Goal: Answer question/provide support: Share knowledge or assist other users

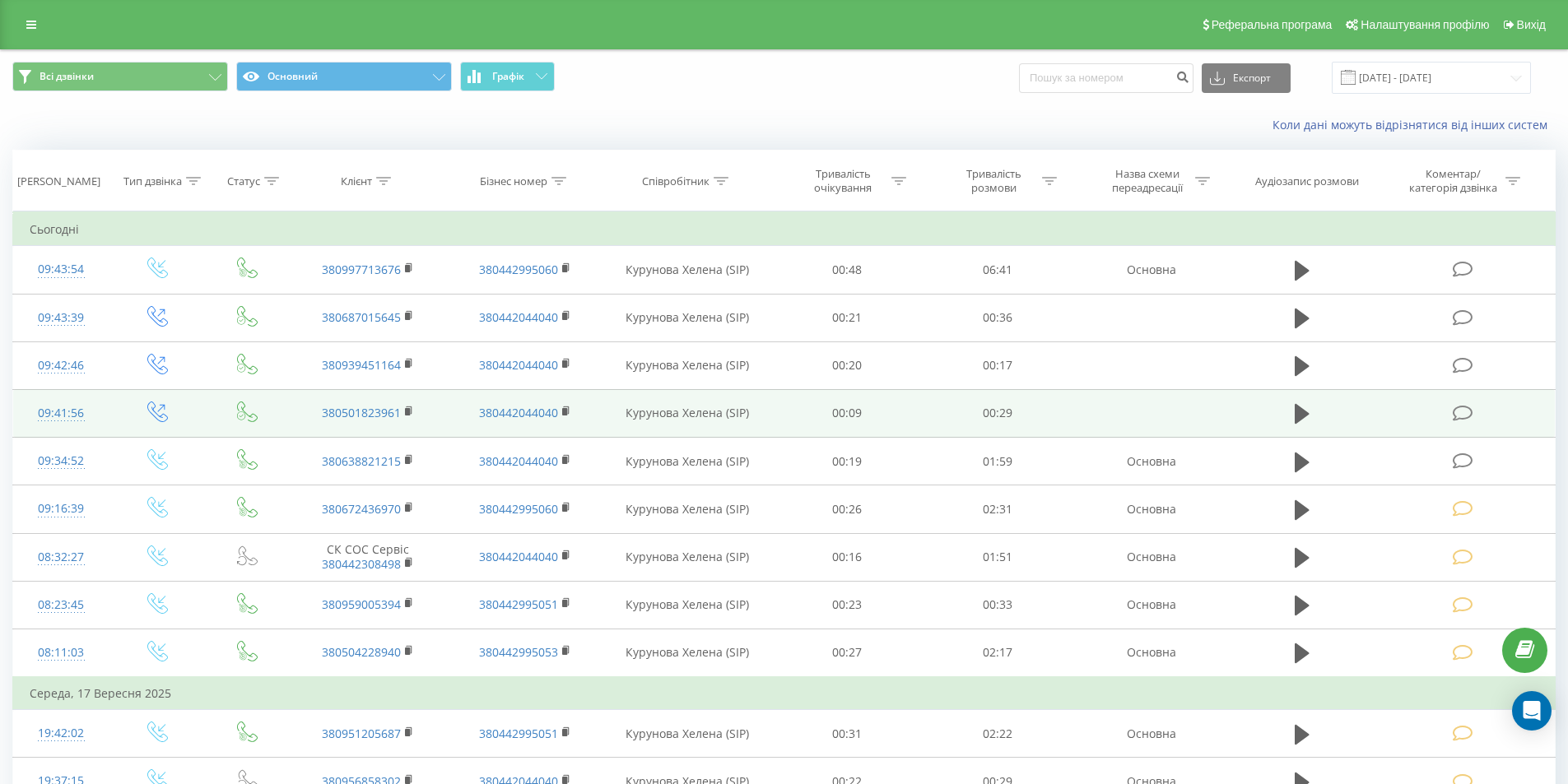
click at [1460, 414] on icon at bounding box center [1463, 413] width 21 height 17
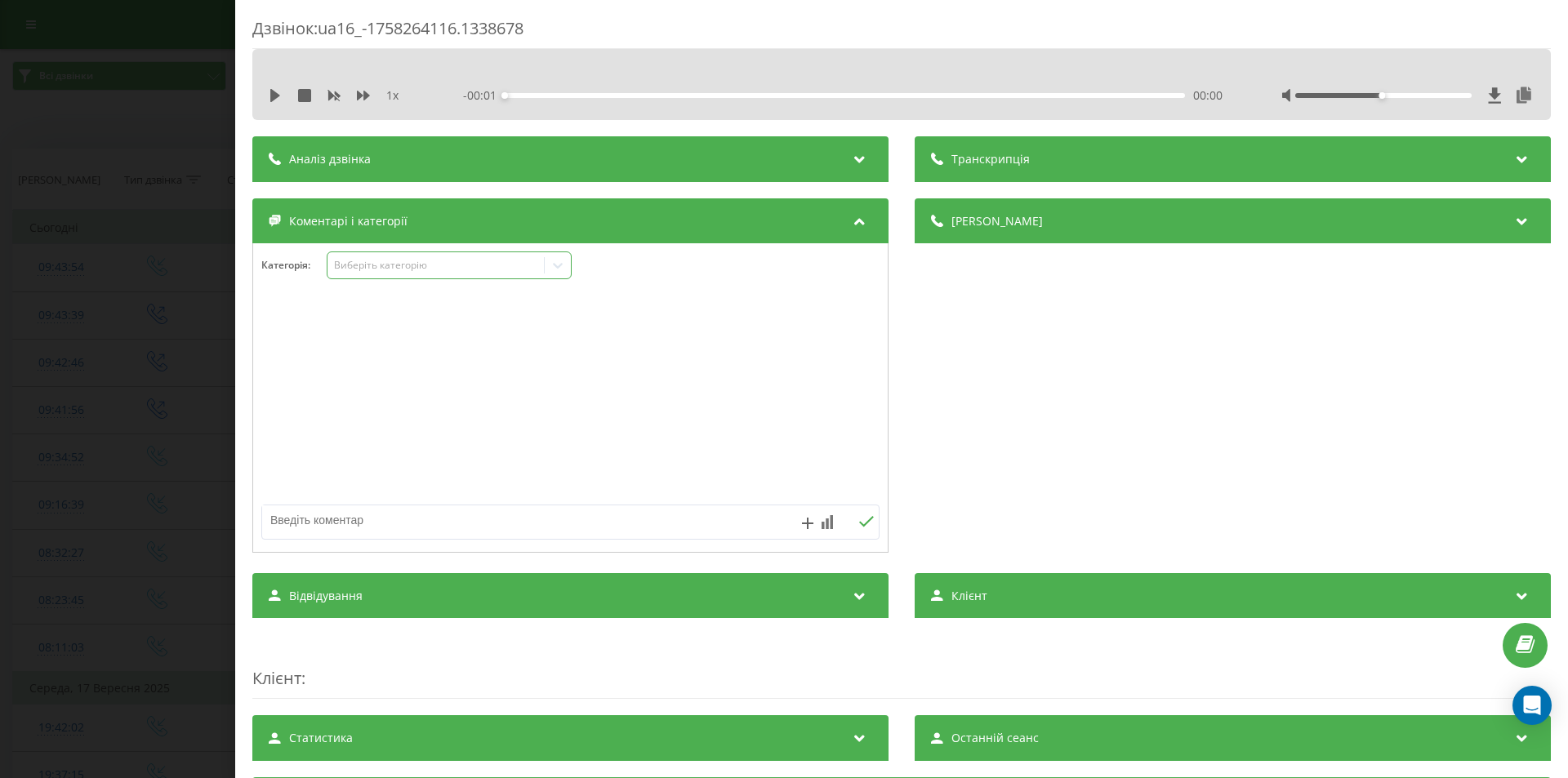
click at [430, 266] on div "Виберіть категорію" at bounding box center [436, 266] width 204 height 13
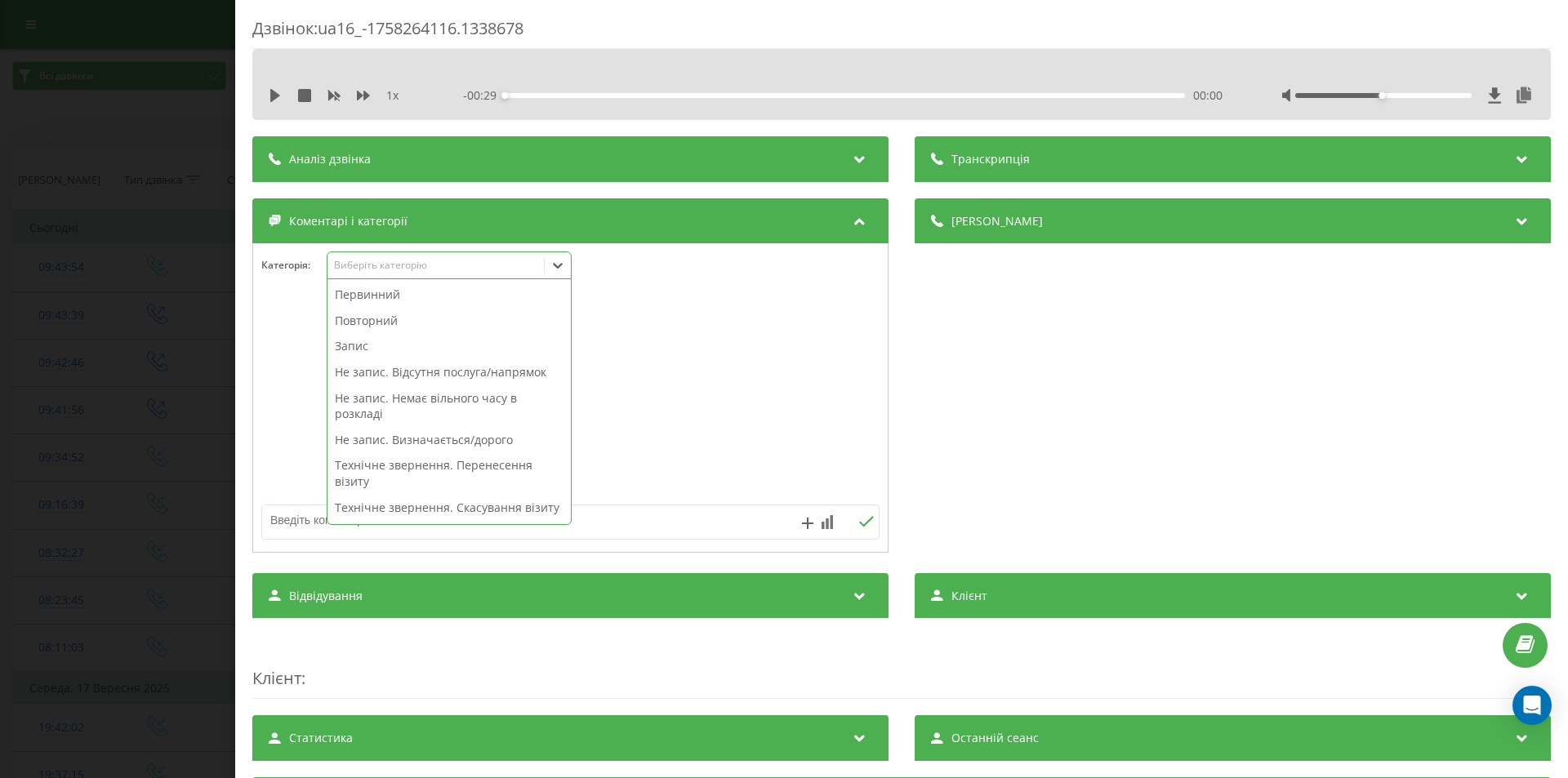
scroll to position [326, 0]
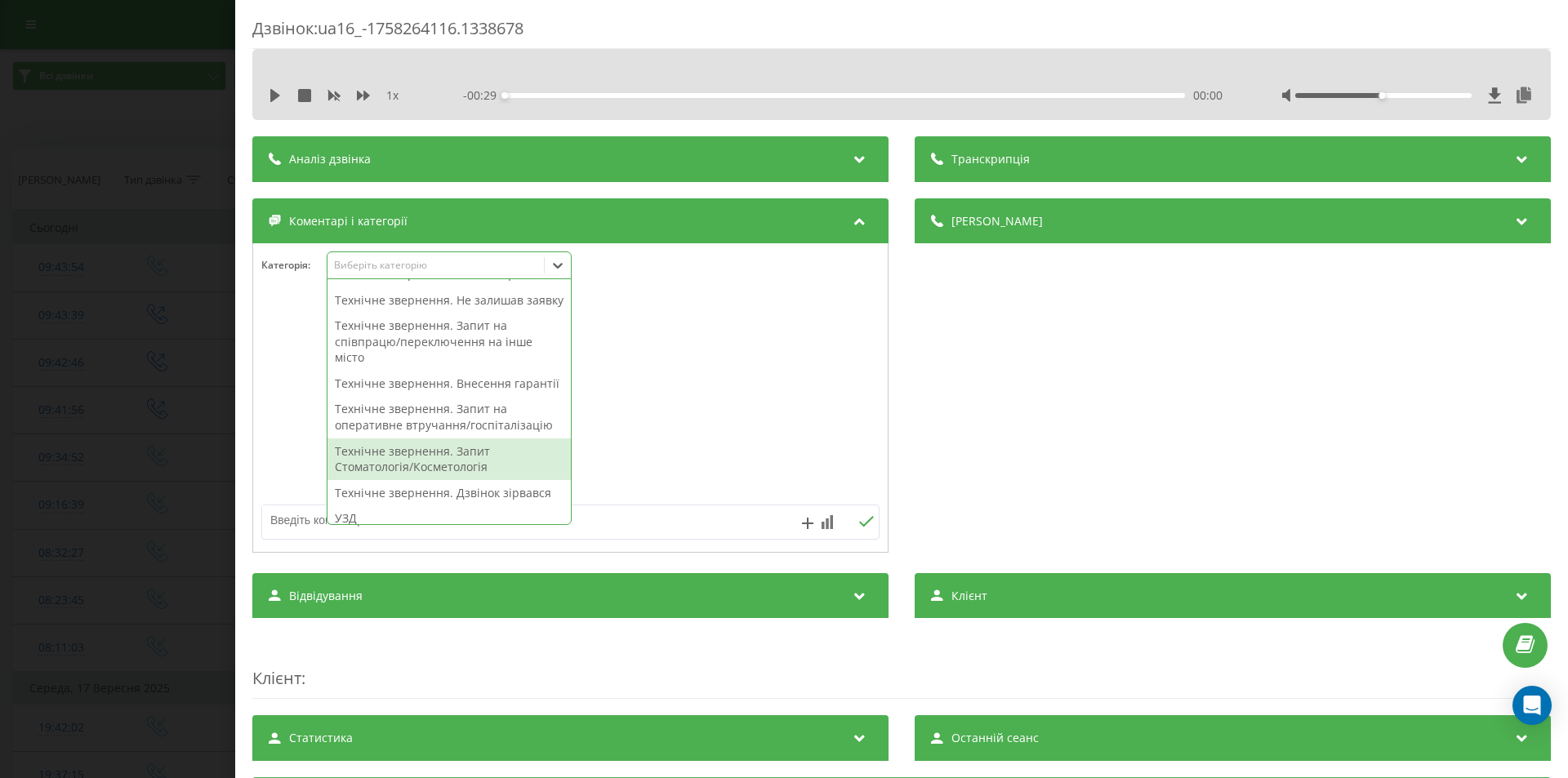
click at [458, 480] on div "Технічне звернення. Запит Стоматологія/Косметологія" at bounding box center [448, 459] width 243 height 42
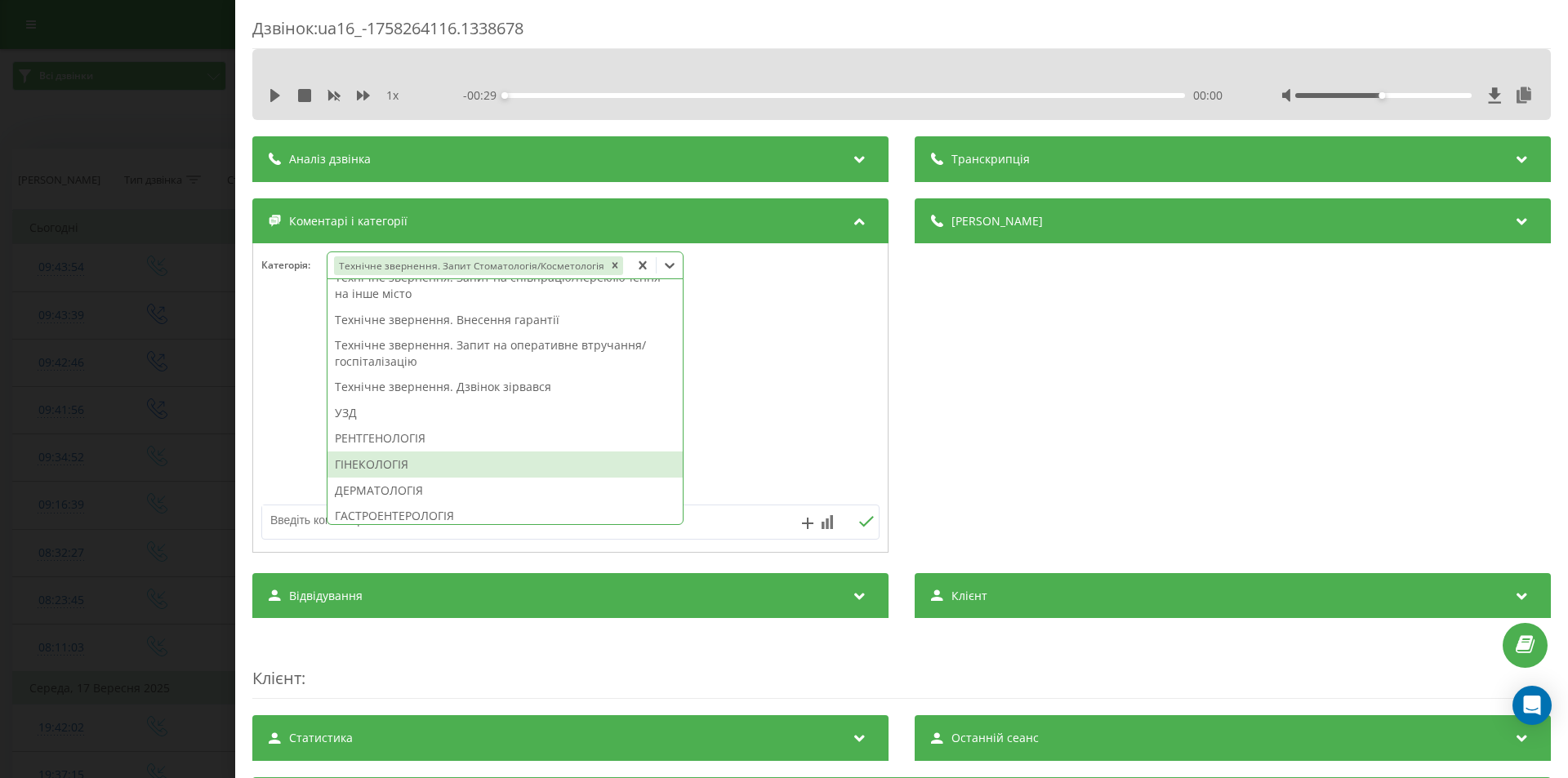
scroll to position [263, 0]
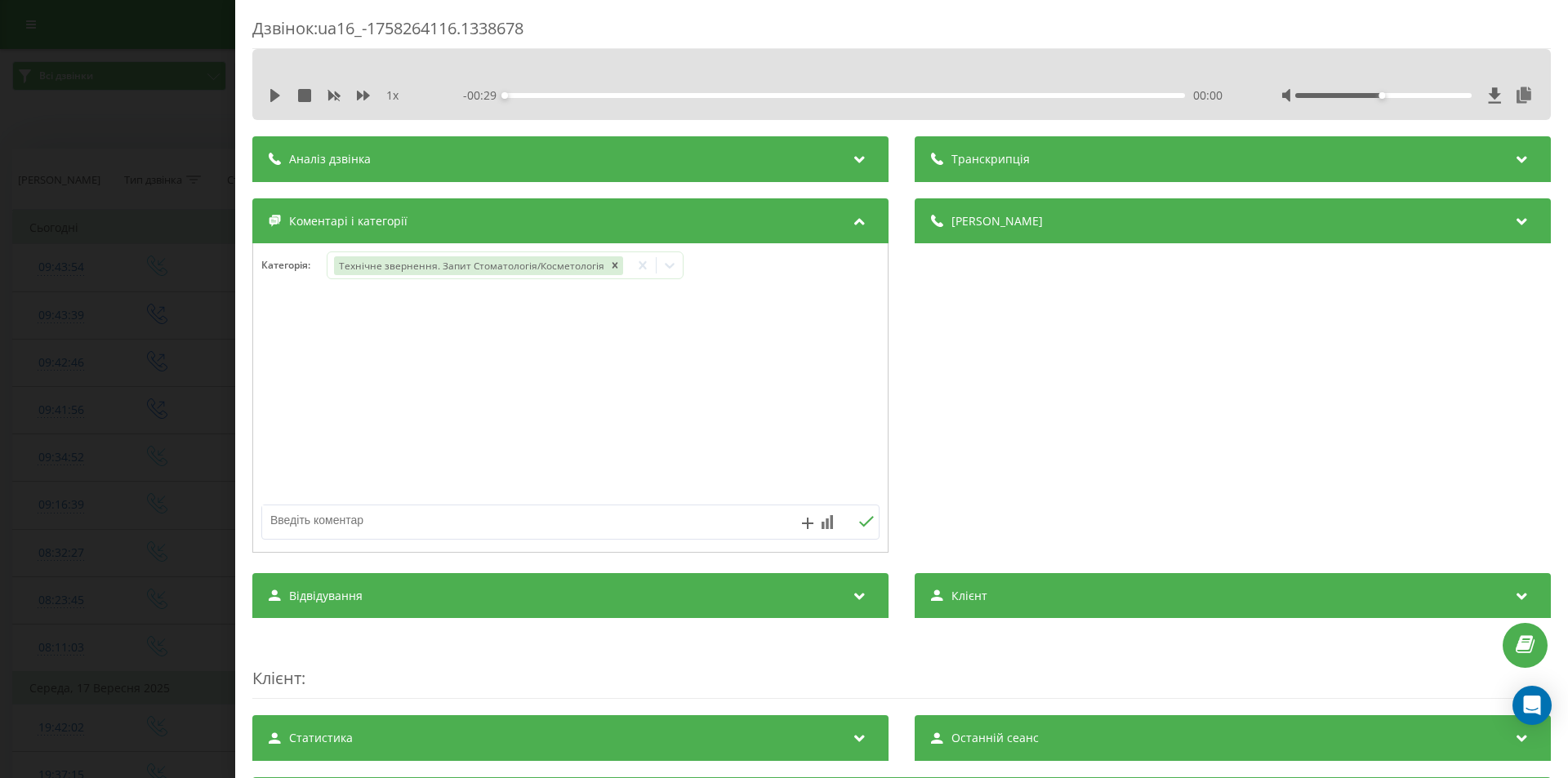
click at [718, 523] on textarea at bounding box center [508, 519] width 493 height 29
type textarea "неактуально"
click at [863, 521] on icon at bounding box center [866, 521] width 15 height 10
click at [165, 378] on div "Дзвінок : ua16_-1758264116.1338678 1 x - 00:29 00:00 00:00 Транскрипція Для AI-…" at bounding box center [784, 389] width 1568 height 778
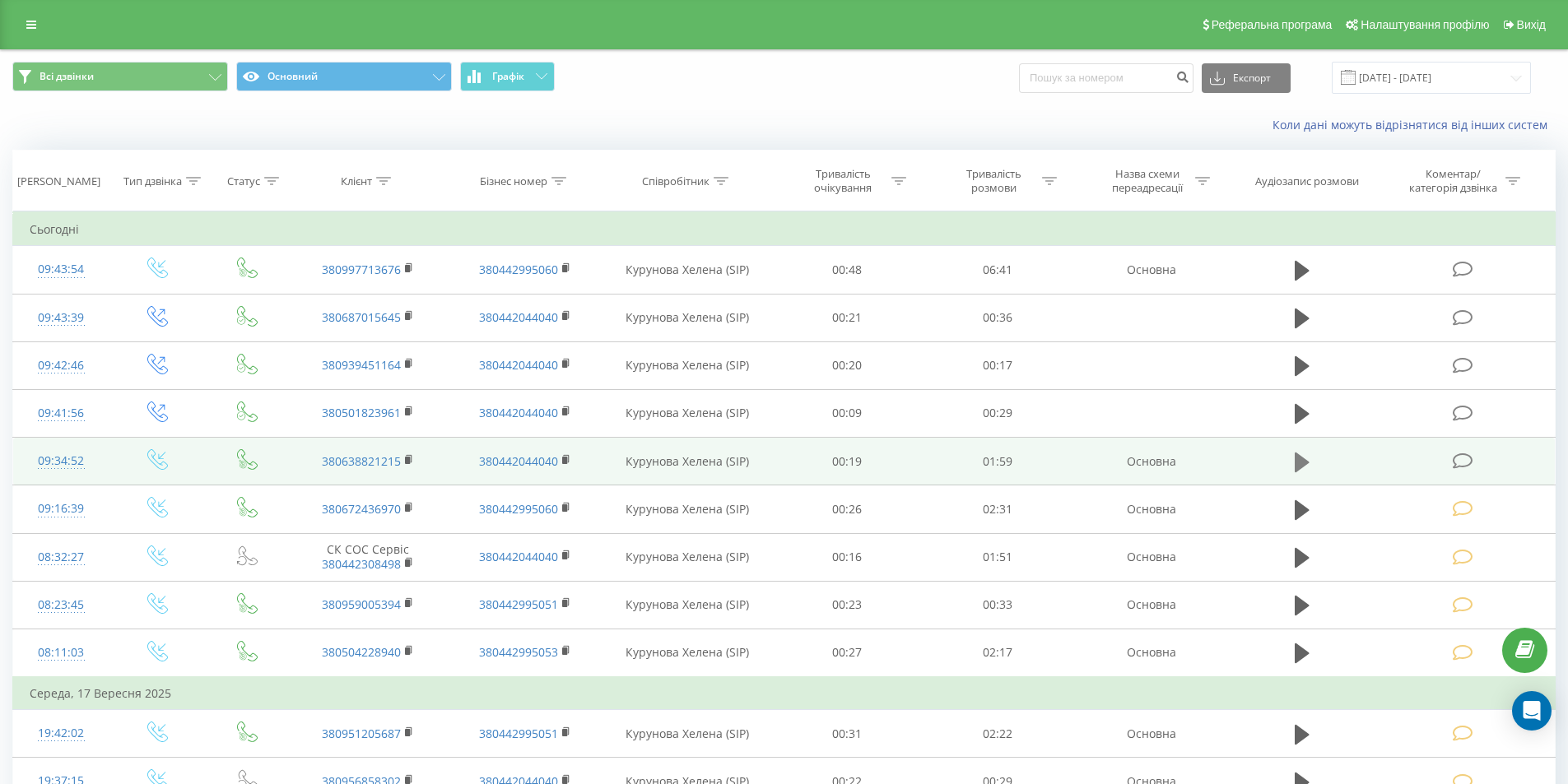
click at [1296, 463] on icon at bounding box center [1302, 461] width 15 height 20
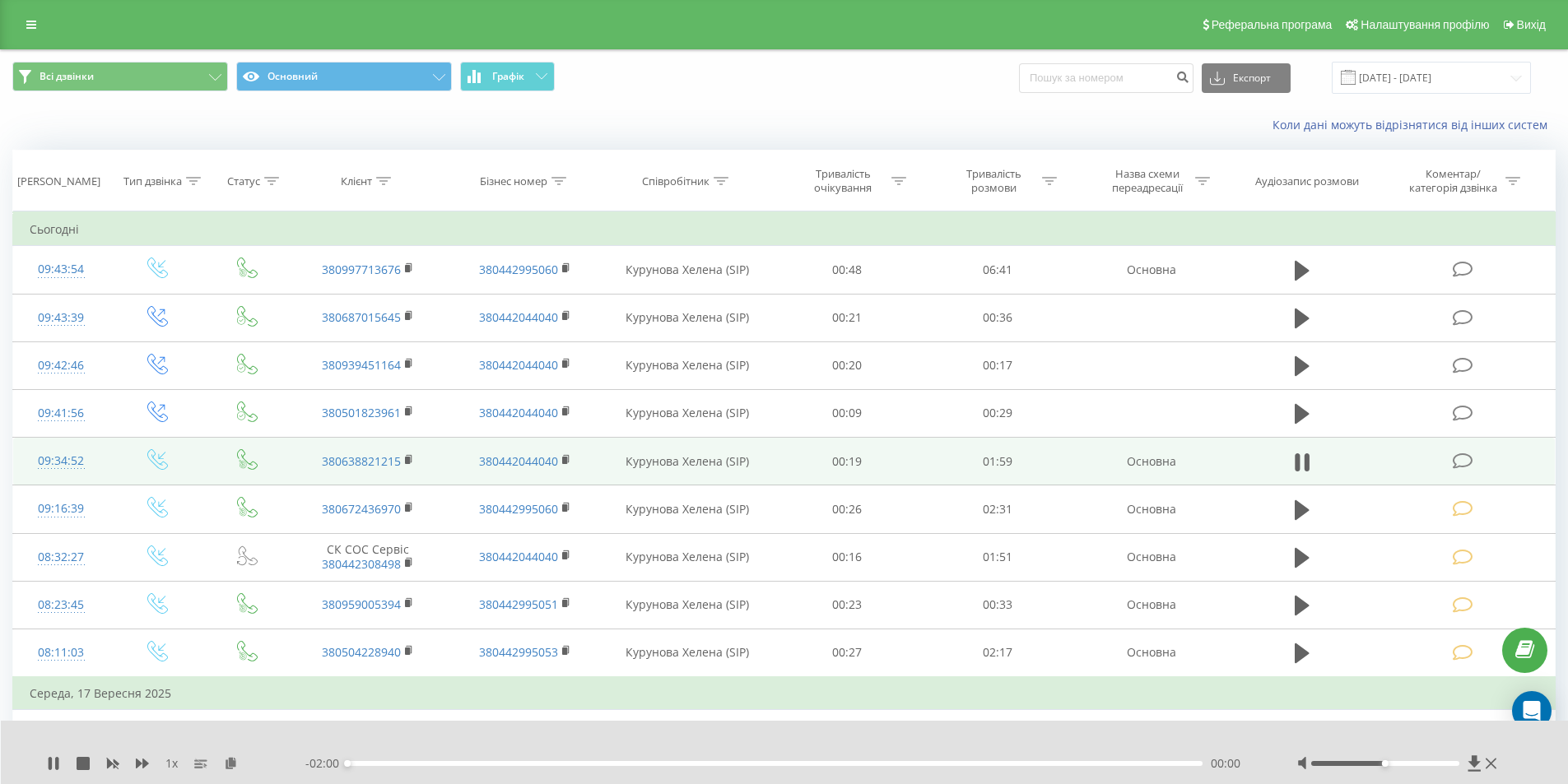
click at [1071, 765] on div "00:00" at bounding box center [775, 763] width 856 height 5
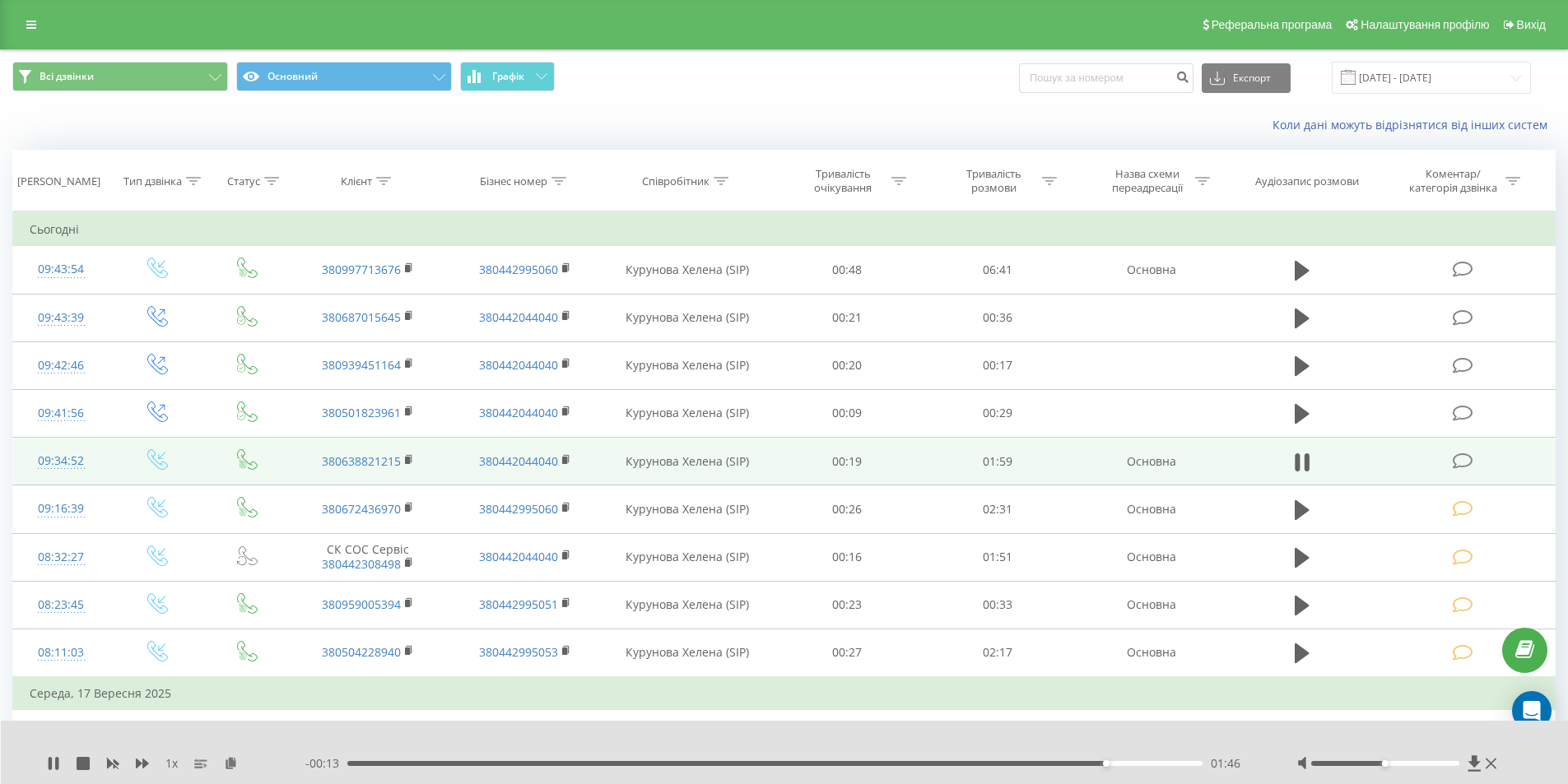
click at [1465, 460] on icon at bounding box center [1463, 461] width 21 height 17
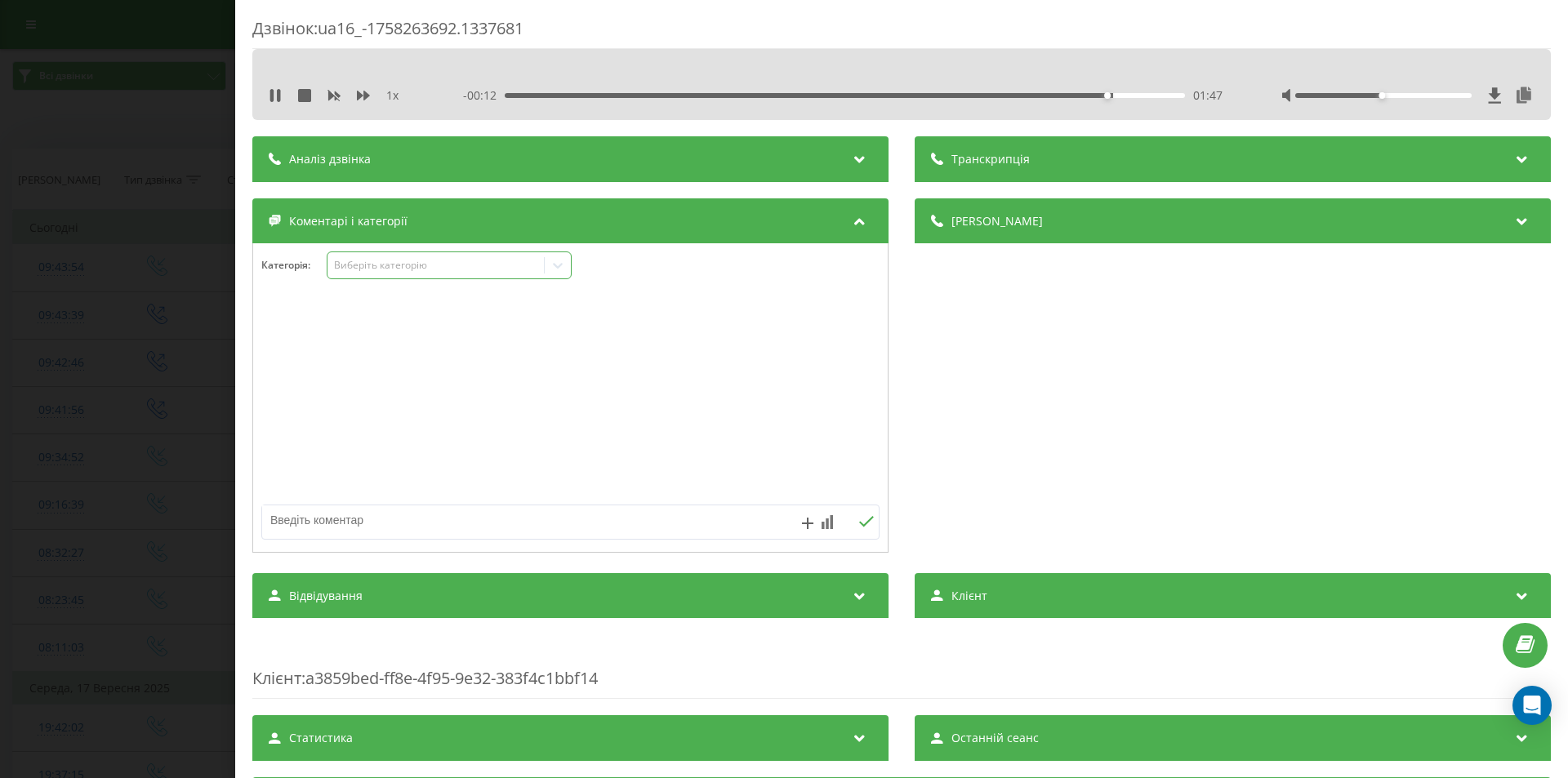
click at [368, 264] on div "Виберіть категорію" at bounding box center [436, 266] width 204 height 13
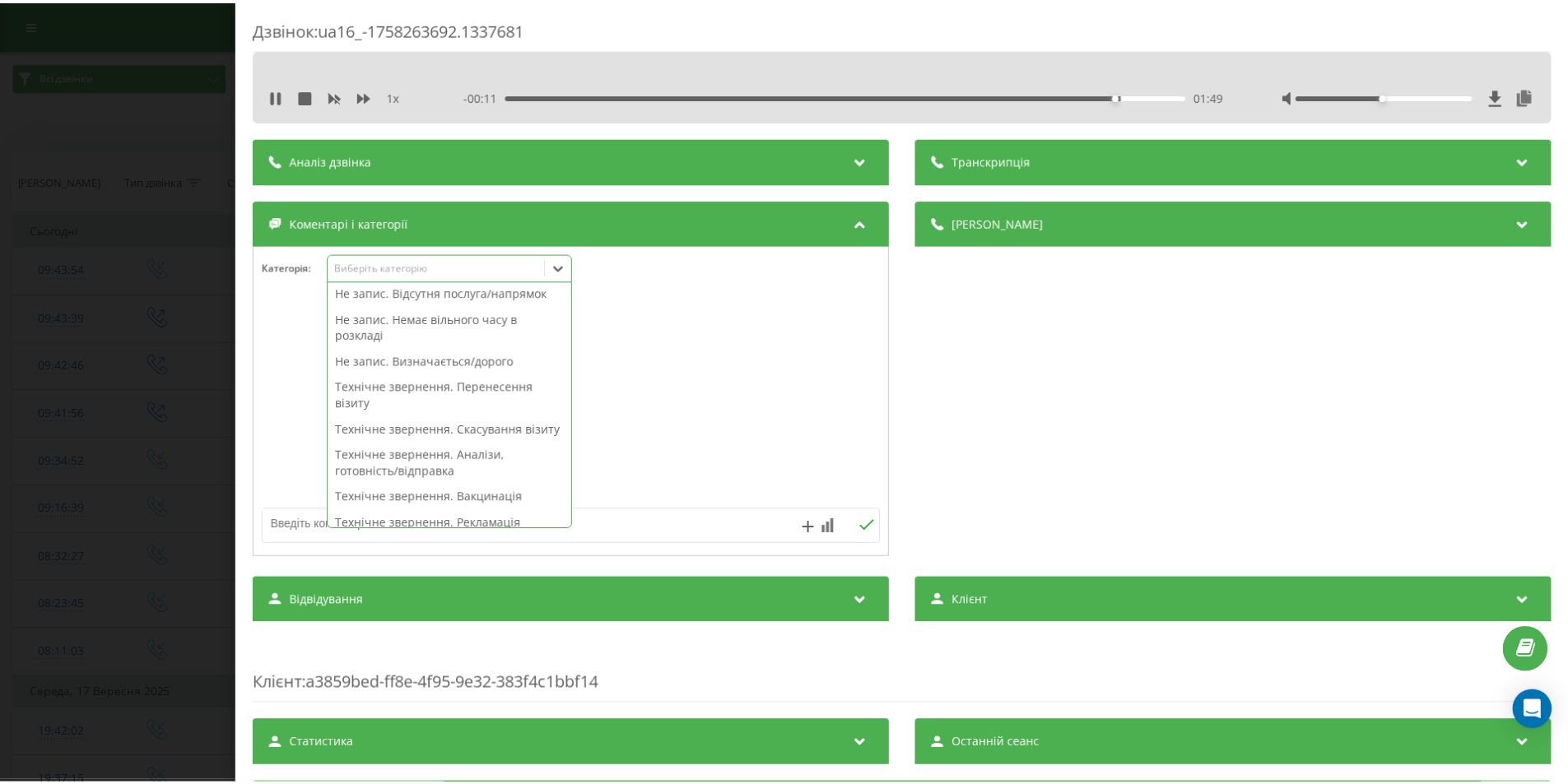
scroll to position [165, 0]
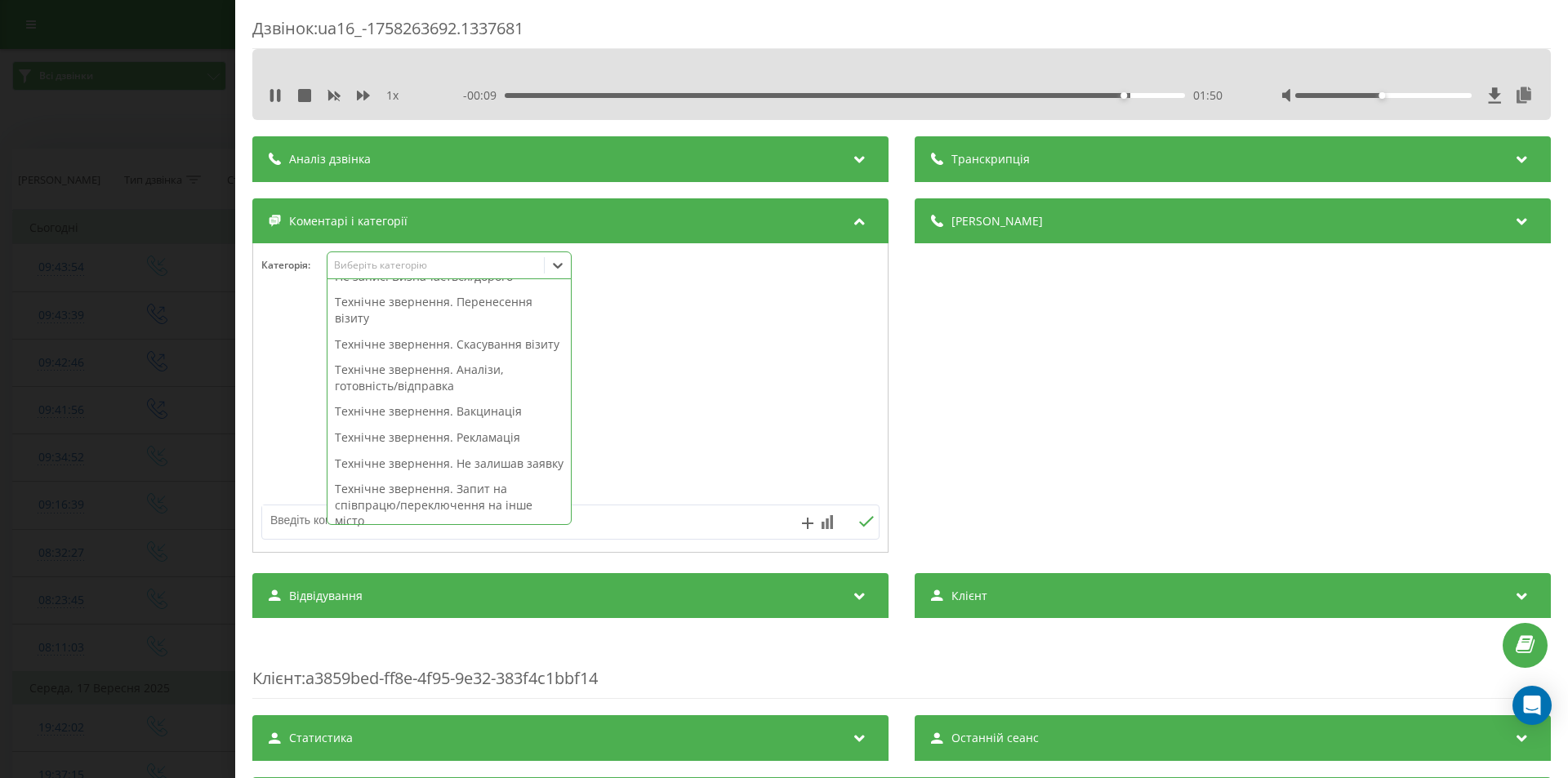
drag, startPoint x: 433, startPoint y: 396, endPoint x: 236, endPoint y: 430, distance: 199.9
click at [432, 396] on div "Технічне звернення. Аналізи, готовність/відправка" at bounding box center [448, 377] width 243 height 42
click at [118, 438] on div "Дзвінок : ua16_-1758263692.1337681 1 x - 00:09 01:51 01:51 Транскрипція Для AI-…" at bounding box center [784, 389] width 1568 height 778
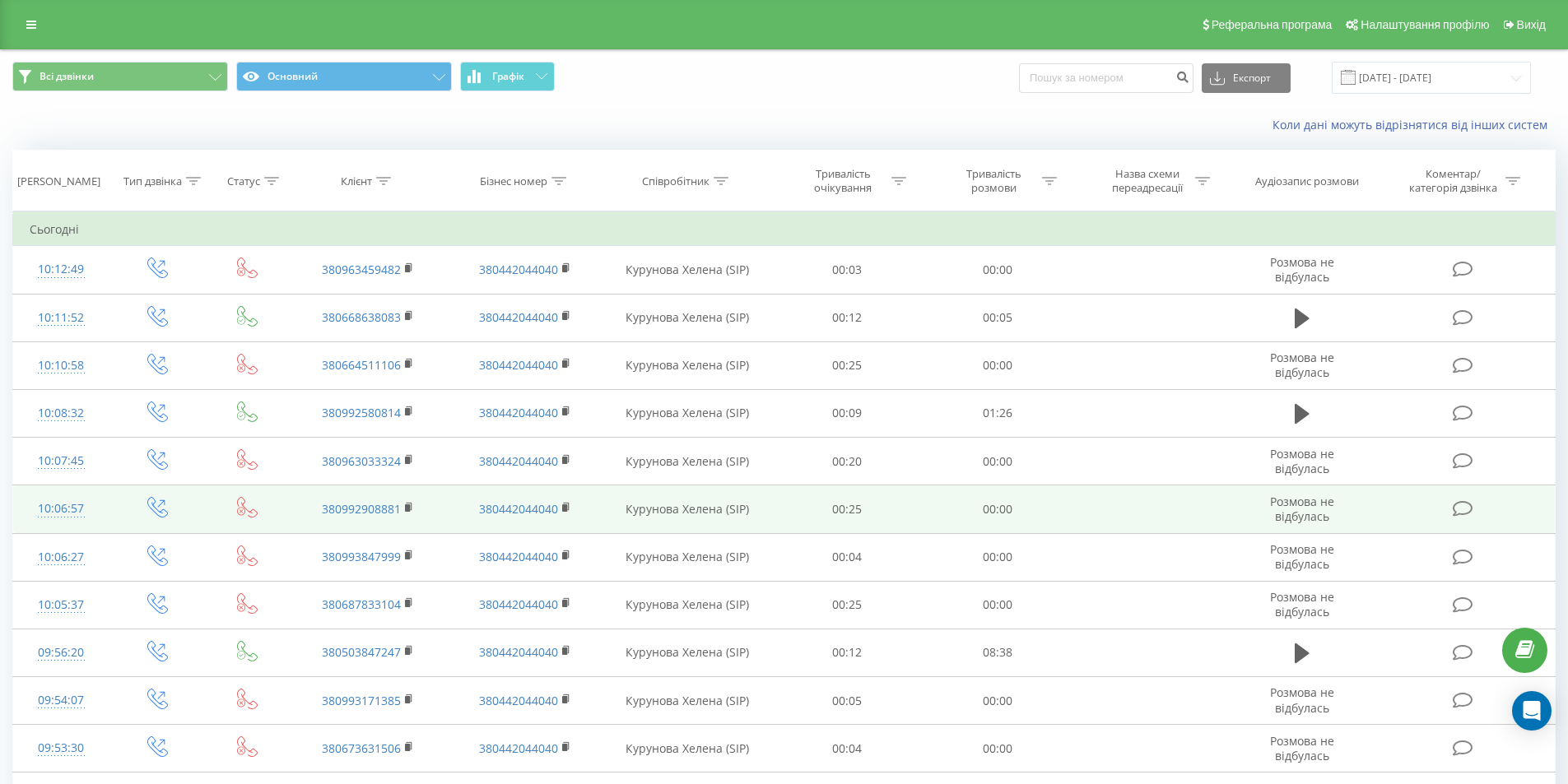
scroll to position [165, 0]
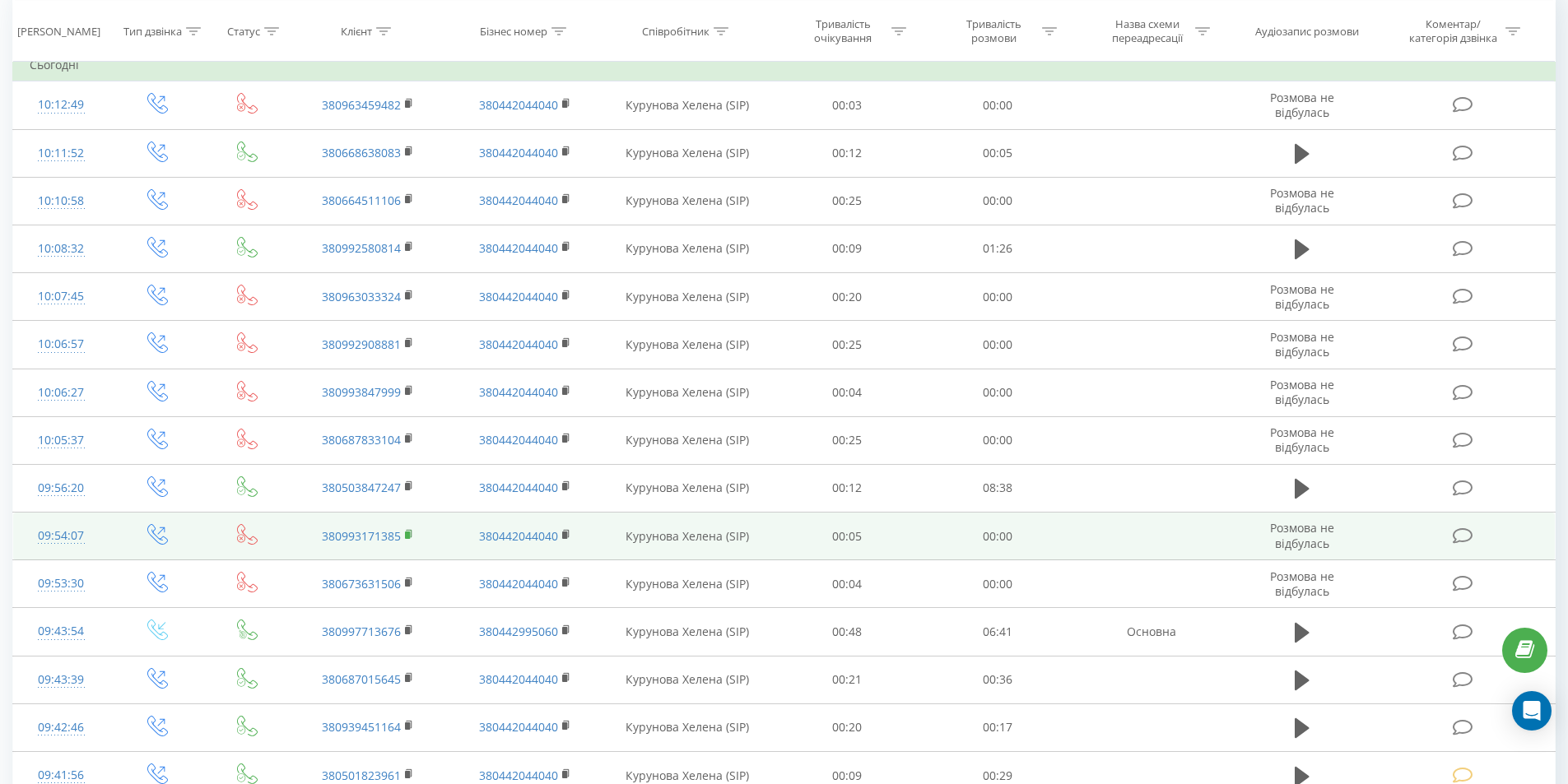
click at [409, 532] on rect at bounding box center [407, 535] width 5 height 8
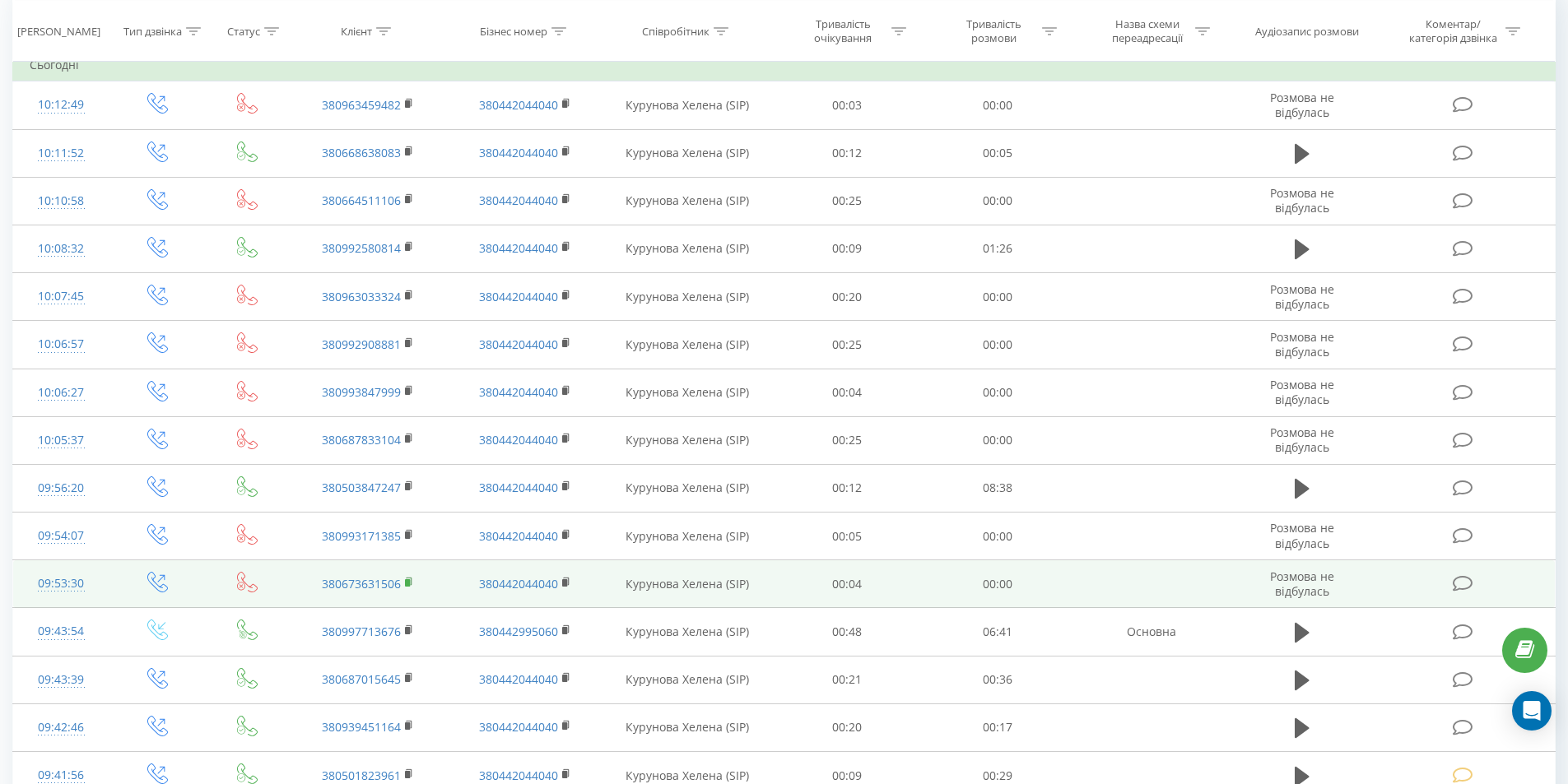
click at [407, 581] on rect at bounding box center [407, 583] width 5 height 8
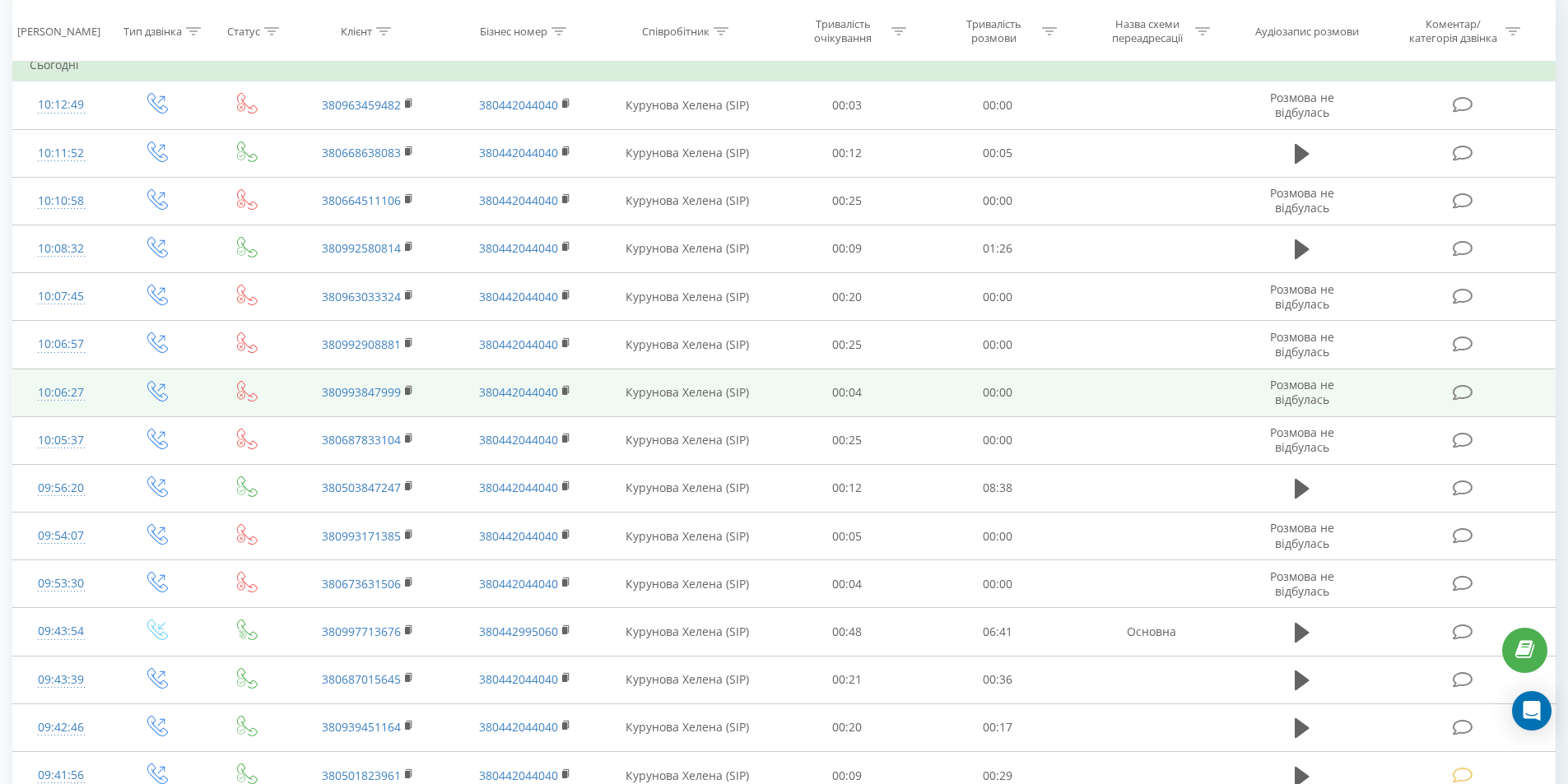
scroll to position [0, 0]
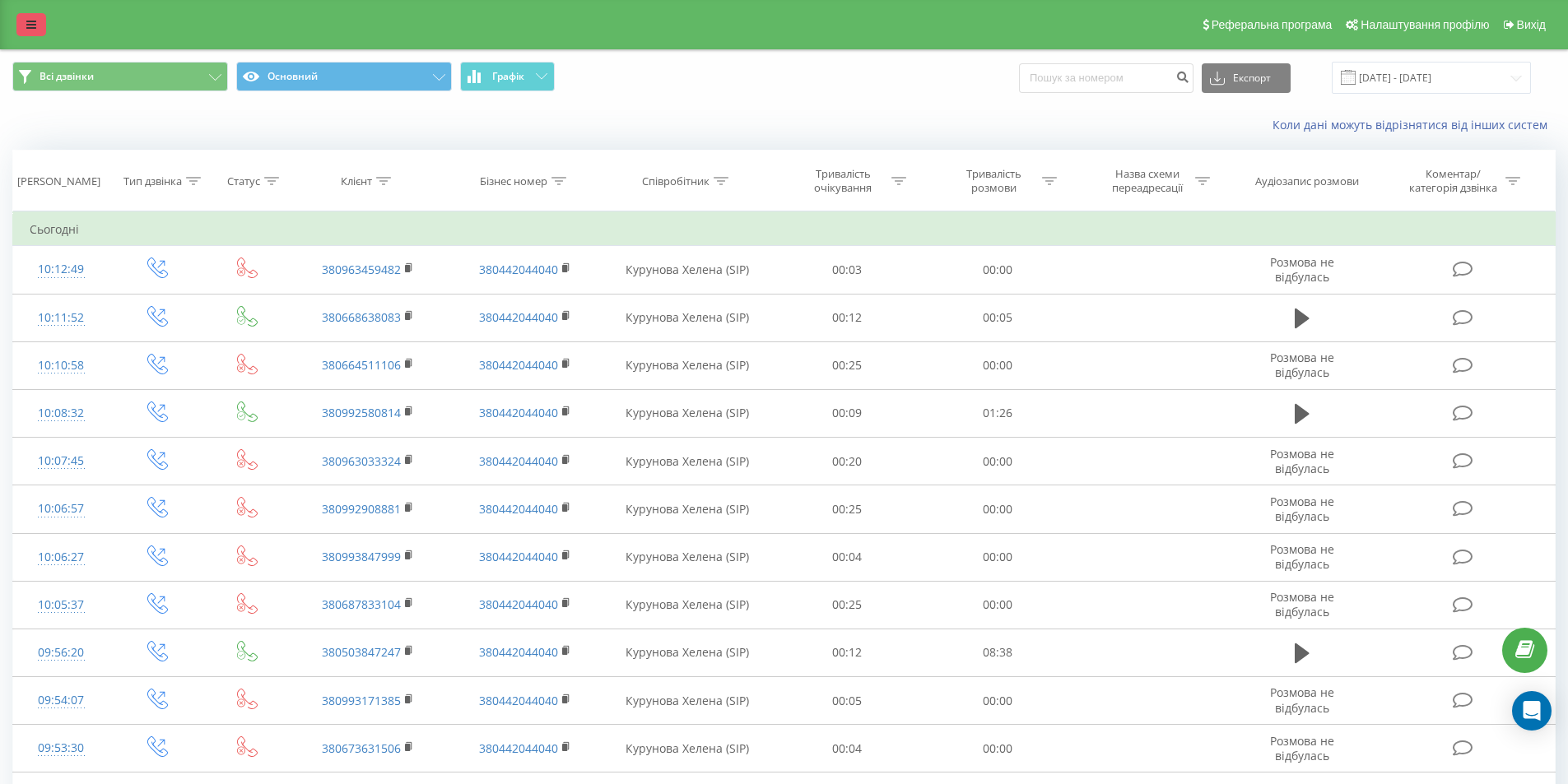
click at [37, 24] on link at bounding box center [31, 25] width 30 height 23
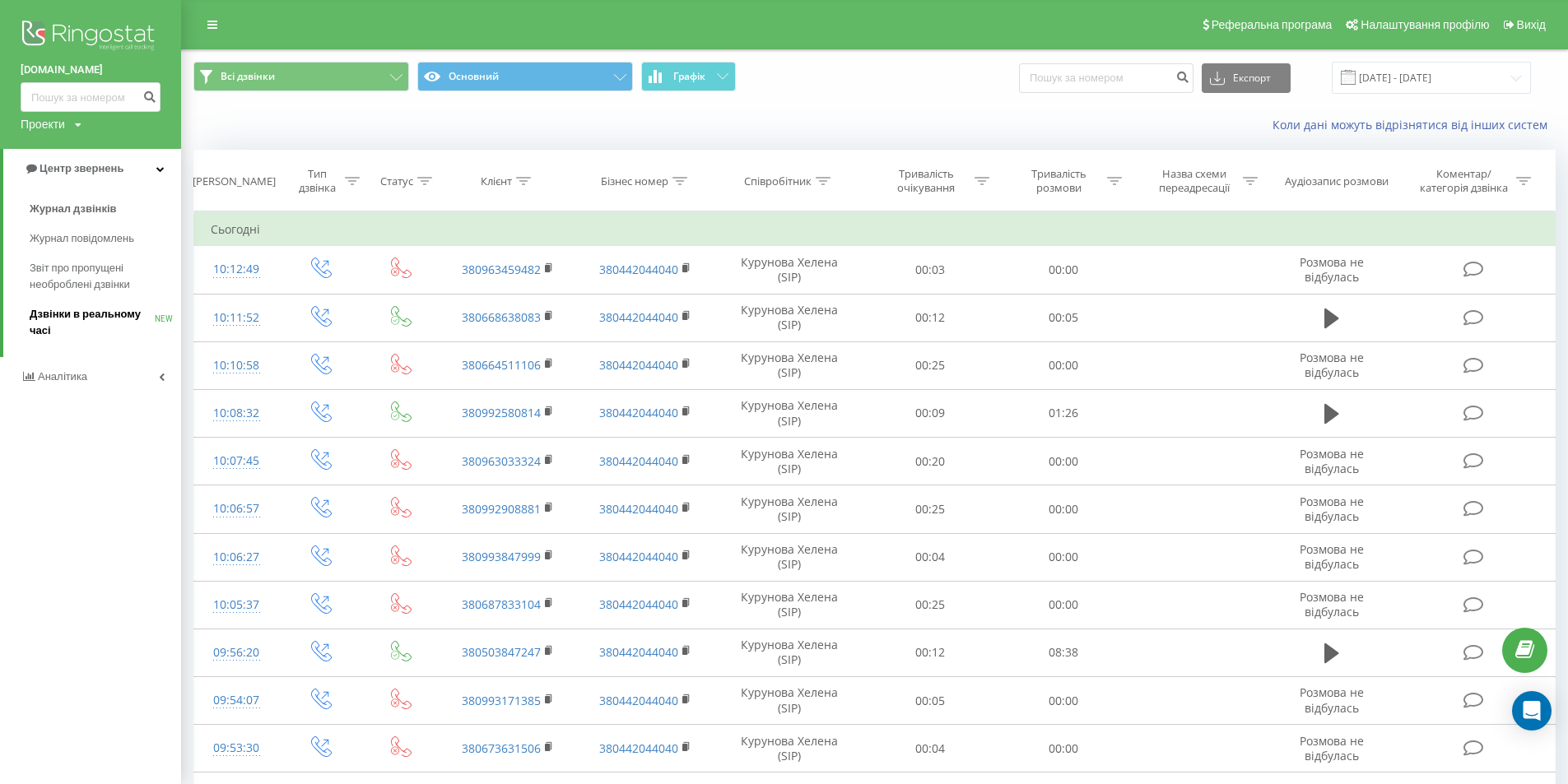
click at [64, 315] on span "Дзвінки в реальному часі" at bounding box center [92, 322] width 125 height 33
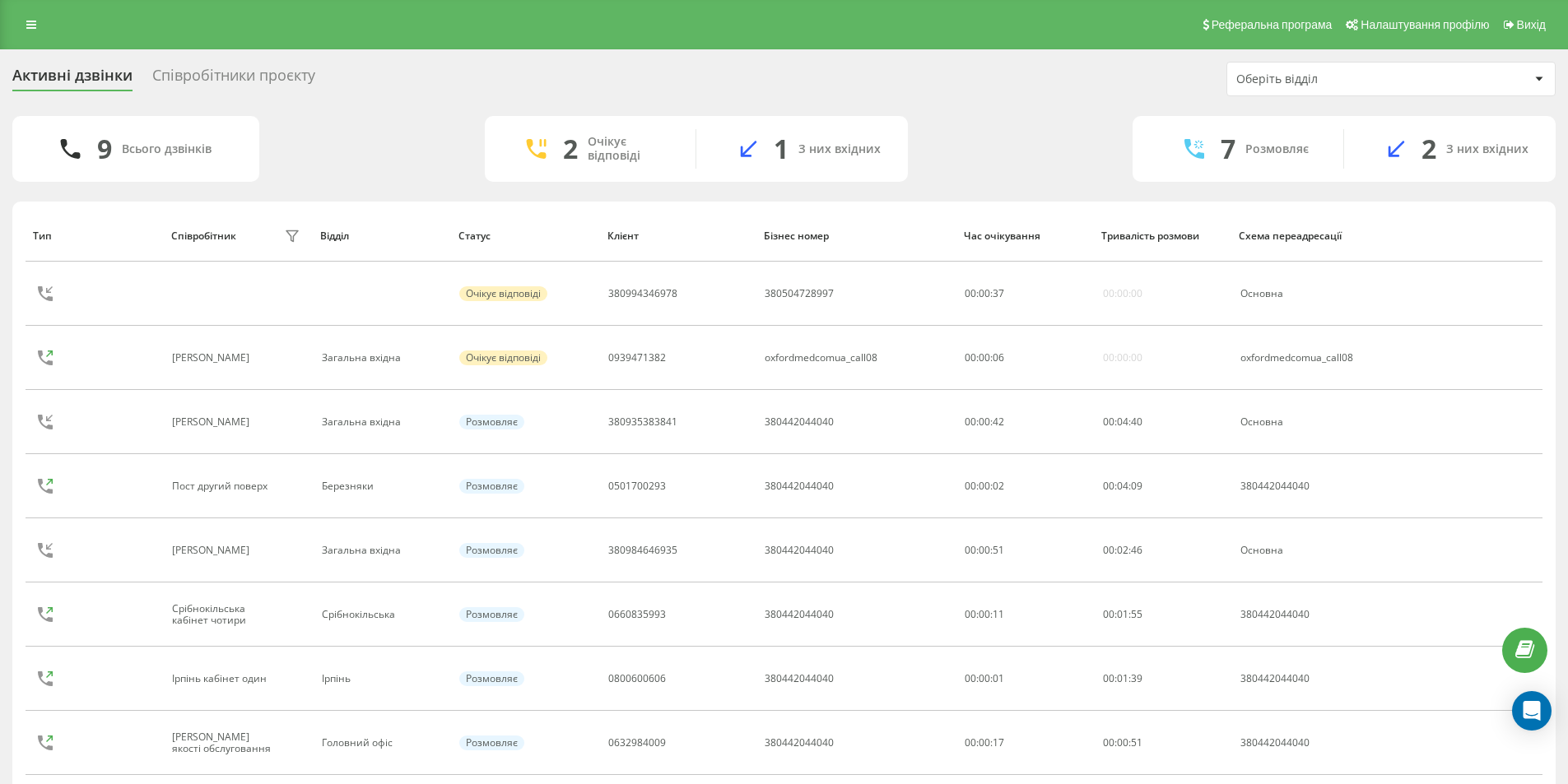
click at [288, 81] on div "Співробітники проєкту" at bounding box center [234, 79] width 163 height 26
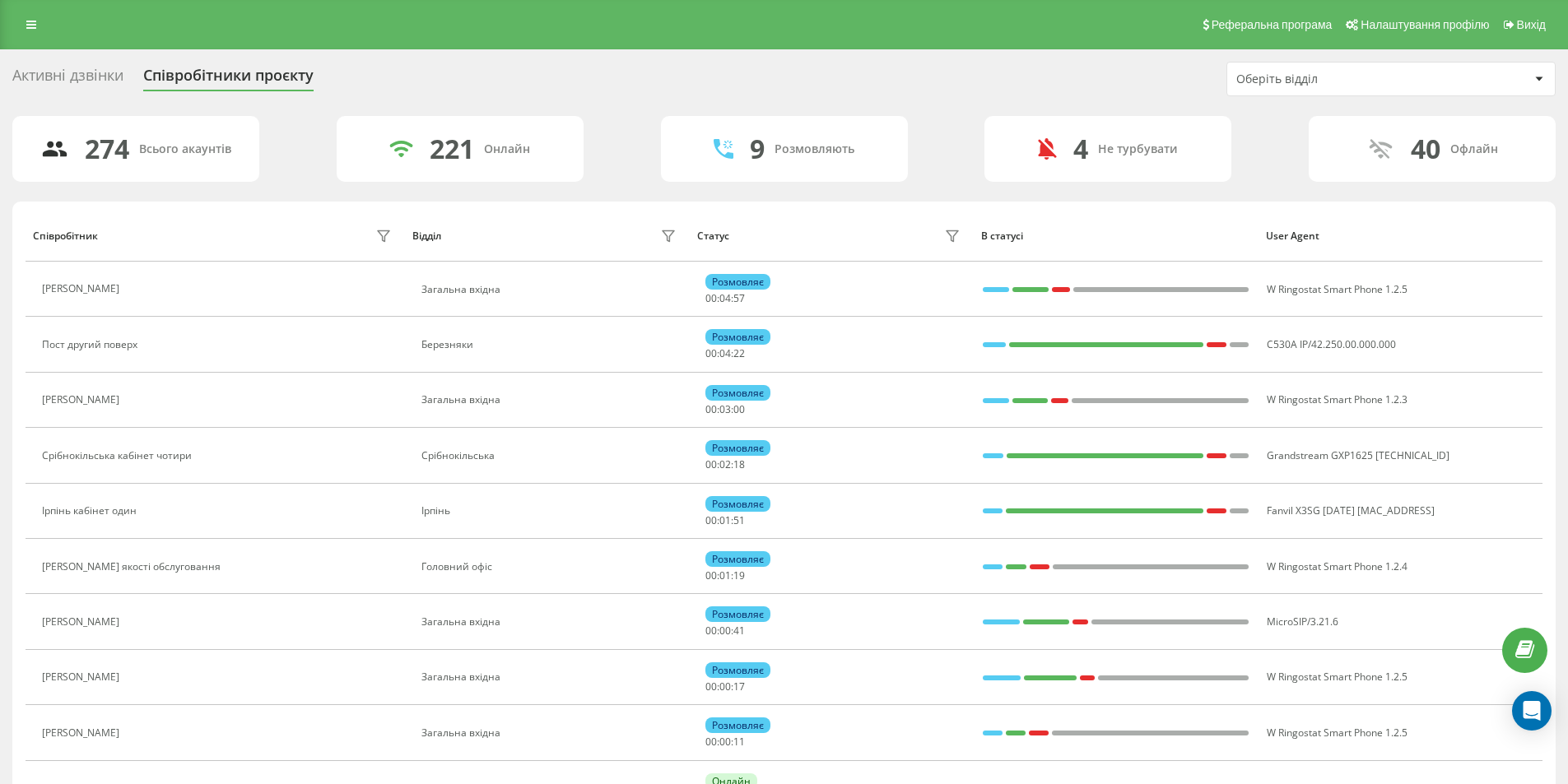
click at [1539, 76] on icon at bounding box center [1538, 78] width 9 height 5
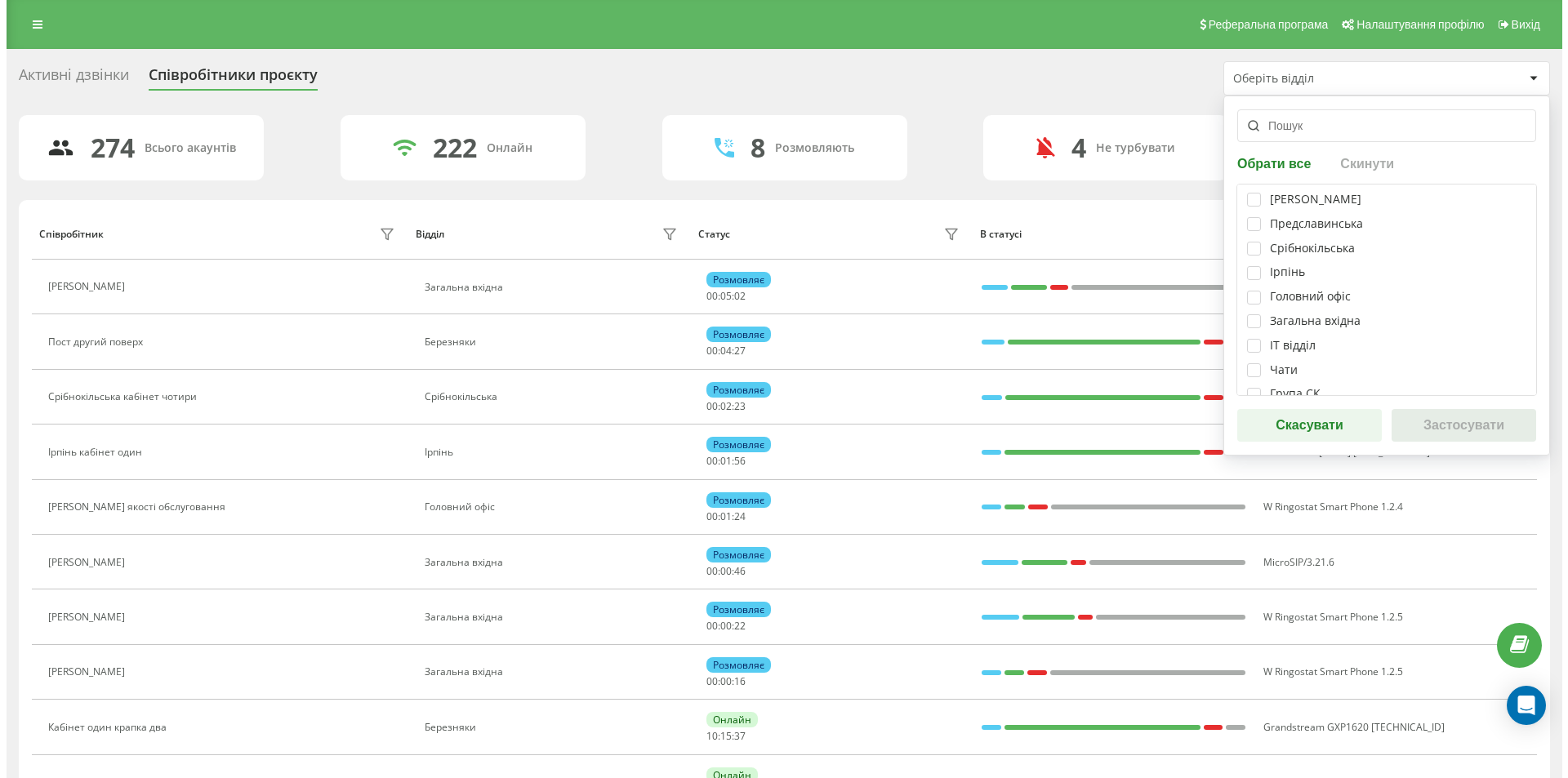
scroll to position [326, 0]
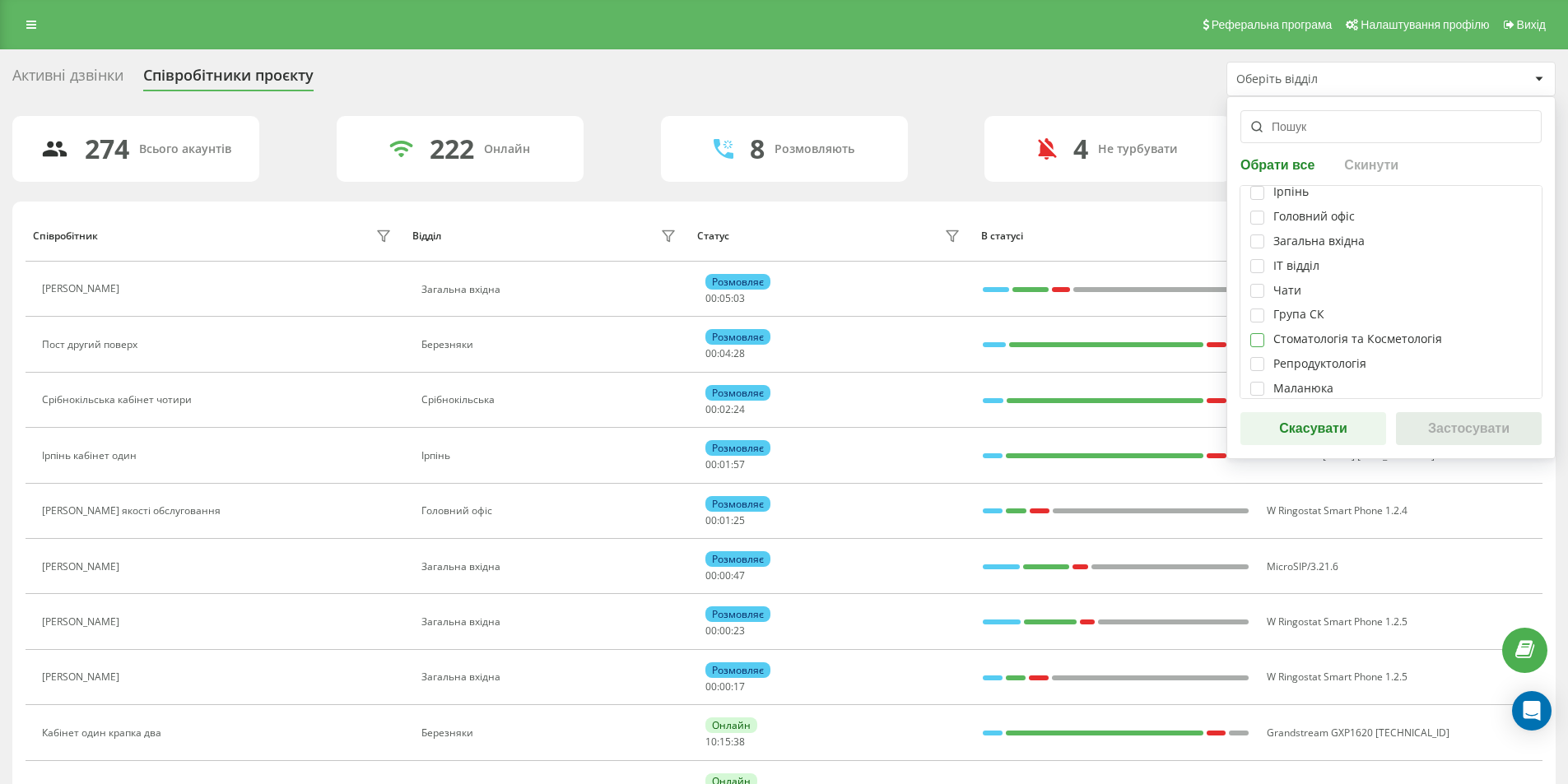
click at [1256, 333] on label at bounding box center [1256, 333] width 14 height 0
checkbox input "true"
click at [1497, 436] on button "Застосувати" at bounding box center [1468, 429] width 146 height 33
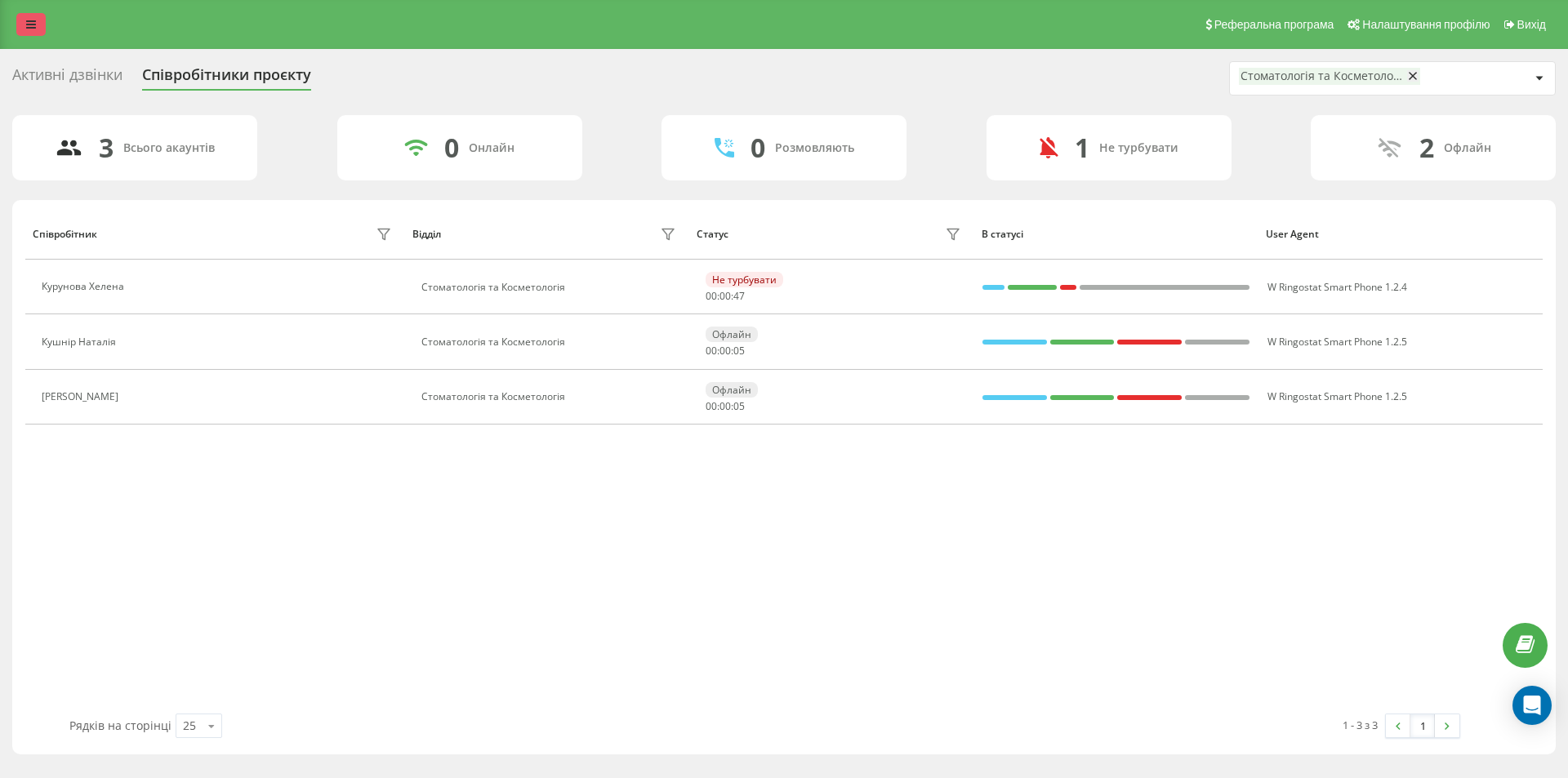
click at [25, 19] on link at bounding box center [30, 25] width 29 height 23
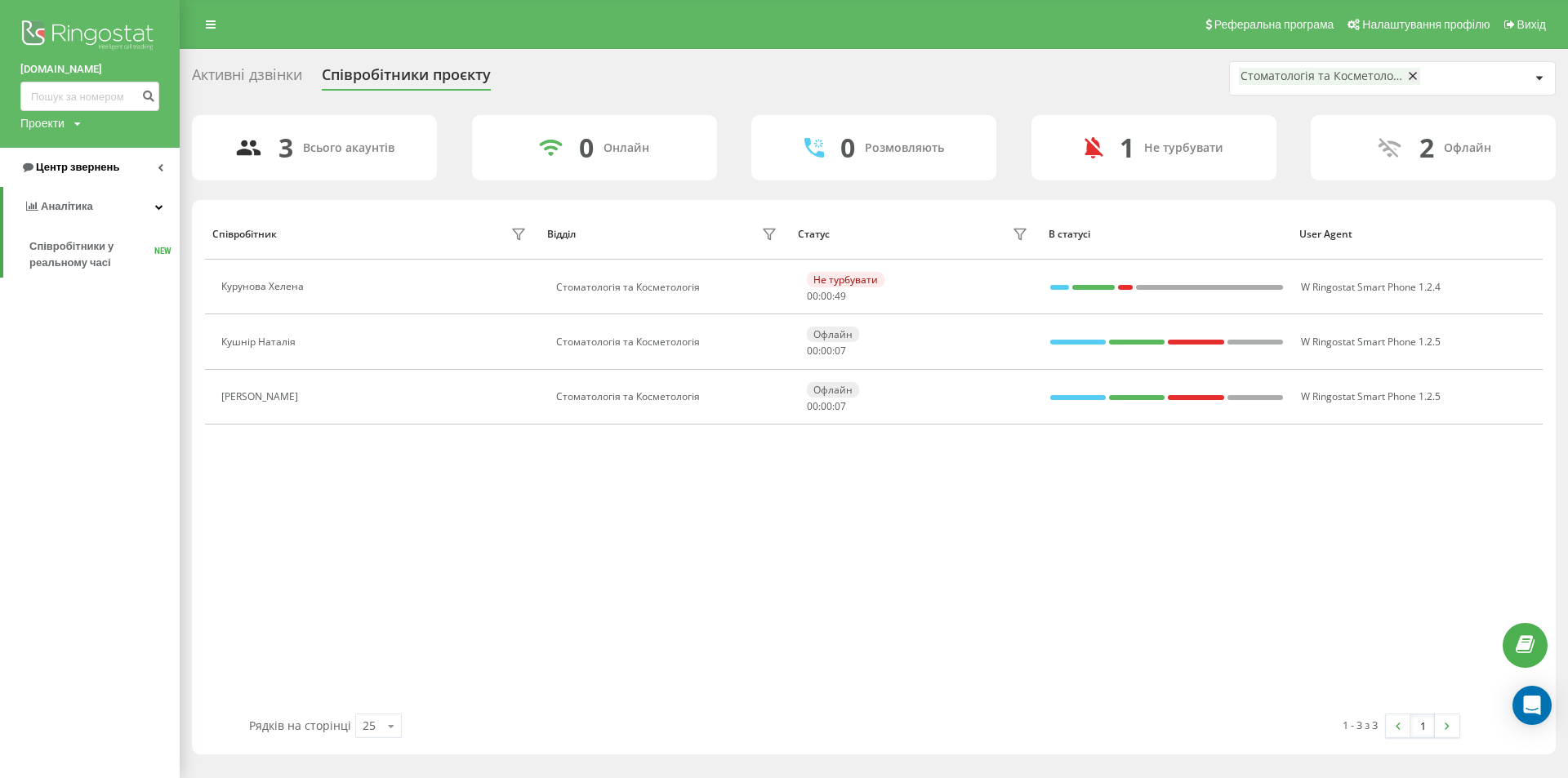
click at [58, 170] on span "Центр звернень" at bounding box center [78, 166] width 83 height 12
click at [85, 206] on span "Журнал дзвінків" at bounding box center [73, 207] width 87 height 16
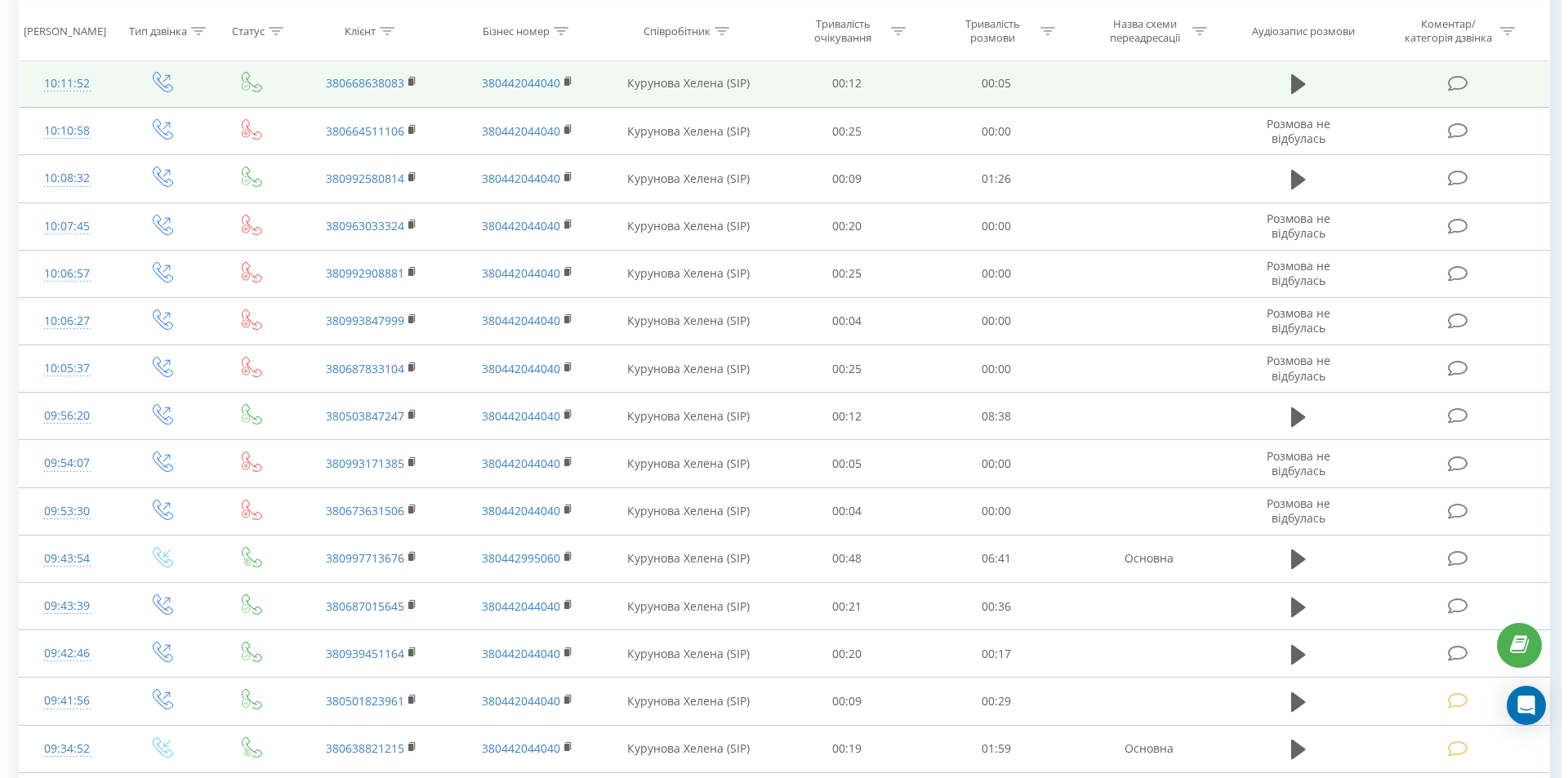
scroll to position [408, 0]
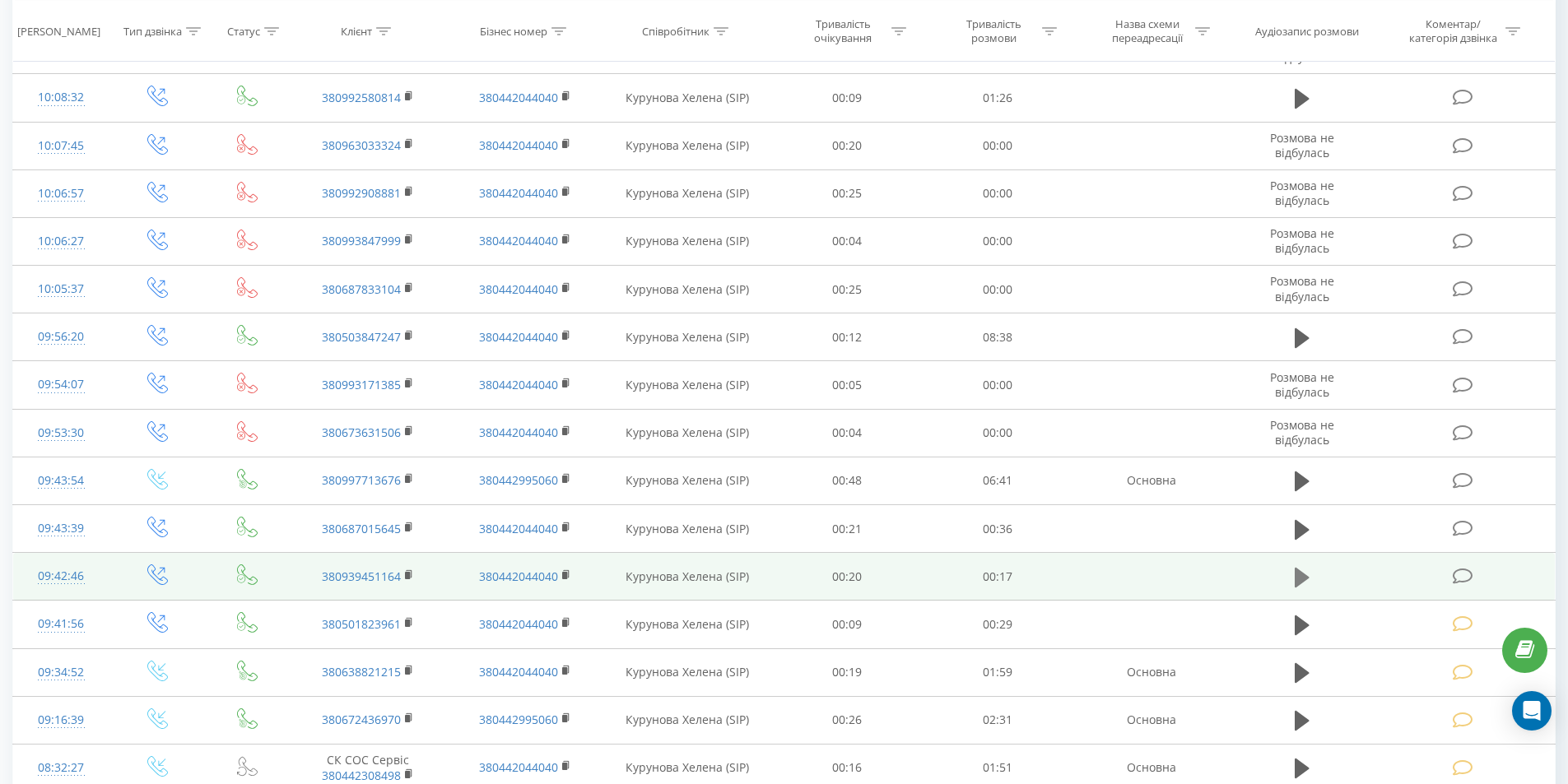
click at [1295, 576] on icon at bounding box center [1302, 577] width 15 height 20
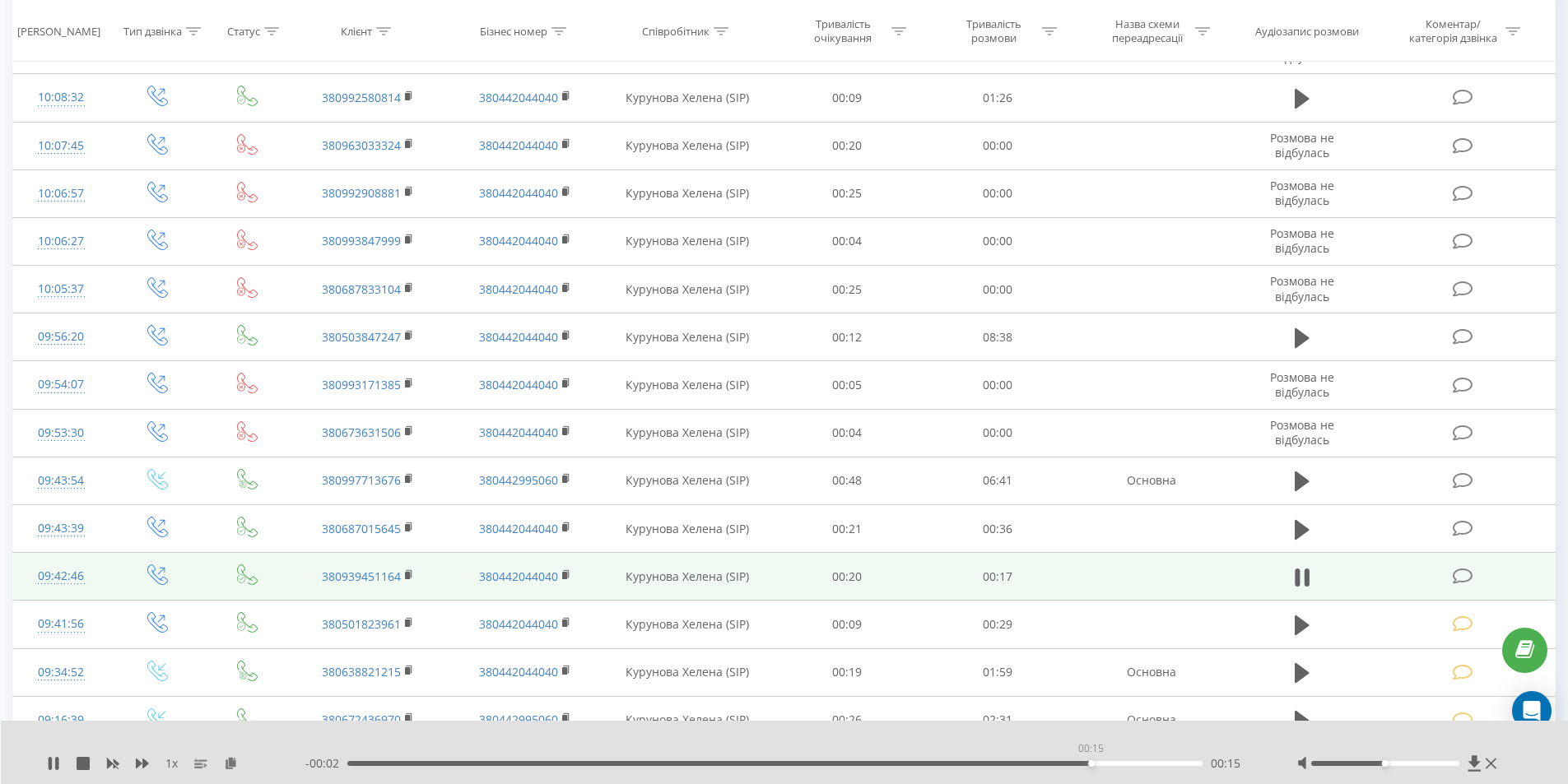
click at [1090, 763] on div "00:15" at bounding box center [775, 763] width 856 height 5
click at [993, 765] on div "00:13" at bounding box center [775, 763] width 856 height 5
click at [869, 761] on div "00:15" at bounding box center [775, 763] width 856 height 5
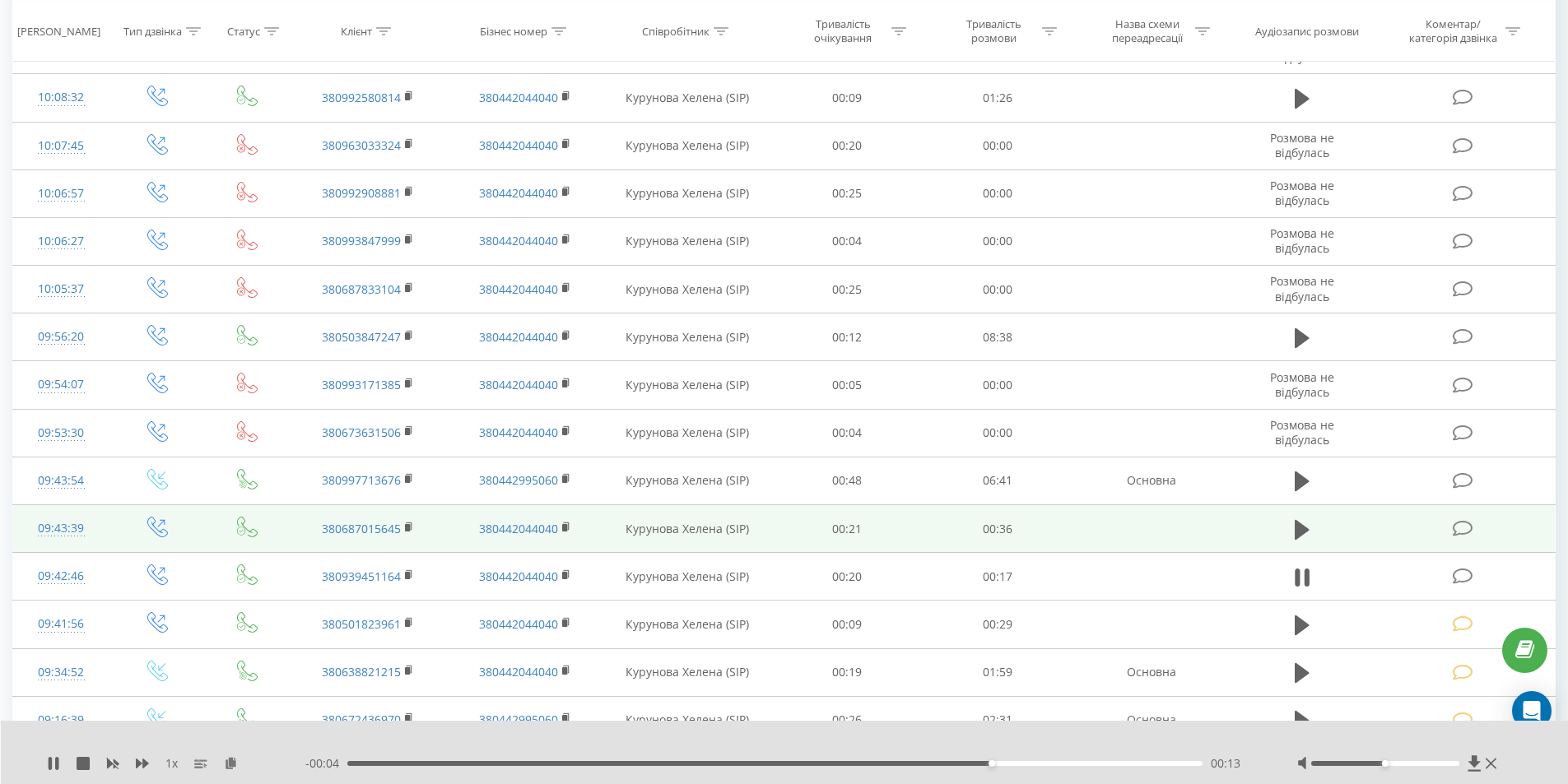
drag, startPoint x: 1460, startPoint y: 575, endPoint x: 764, endPoint y: 509, distance: 699.1
click at [1460, 577] on icon at bounding box center [1463, 576] width 21 height 17
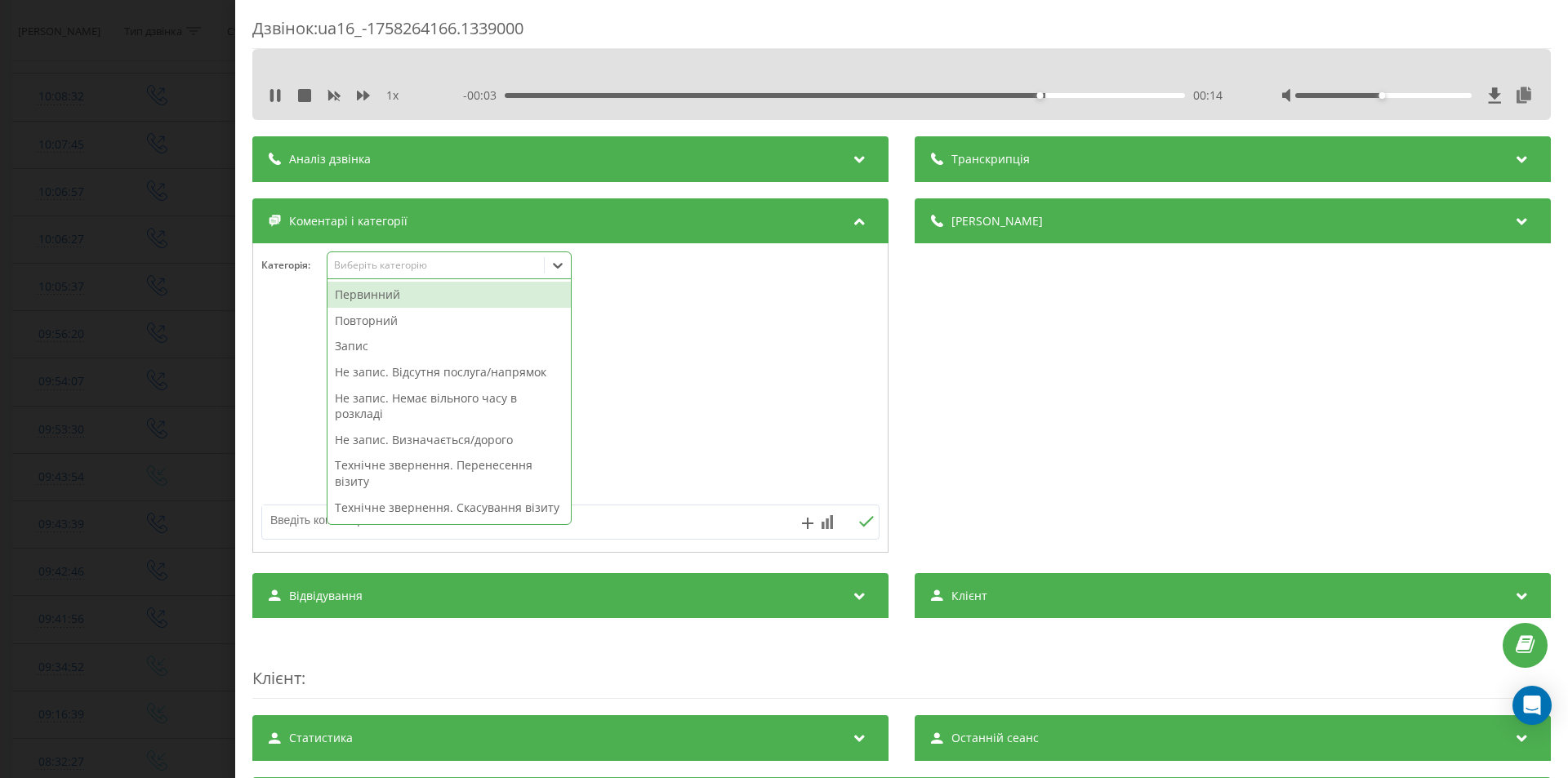
click at [398, 254] on div "Виберіть категорію" at bounding box center [448, 265] width 245 height 27
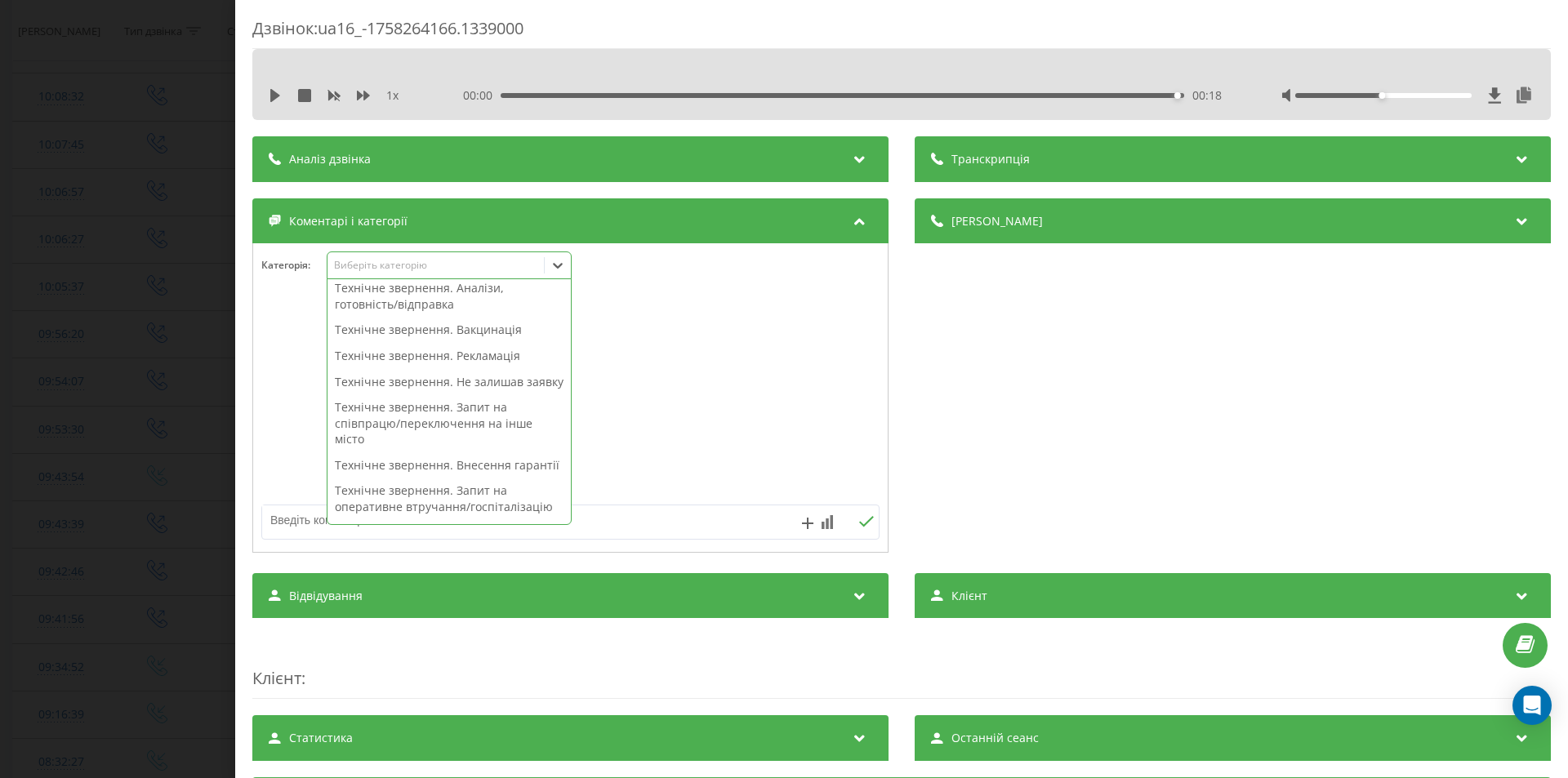
scroll to position [326, 0]
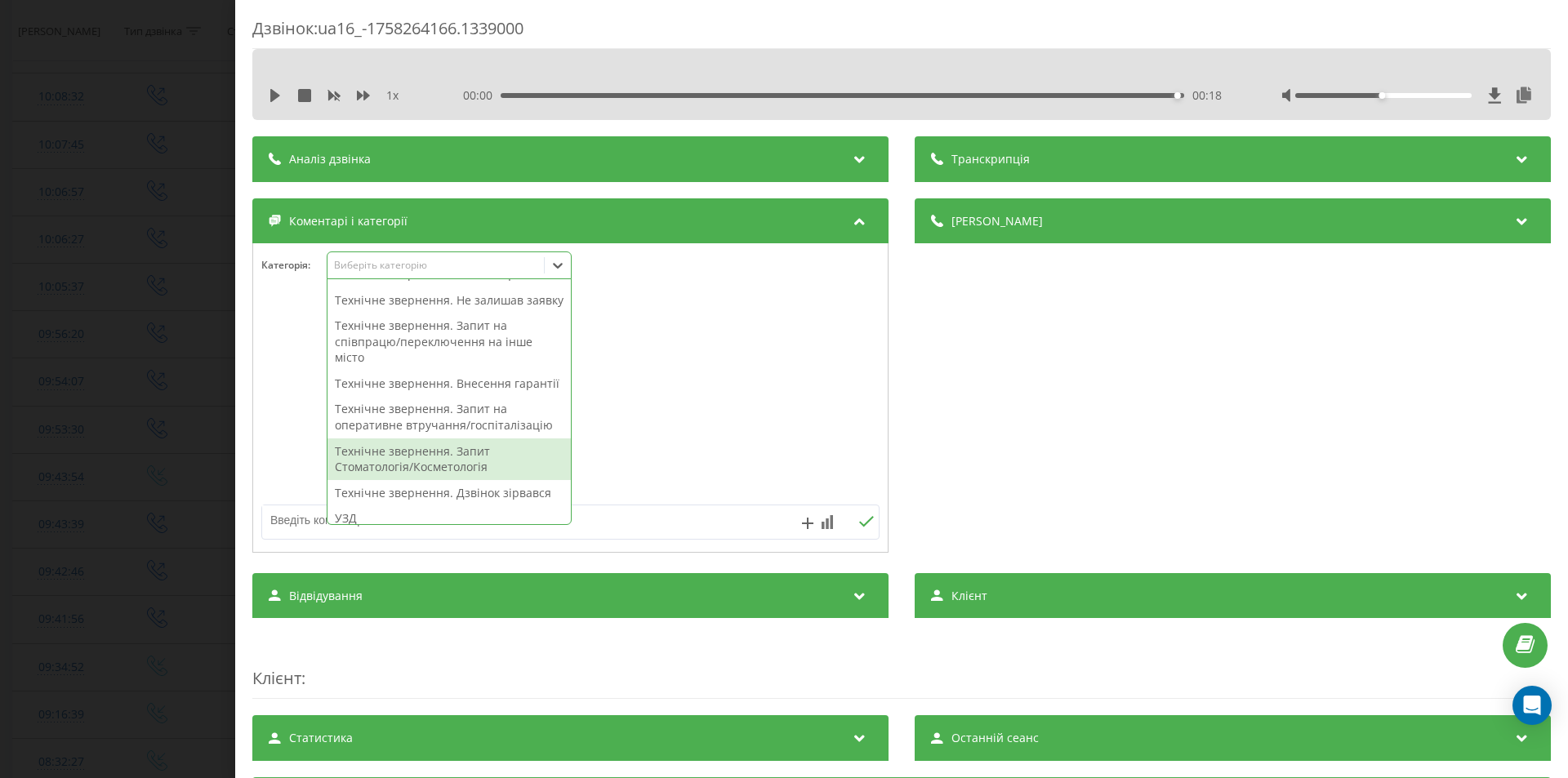
click at [447, 480] on div "Технічне звернення. Запит Стоматологія/Косметологія" at bounding box center [448, 459] width 243 height 42
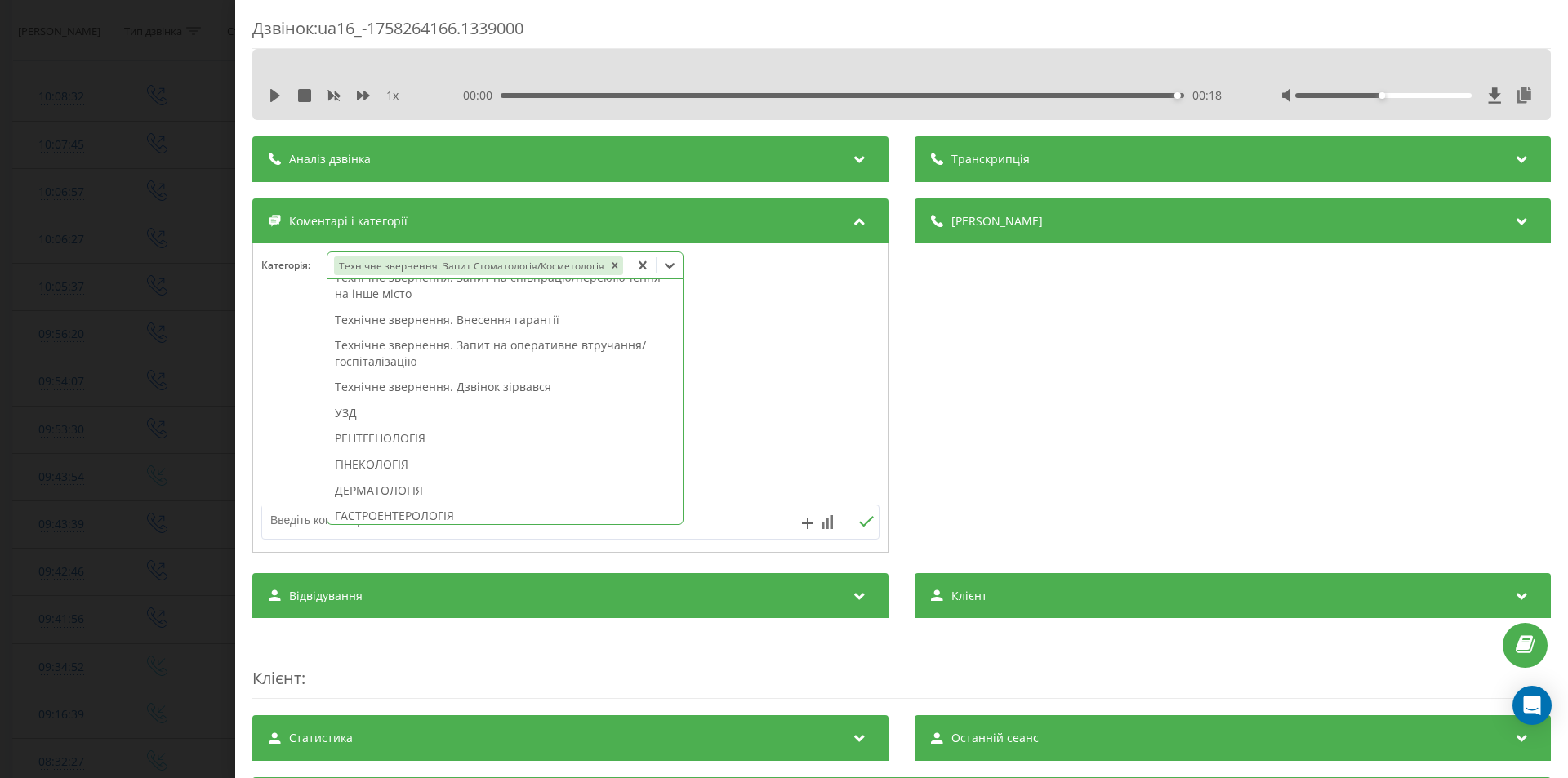
scroll to position [263, 0]
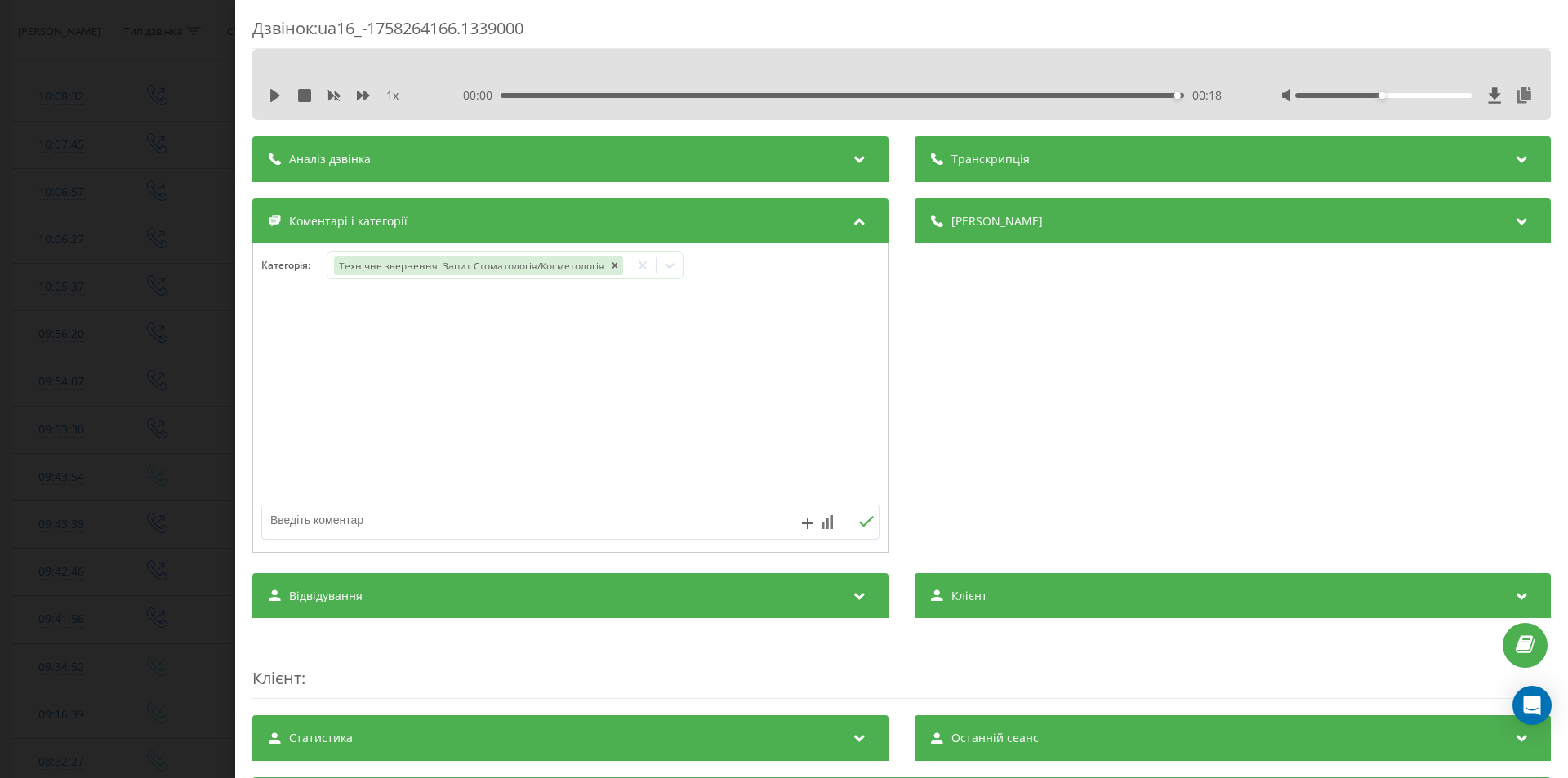
click at [700, 517] on textarea at bounding box center [508, 519] width 493 height 29
type textarea "неактуально"
click at [863, 524] on icon at bounding box center [865, 522] width 15 height 11
click at [152, 465] on div "Дзвінок : ua16_-1758264166.1339000 1 x 00:00 00:18 00:18 Транскрипція Для AI-ан…" at bounding box center [784, 389] width 1568 height 778
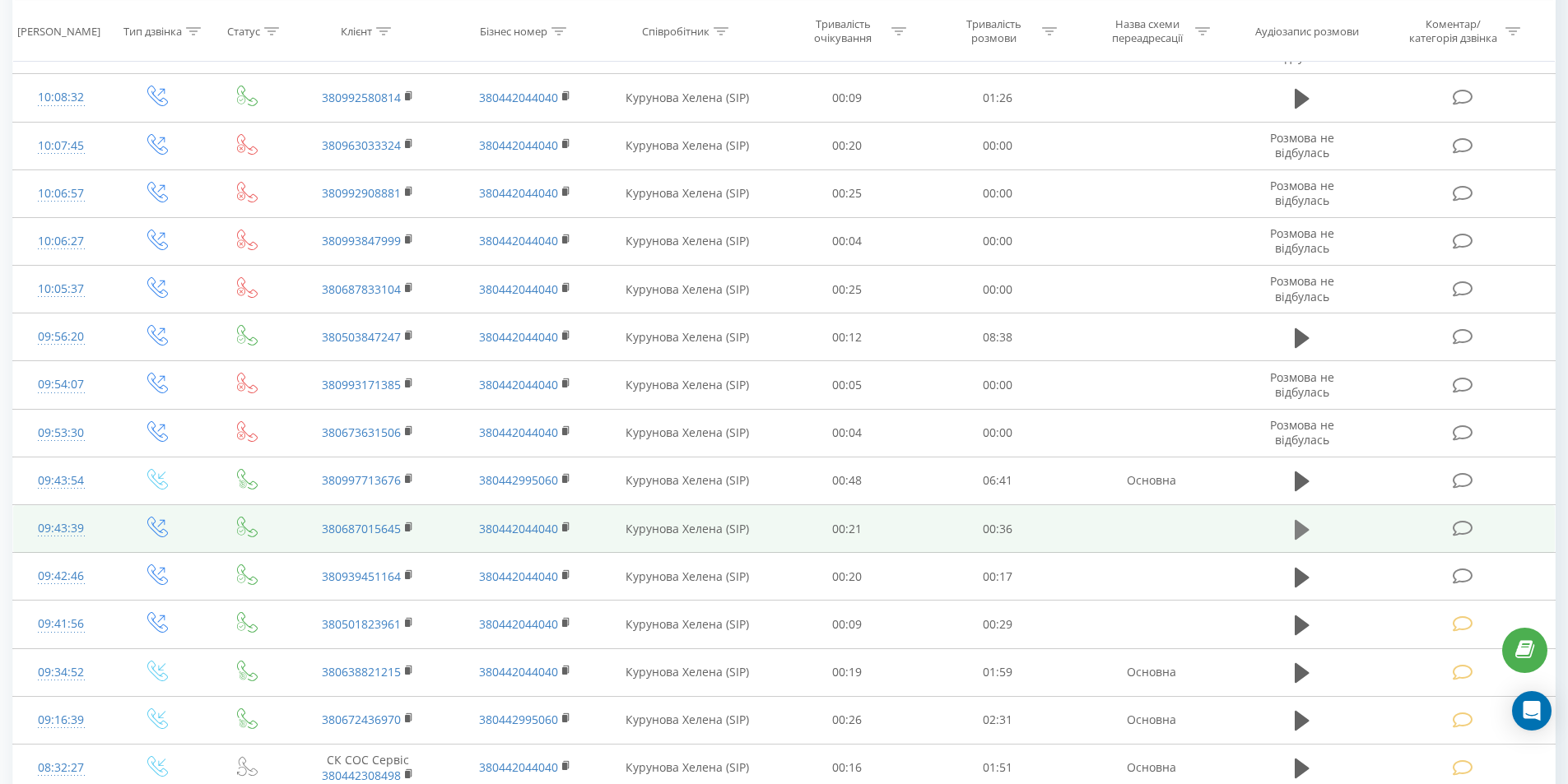
click at [1301, 533] on icon at bounding box center [1302, 529] width 15 height 20
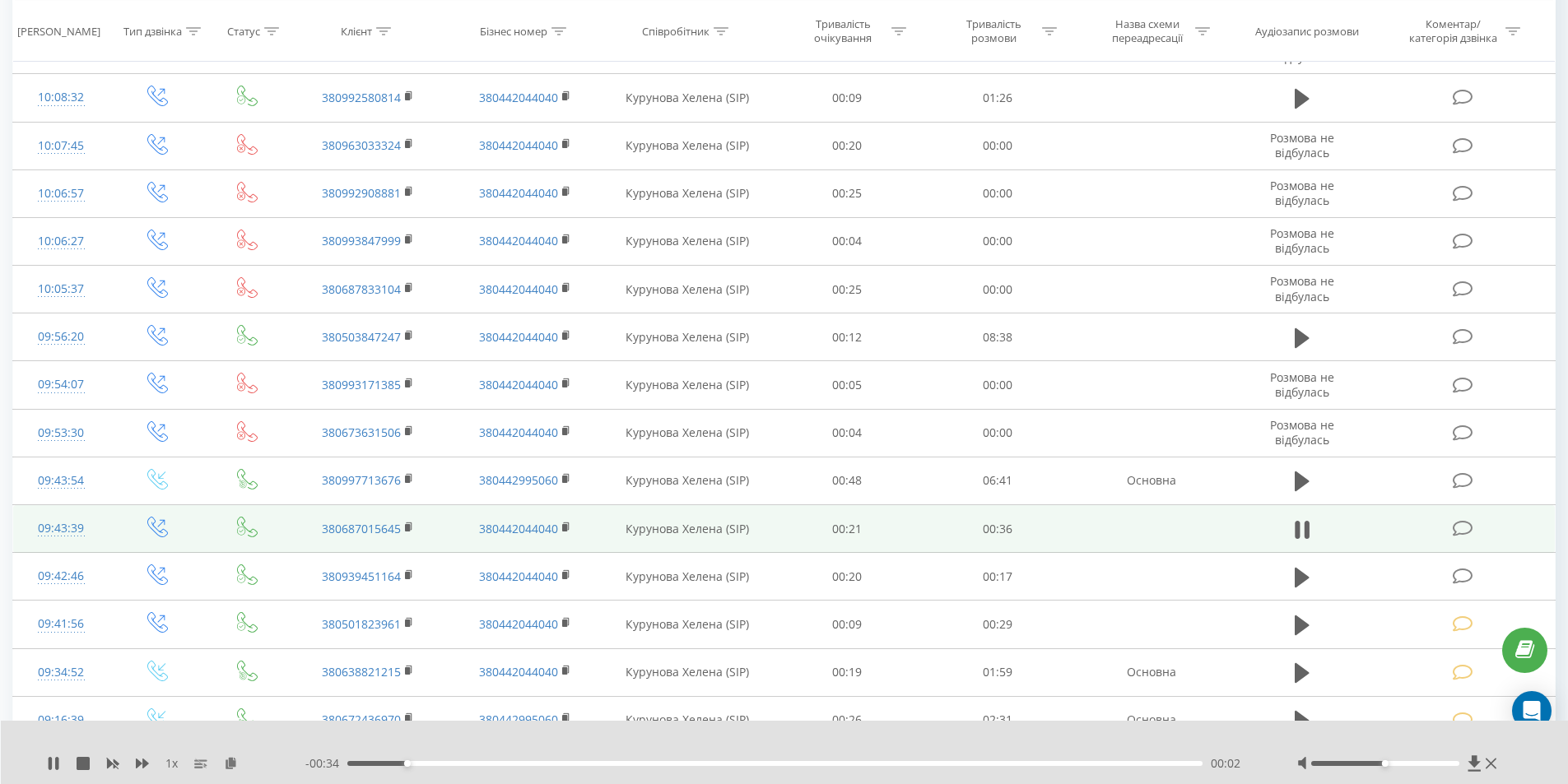
click at [906, 760] on div "- 00:34 00:02 00:02" at bounding box center [780, 763] width 950 height 16
click at [916, 763] on div "00:24" at bounding box center [775, 763] width 856 height 5
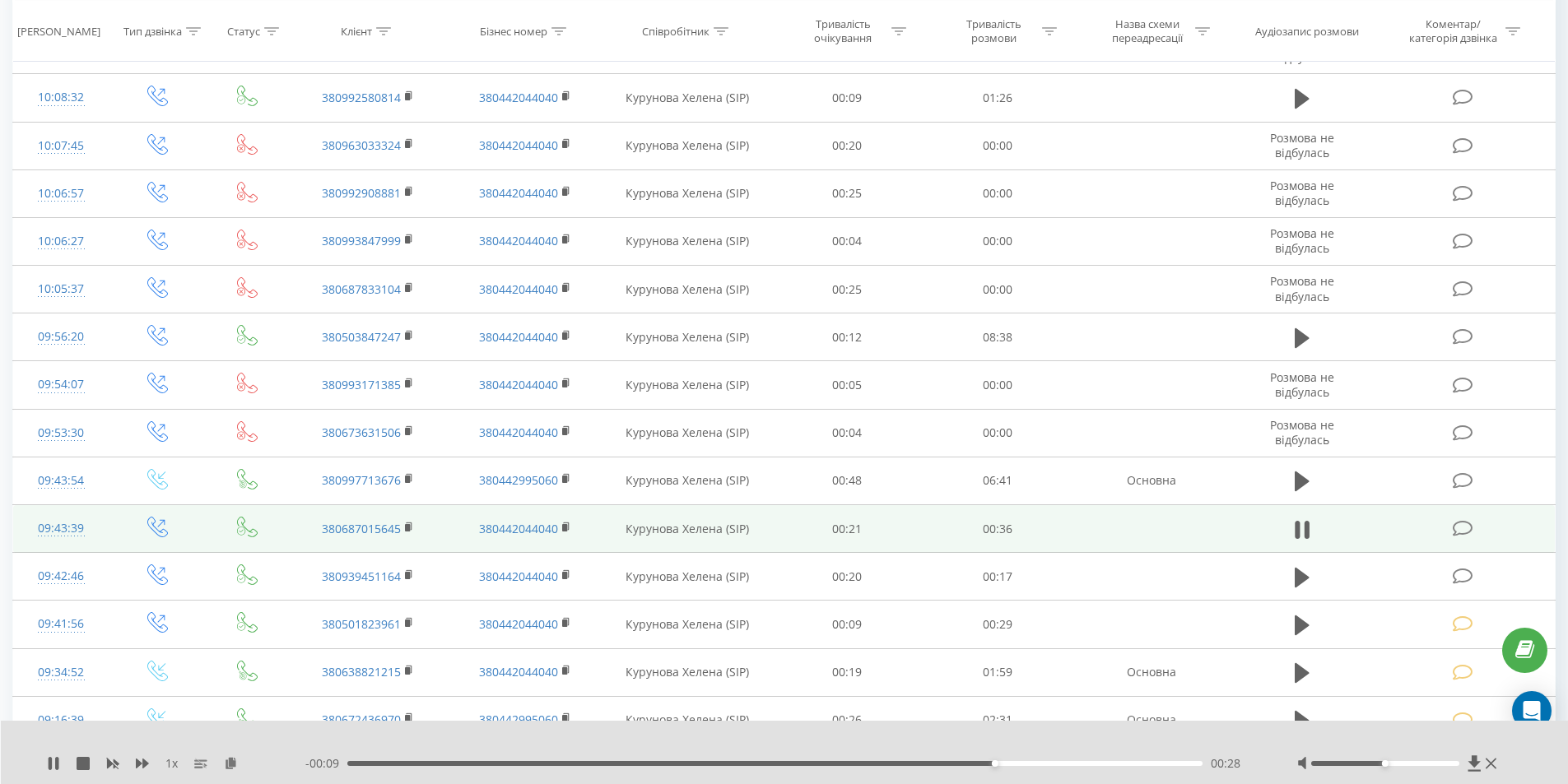
click at [1461, 532] on icon at bounding box center [1463, 529] width 21 height 17
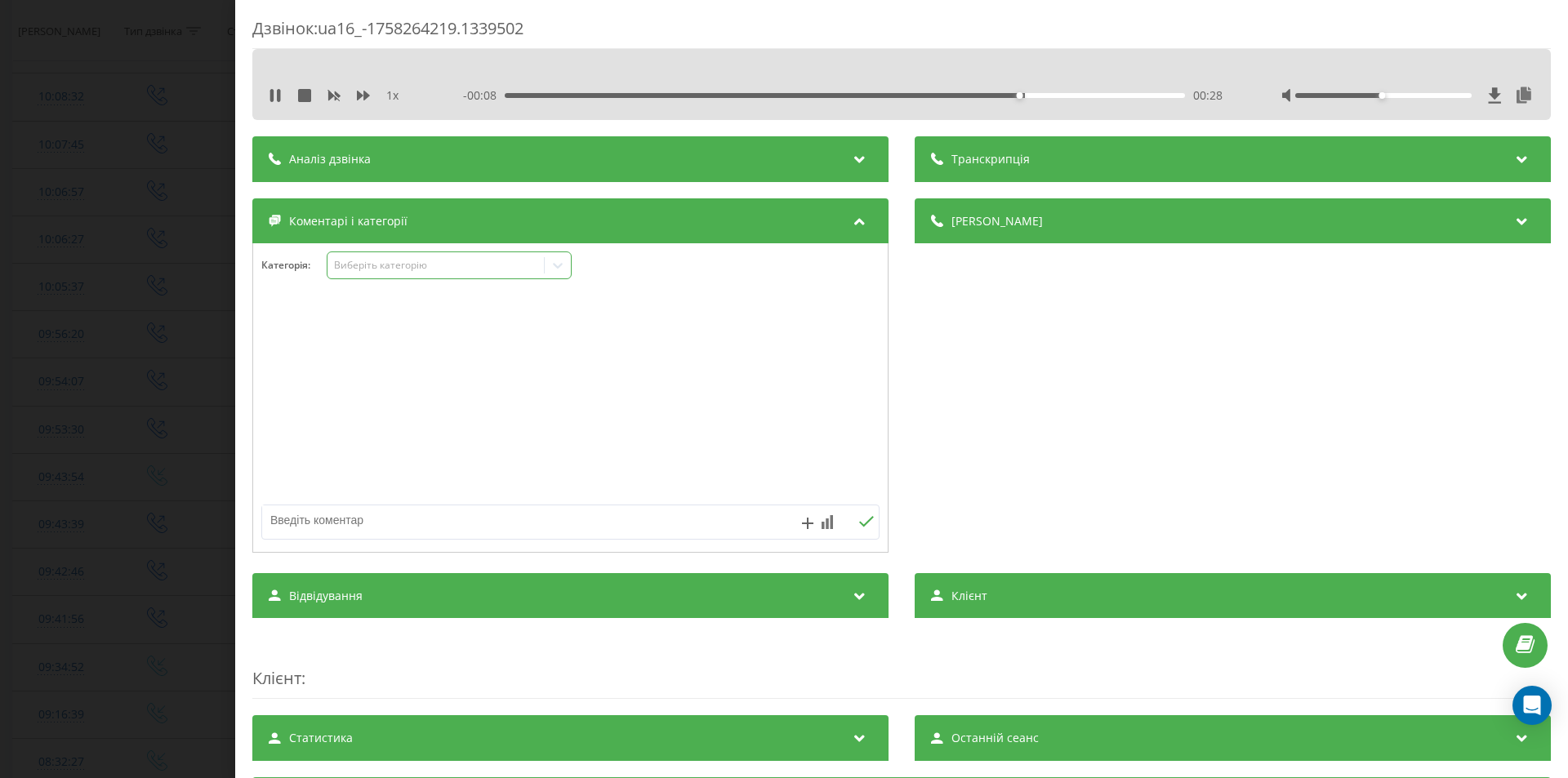
click at [415, 268] on div "Виберіть категорію" at bounding box center [436, 266] width 204 height 13
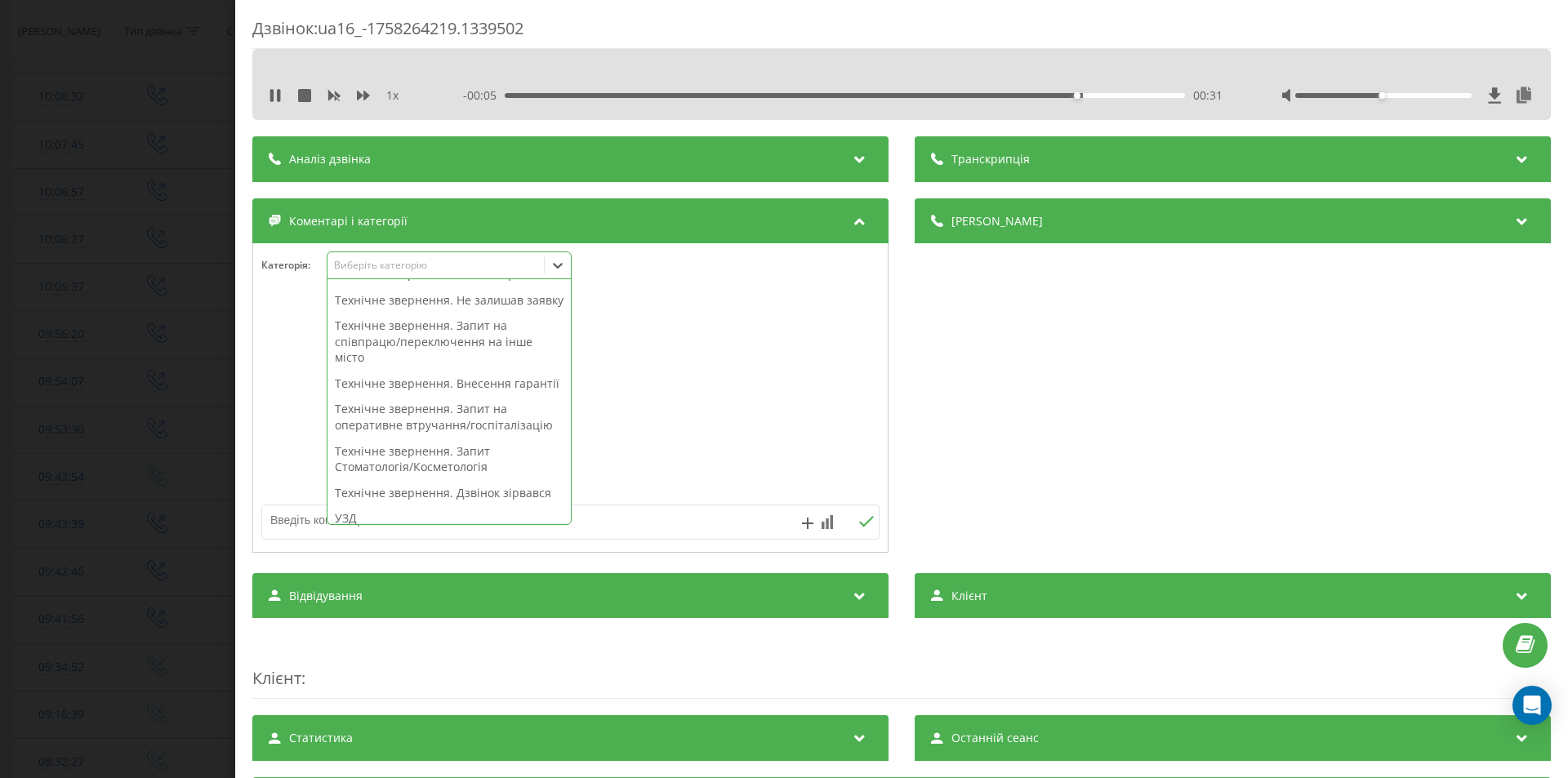
scroll to position [408, 0]
click at [444, 398] on div "Технічне звернення. Запит Стоматологія/Косметологія" at bounding box center [448, 377] width 243 height 42
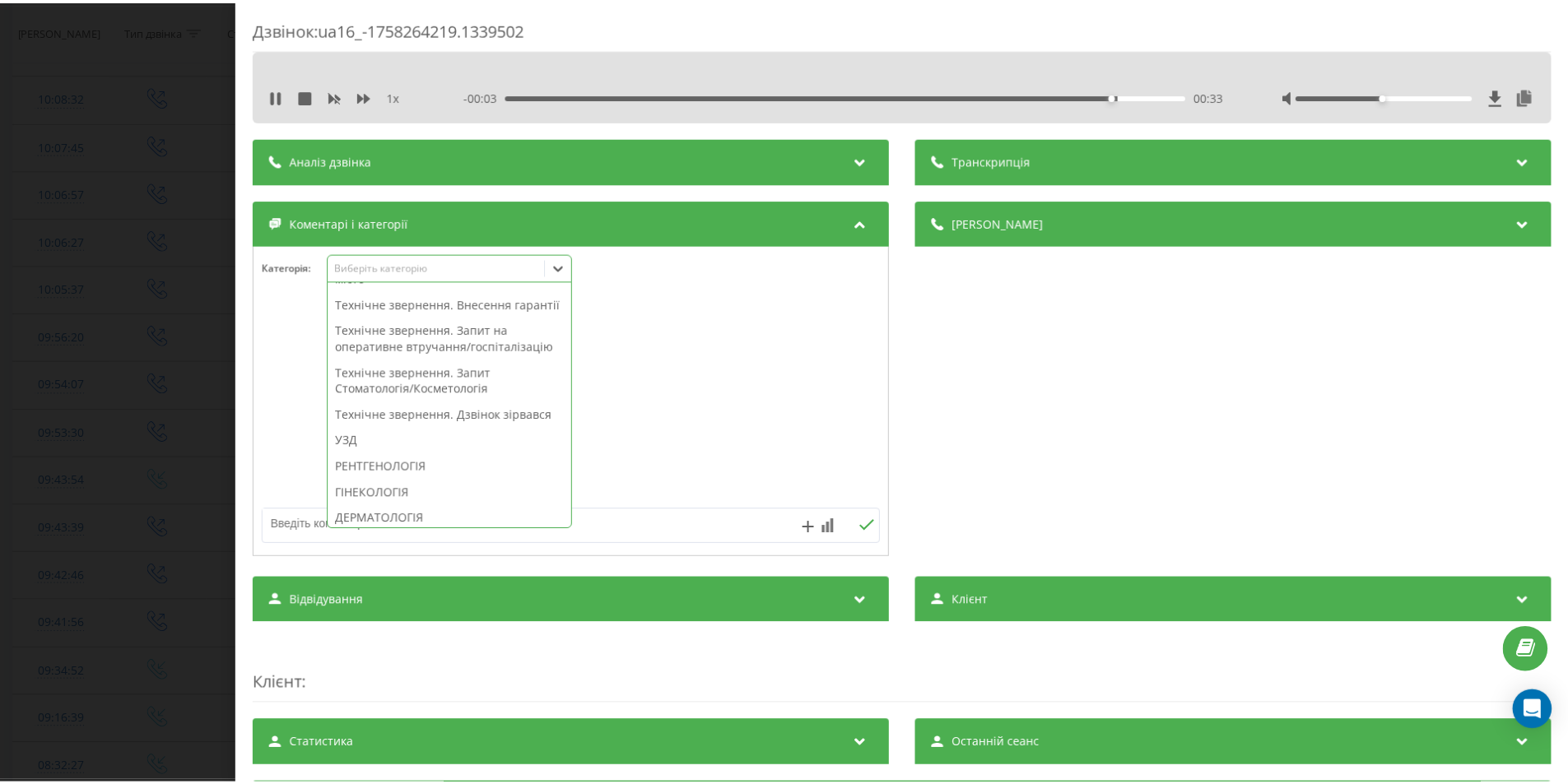
scroll to position [331, 0]
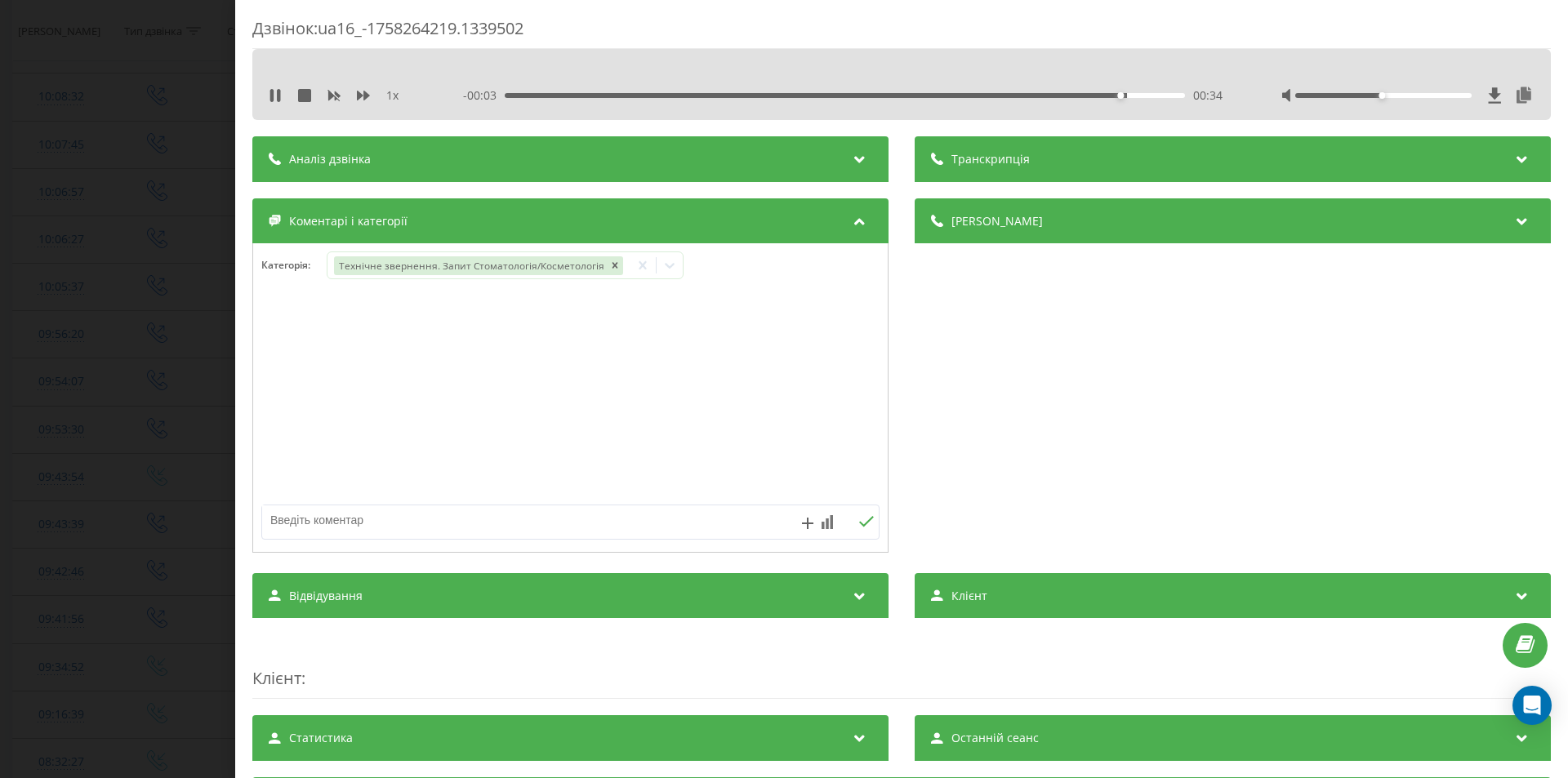
click at [712, 517] on textarea at bounding box center [508, 519] width 493 height 29
type textarea "неактуально"
click at [865, 527] on icon at bounding box center [865, 522] width 15 height 11
click at [115, 475] on div "Дзвінок : ua16_-1758264219.1339502 1 x 00:00 00:37 00:37 Транскрипція Для AI-ан…" at bounding box center [784, 389] width 1568 height 778
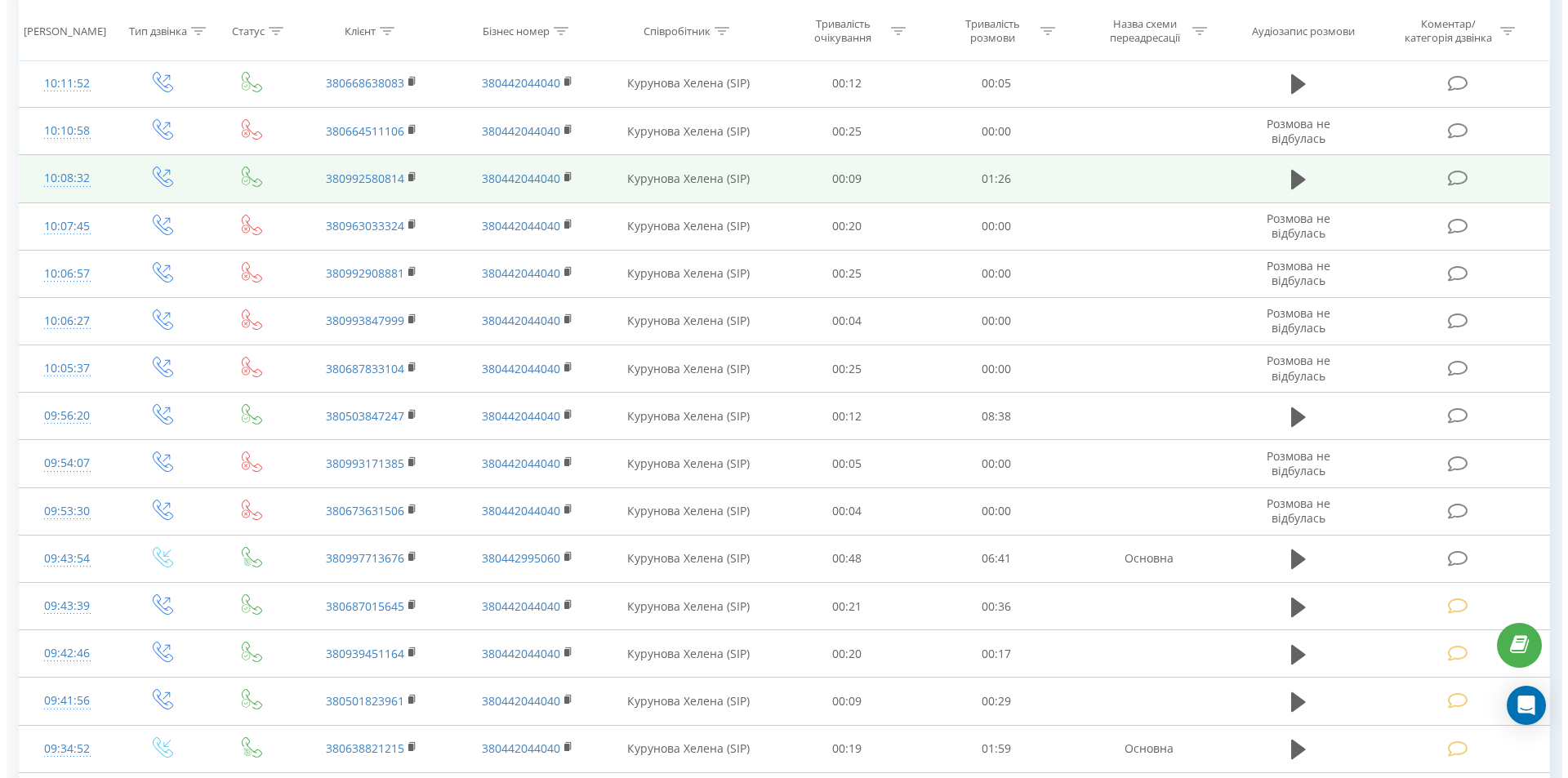
scroll to position [490, 0]
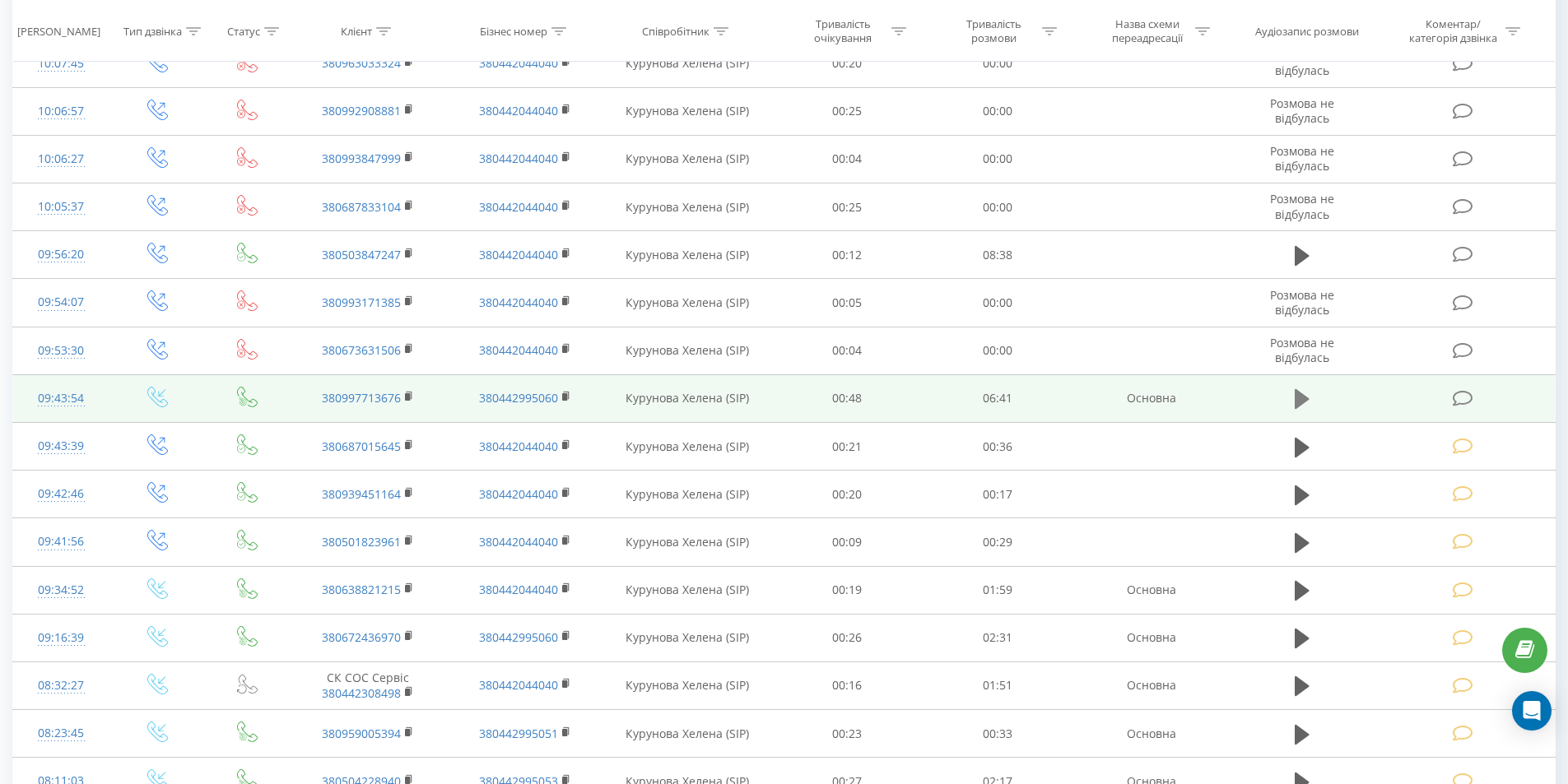
click at [1299, 400] on icon at bounding box center [1302, 398] width 15 height 20
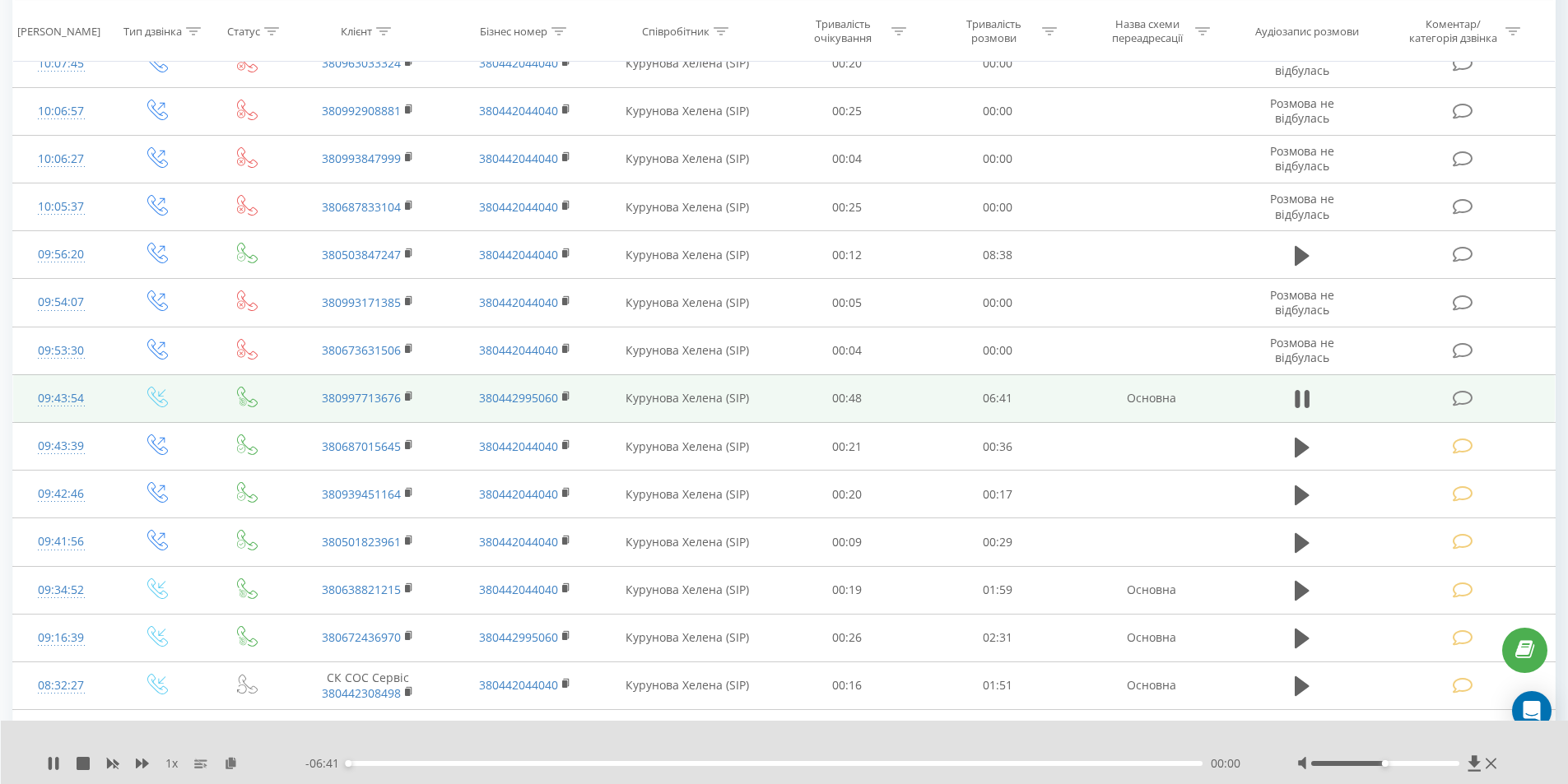
click at [1100, 764] on div "00:00" at bounding box center [775, 763] width 856 height 5
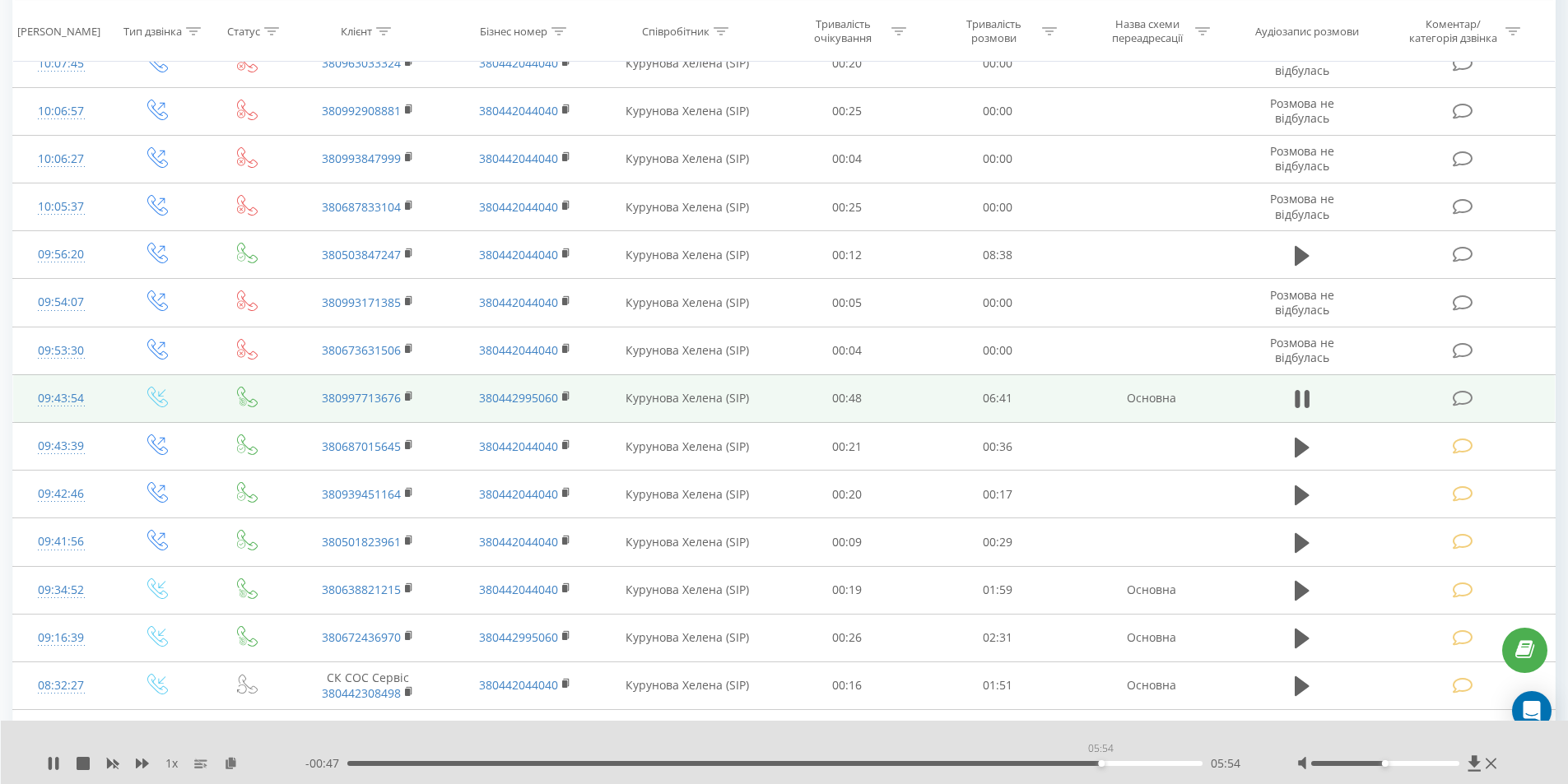
click at [1100, 764] on div "05:54" at bounding box center [775, 763] width 856 height 5
click at [996, 761] on div "06:02" at bounding box center [775, 763] width 856 height 5
click at [1002, 764] on div "05:07" at bounding box center [775, 763] width 856 height 5
click at [1136, 761] on div "06:11" at bounding box center [775, 763] width 856 height 5
click at [1158, 761] on div "06:13" at bounding box center [775, 763] width 856 height 5
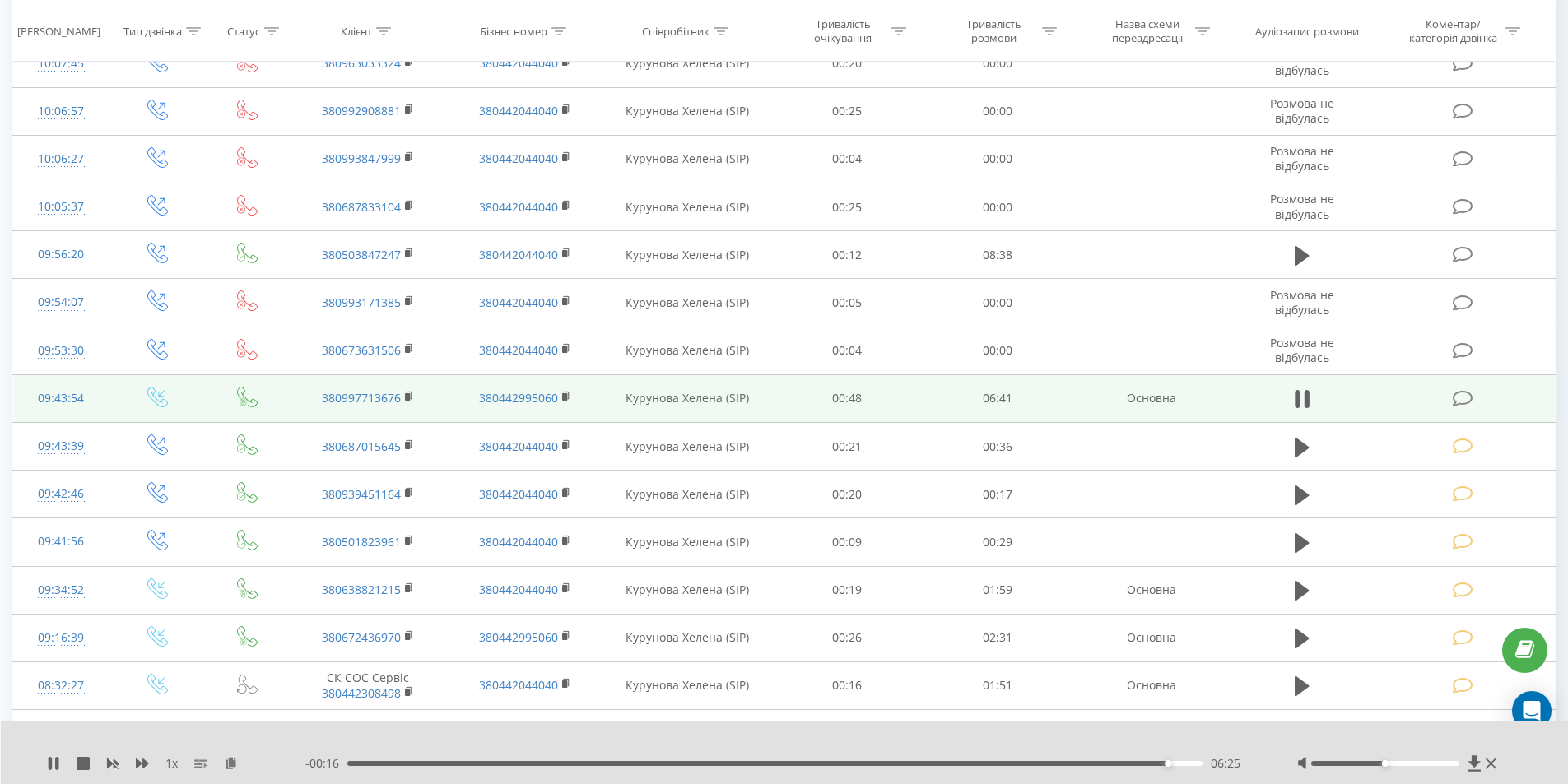
click at [1466, 398] on icon at bounding box center [1463, 398] width 21 height 17
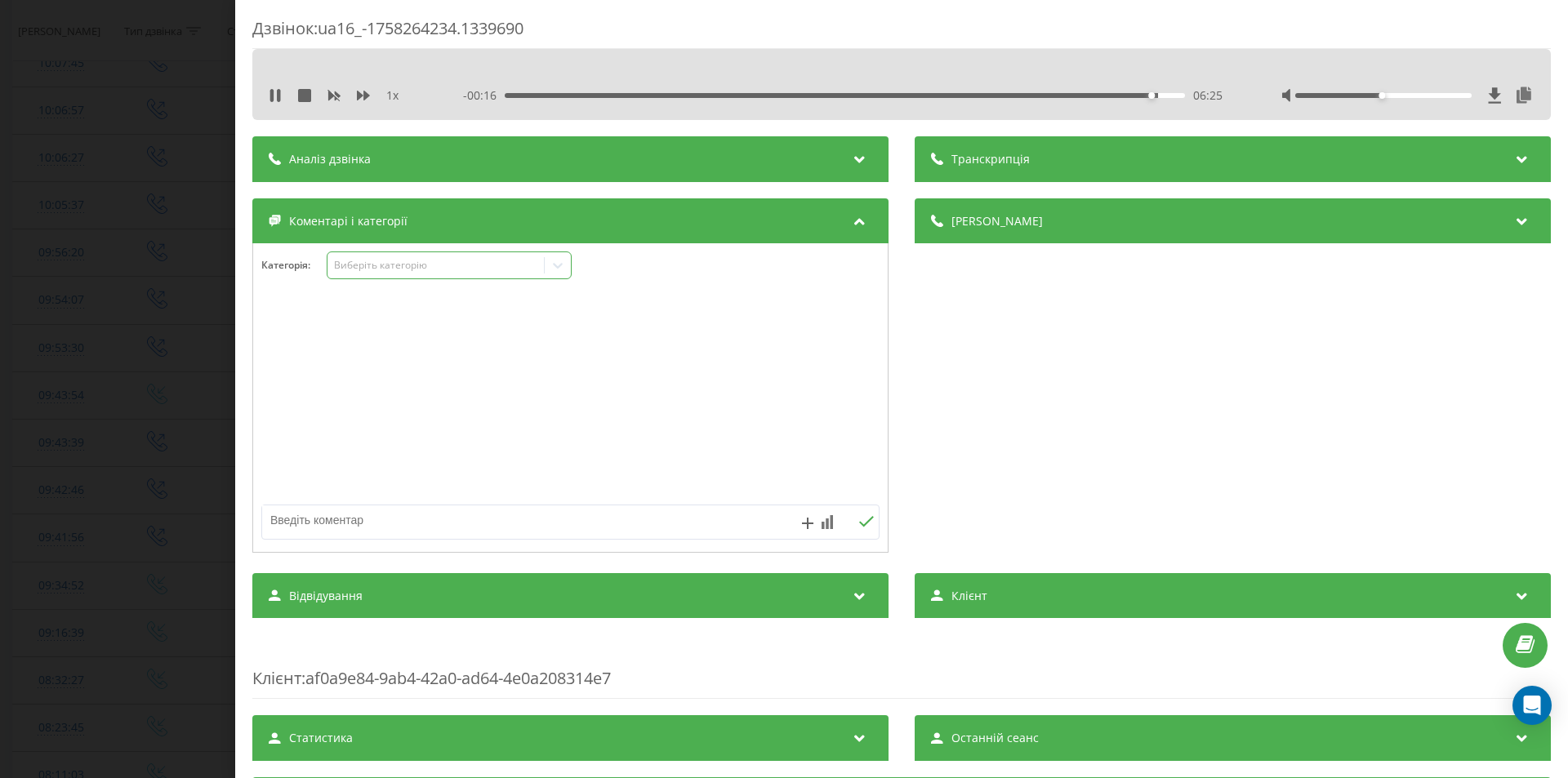
click at [411, 263] on div "Виберіть категорію" at bounding box center [436, 266] width 204 height 13
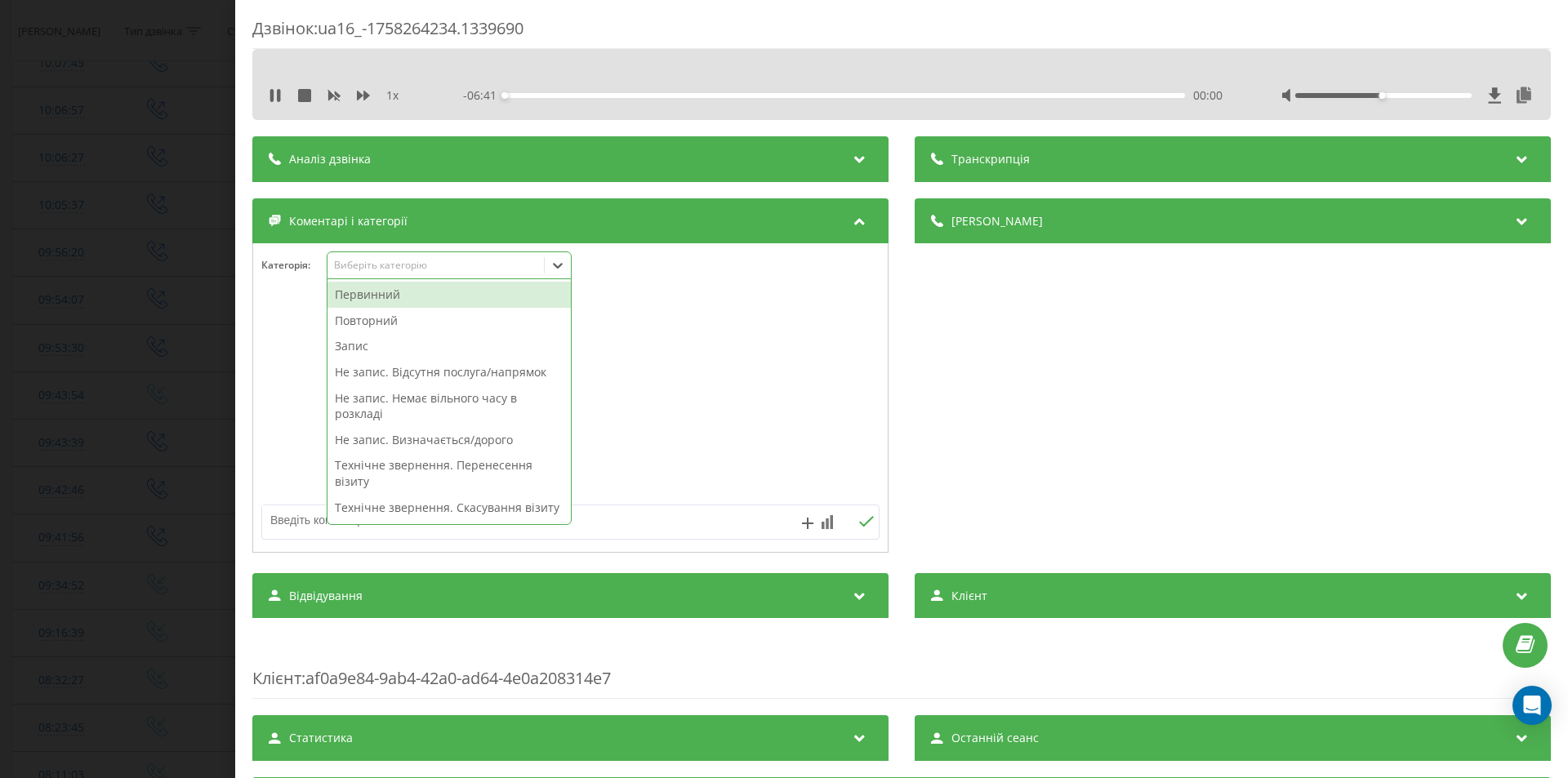
drag, startPoint x: 422, startPoint y: 299, endPoint x: 708, endPoint y: 330, distance: 287.7
click at [422, 299] on div "Первинний" at bounding box center [448, 295] width 243 height 26
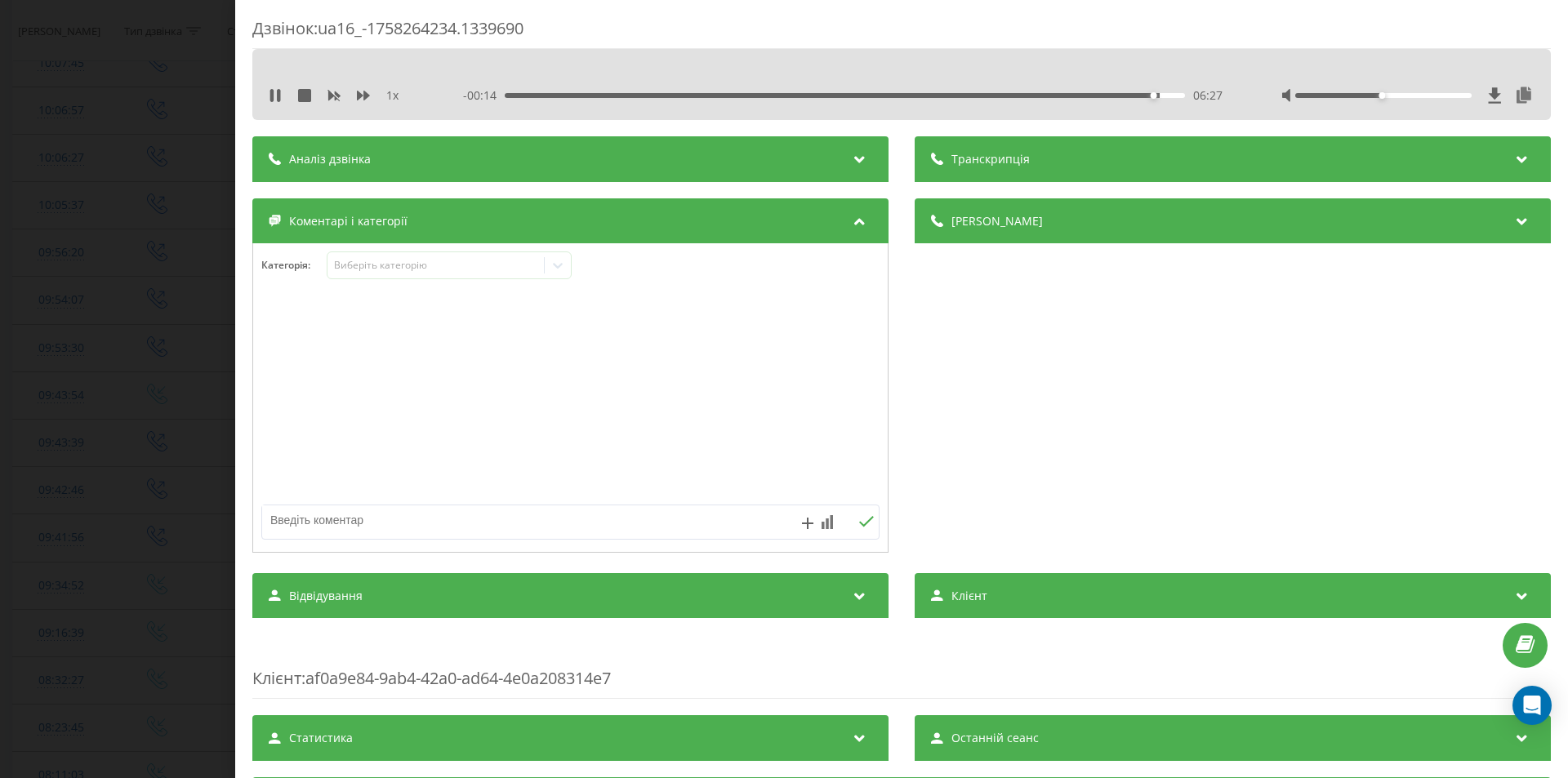
drag, startPoint x: 1045, startPoint y: 402, endPoint x: 726, endPoint y: 311, distance: 331.7
click at [1043, 402] on div "Деталі дзвінка Загальне Дата дзвінка 2025-09-19 09:43:54 Тип дзвінка Вхідний Ст…" at bounding box center [1232, 377] width 636 height 358
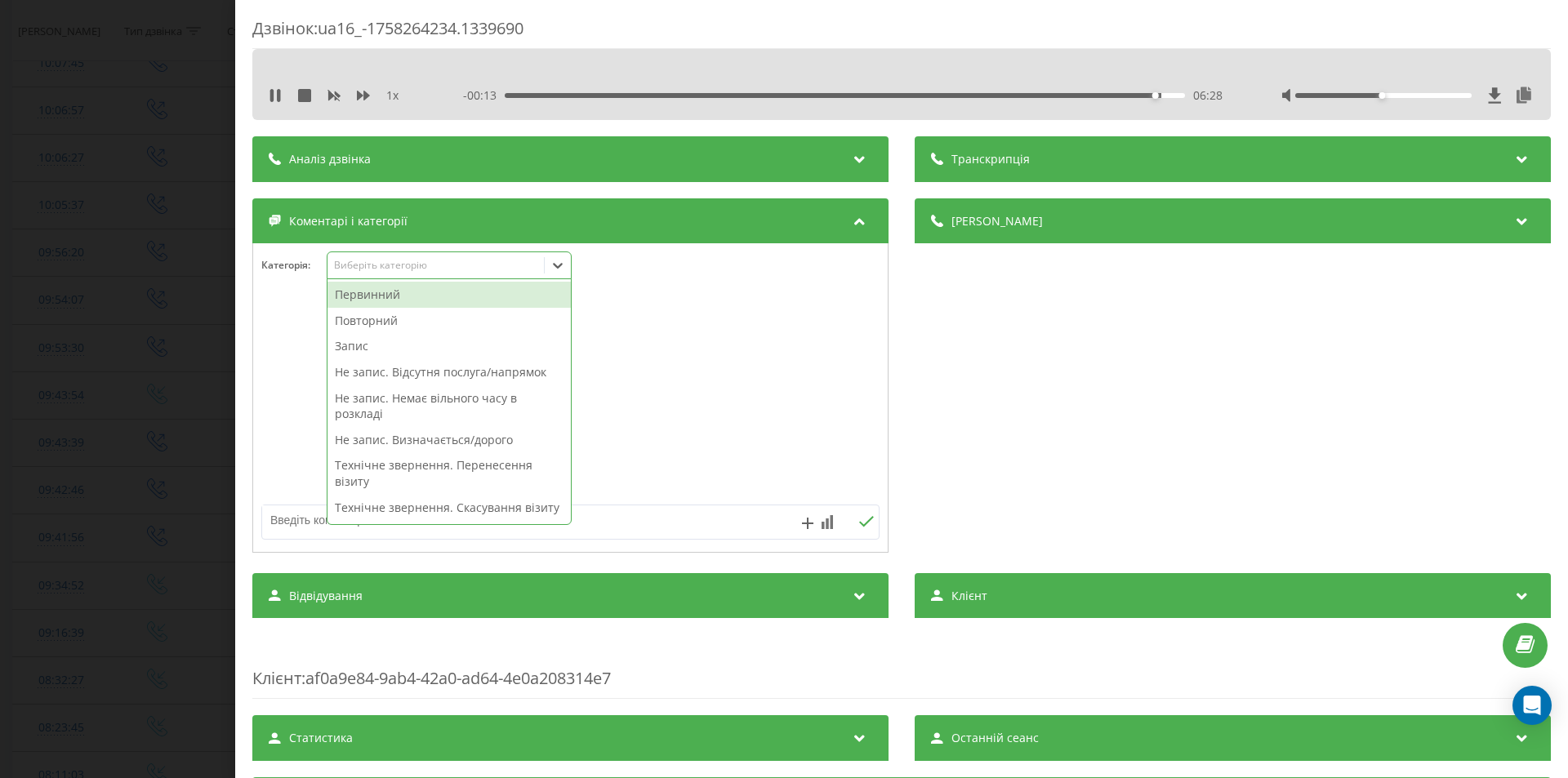
click at [559, 268] on icon at bounding box center [558, 266] width 9 height 6
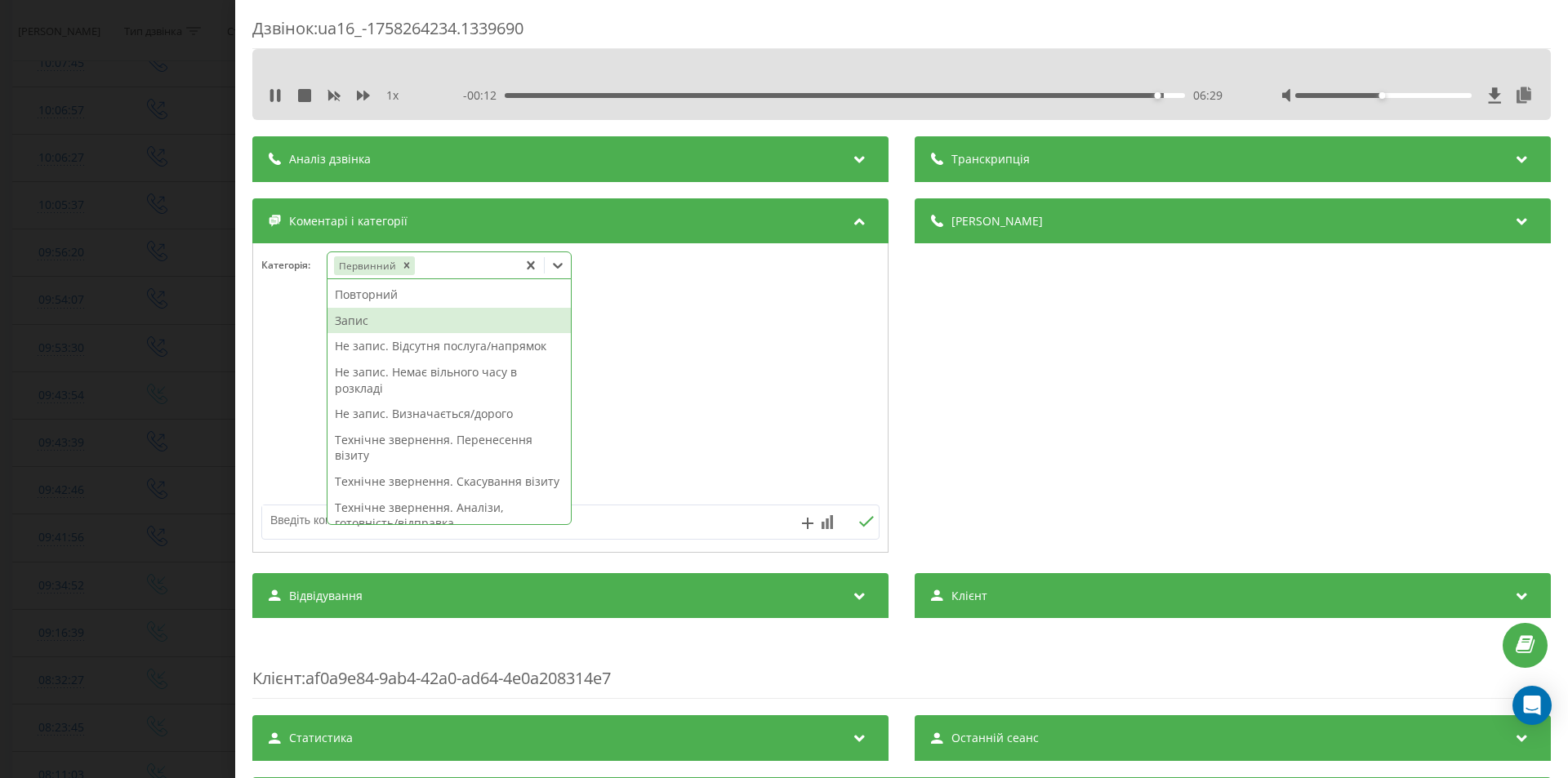
click at [376, 325] on div "Запис" at bounding box center [448, 320] width 243 height 26
click at [1014, 430] on div "Деталі дзвінка Загальне Дата дзвінка 2025-09-19 09:43:54 Тип дзвінка Вхідний Ст…" at bounding box center [1232, 377] width 636 height 358
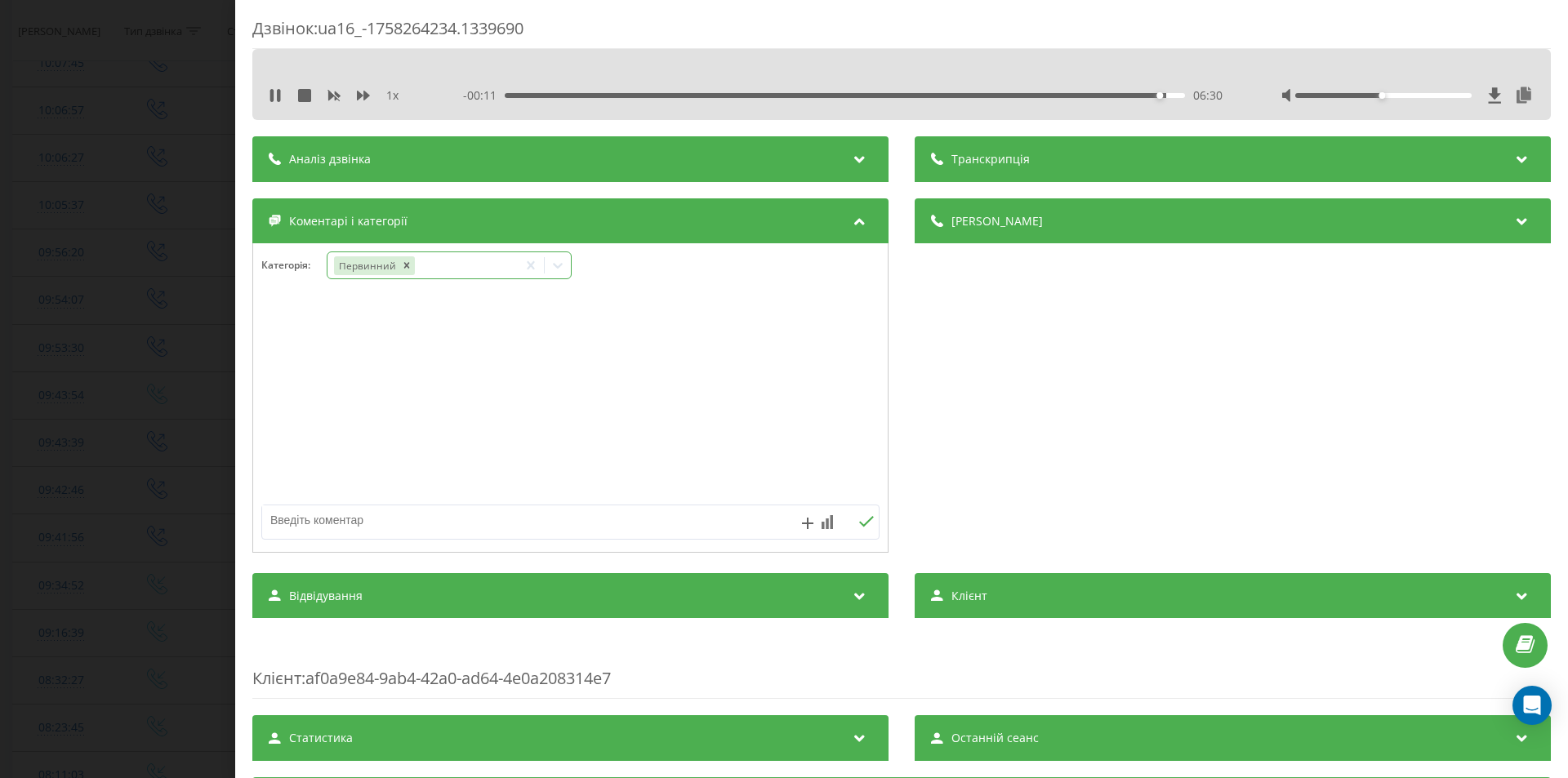
click at [561, 265] on icon at bounding box center [557, 265] width 16 height 16
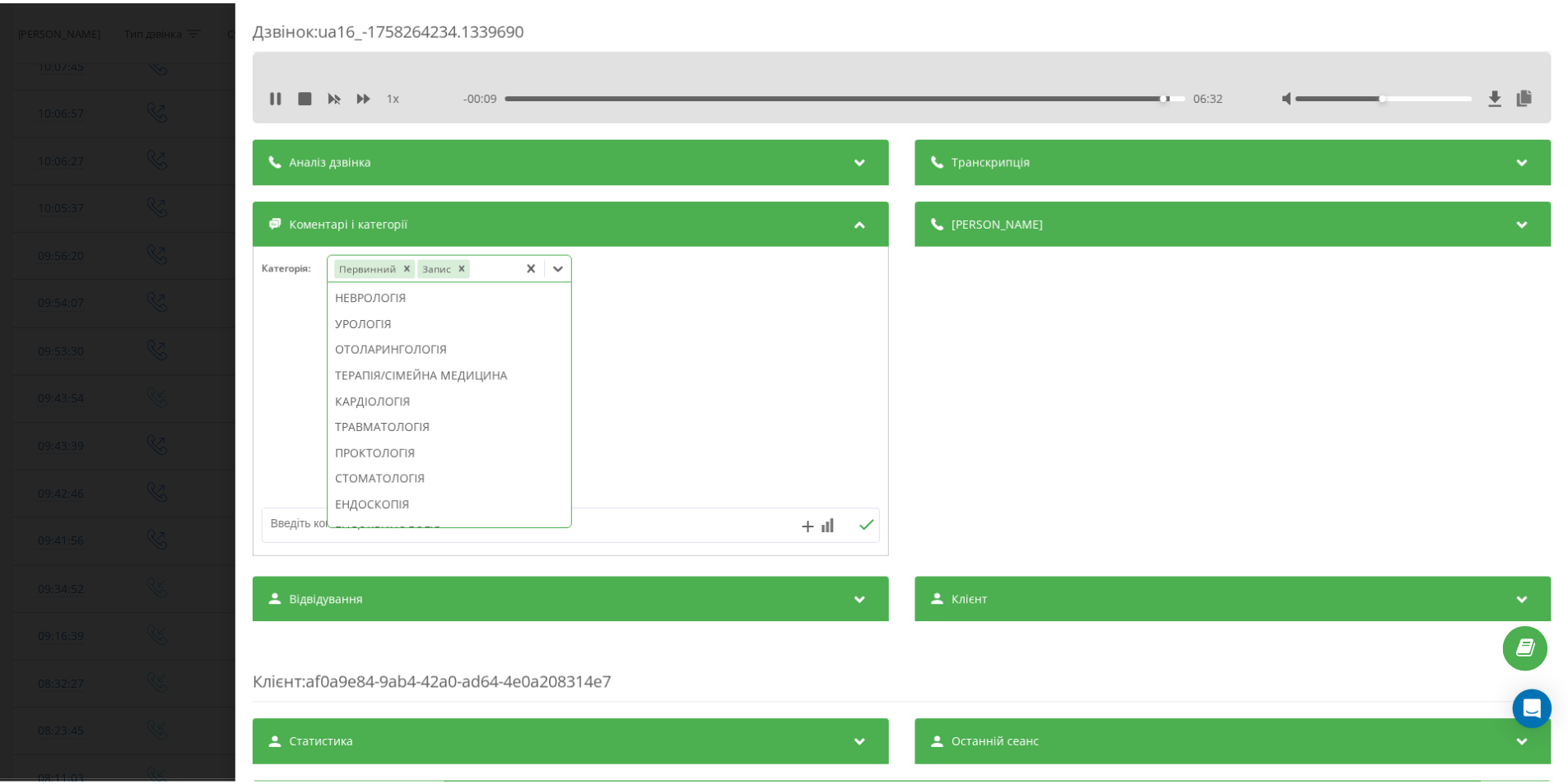
scroll to position [714, 0]
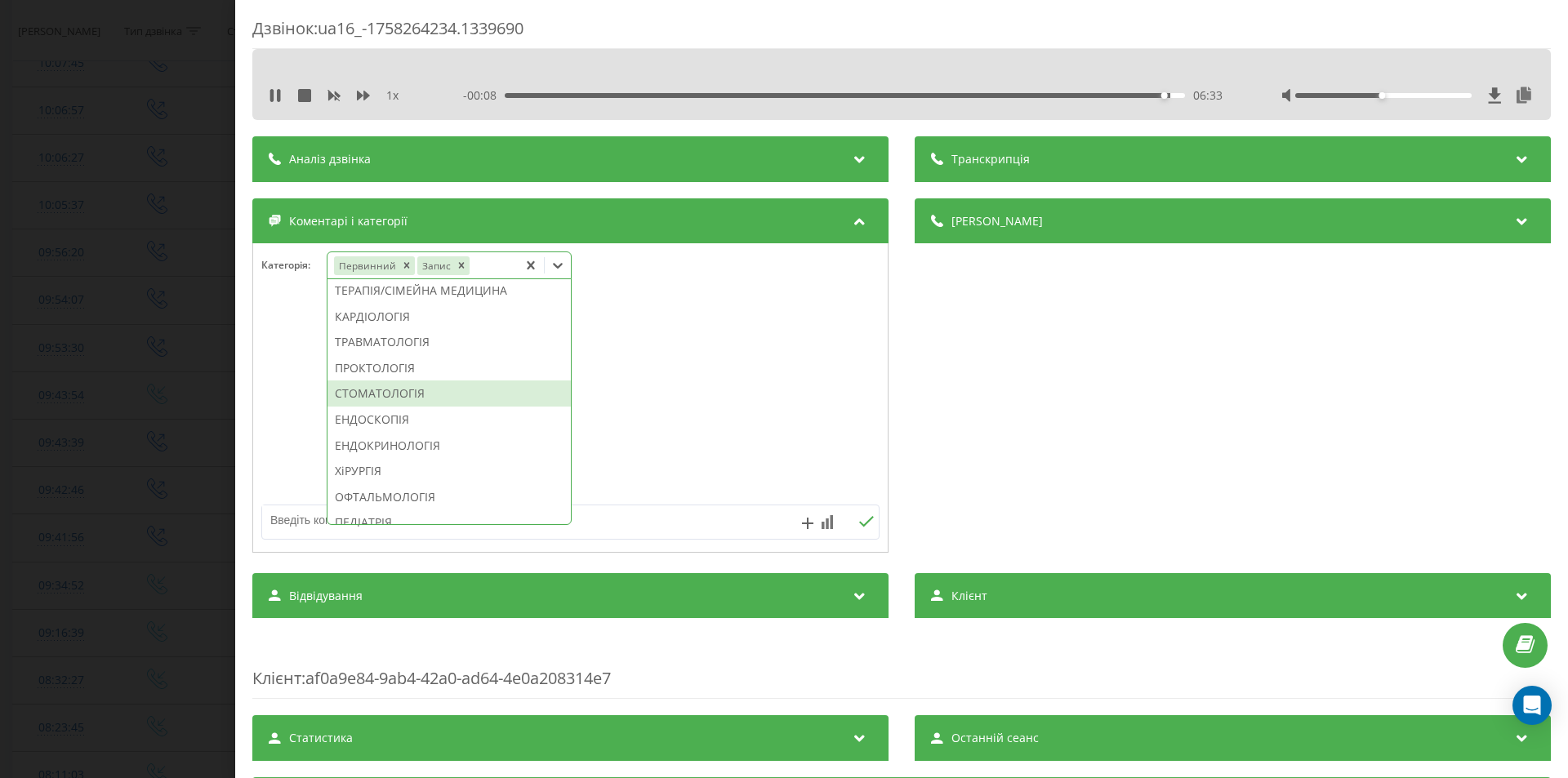
click at [409, 406] on div "СТОМАТОЛОГІЯ" at bounding box center [448, 393] width 243 height 26
drag, startPoint x: 1037, startPoint y: 424, endPoint x: 746, endPoint y: 487, distance: 297.7
click at [1036, 424] on div "Деталі дзвінка Загальне Дата дзвінка 2025-09-19 09:43:54 Тип дзвінка Вхідний Ст…" at bounding box center [1232, 377] width 636 height 358
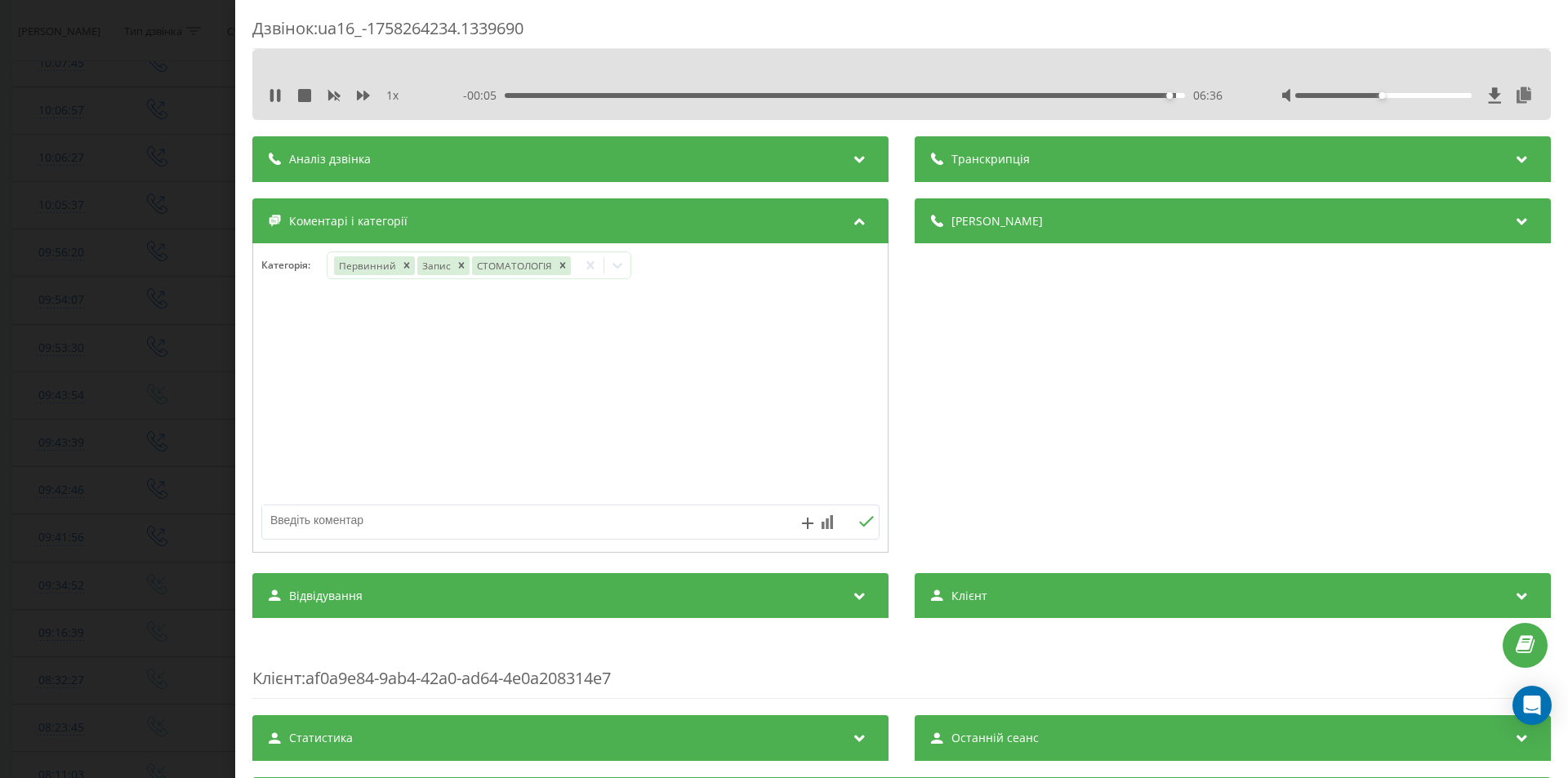
click at [148, 389] on div "Дзвінок : ua16_-1758264234.1339690 1 x - 00:05 06:36 06:36 Транскрипція Для AI-…" at bounding box center [784, 389] width 1568 height 778
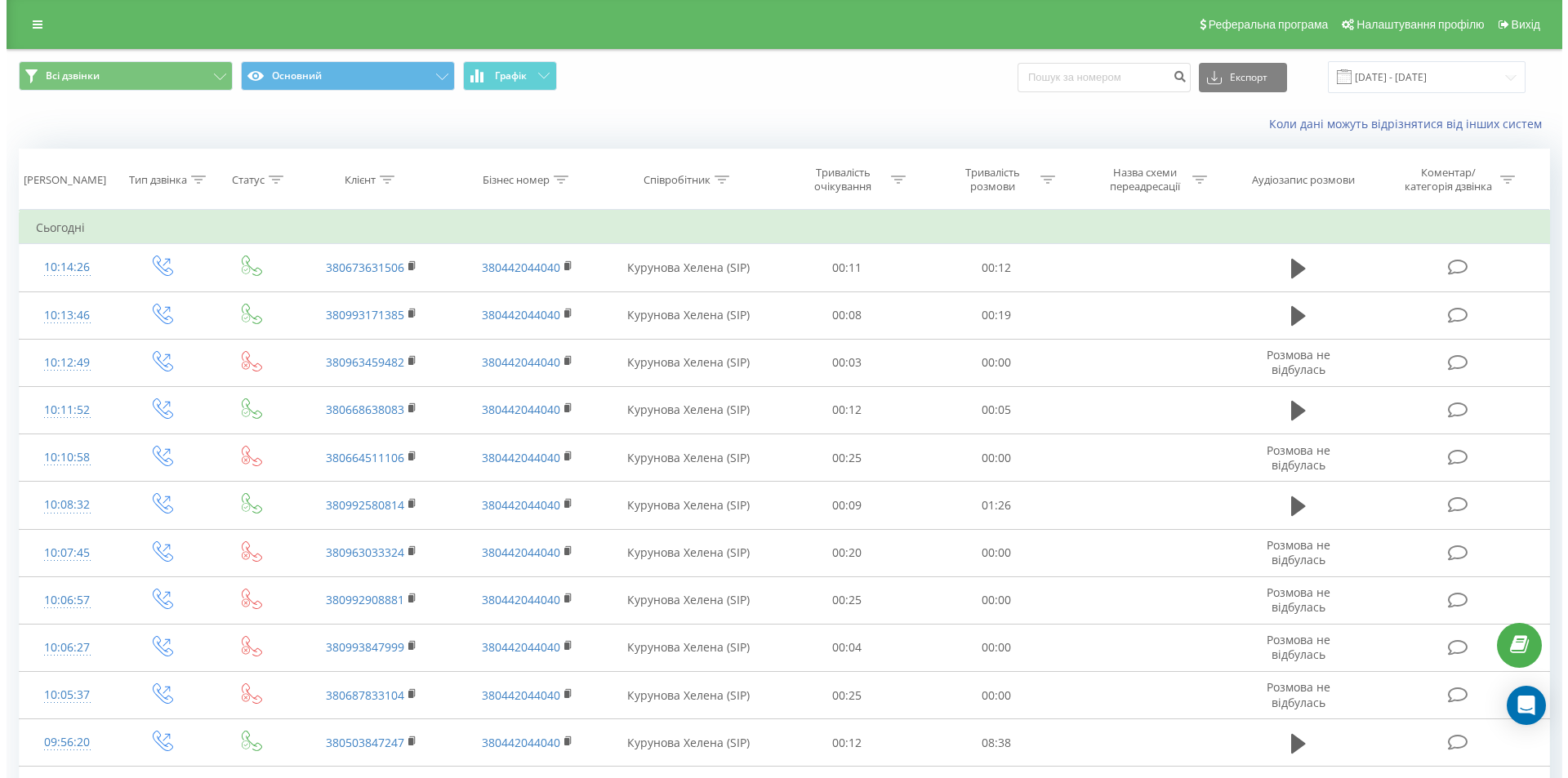
scroll to position [245, 0]
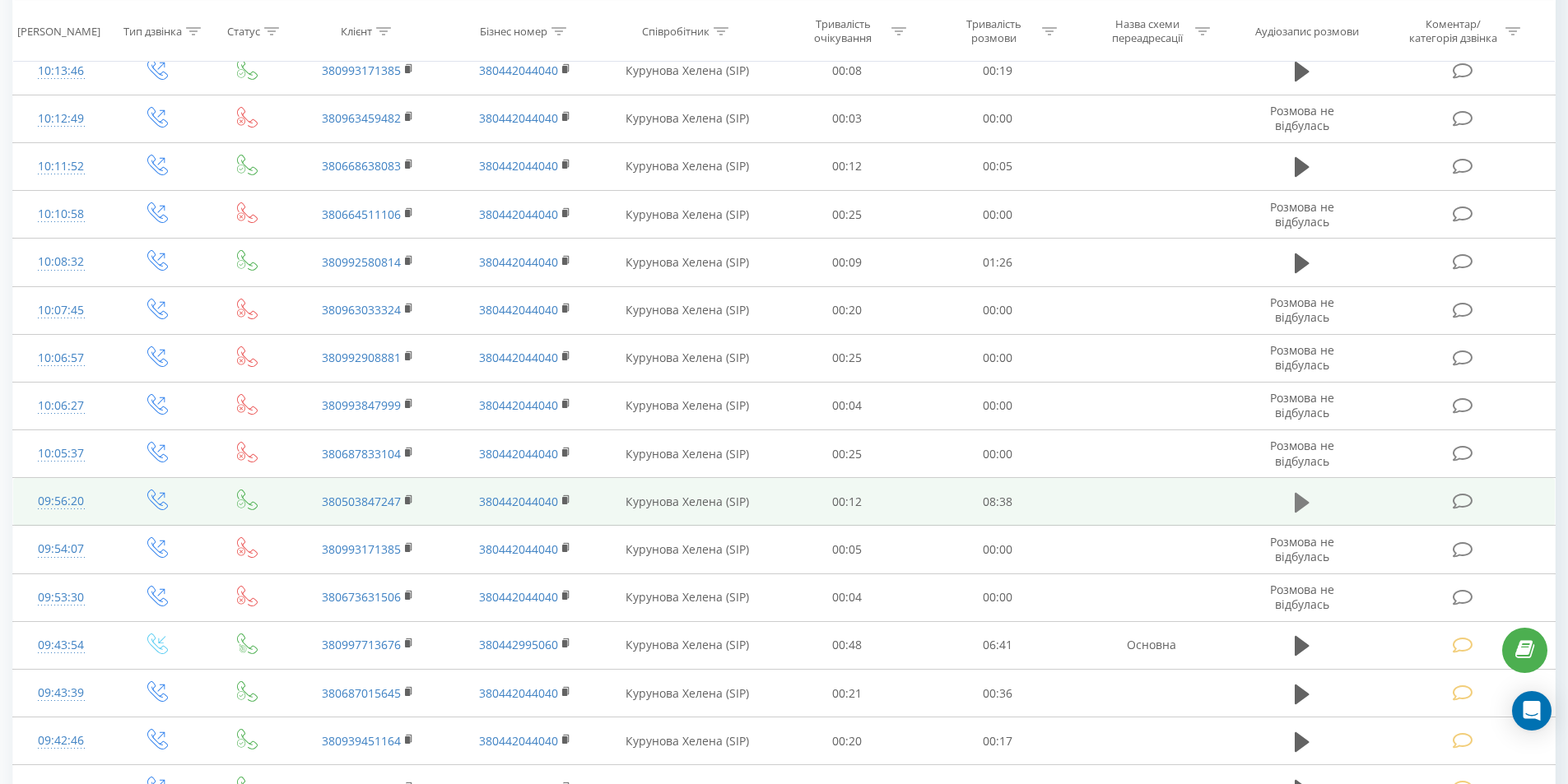
click at [1298, 503] on icon at bounding box center [1302, 502] width 15 height 20
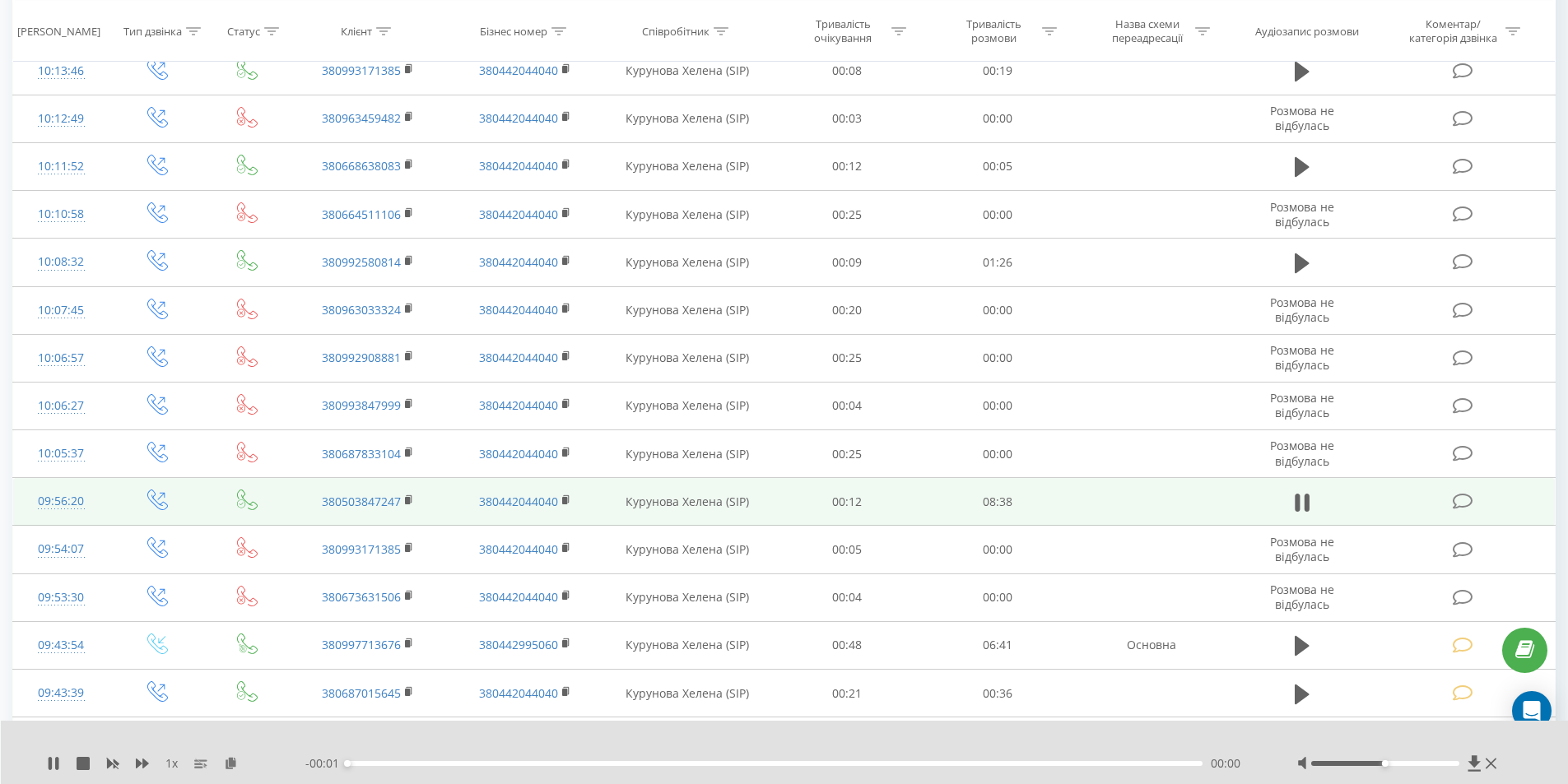
click at [1113, 762] on div "00:00" at bounding box center [775, 763] width 856 height 5
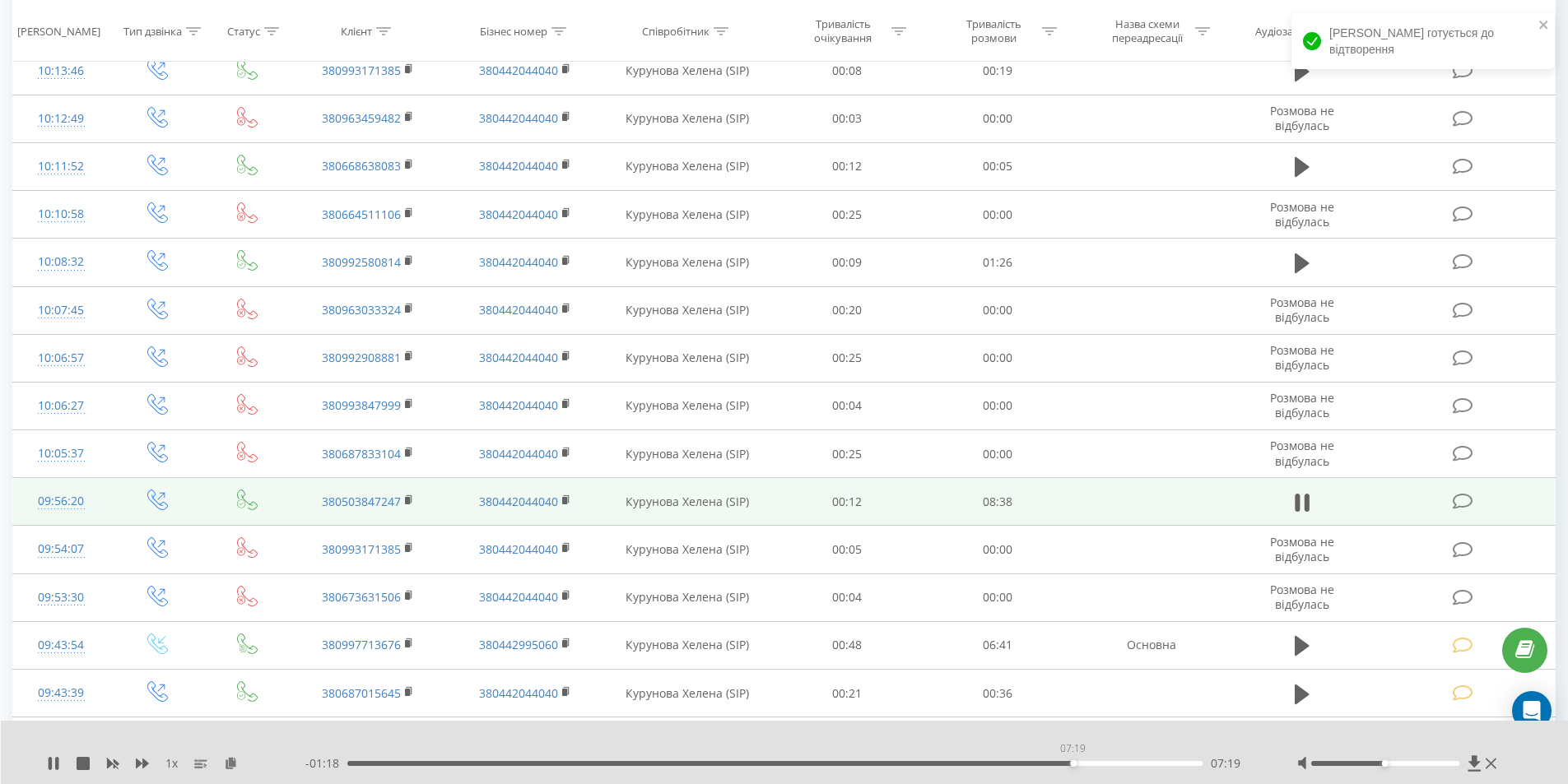
click at [1072, 761] on div "07:19" at bounding box center [775, 763] width 856 height 5
click at [1120, 761] on div "07:48" at bounding box center [775, 763] width 856 height 5
click at [1150, 762] on div "08:06" at bounding box center [775, 763] width 856 height 5
click at [1465, 499] on icon at bounding box center [1463, 501] width 21 height 17
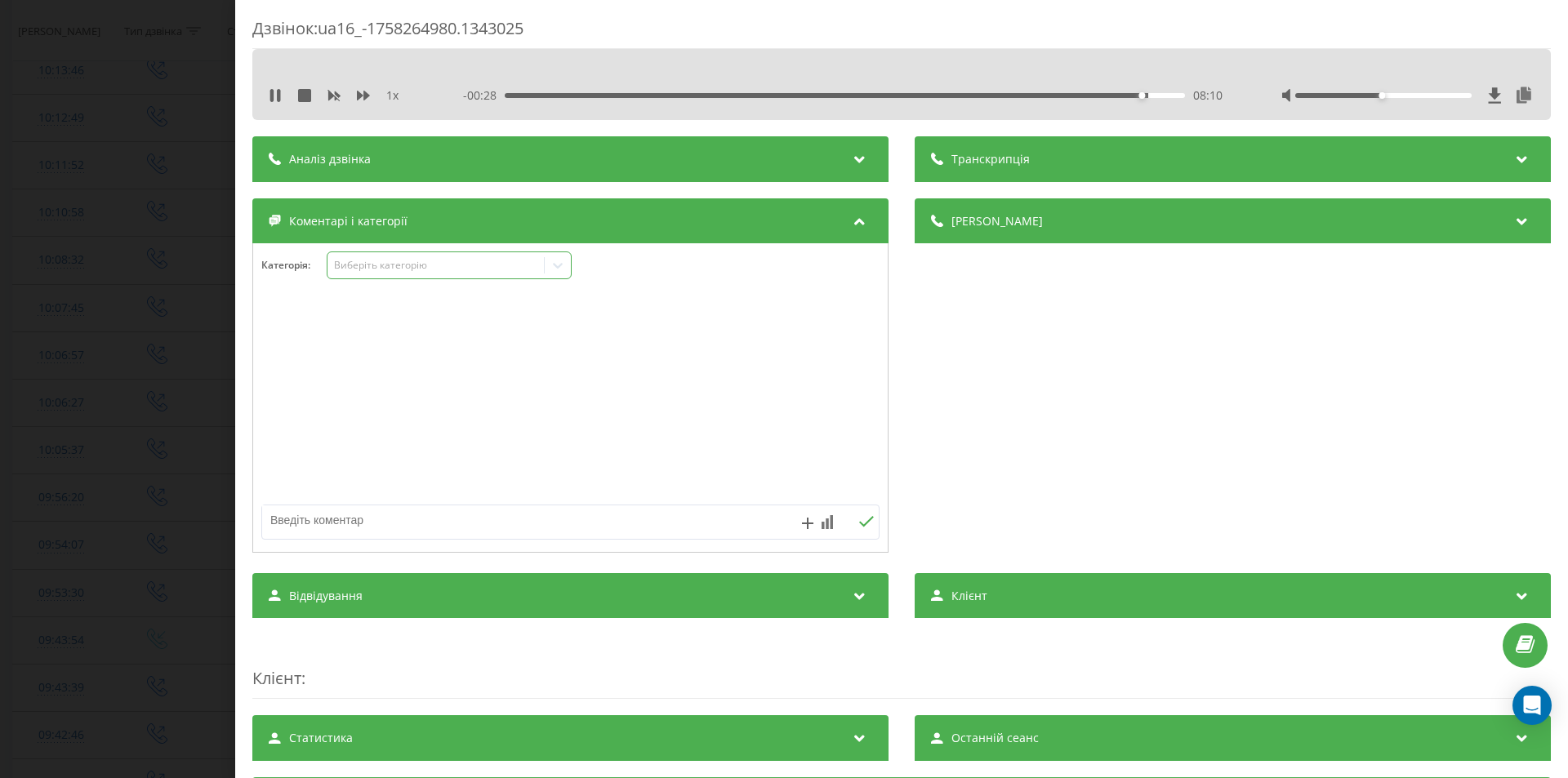
click at [426, 263] on div "Виберіть категорію" at bounding box center [436, 266] width 204 height 13
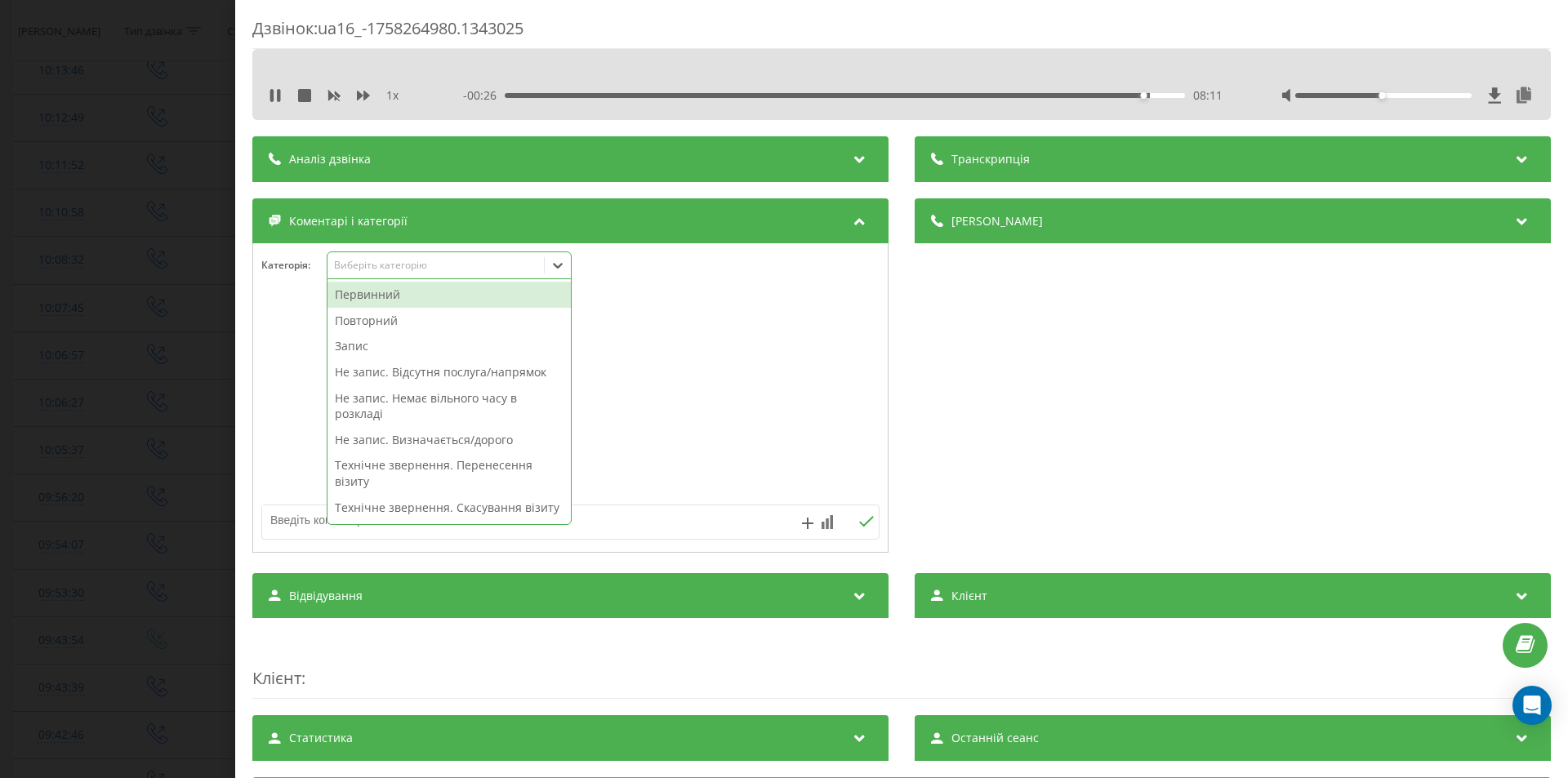
click at [427, 296] on div "Первинний" at bounding box center [448, 295] width 243 height 26
click at [1117, 432] on div "Деталі дзвінка Загальне Дата дзвінка [DATE] 09:56:20 Тип дзвінка Вихідний Стату…" at bounding box center [1232, 377] width 636 height 358
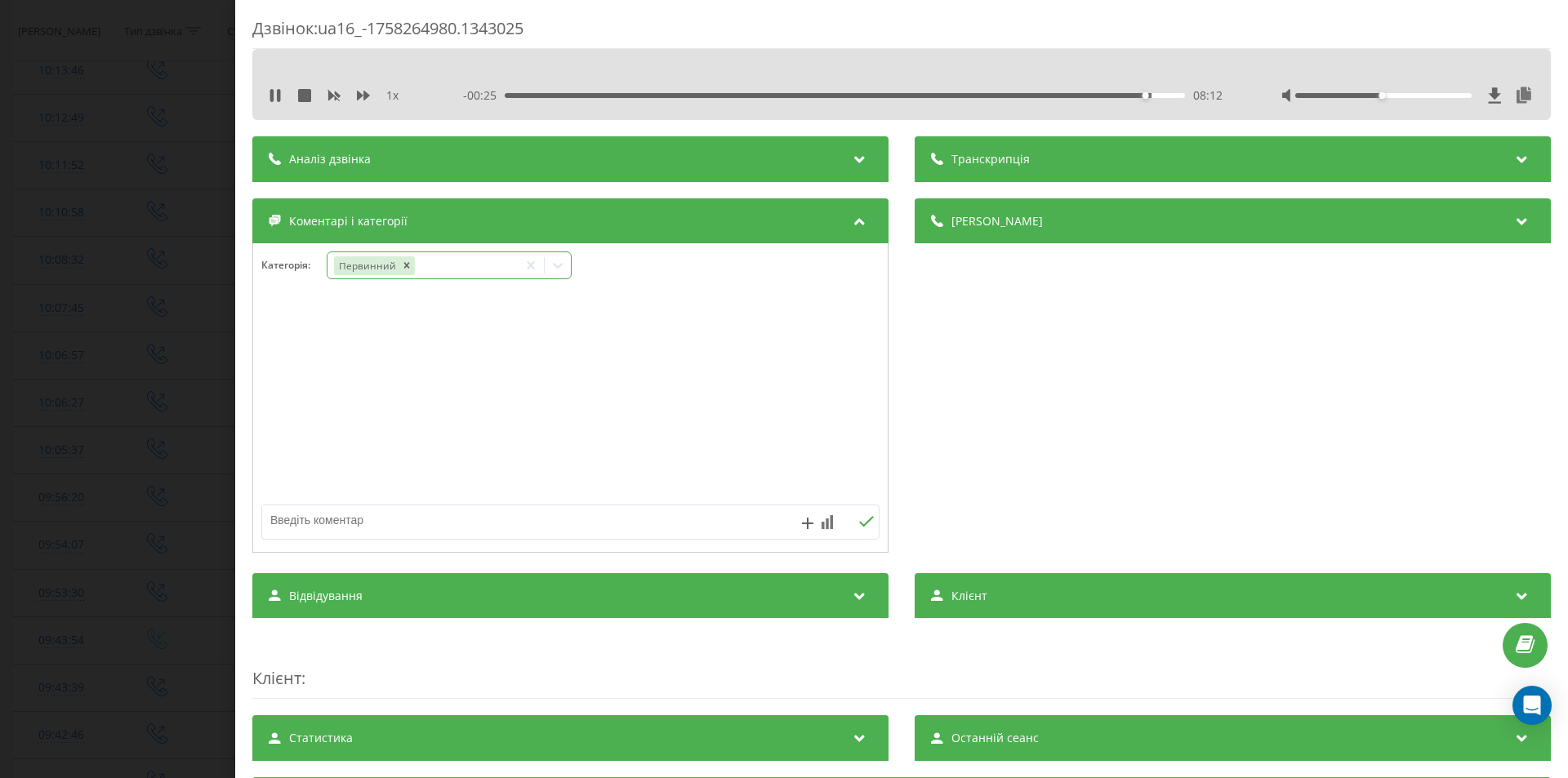
click at [562, 264] on icon at bounding box center [557, 265] width 16 height 16
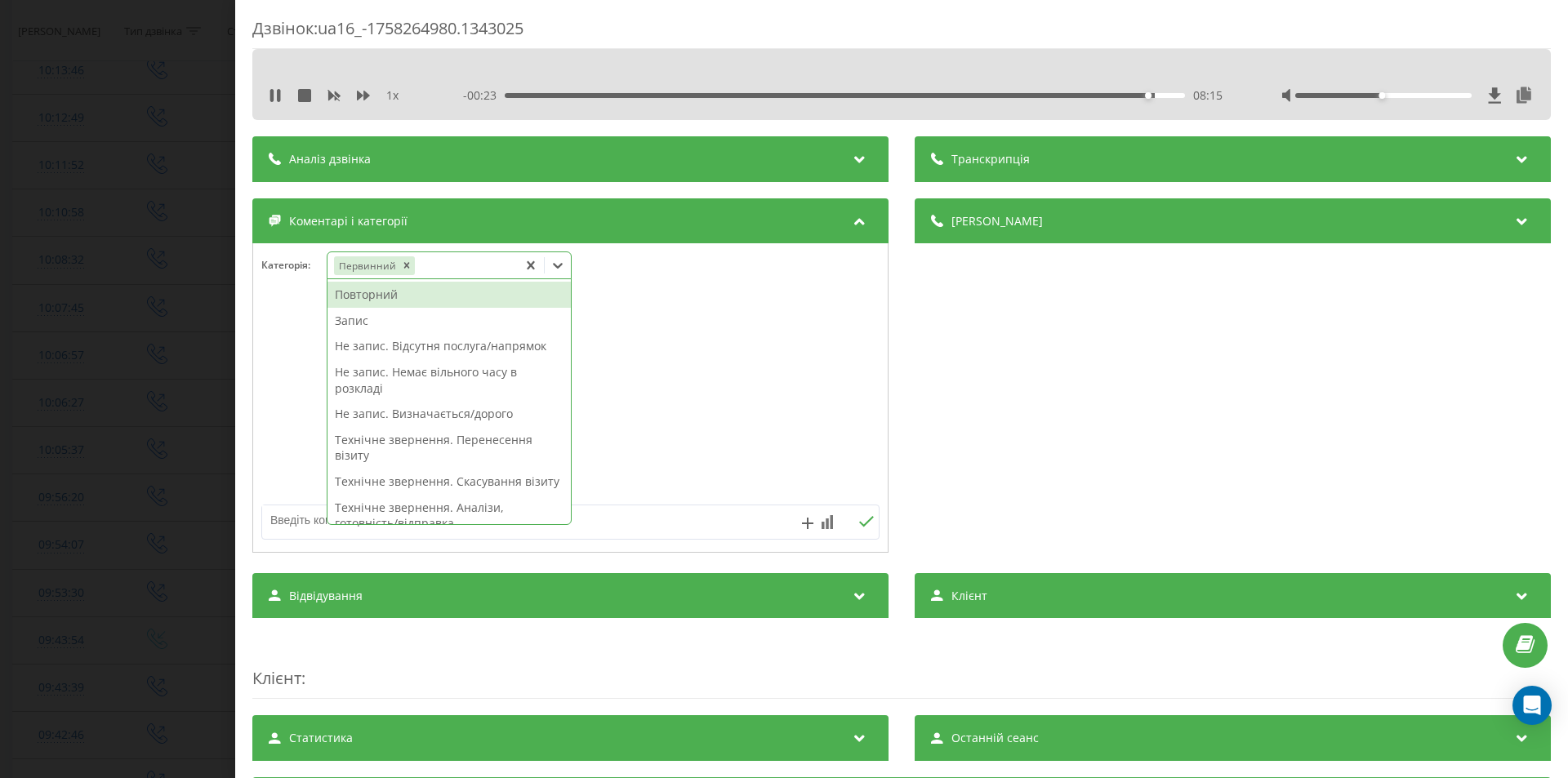
click at [358, 320] on div "Запис" at bounding box center [448, 320] width 243 height 26
click at [977, 408] on div "Деталі дзвінка Загальне Дата дзвінка 2025-09-19 09:56:20 Тип дзвінка Вихідний С…" at bounding box center [1232, 377] width 636 height 358
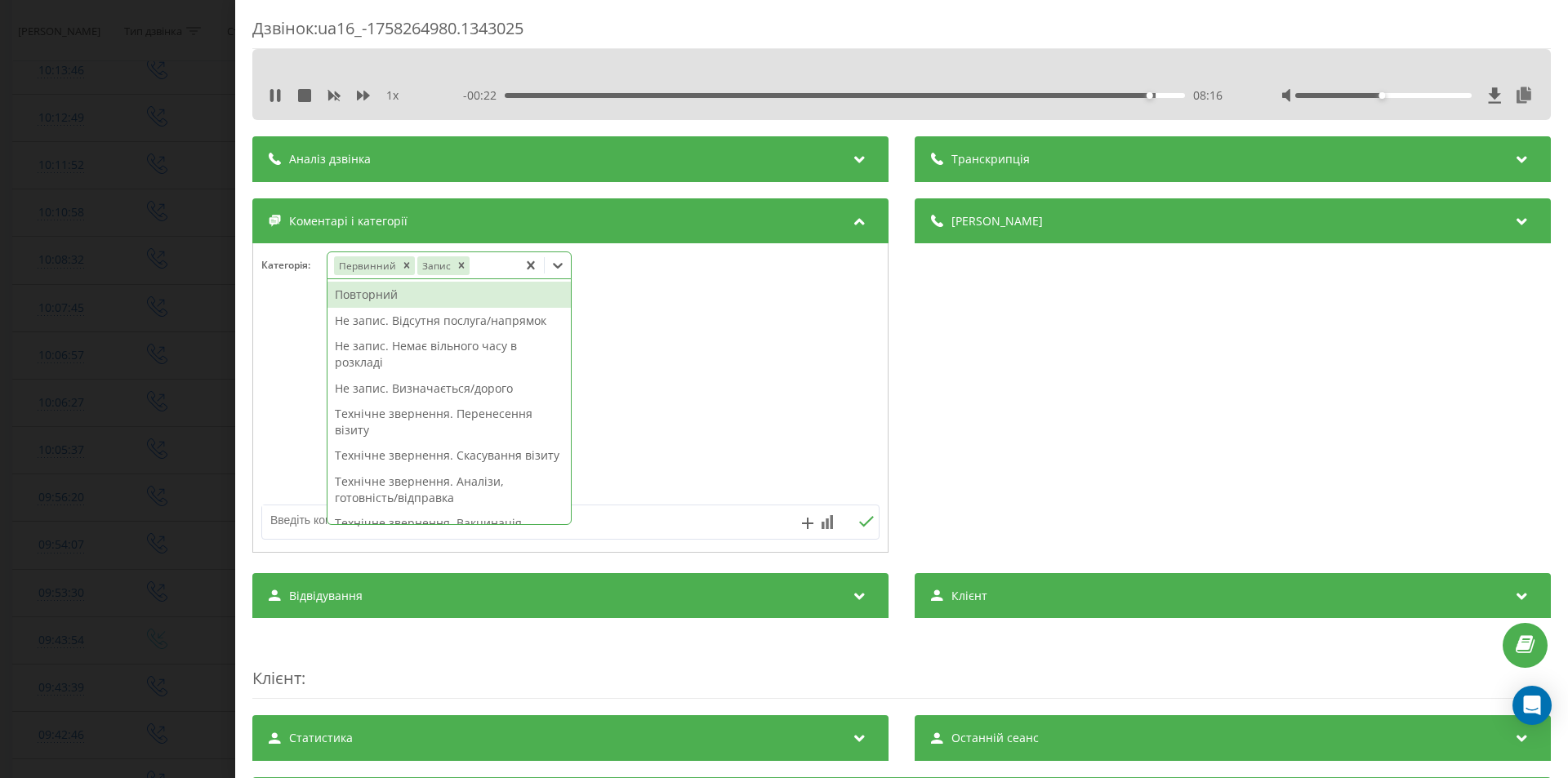
click at [559, 266] on icon at bounding box center [557, 265] width 16 height 16
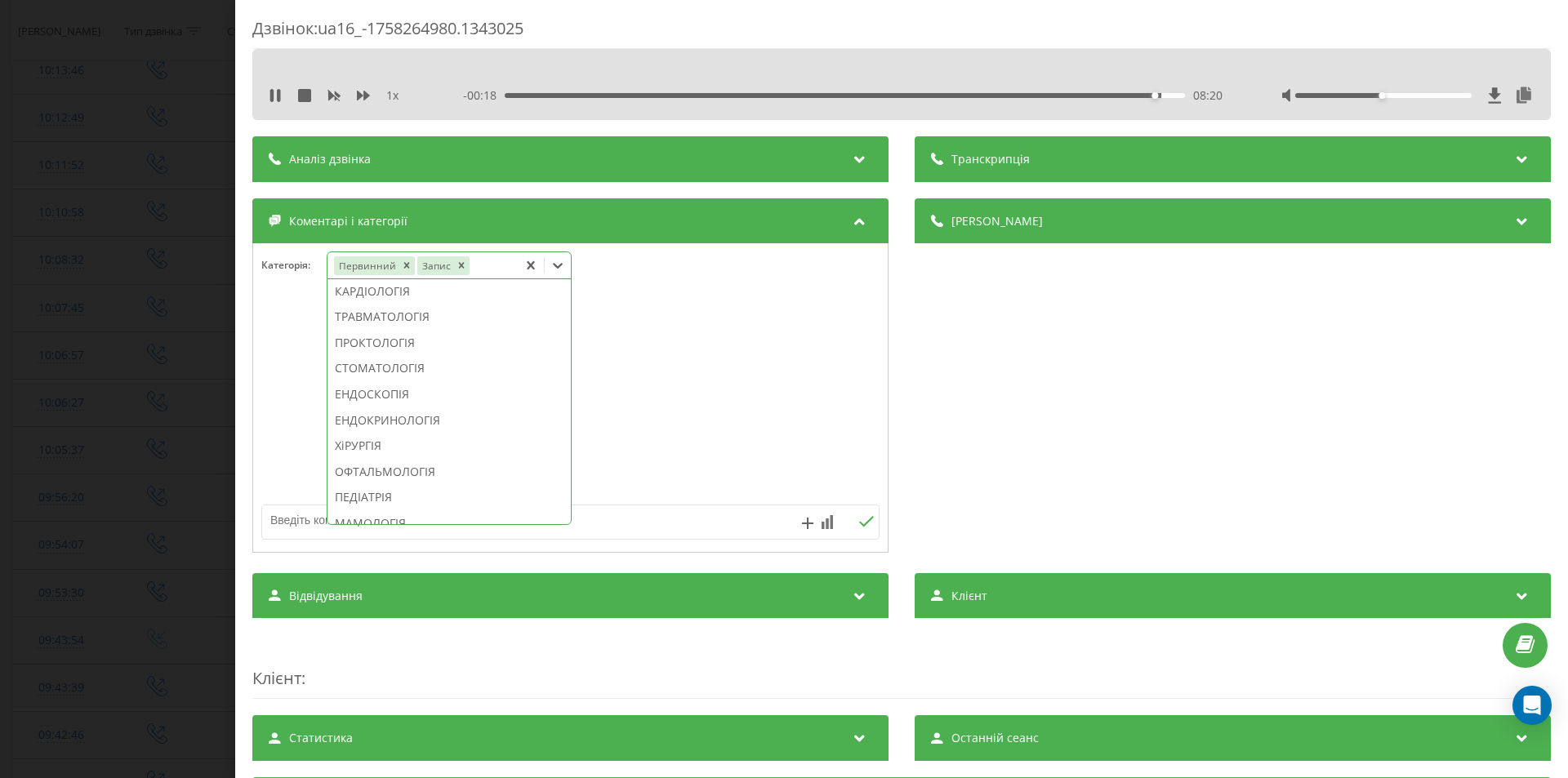
scroll to position [816, 0]
click at [444, 481] on div "КОСМЕТОЛОГІЯ" at bounding box center [448, 468] width 243 height 26
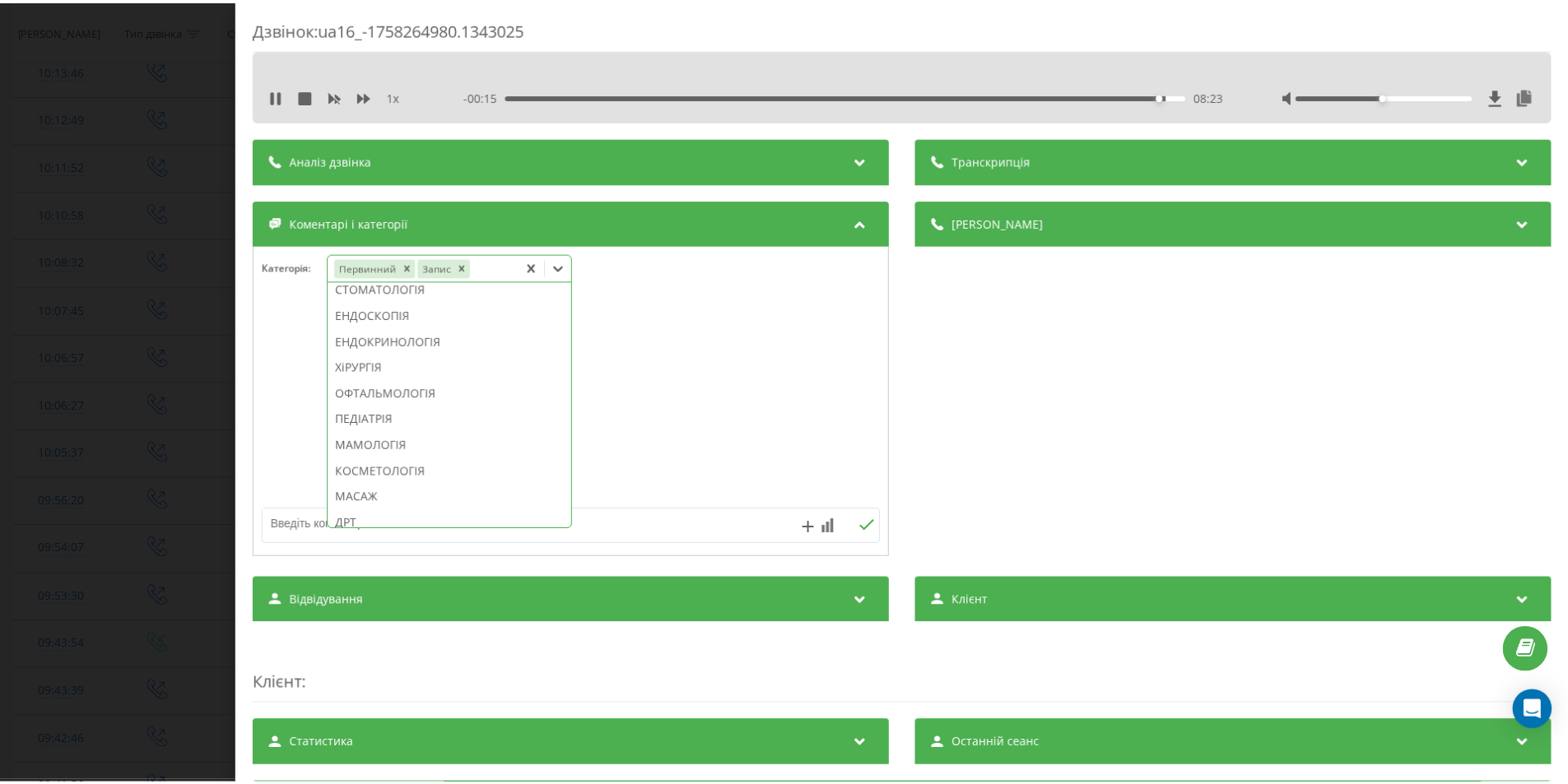
scroll to position [726, 0]
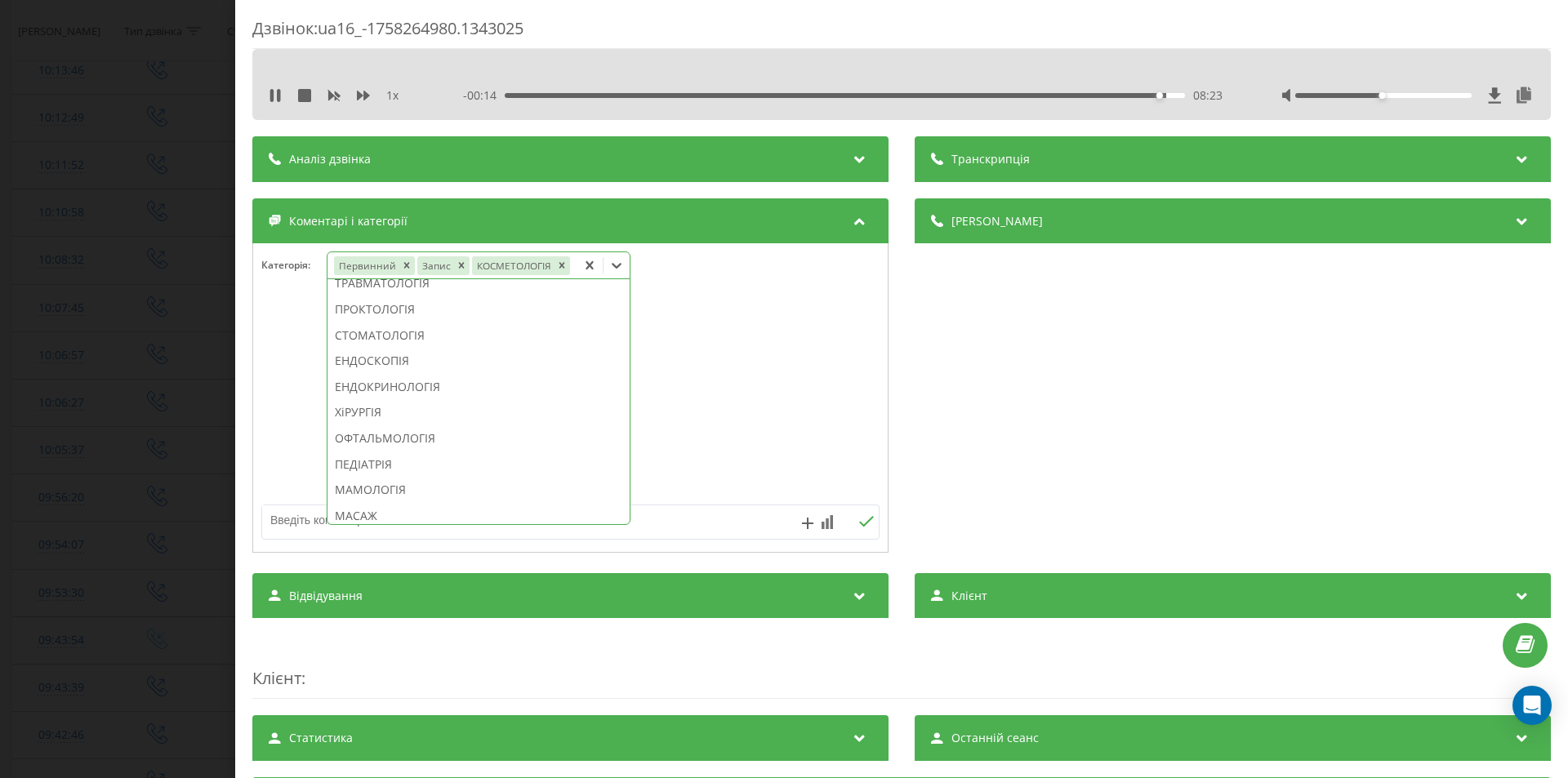
click at [1024, 494] on div "Деталі дзвінка Загальне Дата дзвінка 2025-09-19 09:56:20 Тип дзвінка Вихідний С…" at bounding box center [1232, 377] width 636 height 358
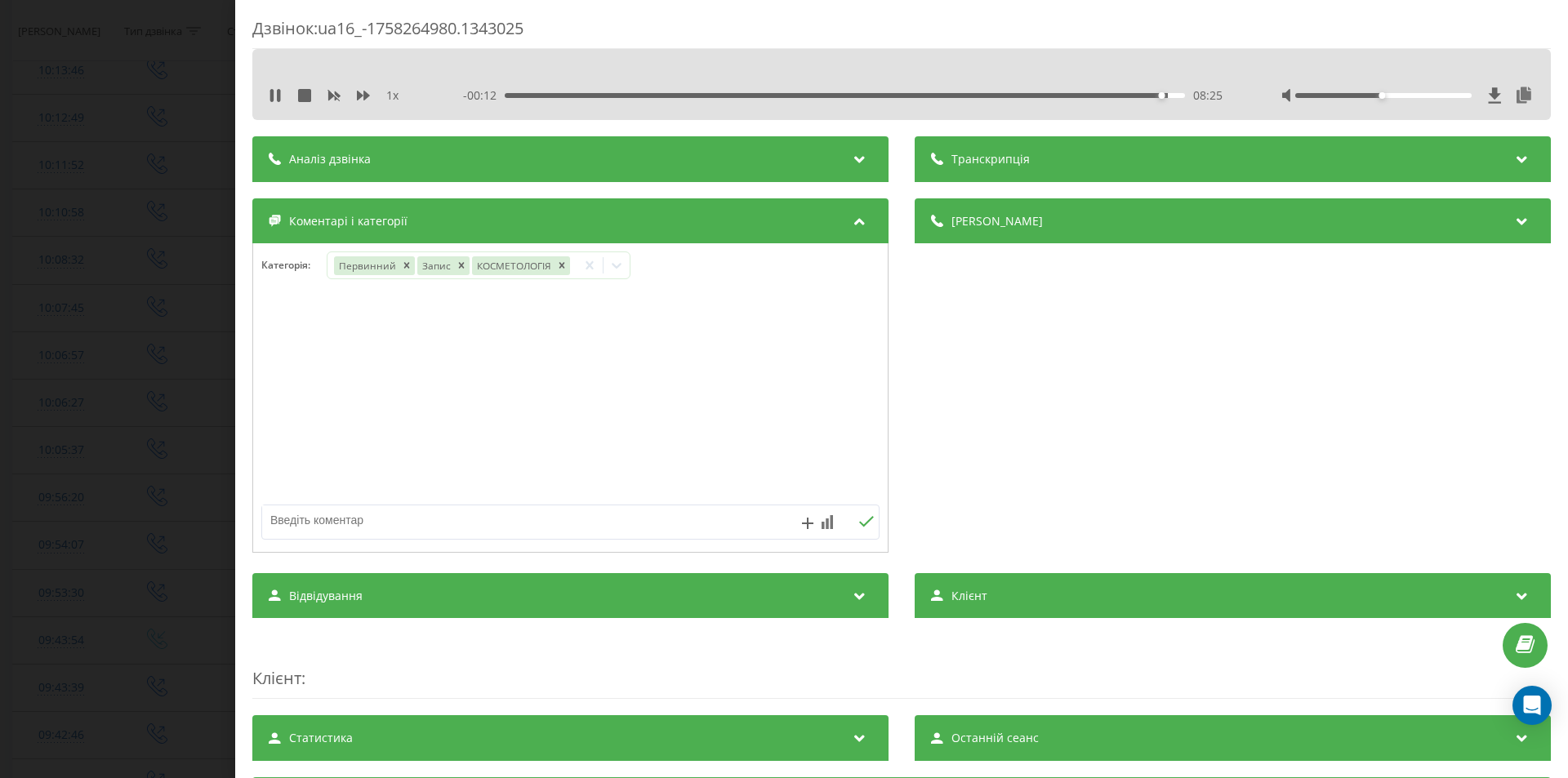
click at [165, 466] on div "Дзвінок : ua16_-1758264980.1343025 1 x - 00:12 08:25 08:25 Транскрипція Для AI-…" at bounding box center [784, 389] width 1568 height 778
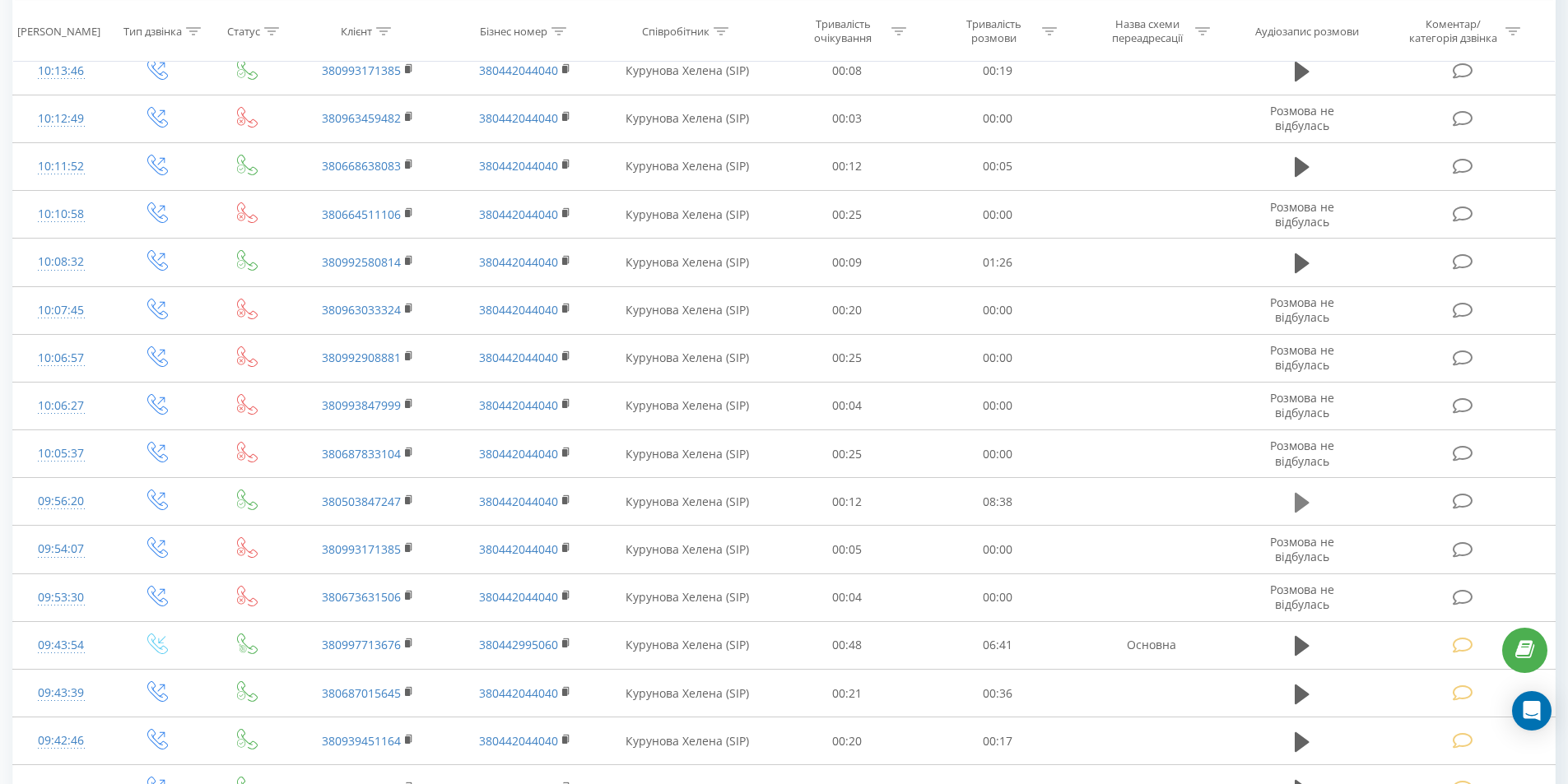
click at [1303, 505] on icon at bounding box center [1302, 502] width 15 height 20
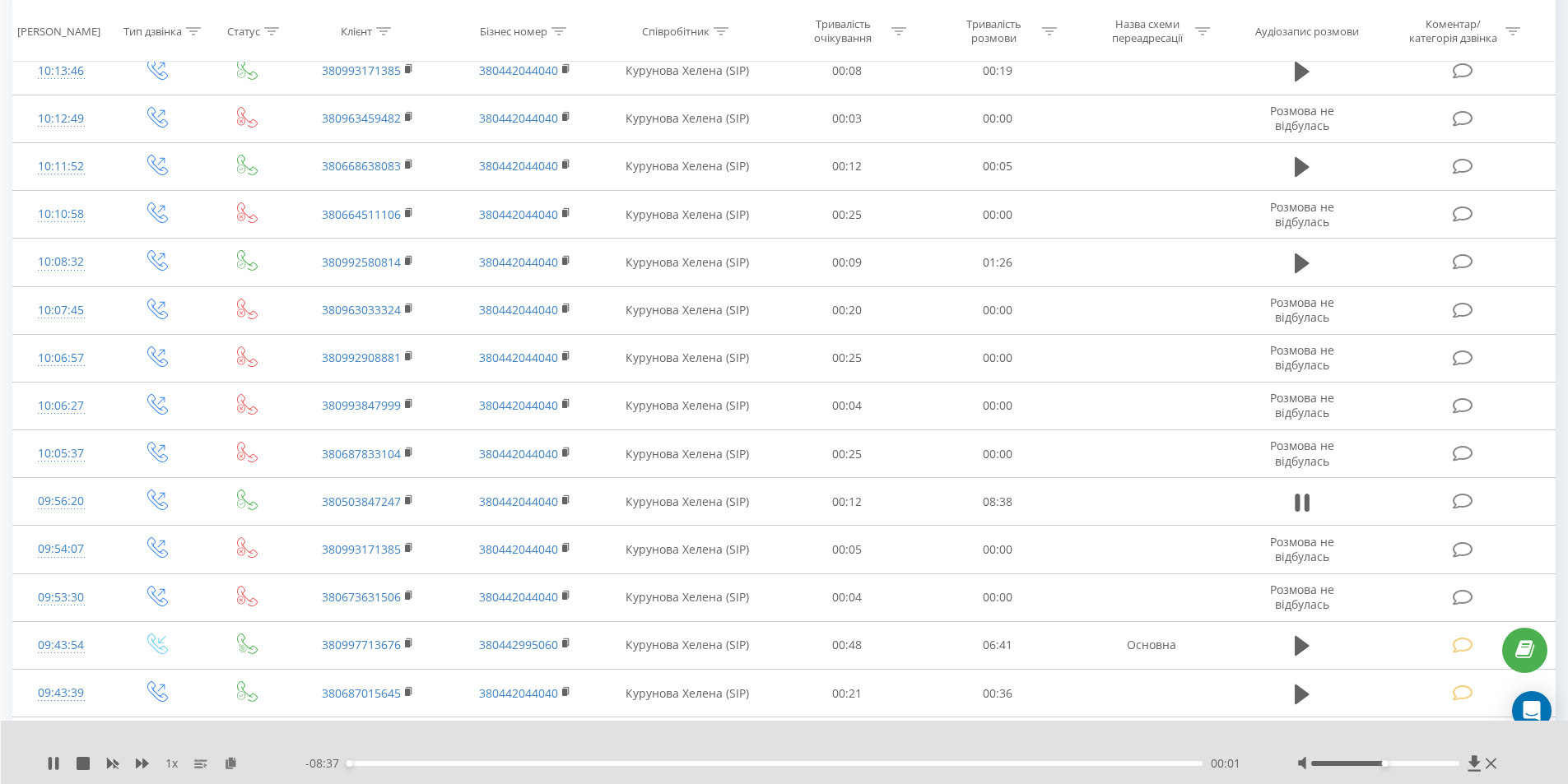
click at [1125, 761] on div "00:01" at bounding box center [775, 763] width 856 height 5
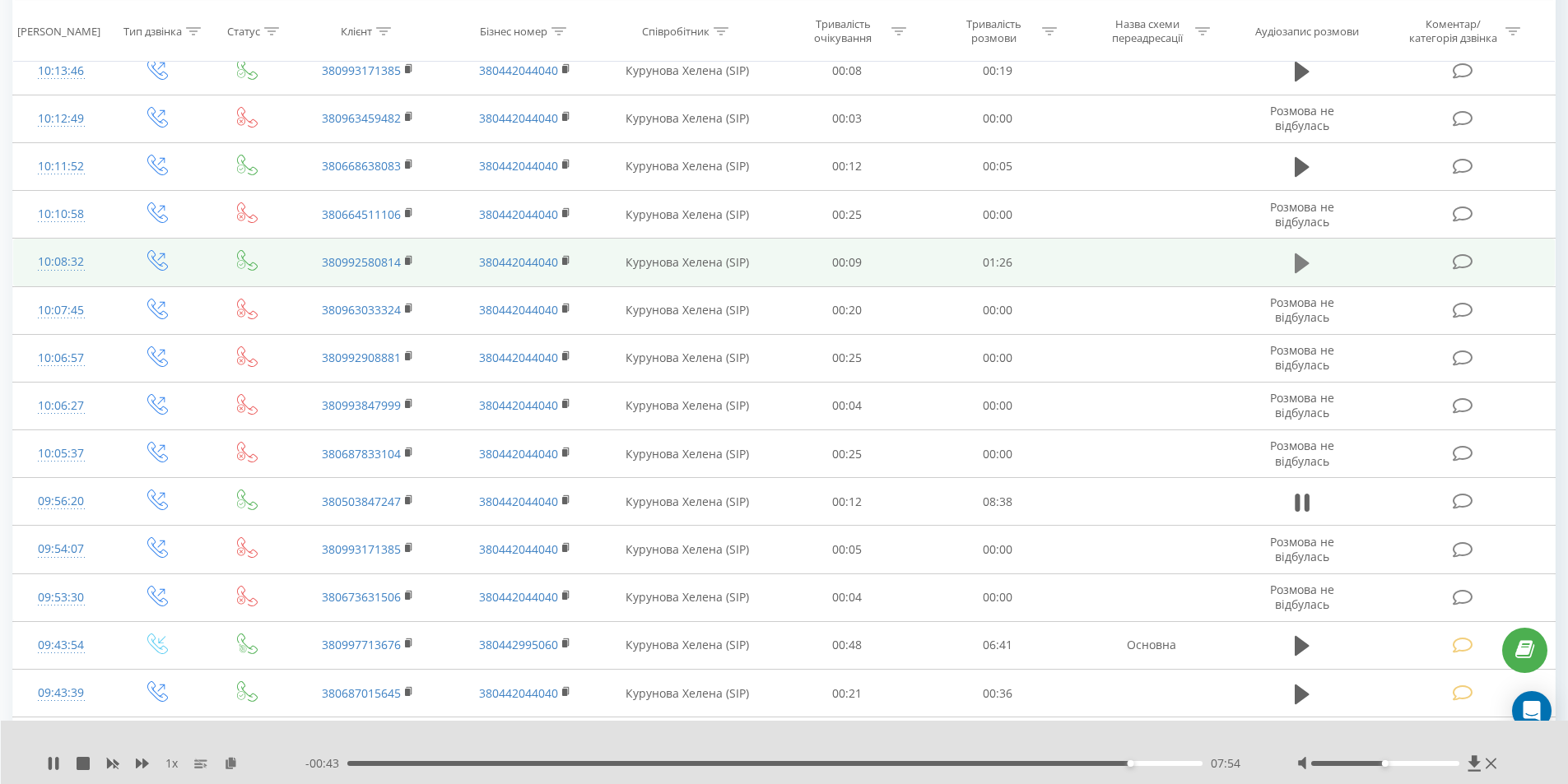
click at [1302, 256] on icon at bounding box center [1302, 263] width 15 height 23
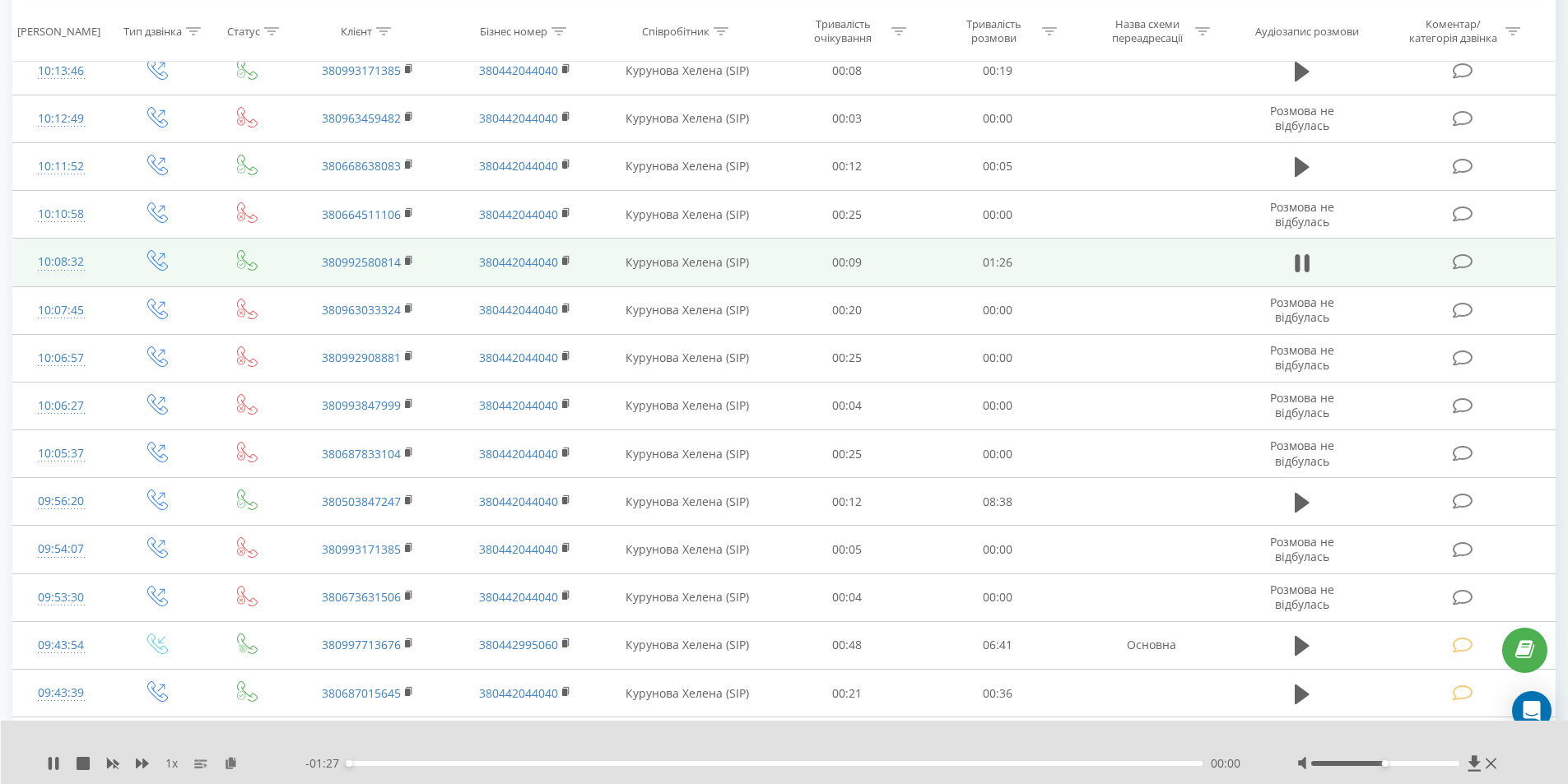
click at [1072, 763] on div "00:00" at bounding box center [775, 763] width 856 height 5
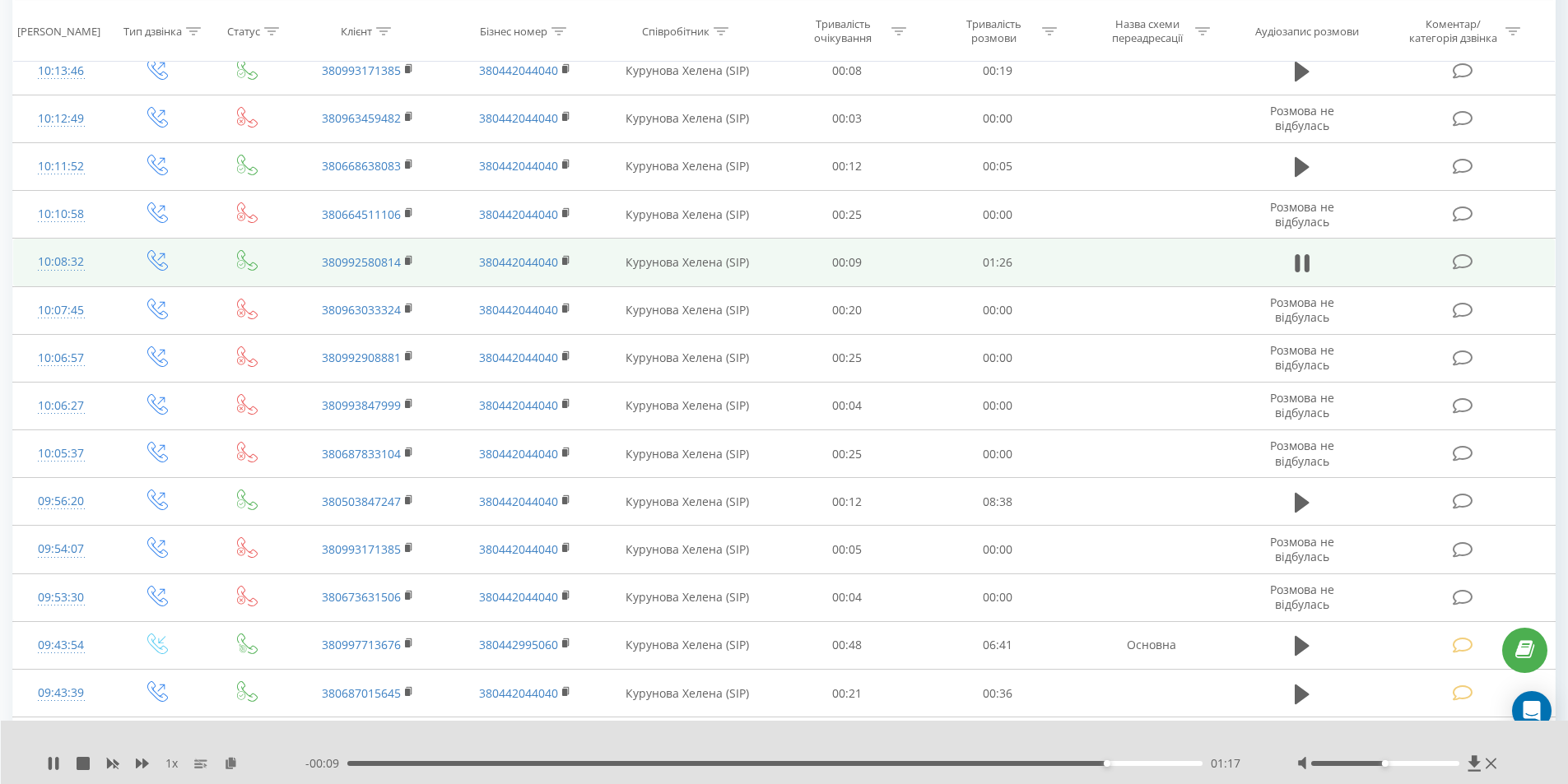
click at [1466, 263] on icon at bounding box center [1463, 262] width 21 height 17
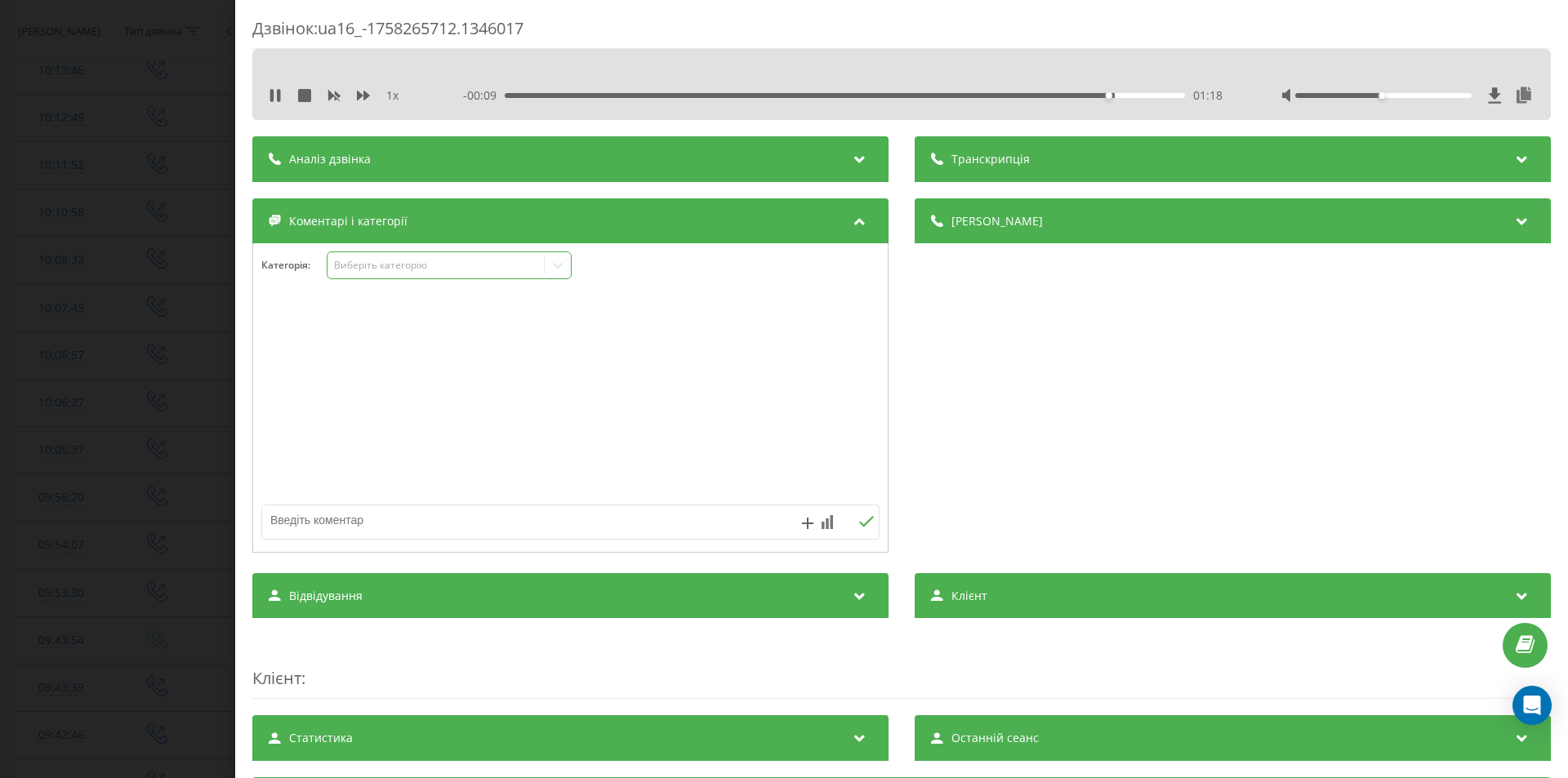
click at [388, 266] on div "Виберіть категорію" at bounding box center [436, 266] width 204 height 13
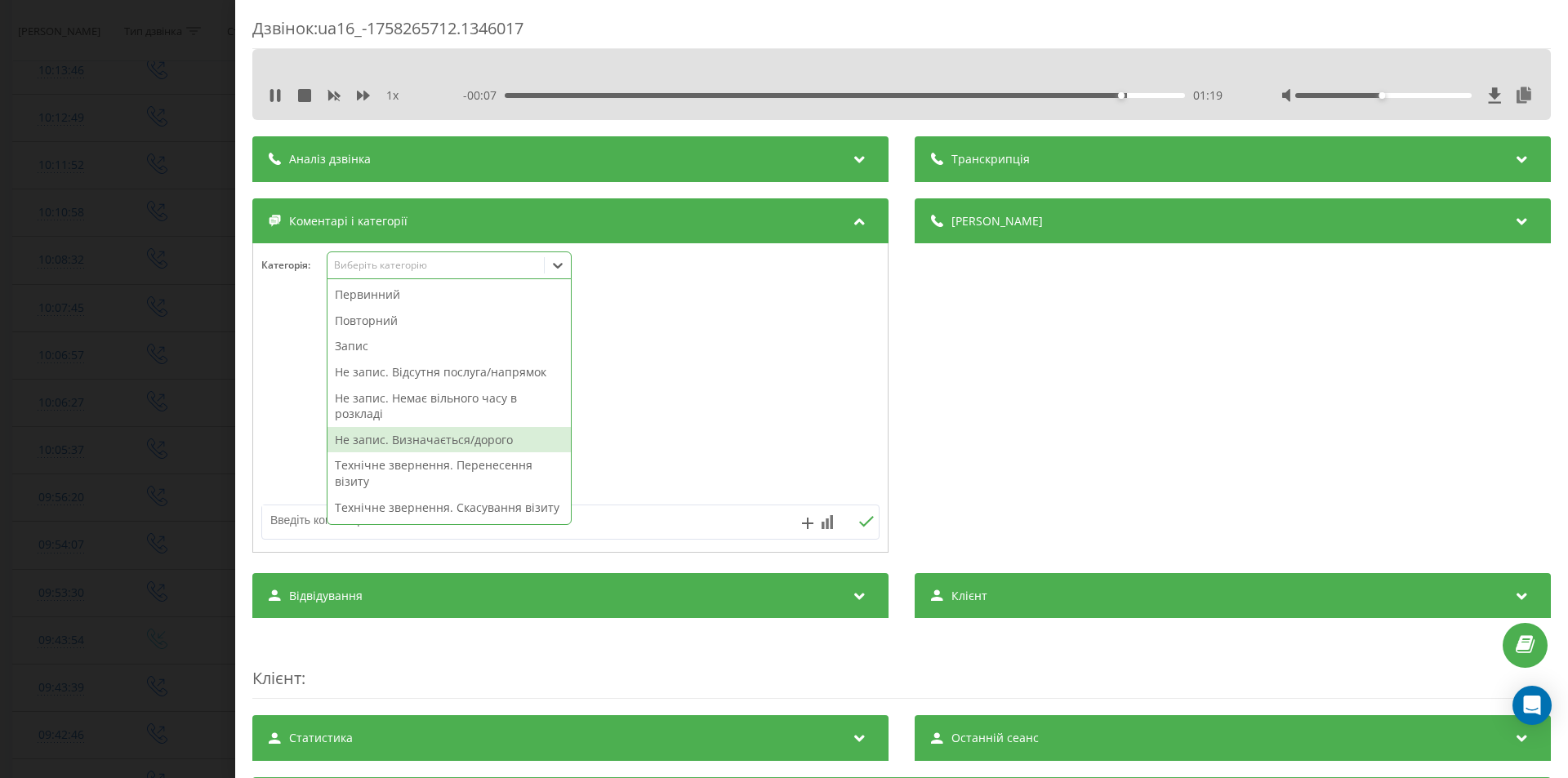
click at [505, 437] on div "Не запис. Визначається/дорого" at bounding box center [448, 441] width 243 height 26
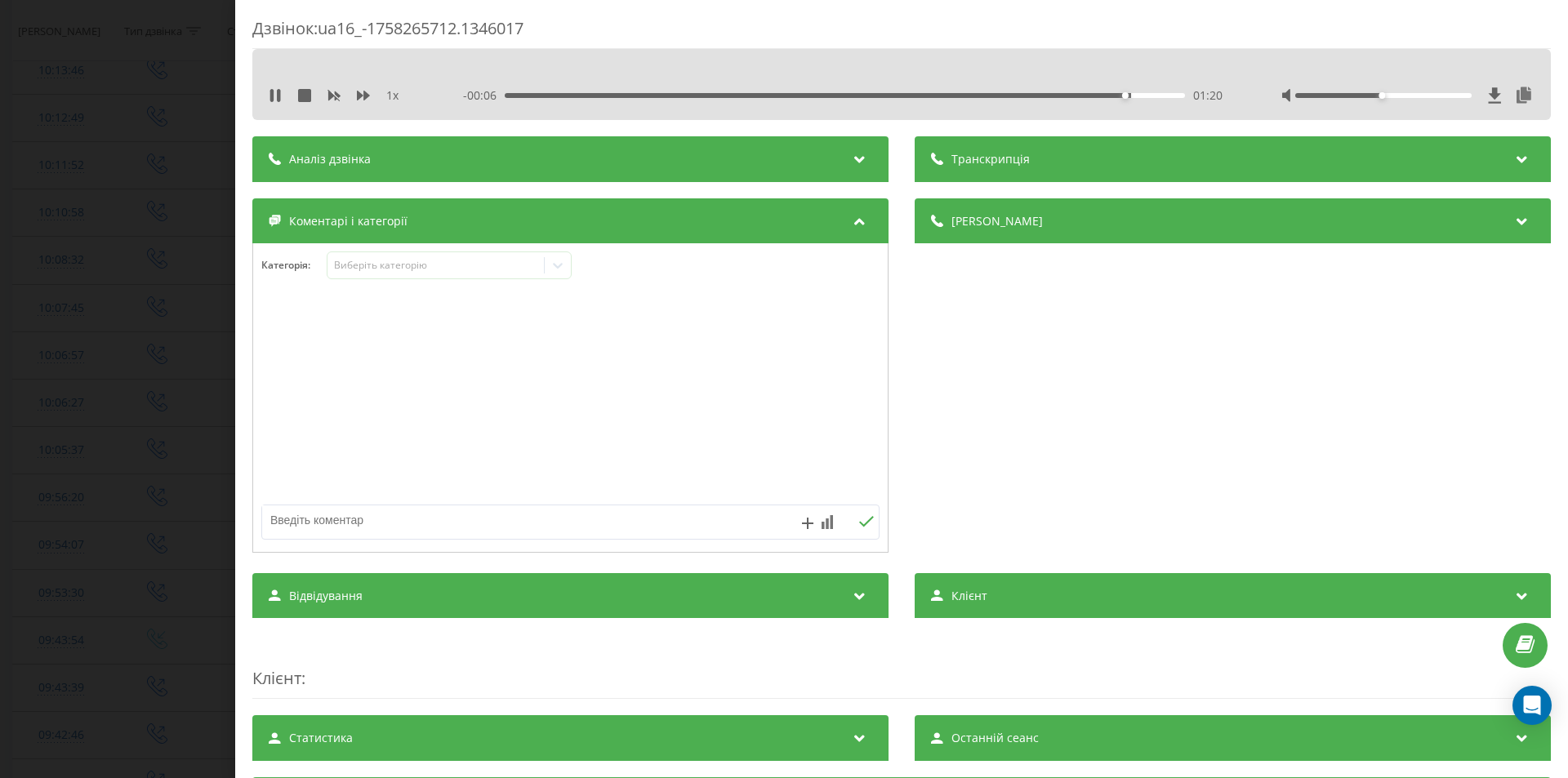
drag, startPoint x: 1089, startPoint y: 438, endPoint x: 858, endPoint y: 457, distance: 231.8
click at [1086, 438] on div "Деталі дзвінка Загальне Дата дзвінка 2025-09-19 10:08:32 Тип дзвінка Вихідний С…" at bounding box center [1232, 377] width 636 height 358
click at [125, 368] on div "Дзвінок : ua16_-1758265712.1346017 1 x - 00:06 01:21 01:21 Транскрипція Для AI-…" at bounding box center [784, 389] width 1568 height 778
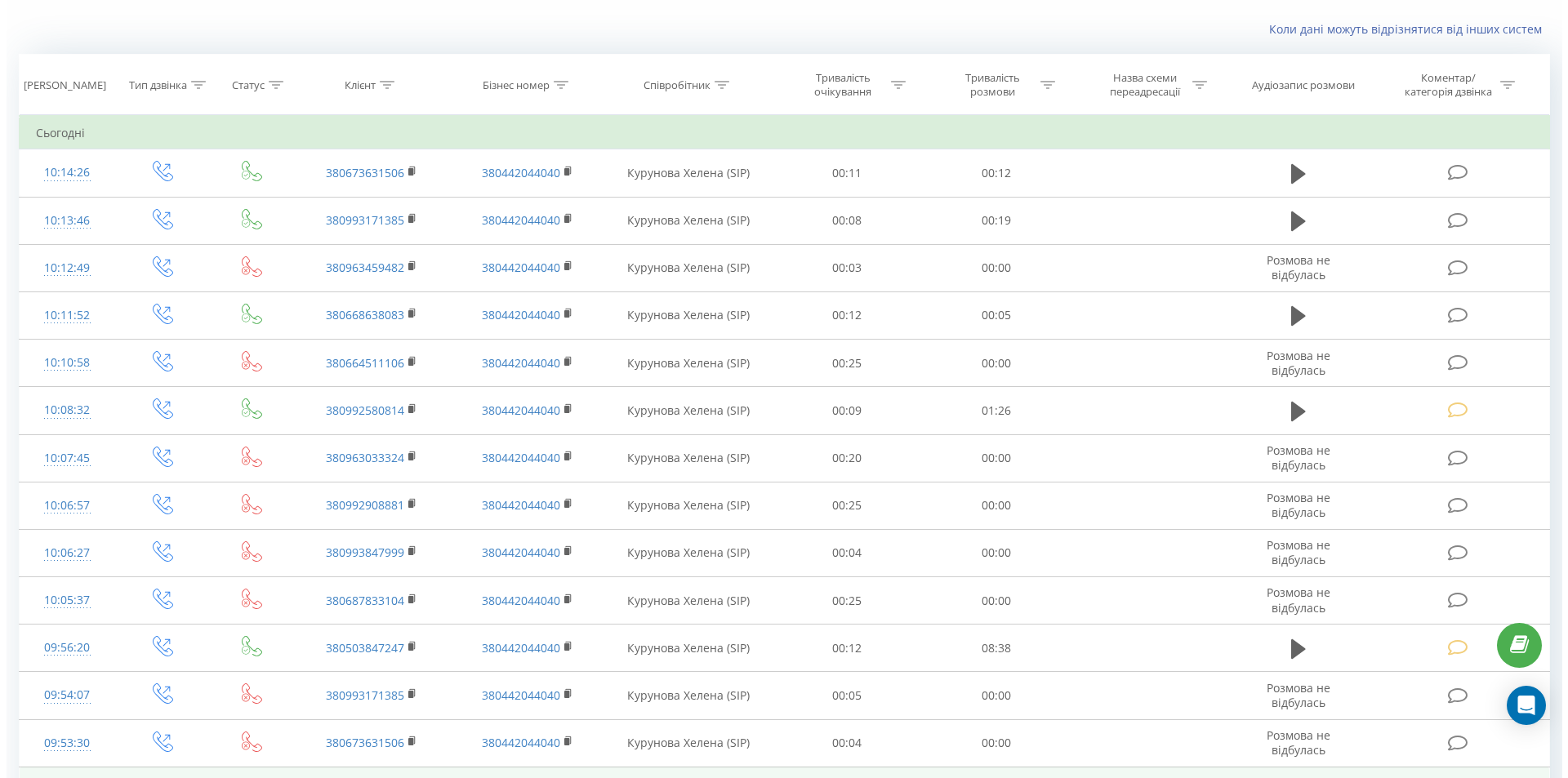
scroll to position [13, 0]
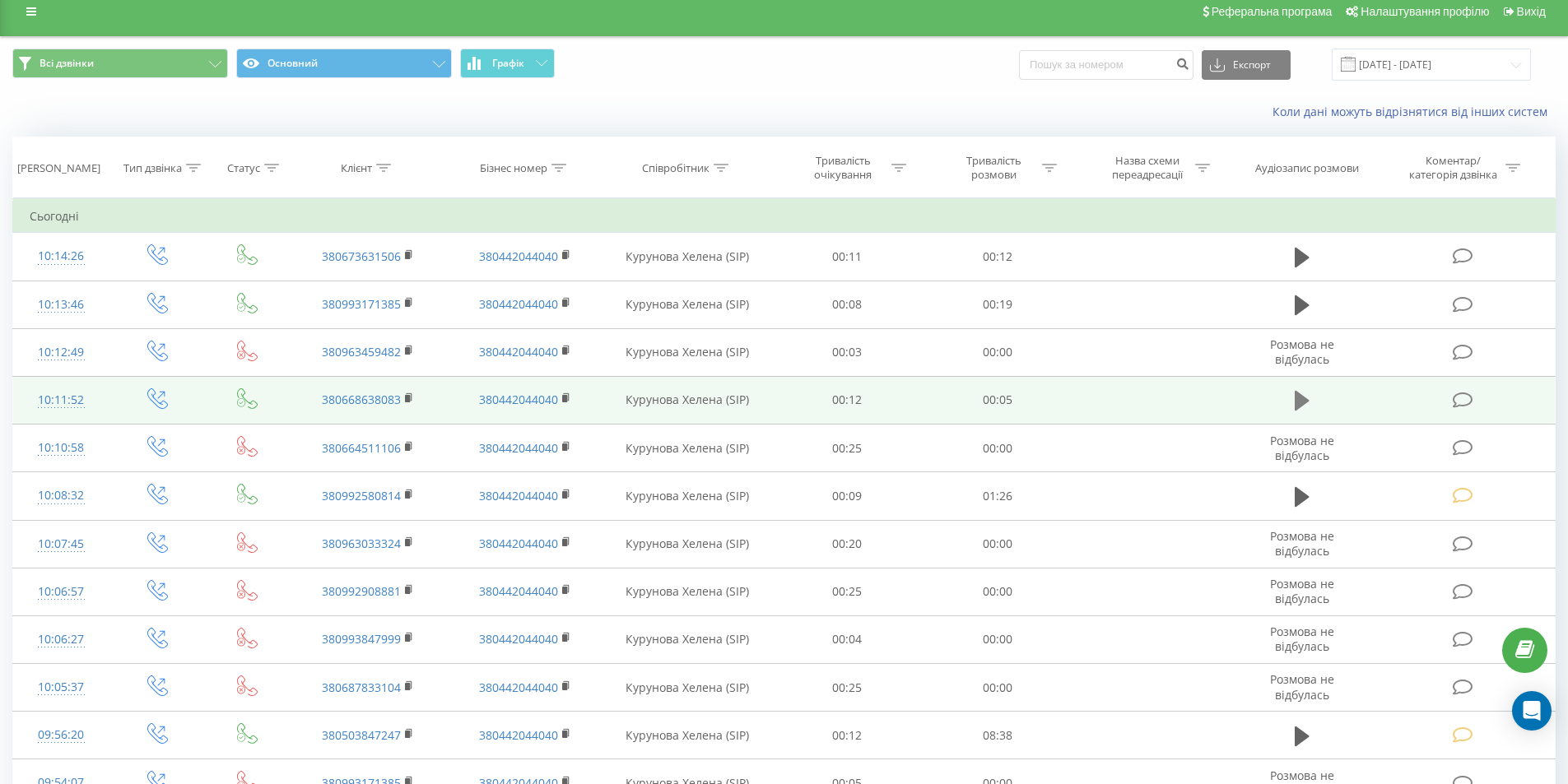
click at [1298, 401] on icon at bounding box center [1302, 400] width 15 height 20
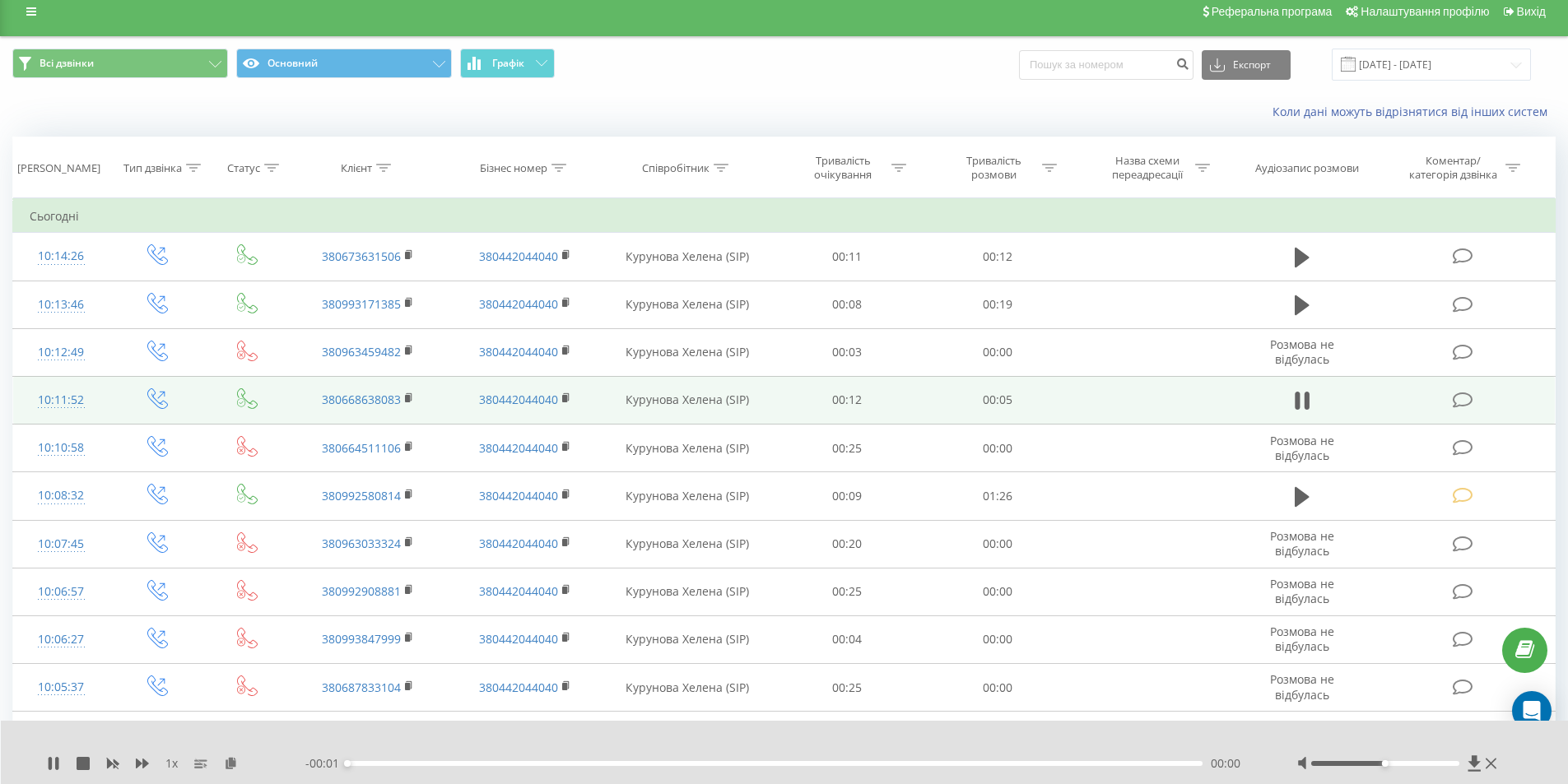
click at [1074, 760] on div "- 00:01 00:00 00:00" at bounding box center [780, 763] width 950 height 16
click at [1078, 762] on div "00:00" at bounding box center [775, 763] width 856 height 5
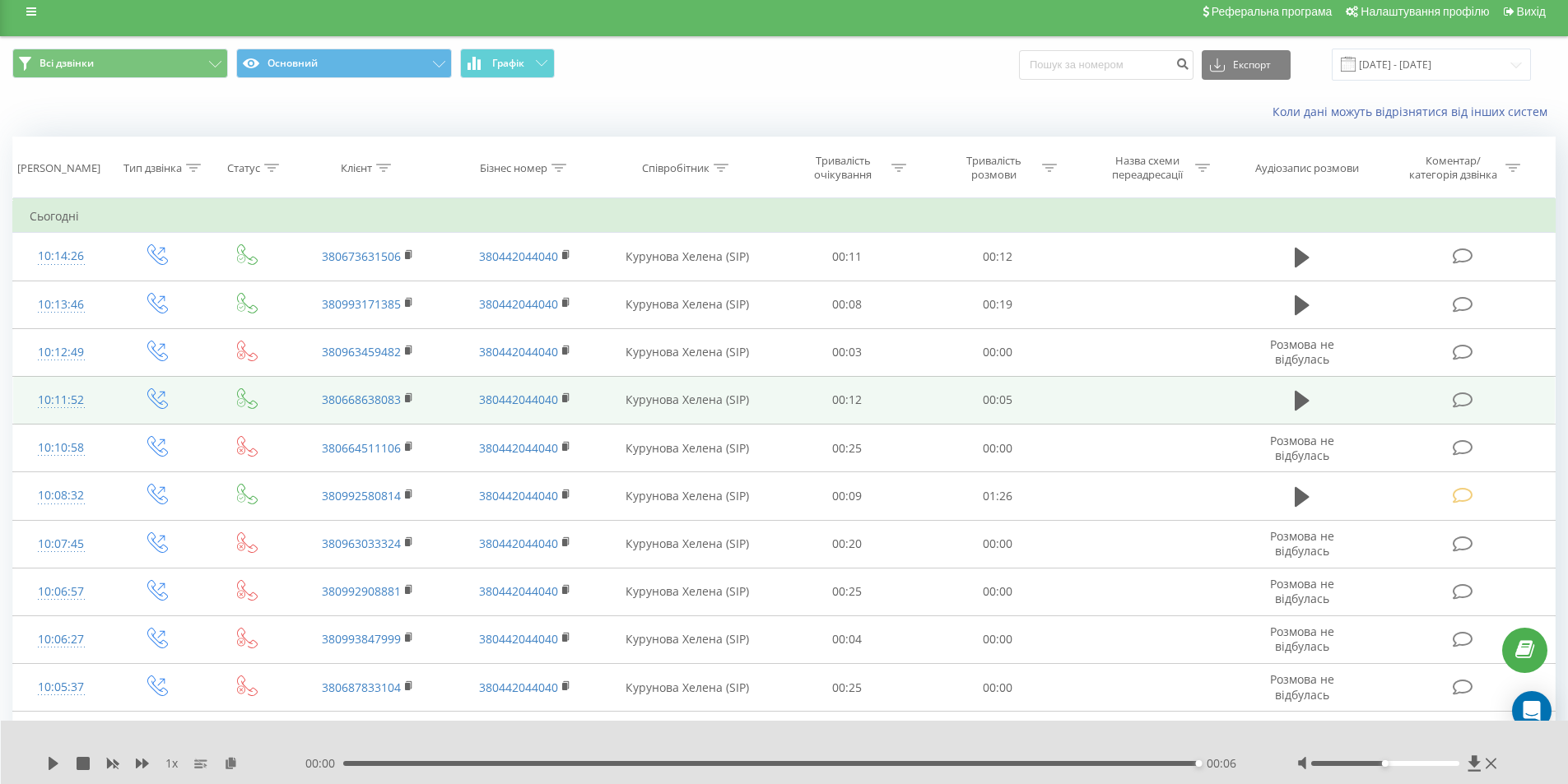
click at [1459, 400] on icon at bounding box center [1463, 400] width 21 height 17
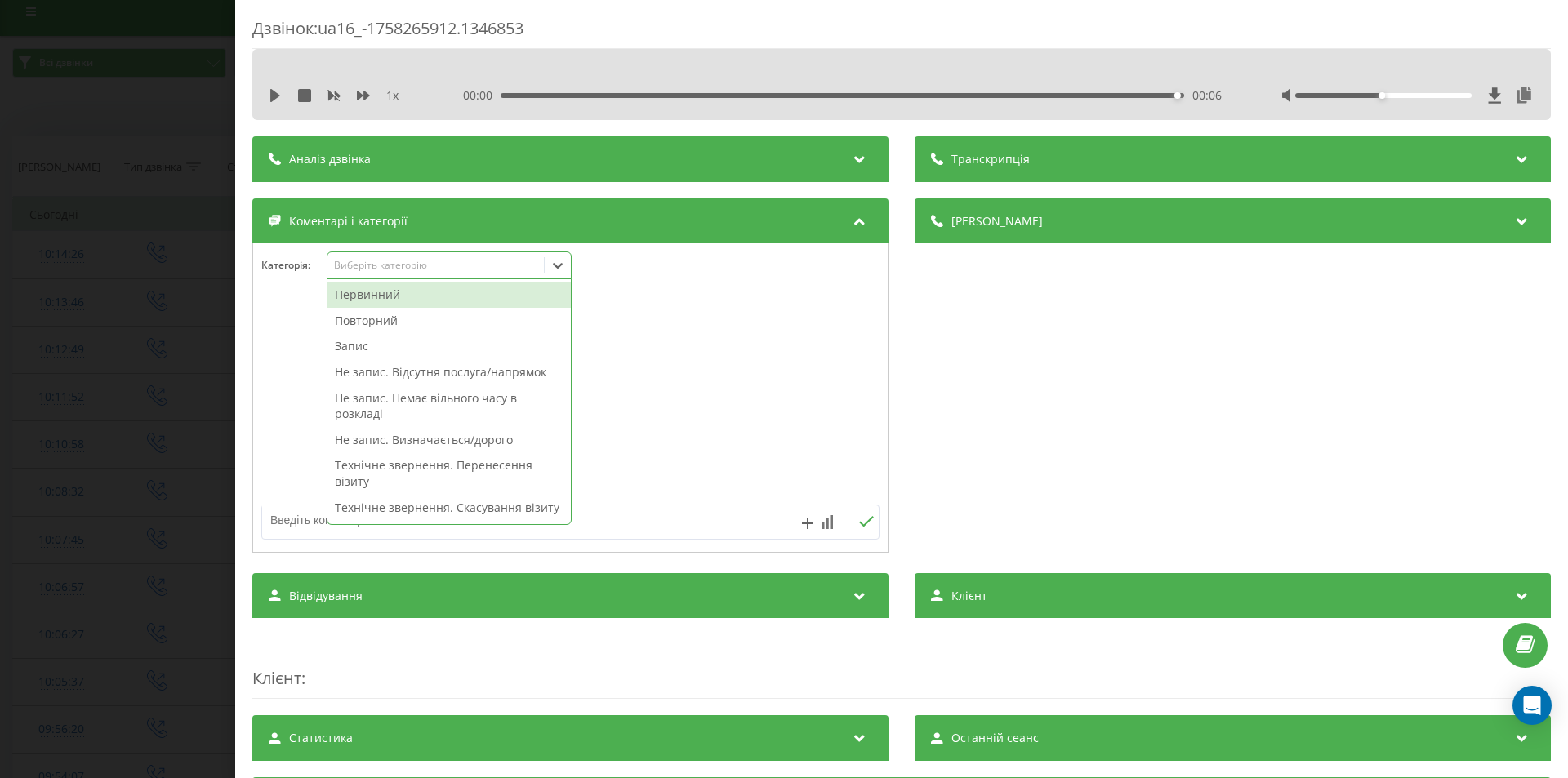
click at [438, 268] on div "Виберіть категорію" at bounding box center [436, 266] width 204 height 13
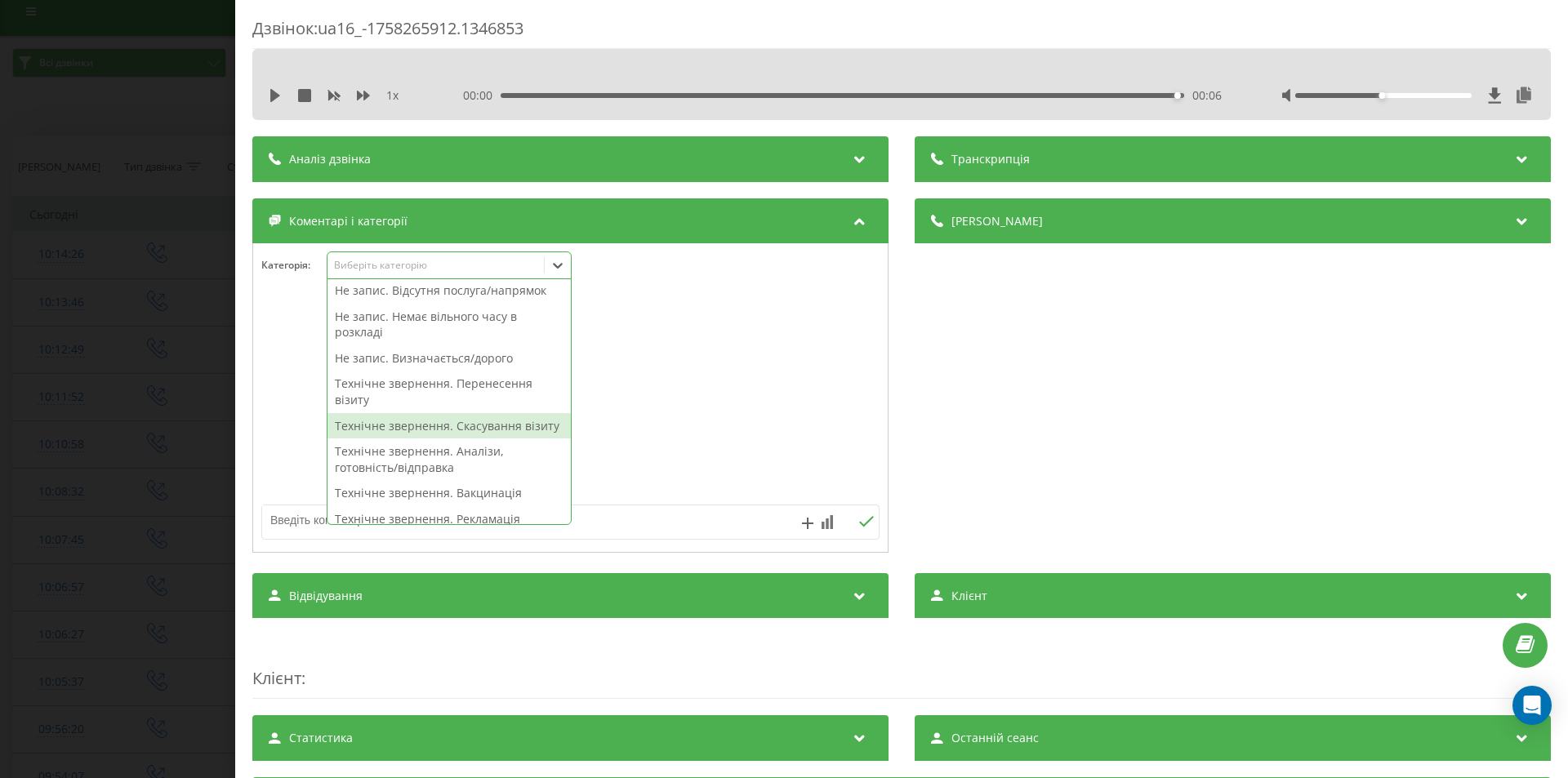
scroll to position [164, 0]
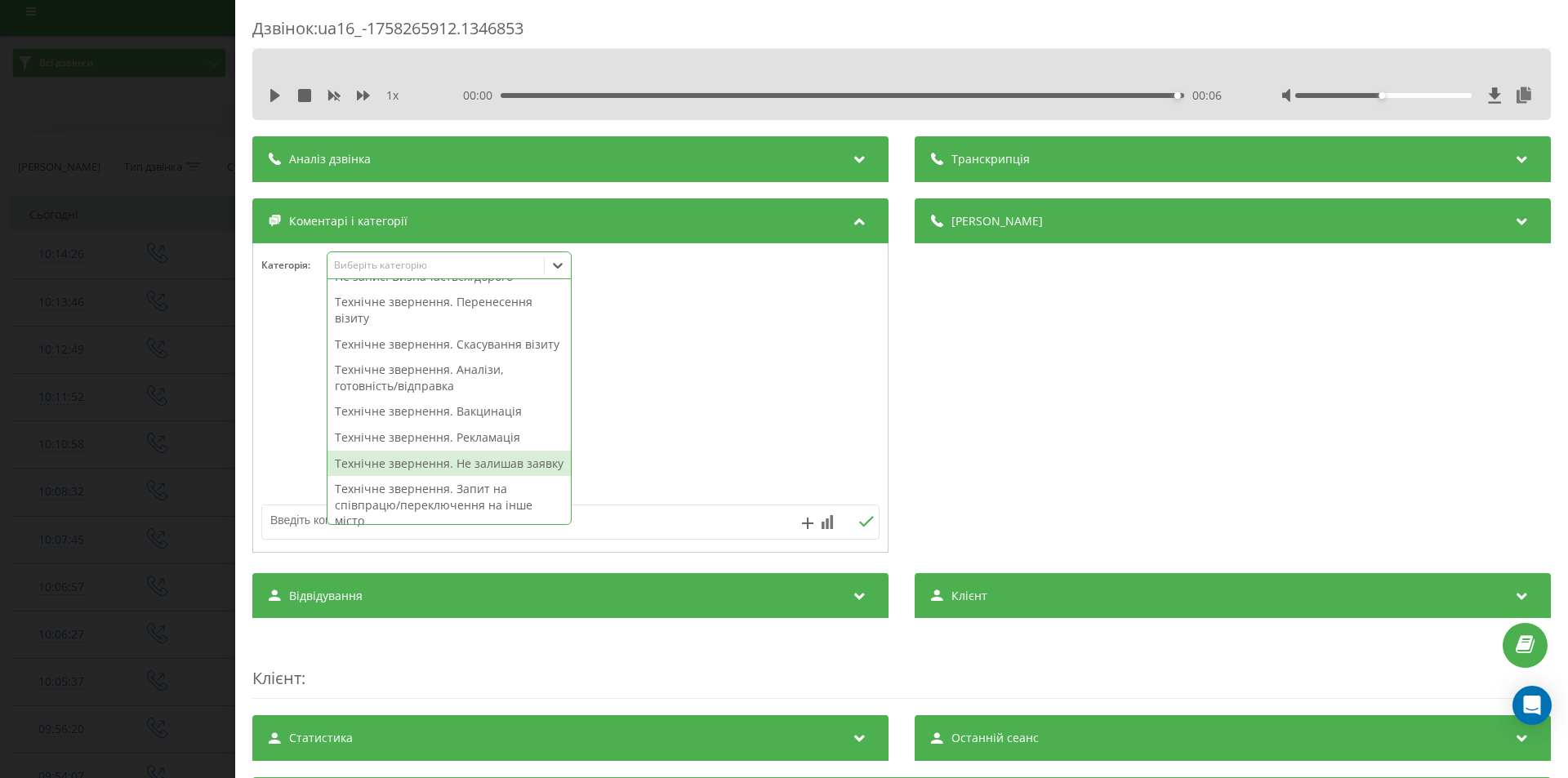
click at [493, 476] on div "Технічне звернення. Не залишав заявку" at bounding box center [448, 464] width 243 height 26
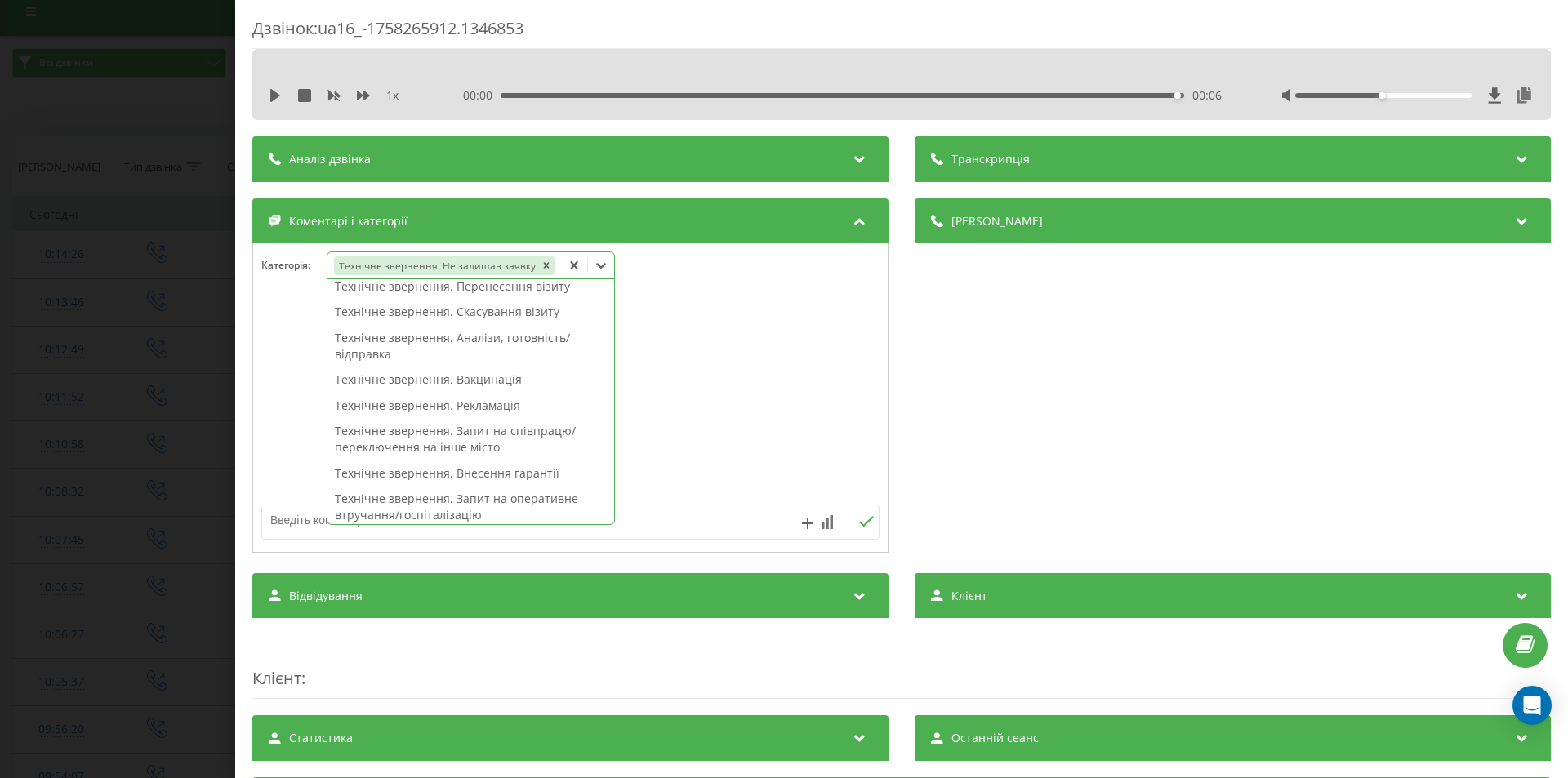
scroll to position [0, 0]
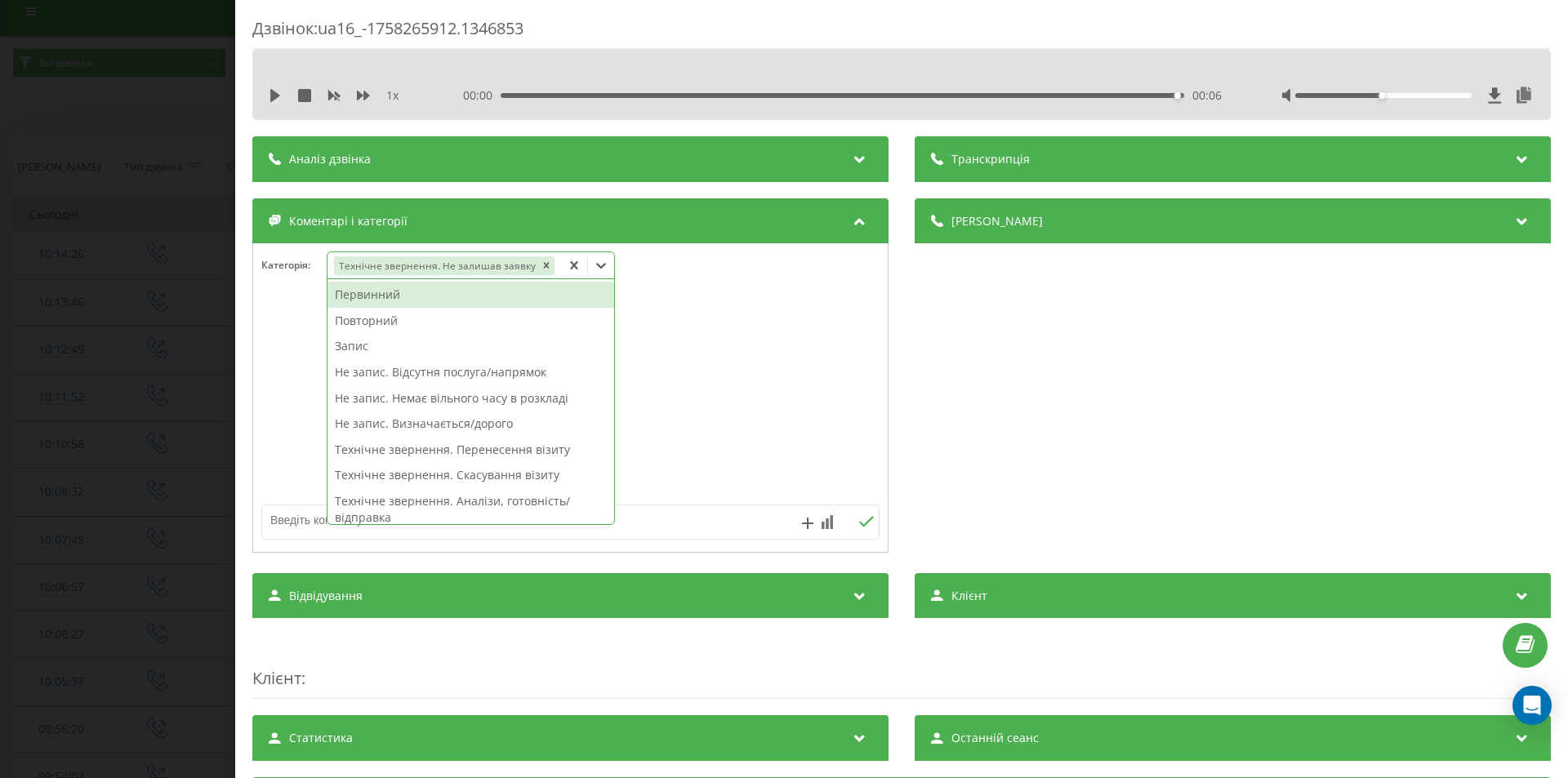
click at [1024, 432] on div "Деталі дзвінка Загальне Дата дзвінка 2025-09-19 10:11:52 Тип дзвінка Вихідний С…" at bounding box center [1232, 377] width 636 height 358
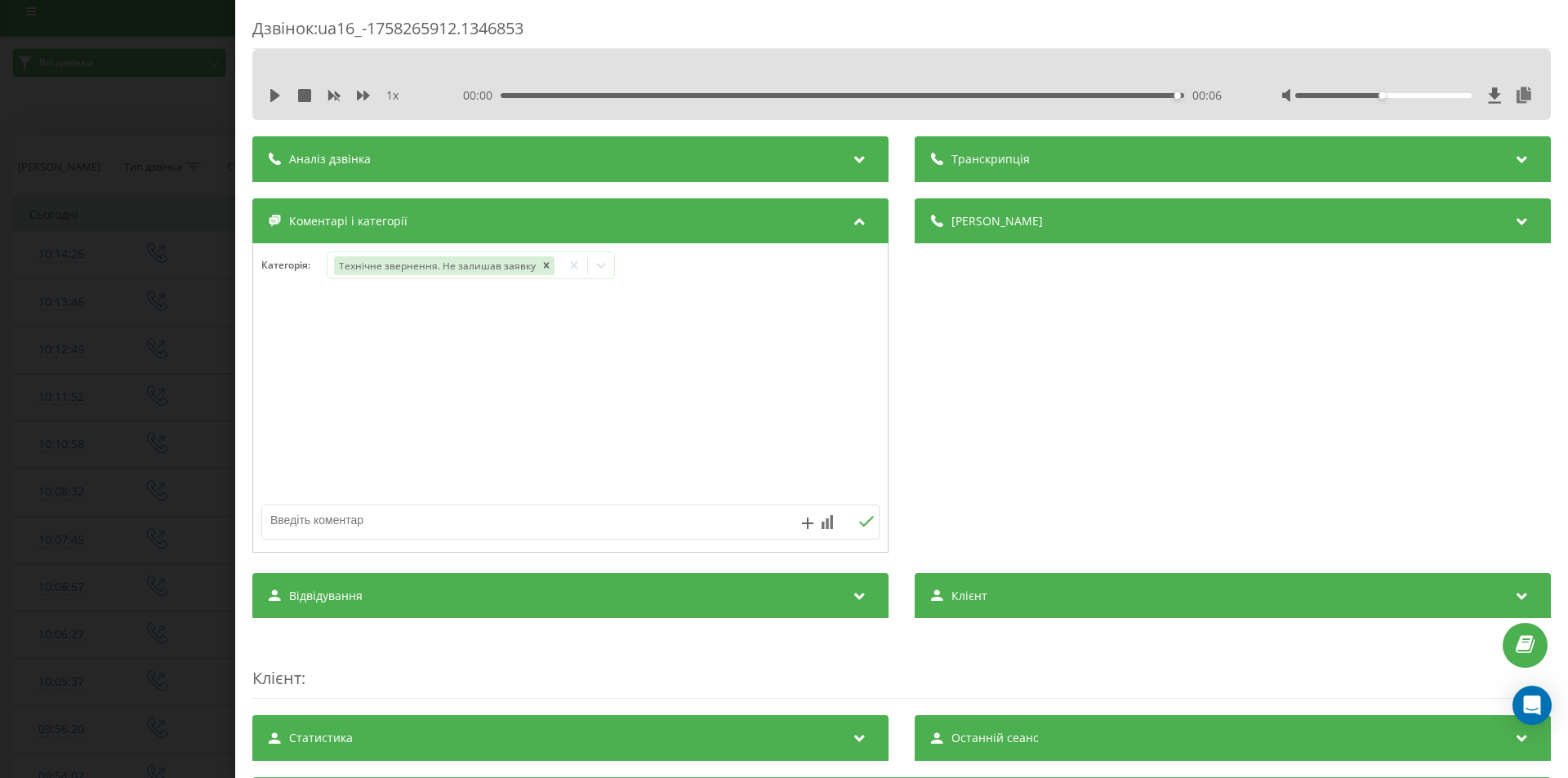
click at [116, 406] on div "Дзвінок : ua16_-1758265912.1346853 1 x 00:00 00:06 00:06 Транскрипція Для AI-ан…" at bounding box center [784, 389] width 1568 height 778
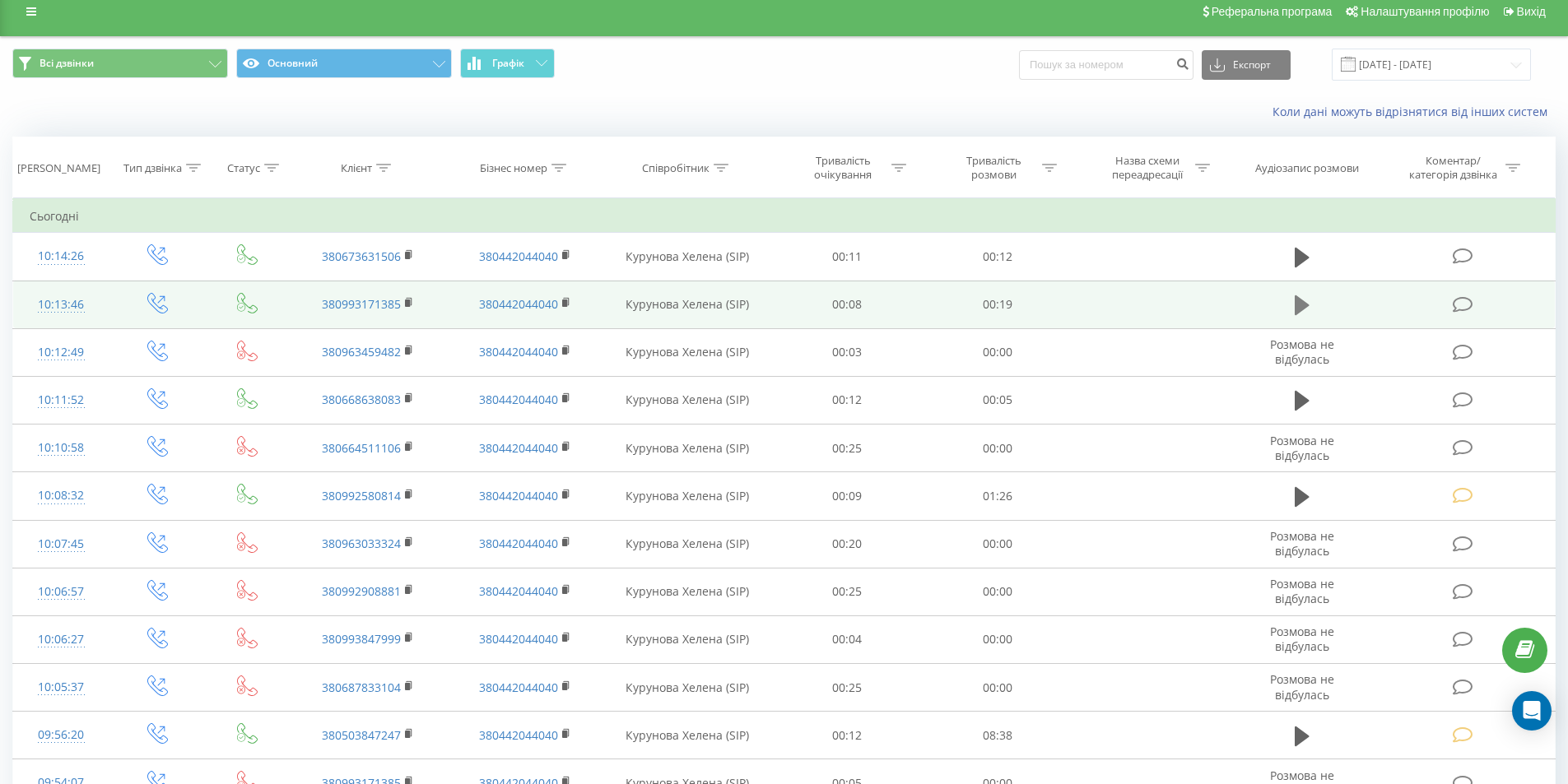
click at [1296, 303] on icon at bounding box center [1302, 305] width 15 height 20
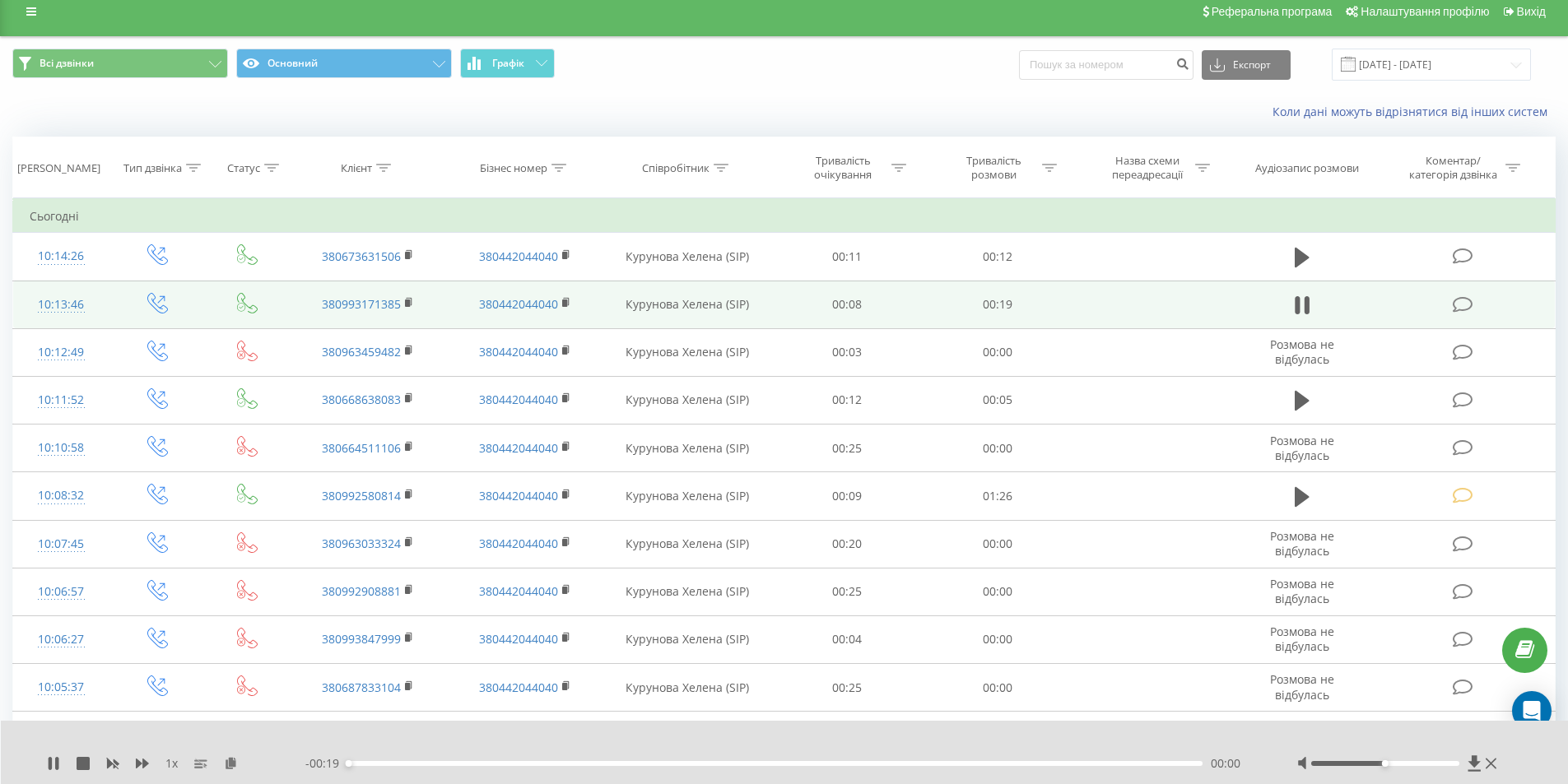
click at [1046, 763] on div "00:00" at bounding box center [775, 763] width 856 height 5
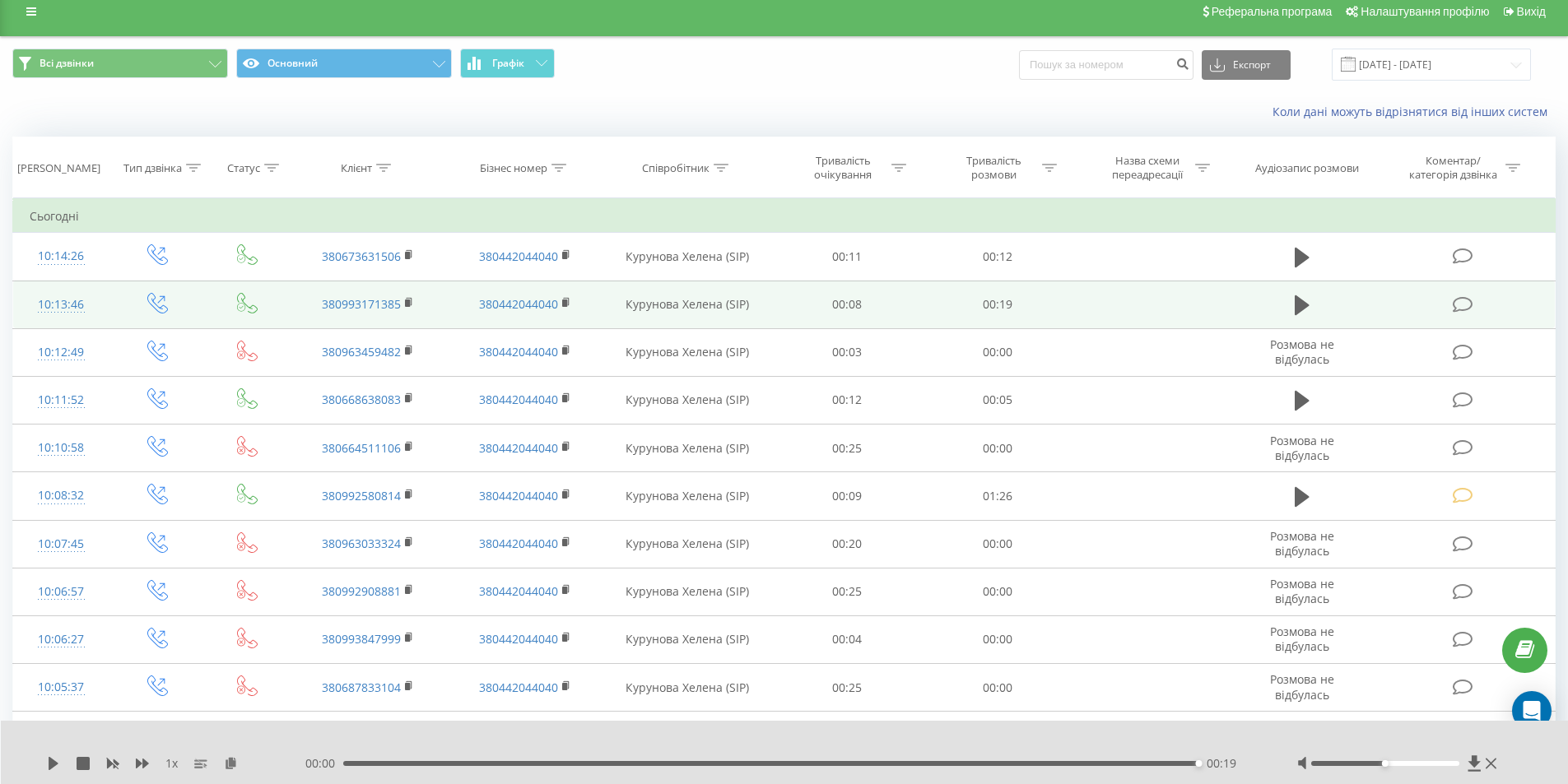
click at [967, 761] on div "00:19" at bounding box center [771, 763] width 856 height 5
click at [1463, 305] on icon at bounding box center [1463, 305] width 21 height 17
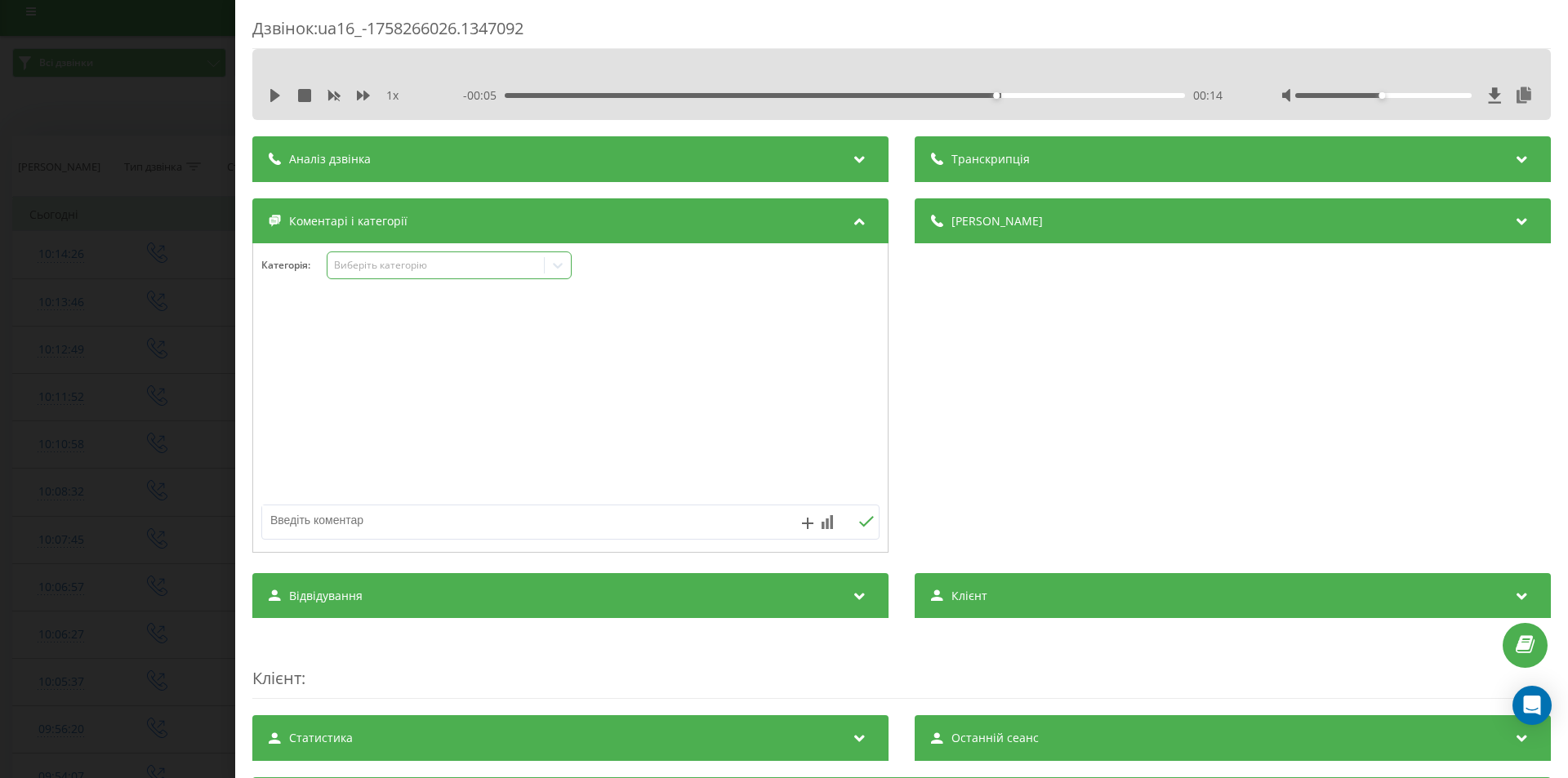
click at [447, 266] on div "Виберіть категорію" at bounding box center [436, 266] width 204 height 13
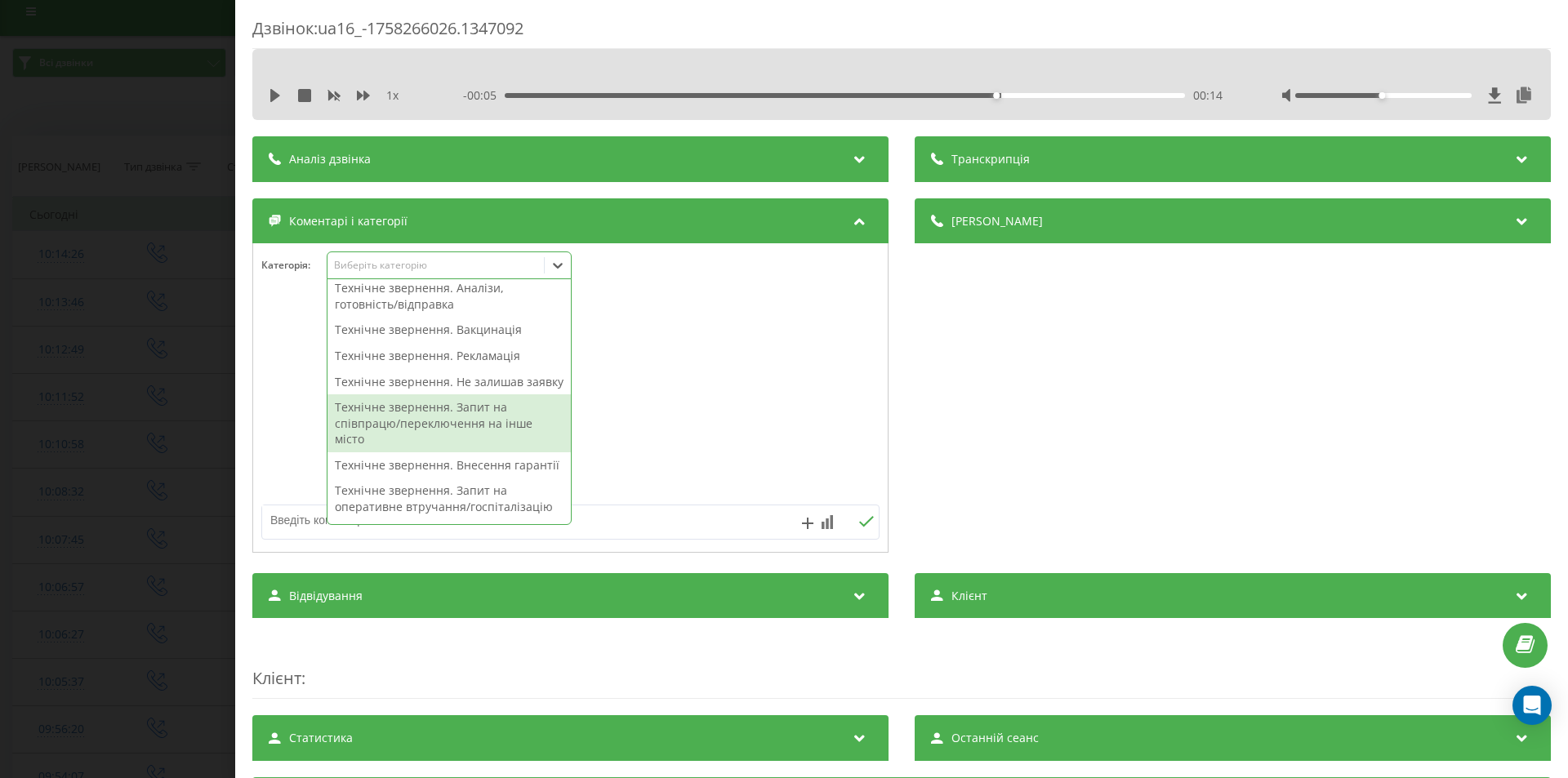
scroll to position [326, 0]
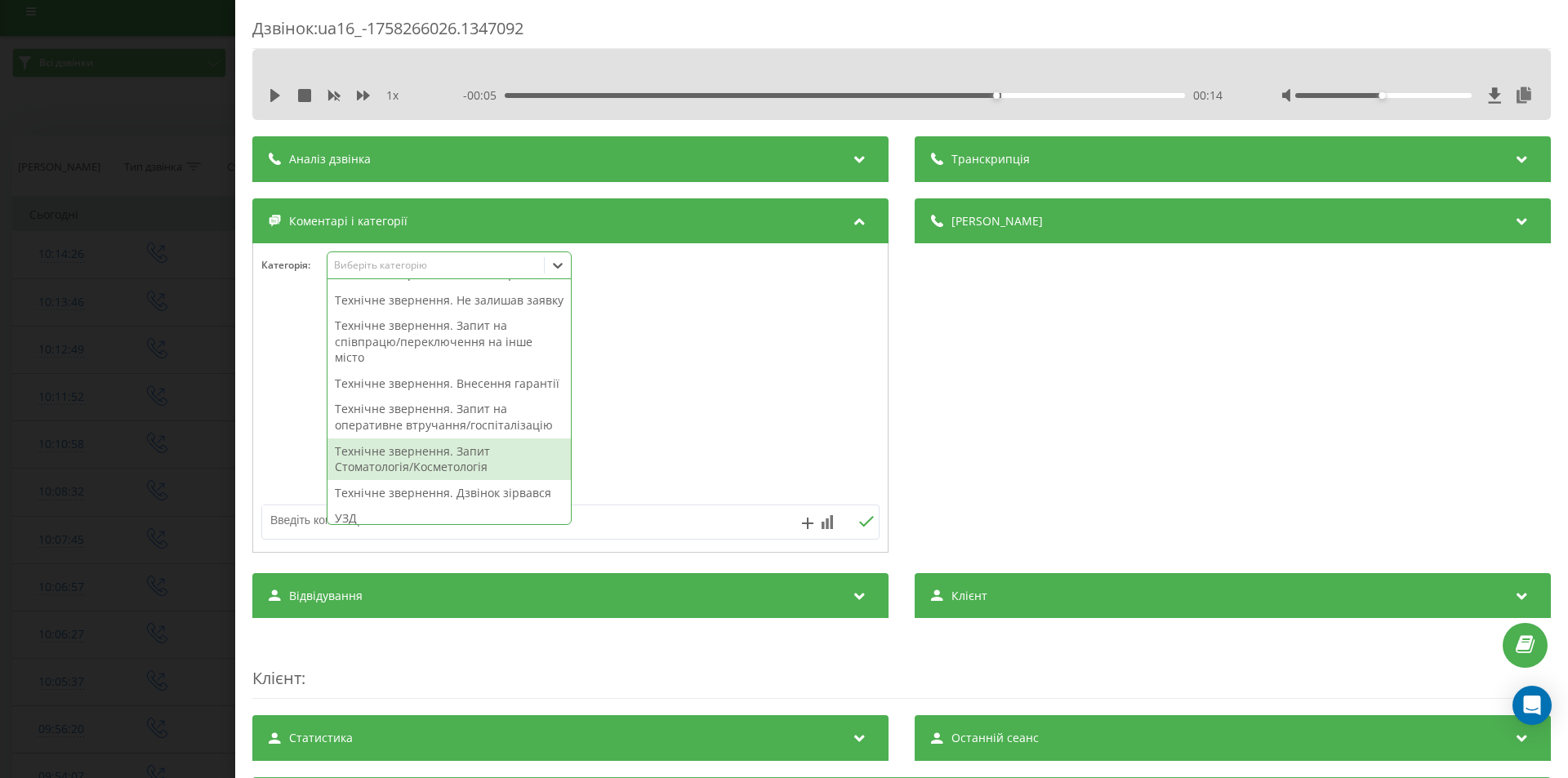
click at [452, 480] on div "Технічне звернення. Запит Стоматологія/Косметологія" at bounding box center [448, 459] width 243 height 42
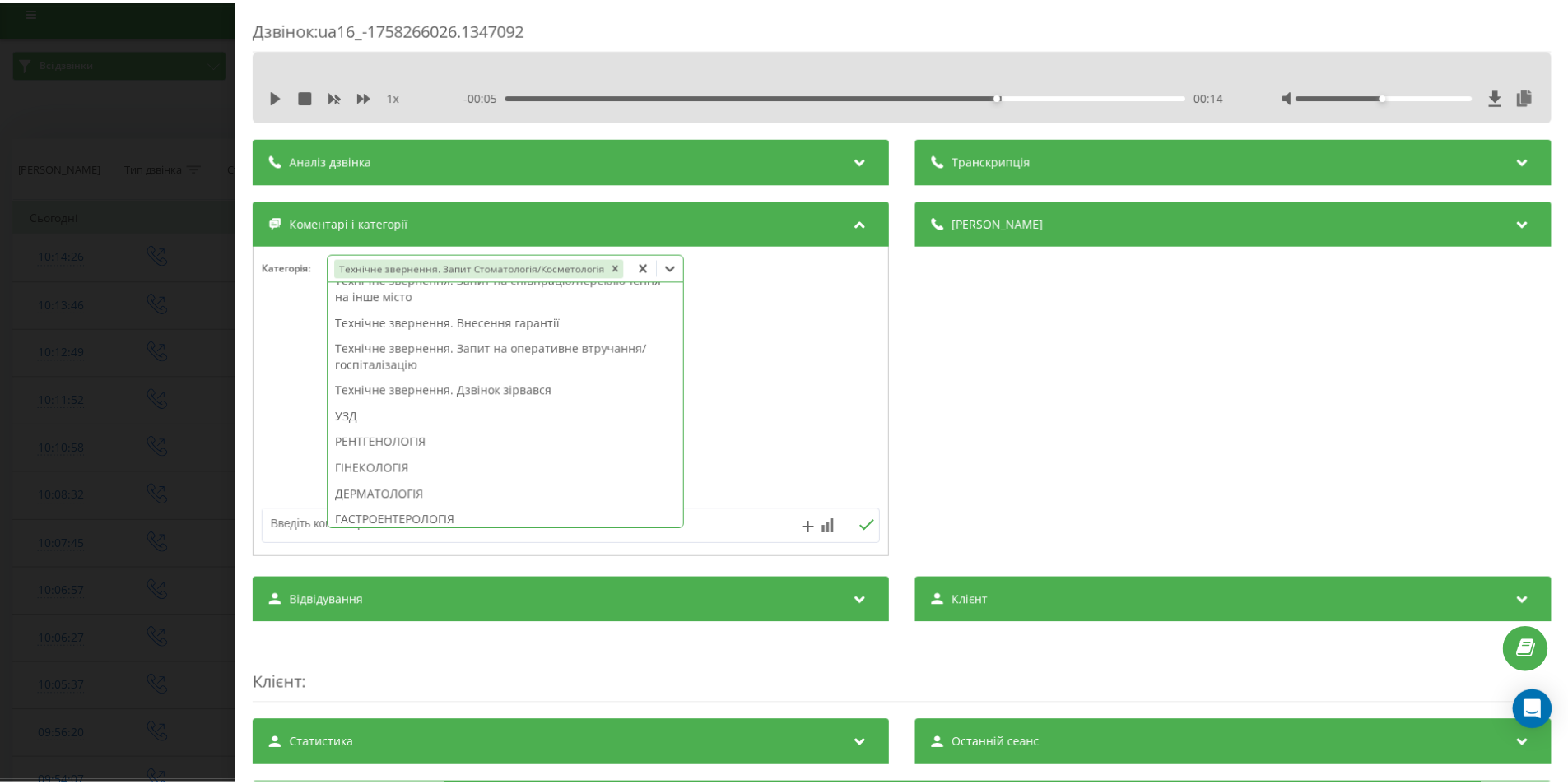
scroll to position [265, 0]
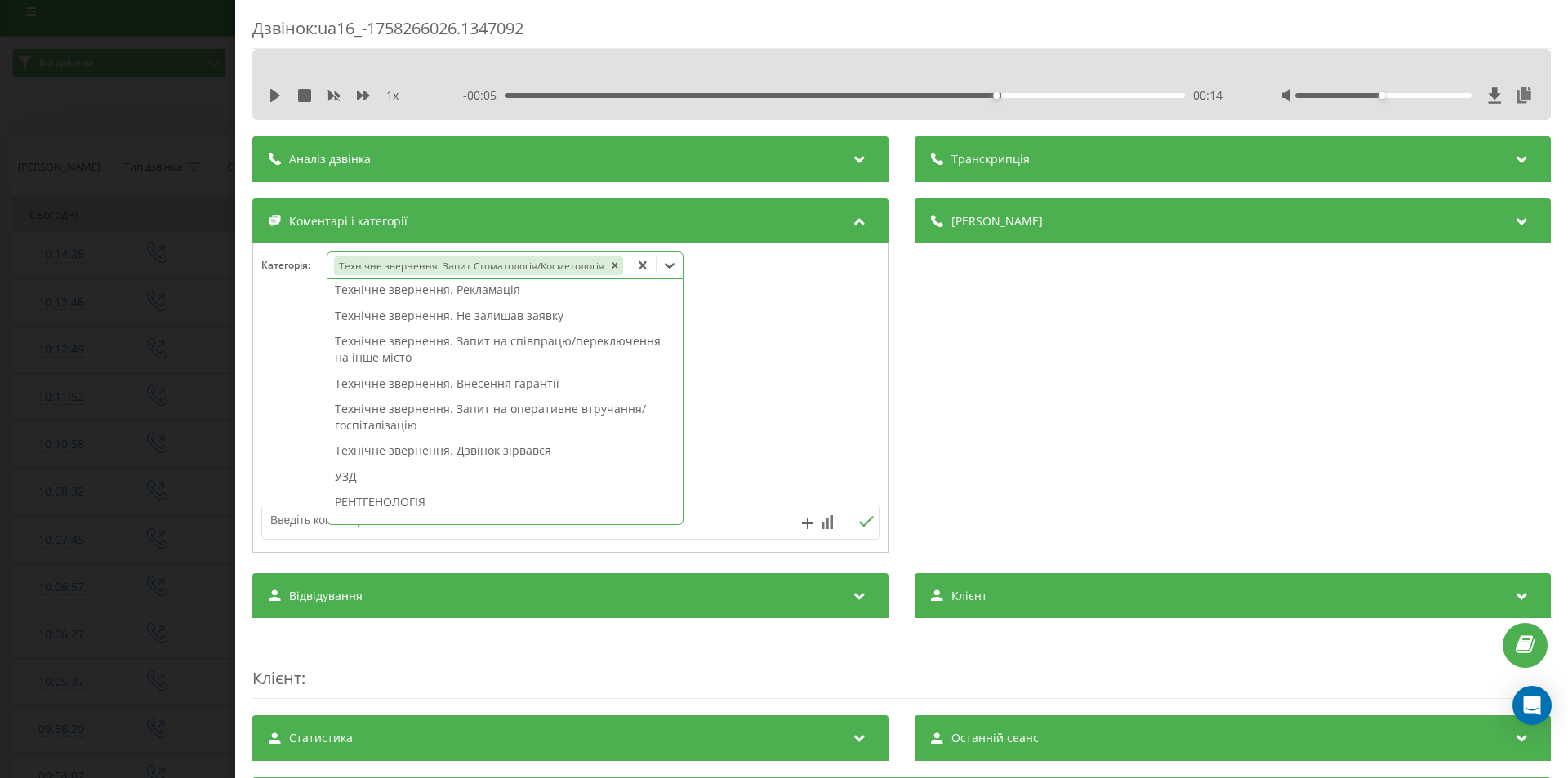
click at [721, 521] on textarea at bounding box center [508, 519] width 493 height 29
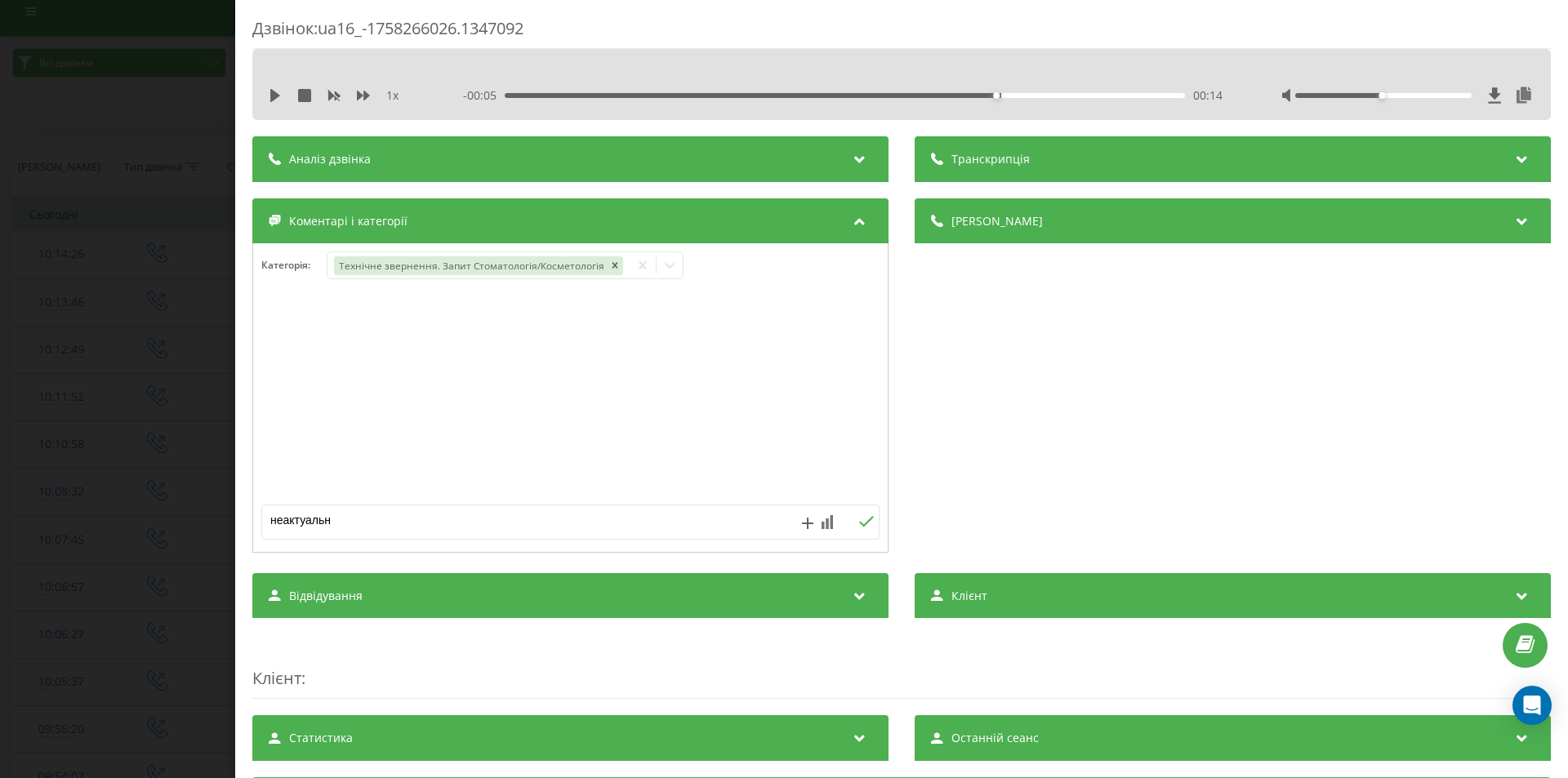
type textarea "неактуально"
click at [865, 520] on icon at bounding box center [865, 522] width 15 height 11
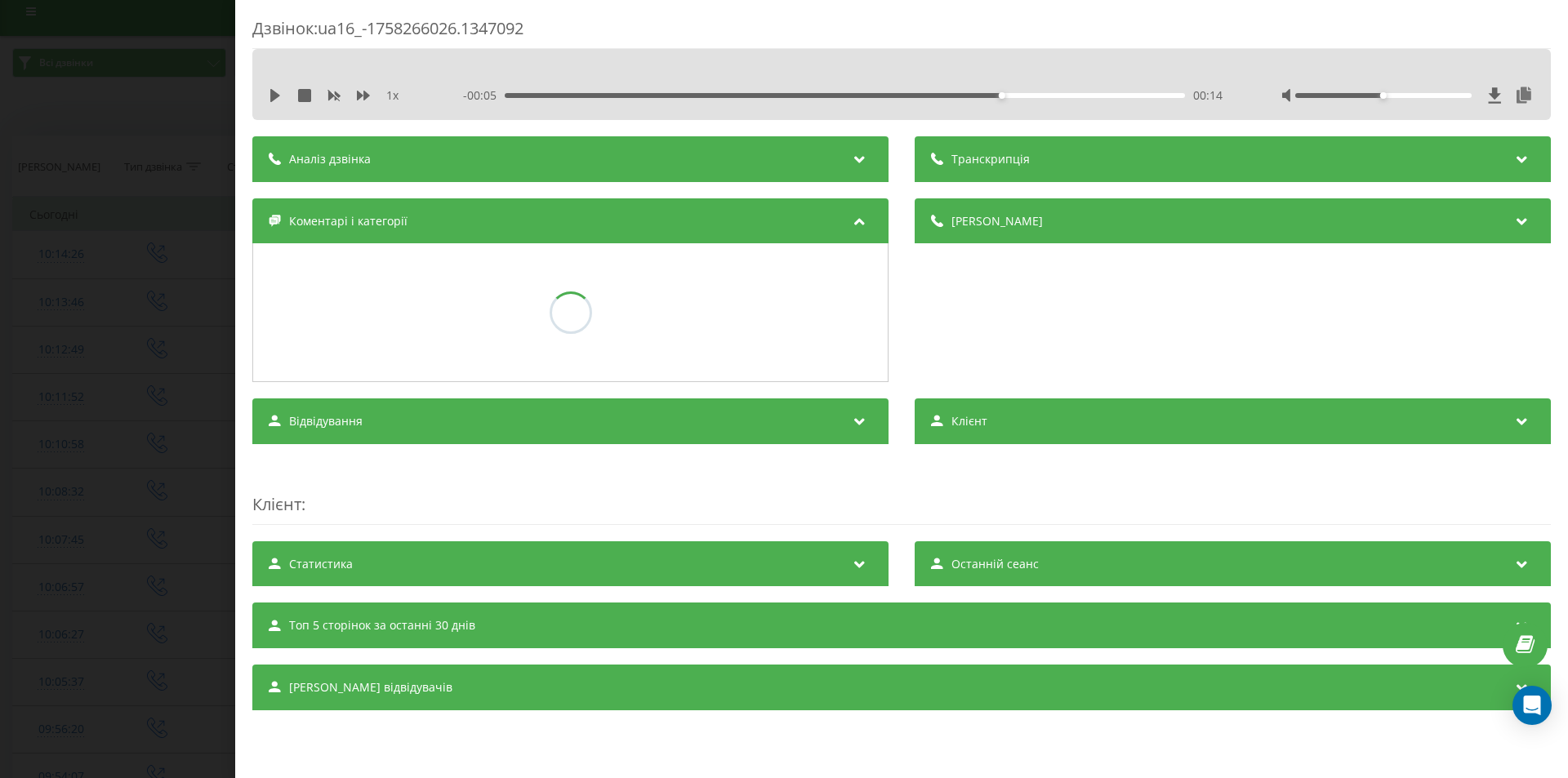
click at [142, 427] on div "Дзвінок : ua16_-1758266026.1347092 1 x - 00:05 00:14 00:14 Транскрипція Для AI-…" at bounding box center [784, 389] width 1568 height 778
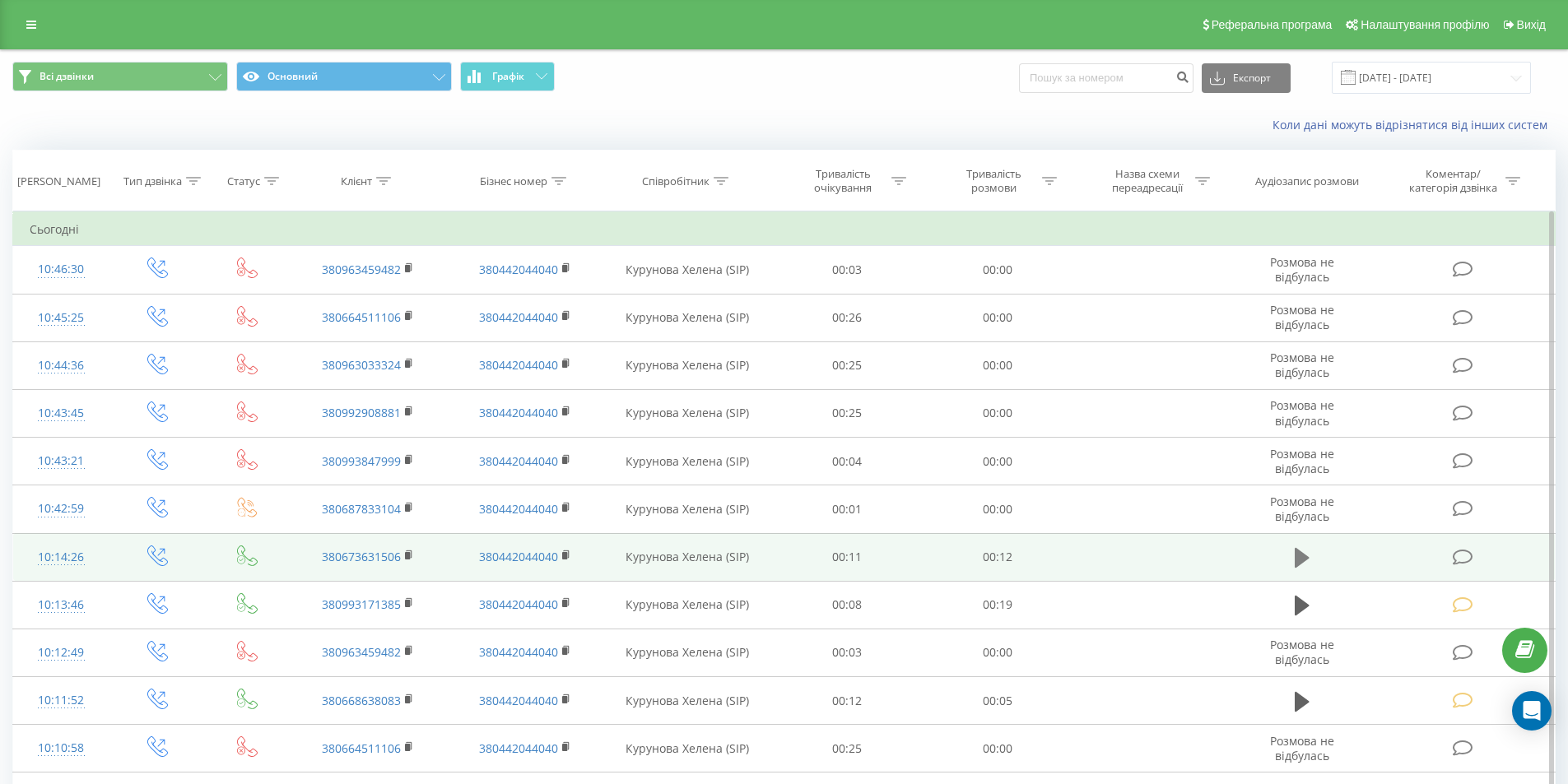
click at [1300, 555] on icon at bounding box center [1302, 557] width 15 height 20
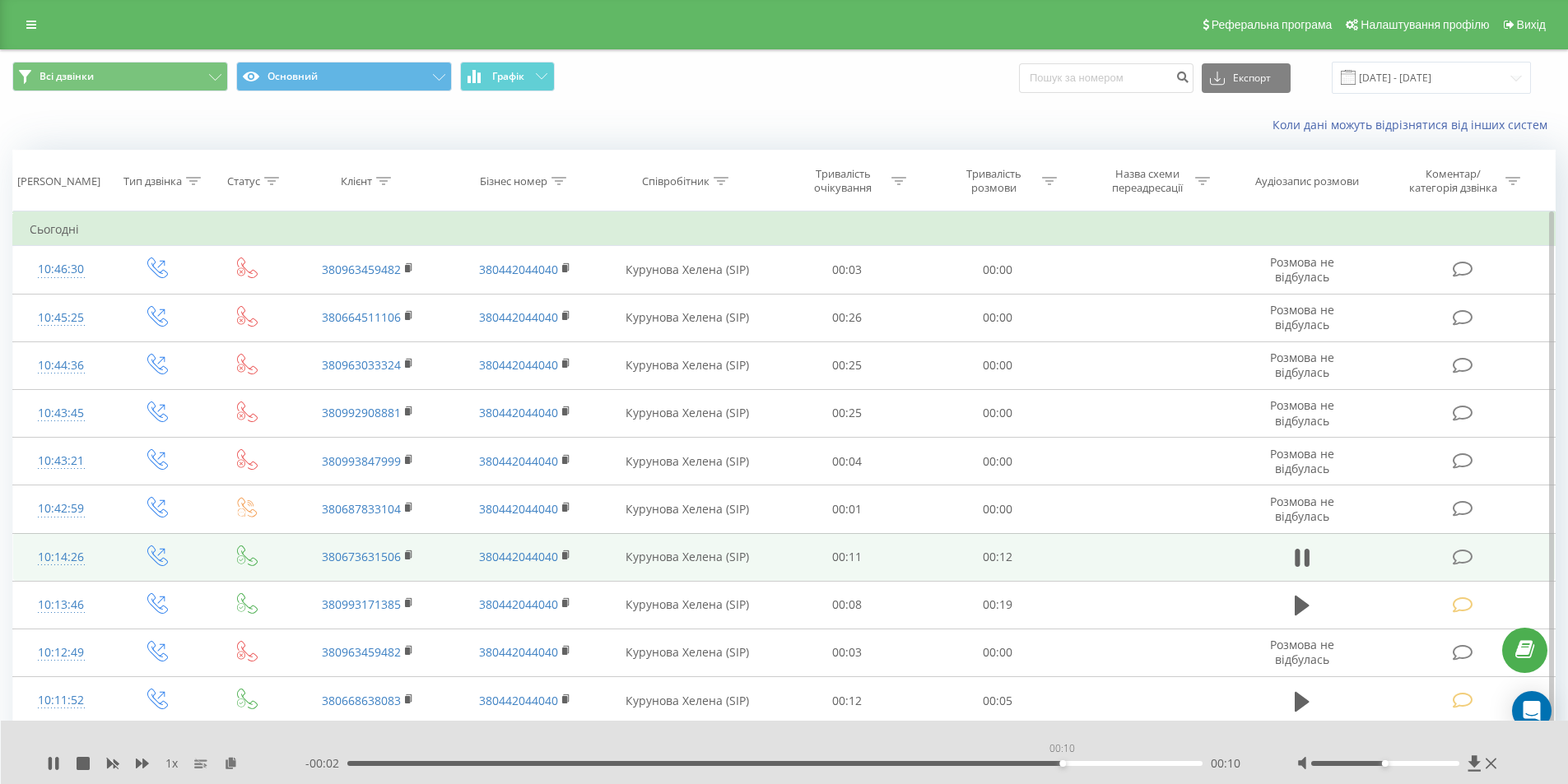
click at [1062, 761] on div "00:10" at bounding box center [775, 763] width 856 height 5
click at [846, 762] on div "00:07" at bounding box center [775, 763] width 856 height 5
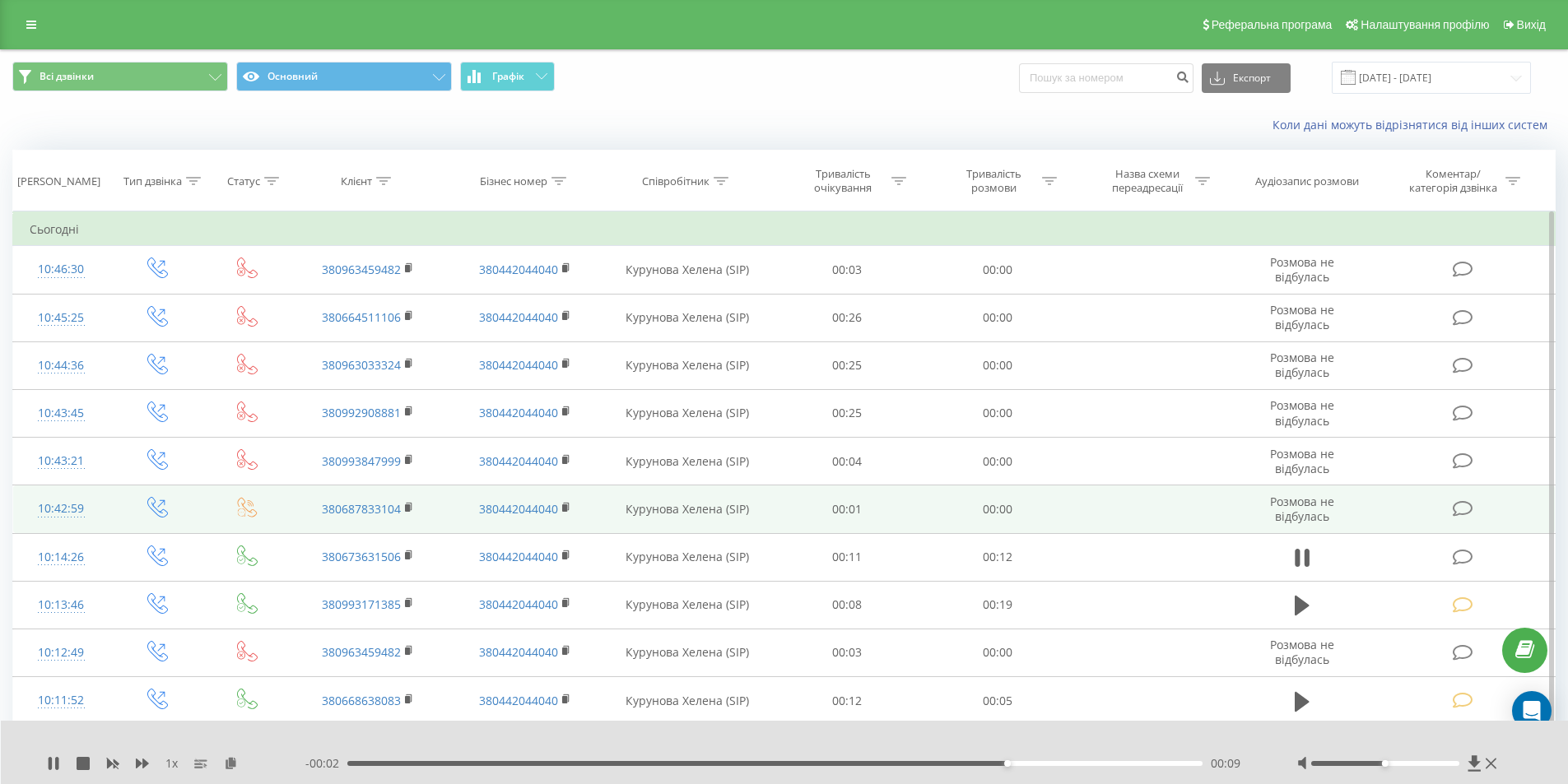
drag, startPoint x: 1462, startPoint y: 555, endPoint x: 1119, endPoint y: 517, distance: 345.1
click at [1461, 555] on icon at bounding box center [1463, 557] width 21 height 17
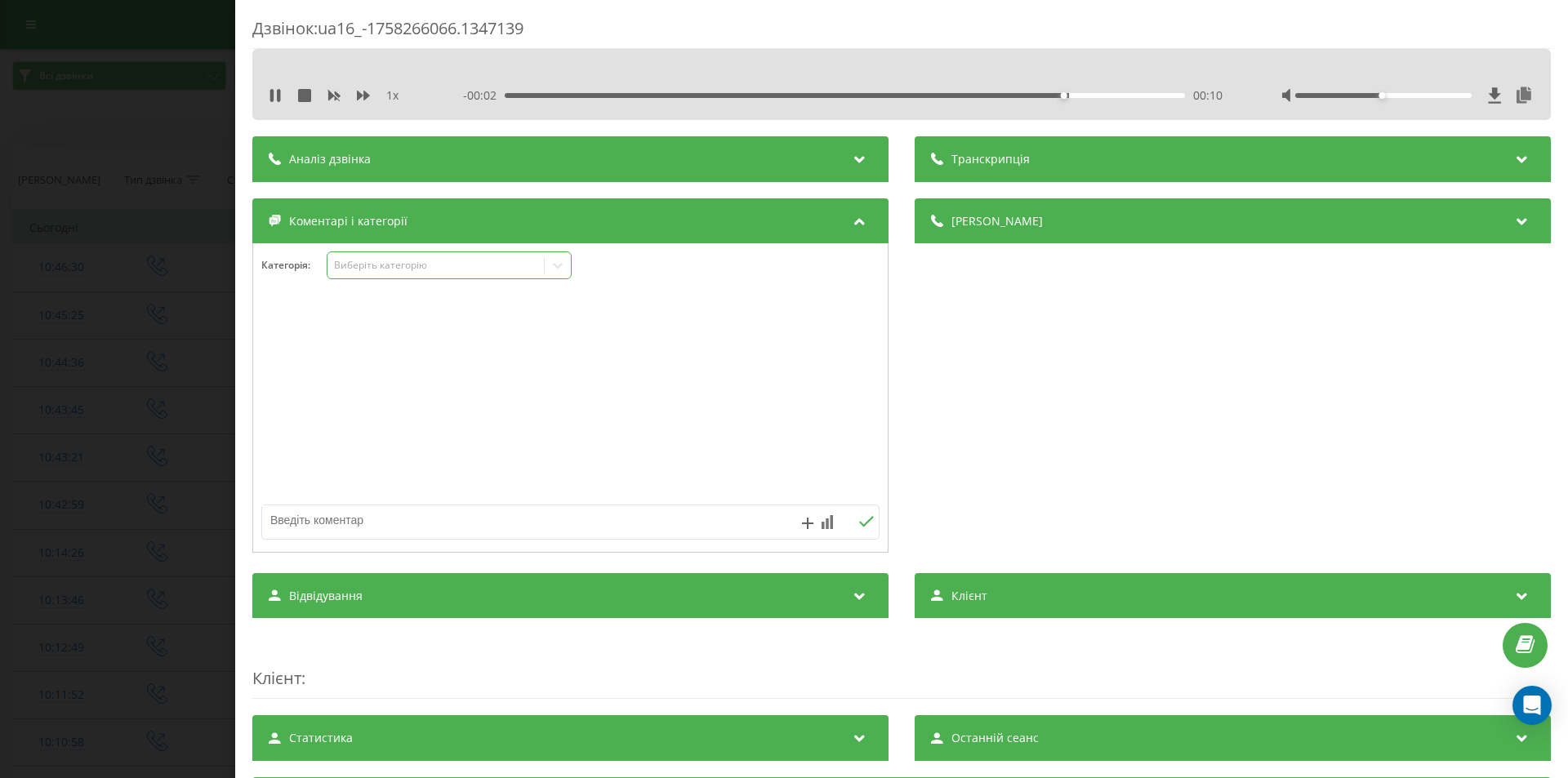
click at [393, 264] on div "Виберіть категорію" at bounding box center [436, 266] width 204 height 13
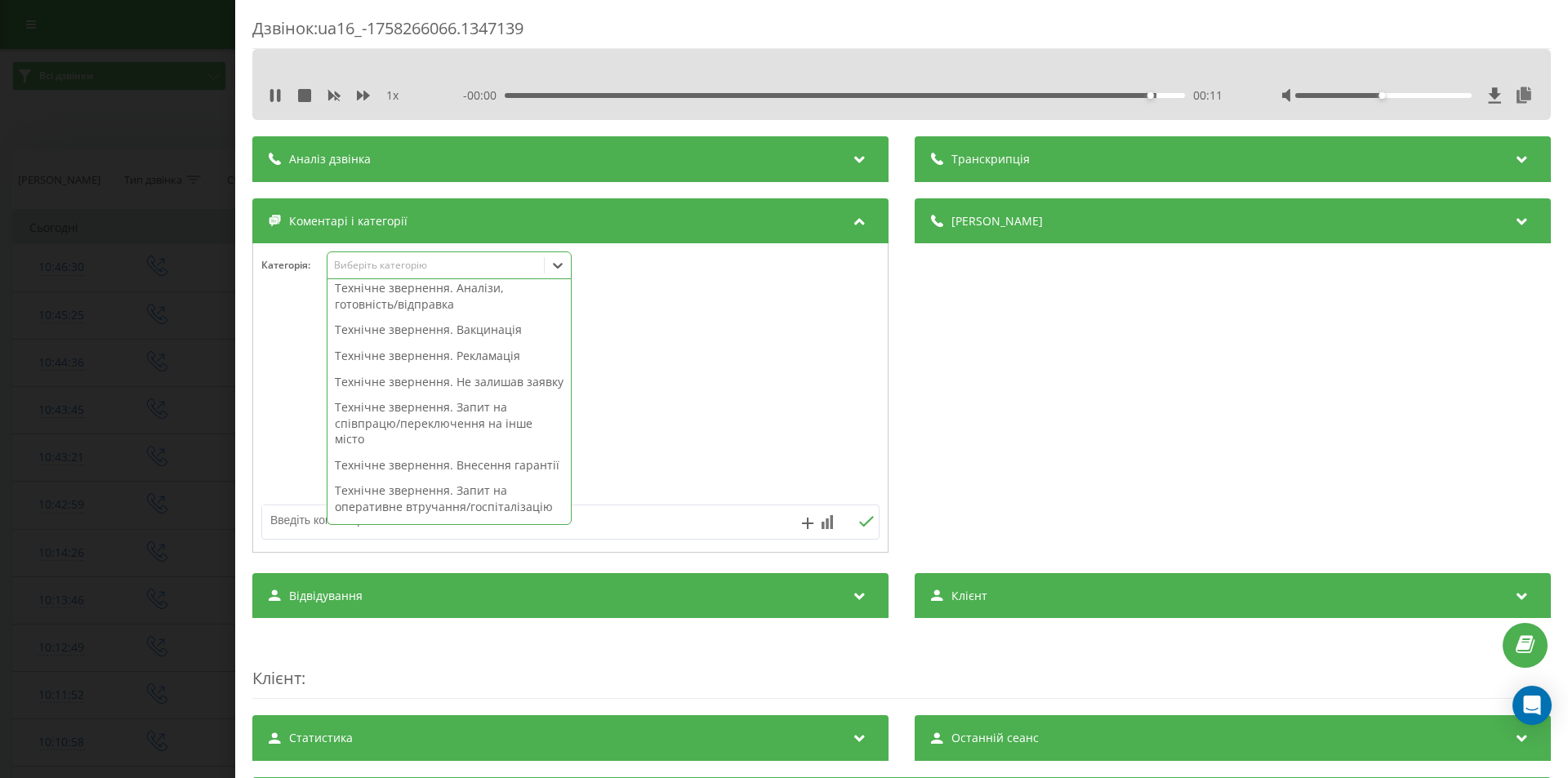
scroll to position [408, 0]
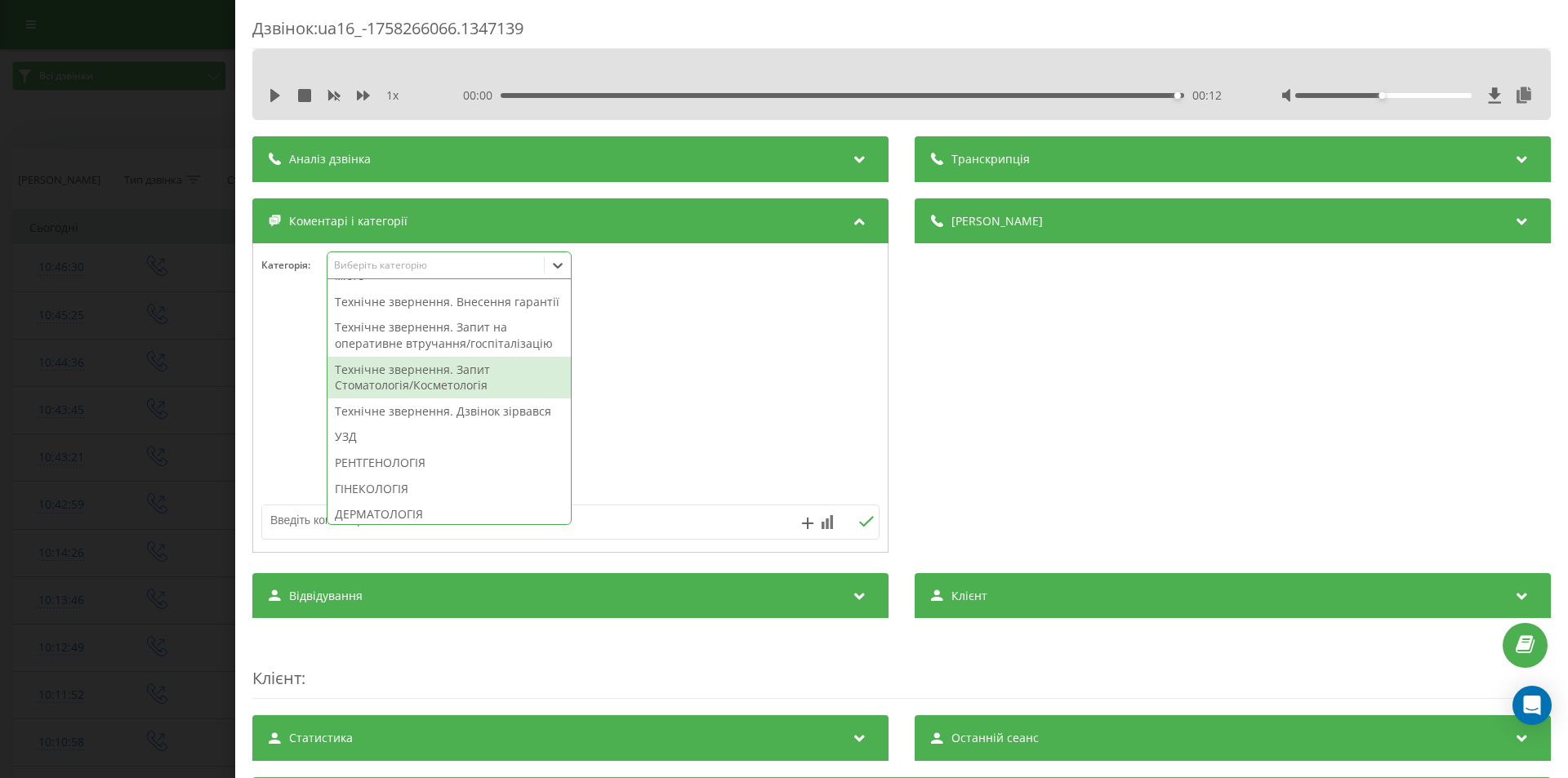
click at [440, 398] on div "Технічне звернення. Запит Стоматологія/Косметологія" at bounding box center [448, 377] width 243 height 42
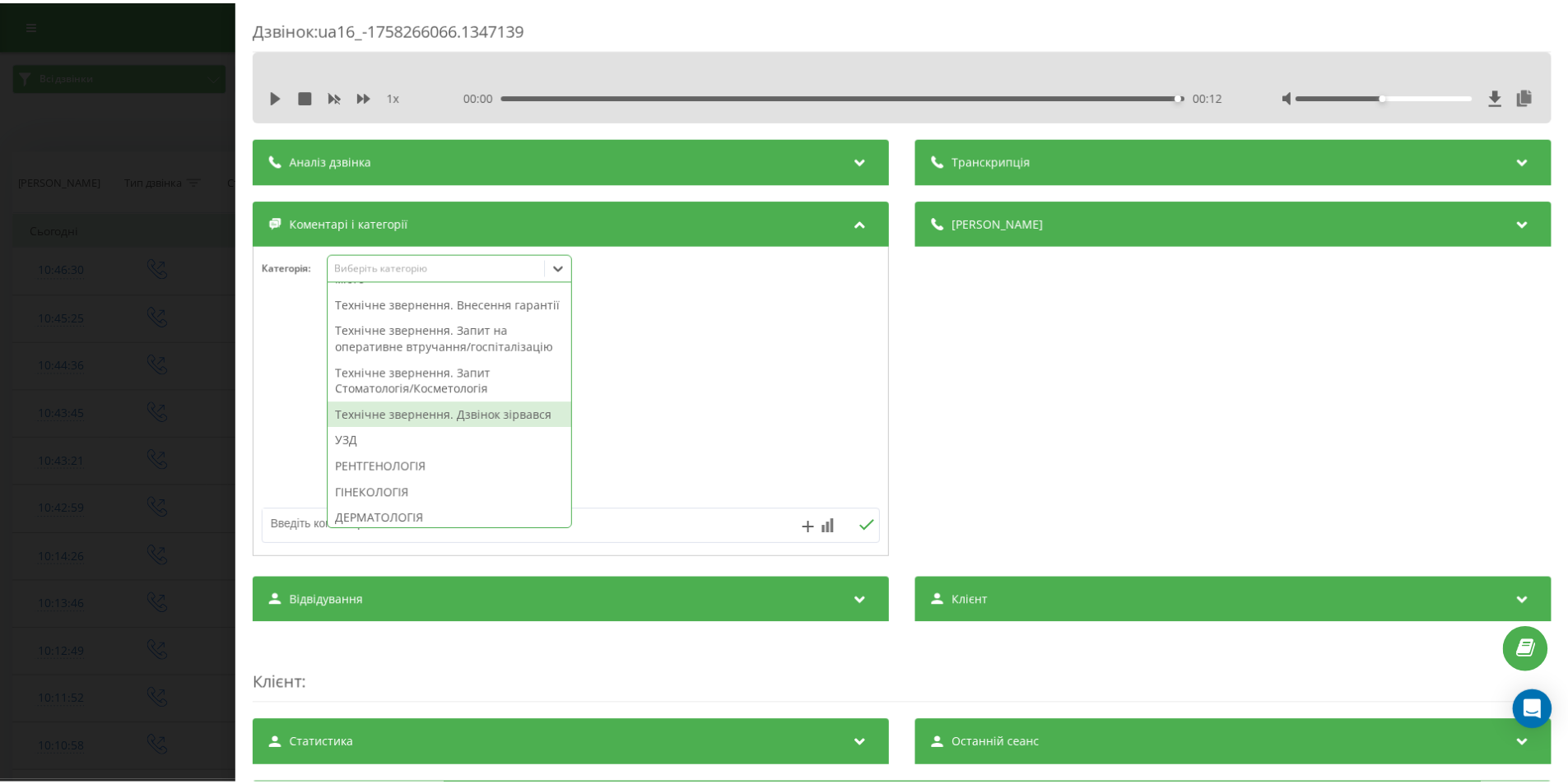
scroll to position [331, 0]
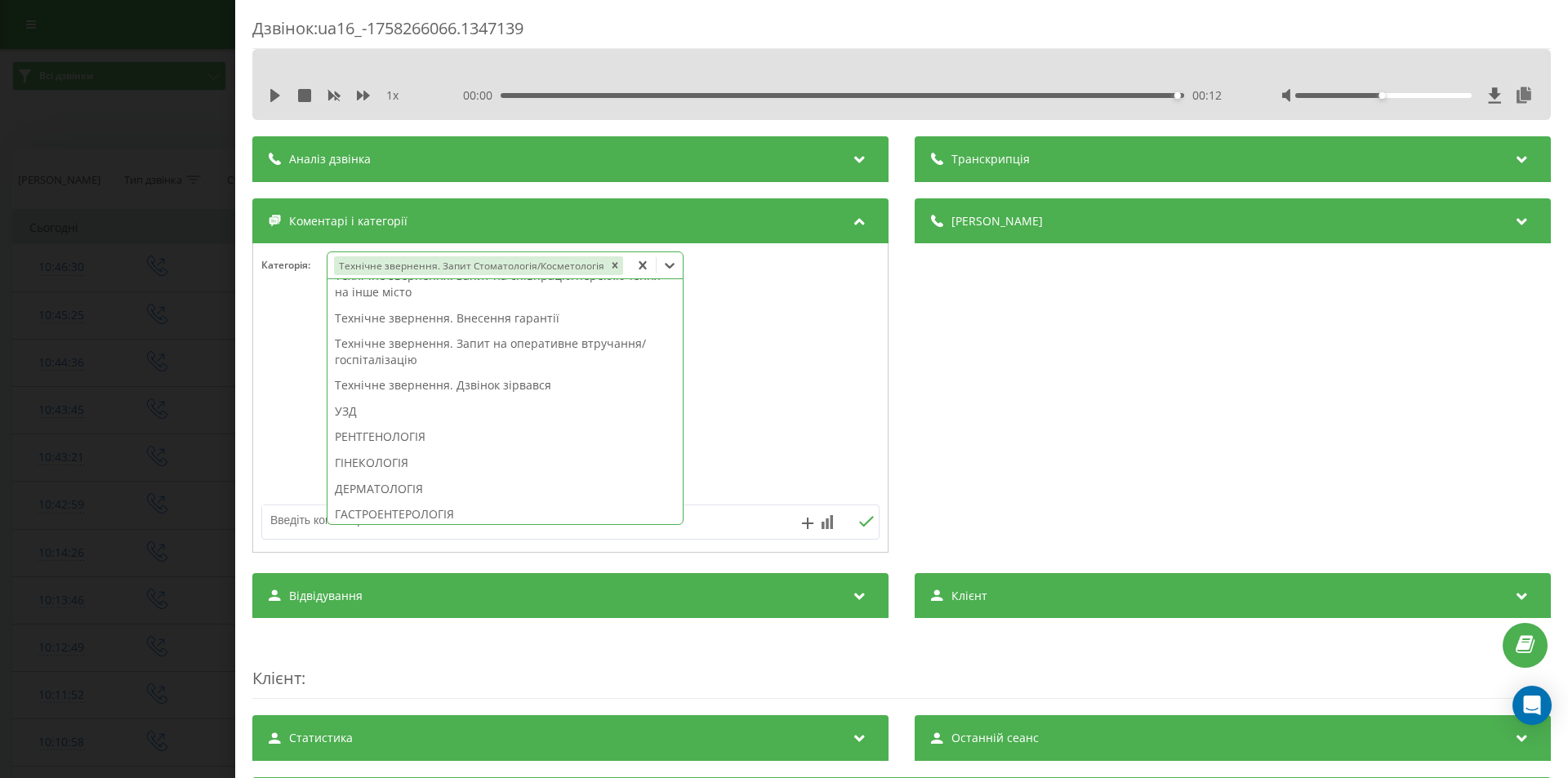
drag, startPoint x: 1089, startPoint y: 422, endPoint x: 863, endPoint y: 429, distance: 226.1
click at [1087, 421] on div "Деталі дзвінка Загальне Дата дзвінка 2025-09-19 10:14:26 Тип дзвінка Вихідний С…" at bounding box center [1232, 377] width 636 height 358
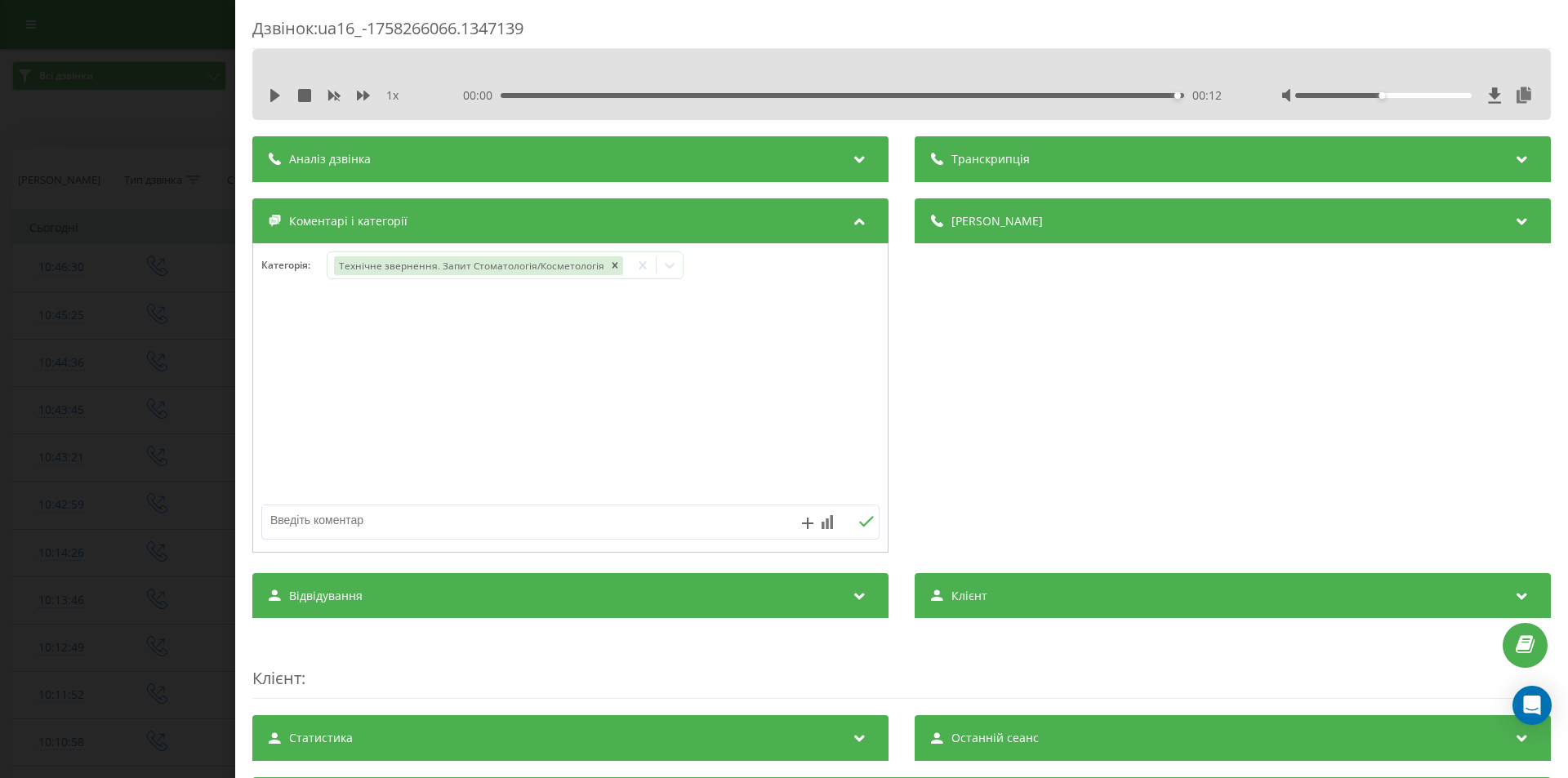
click at [111, 389] on div "Дзвінок : ua16_-1758266066.1347139 1 x 00:00 00:12 00:12 Транскрипція Для AI-ан…" at bounding box center [784, 389] width 1568 height 778
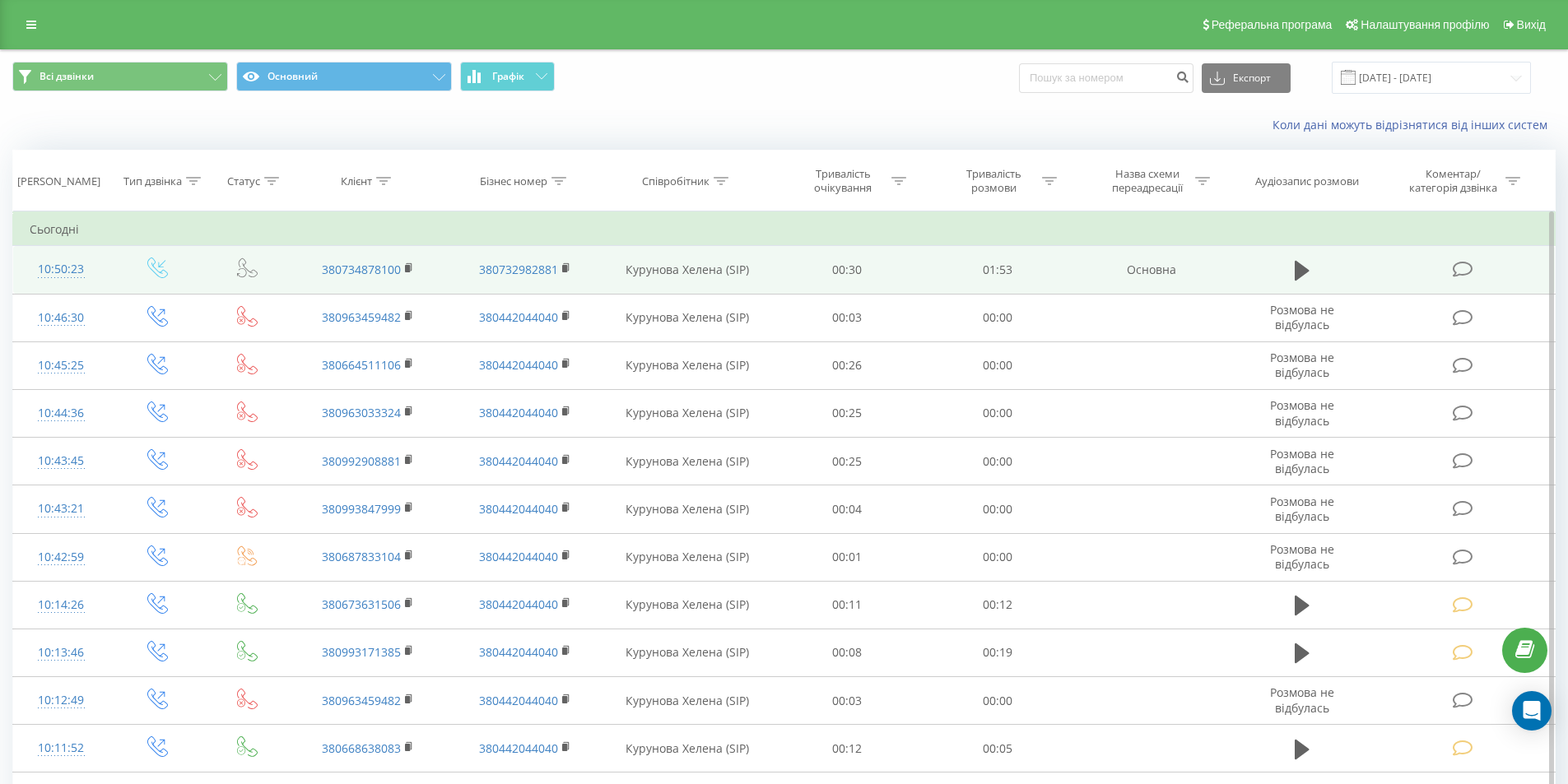
click at [1459, 267] on icon at bounding box center [1463, 270] width 21 height 17
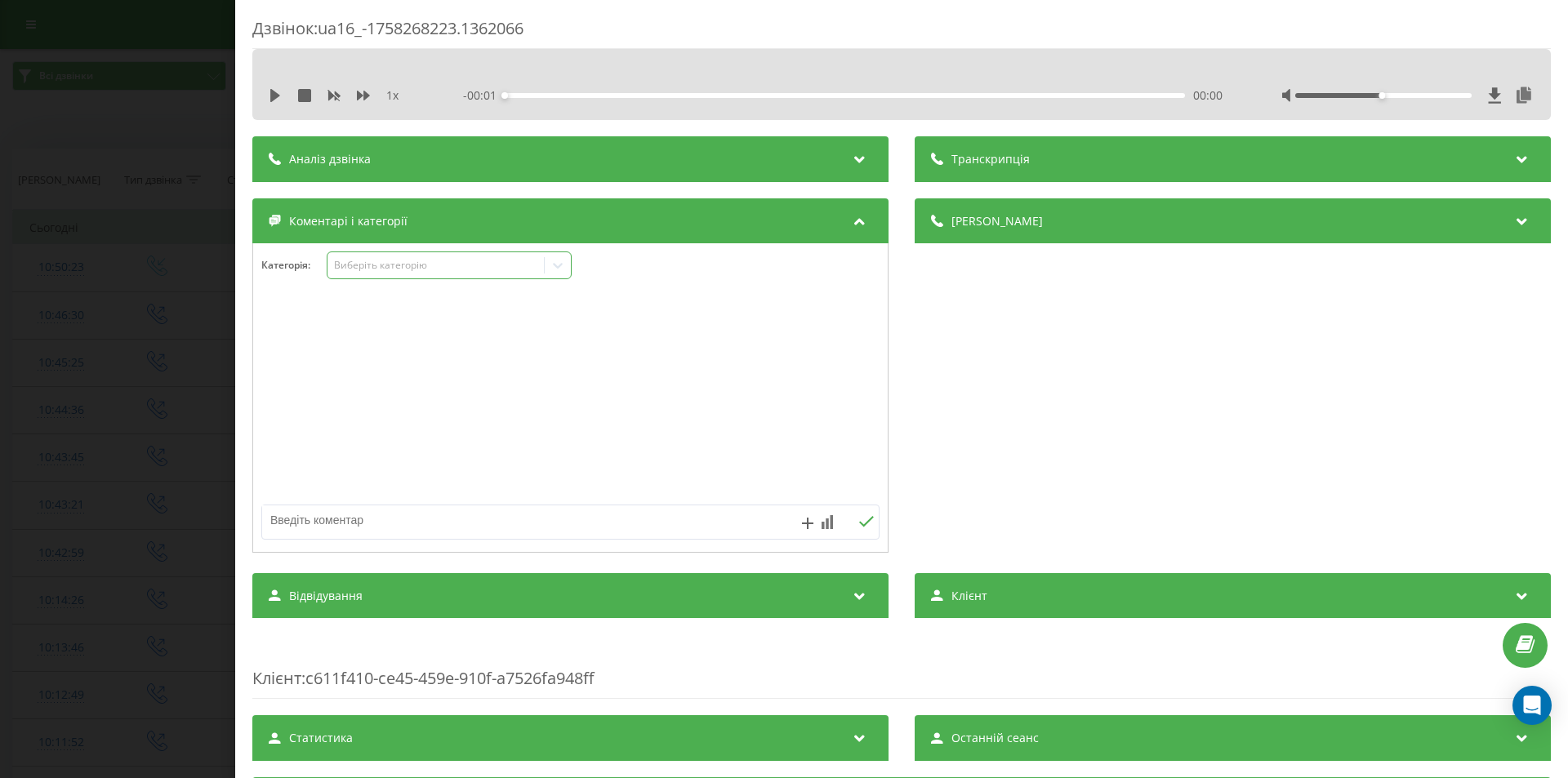
click at [392, 267] on div "Виберіть категорію" at bounding box center [436, 266] width 204 height 13
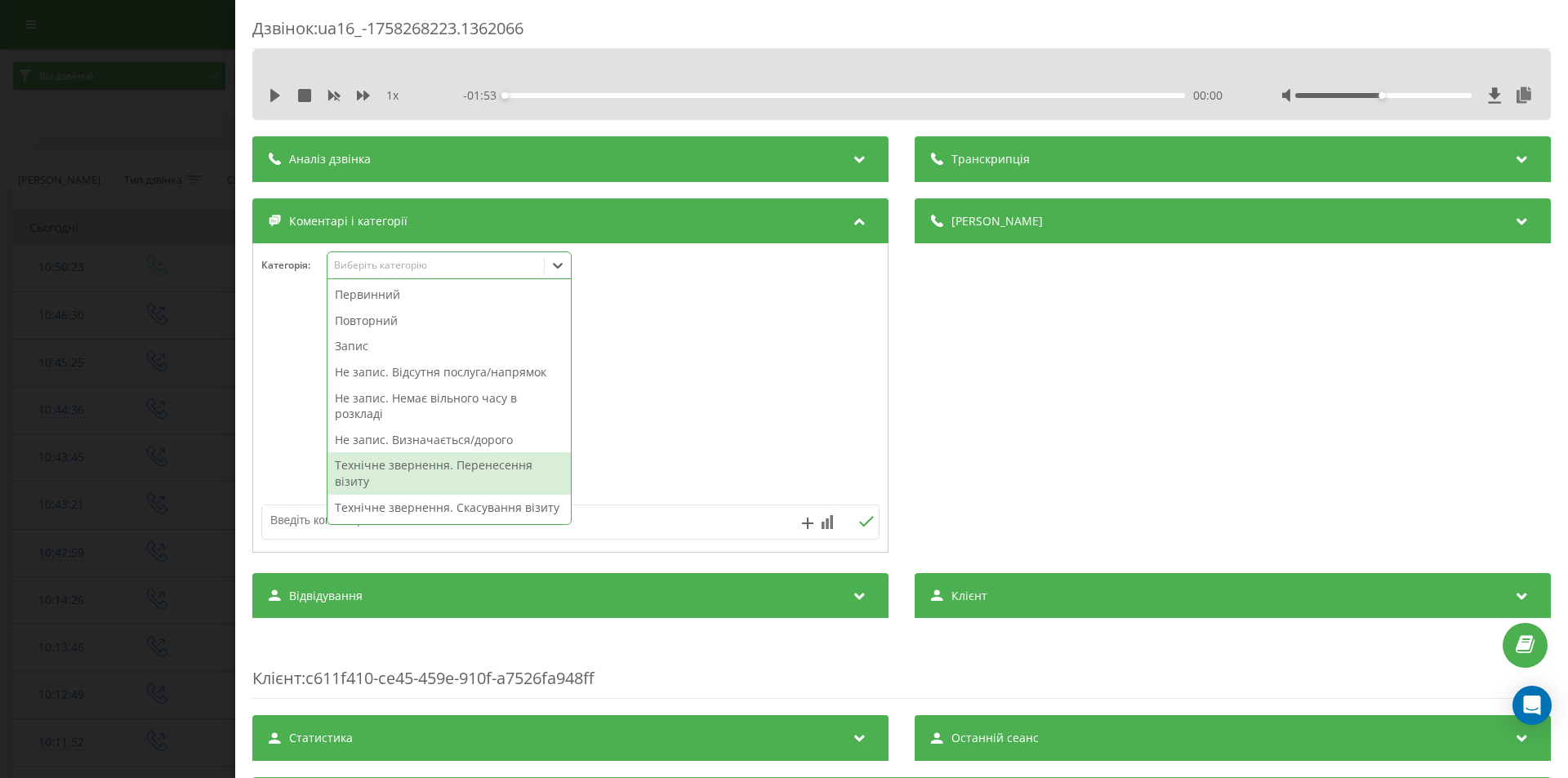
click at [496, 460] on div "Технічне звернення. Перенесення візиту" at bounding box center [448, 473] width 243 height 42
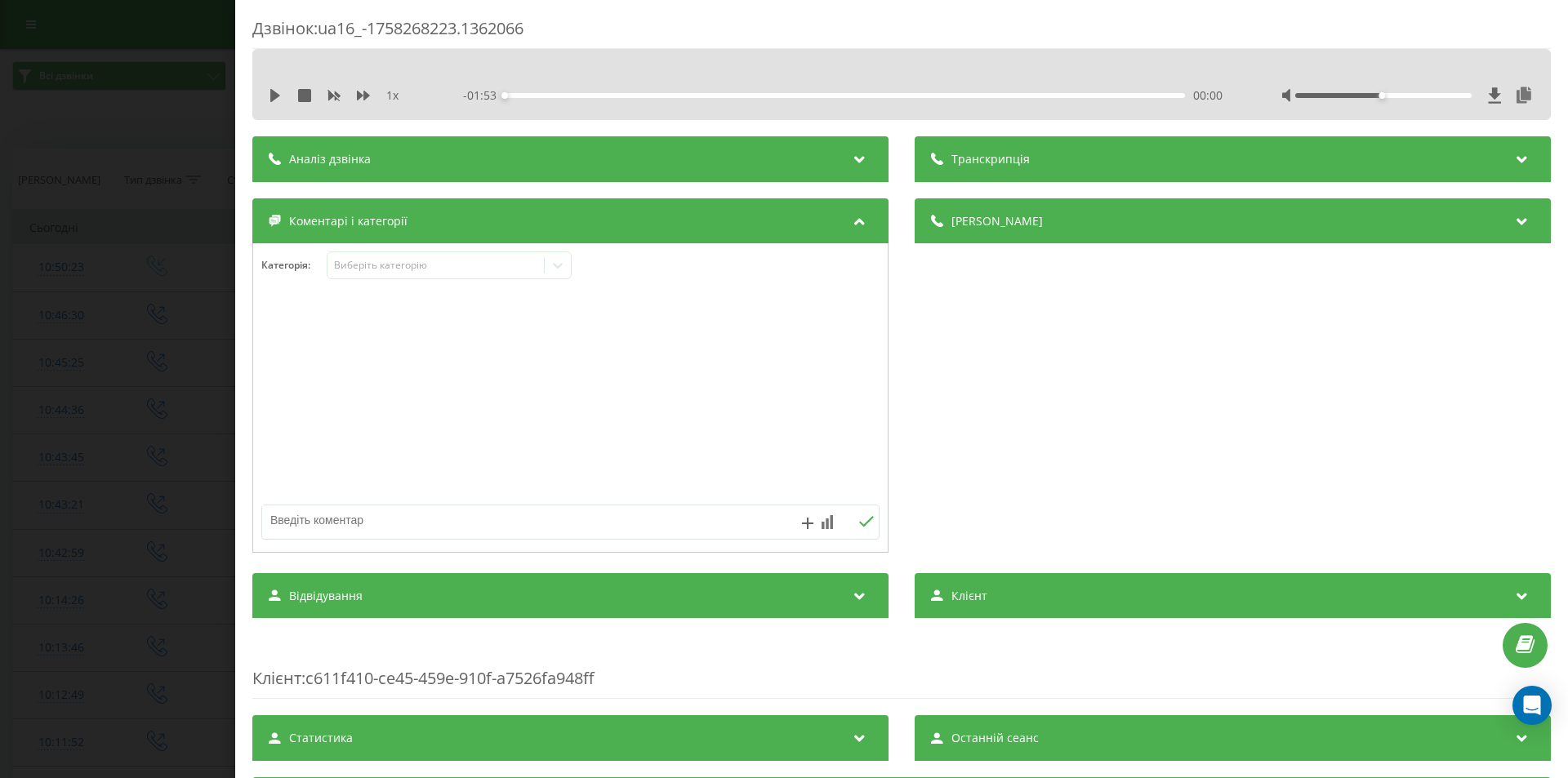
drag, startPoint x: 1019, startPoint y: 427, endPoint x: 751, endPoint y: 474, distance: 272.1
click at [1011, 428] on div "Деталі дзвінка Загальне Дата дзвінка 2025-09-19 10:50:23 Тип дзвінка Вхідний Ст…" at bounding box center [1232, 377] width 636 height 358
click at [171, 413] on div "Дзвінок : ua16_-1758268223.1362066 1 x - 01:53 00:00 00:00 Транскрипція Для AI-…" at bounding box center [784, 389] width 1568 height 778
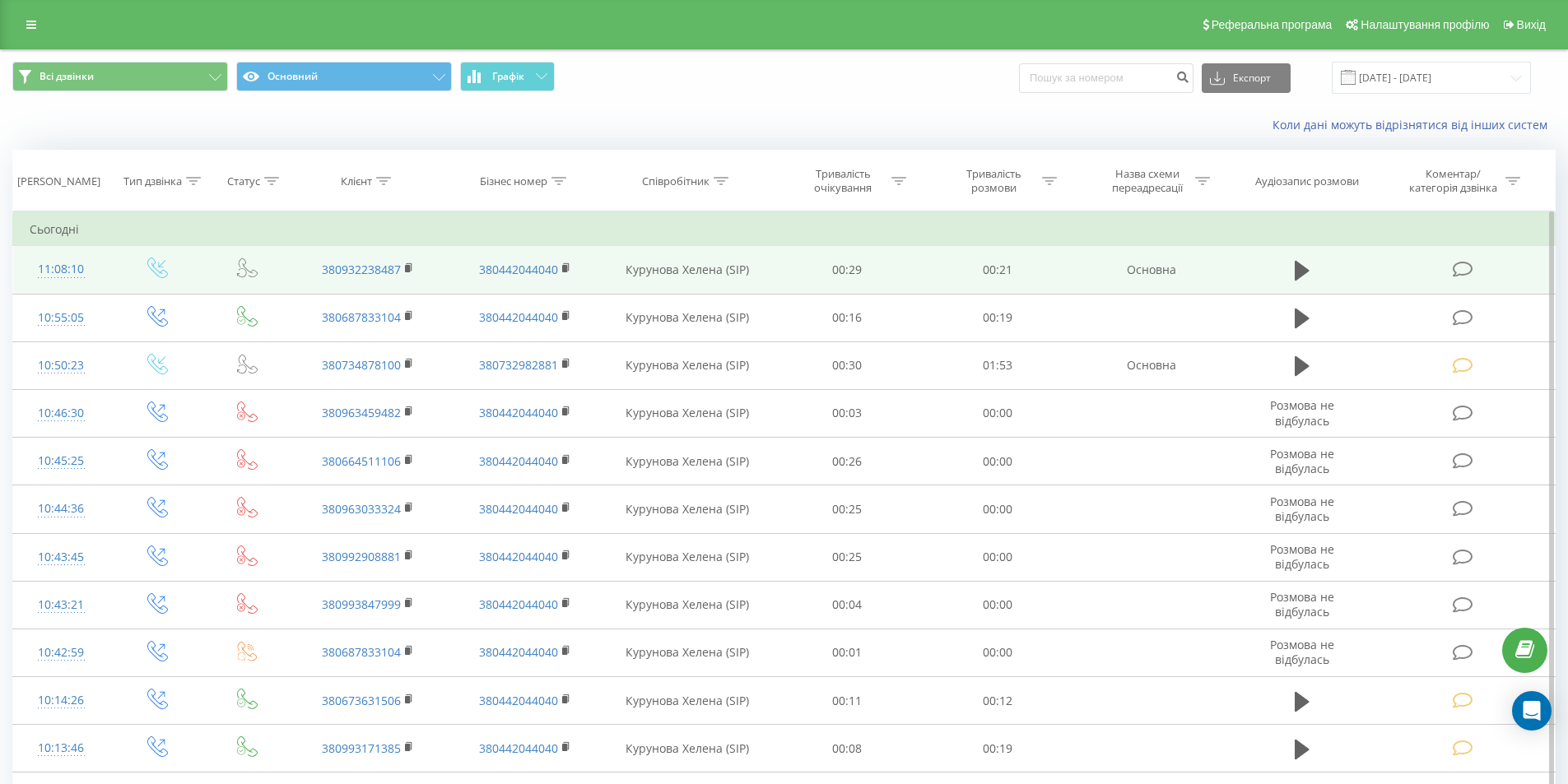
click at [1462, 271] on icon at bounding box center [1463, 270] width 21 height 17
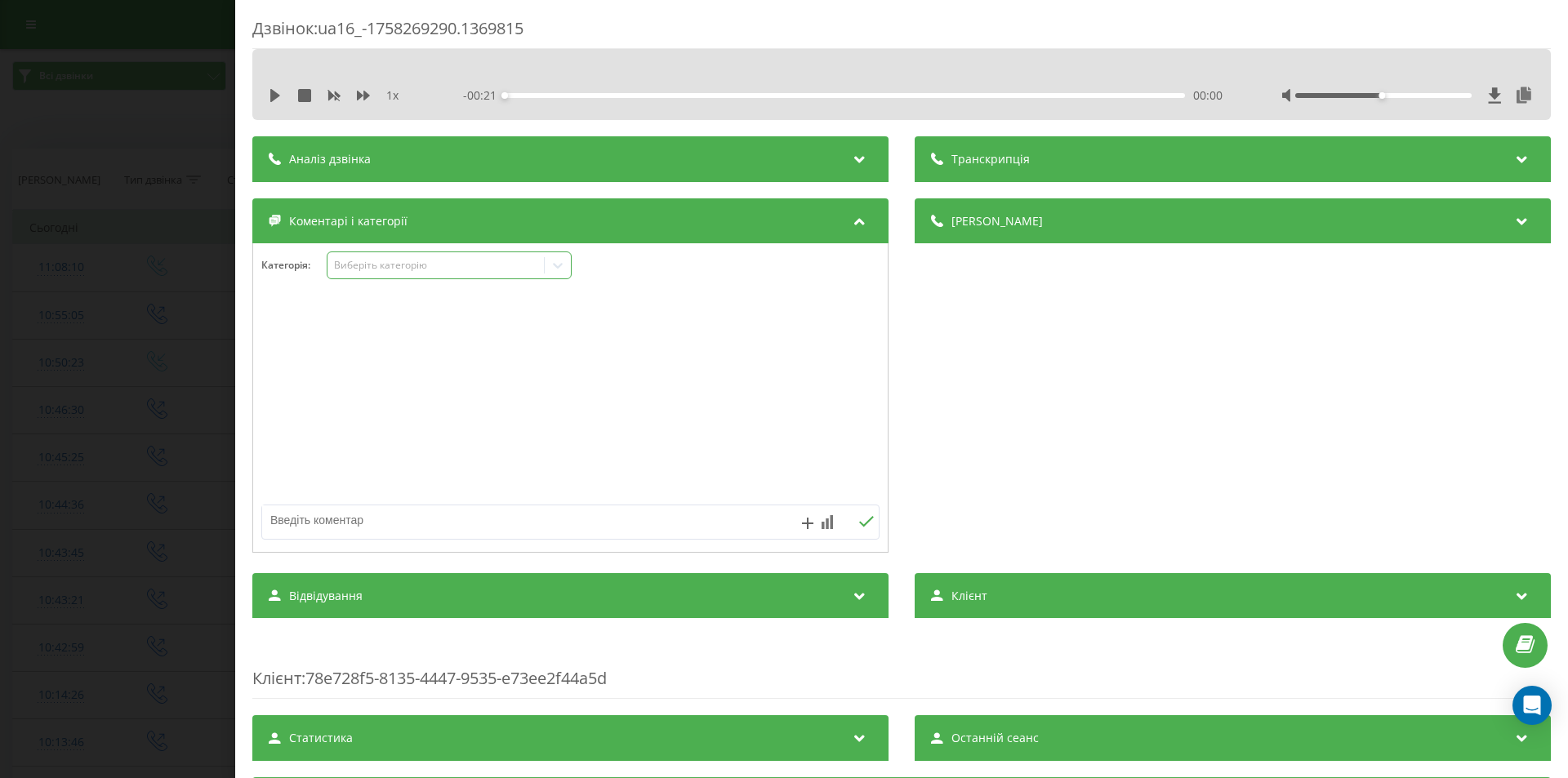
click at [440, 268] on div "Виберіть категорію" at bounding box center [436, 266] width 204 height 13
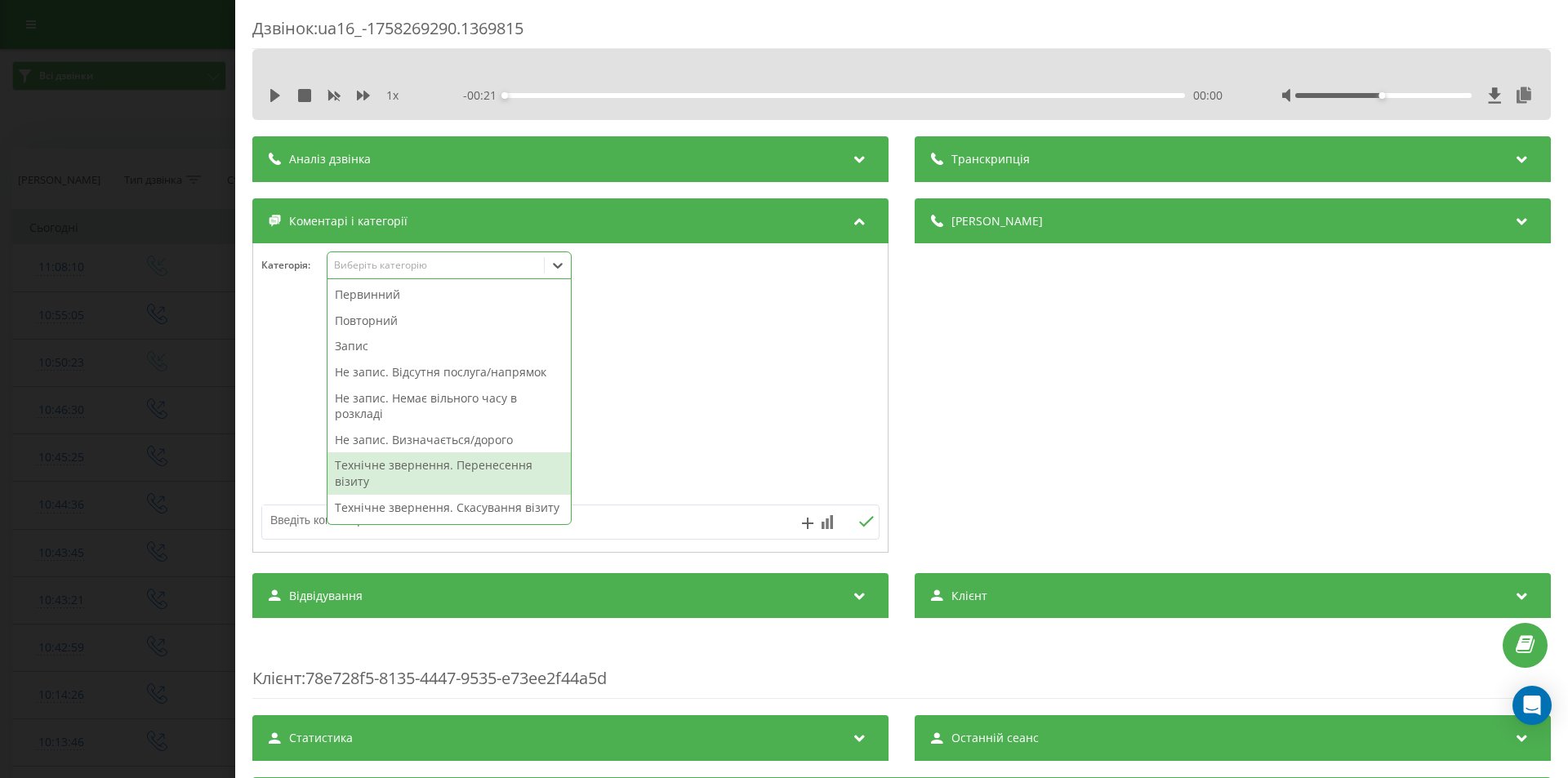
drag, startPoint x: 516, startPoint y: 463, endPoint x: 892, endPoint y: 464, distance: 376.0
click at [517, 464] on div "Технічне звернення. Перенесення візиту" at bounding box center [448, 473] width 243 height 42
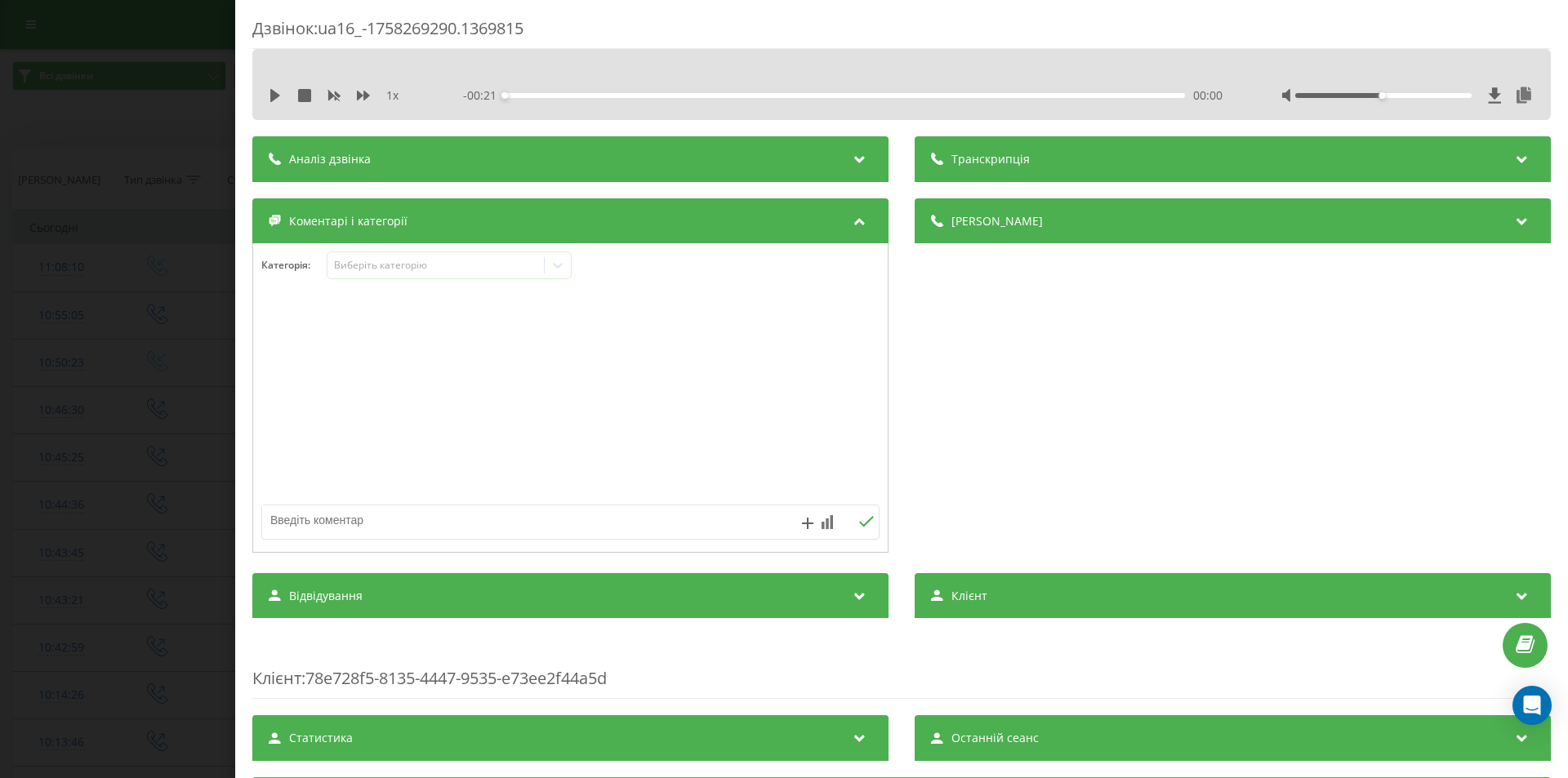
drag, startPoint x: 1091, startPoint y: 451, endPoint x: 861, endPoint y: 451, distance: 230.0
click at [1088, 451] on div "Деталі дзвінка Загальне Дата дзвінка 2025-09-19 11:08:10 Тип дзвінка Вхідний Ст…" at bounding box center [1232, 377] width 636 height 358
click at [175, 445] on div "Дзвінок : ua16_-1758269290.1369815 1 x - 00:21 00:00 00:00 Транскрипція Для AI-…" at bounding box center [784, 389] width 1568 height 778
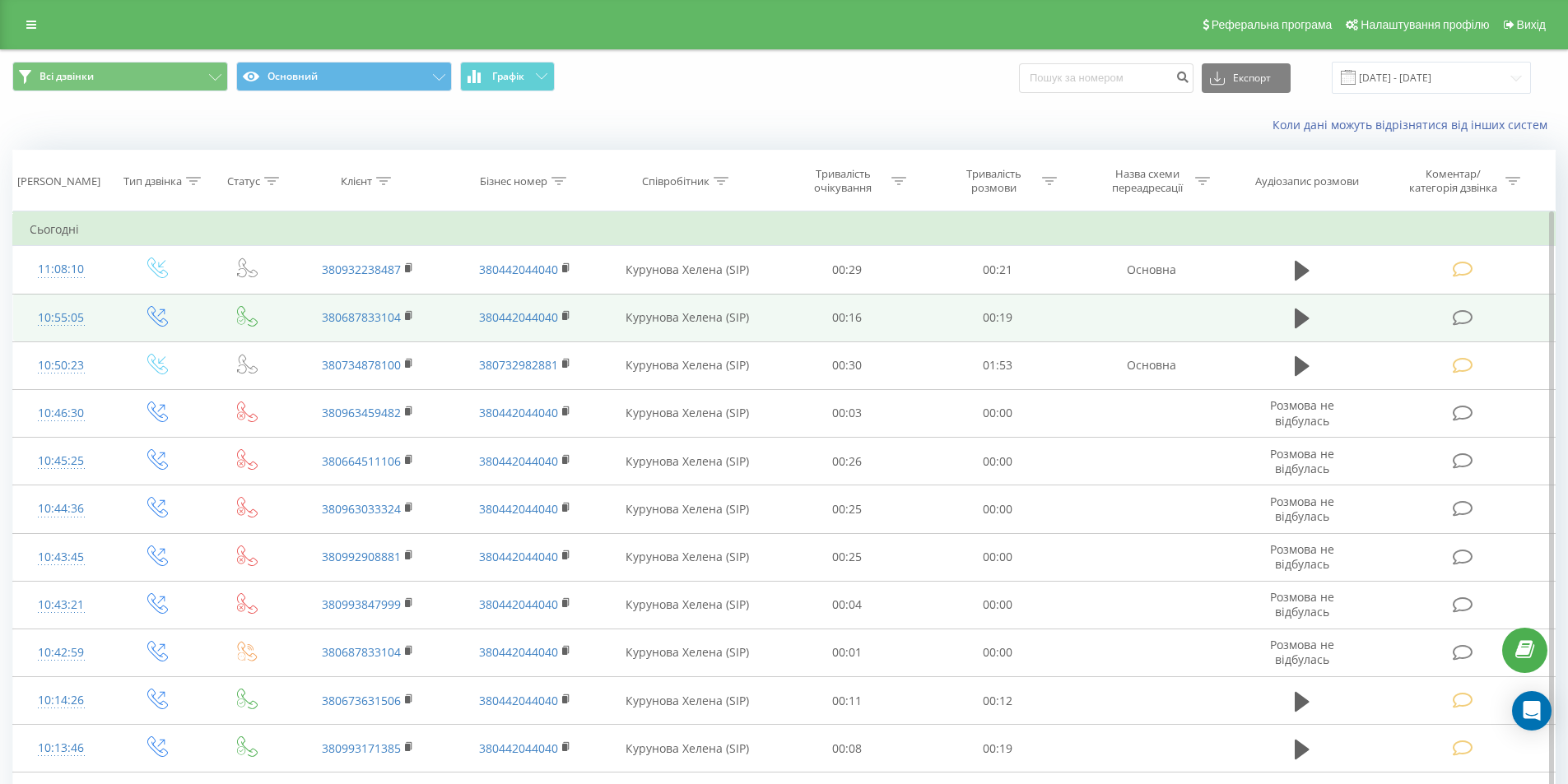
click at [1466, 322] on icon at bounding box center [1463, 318] width 21 height 17
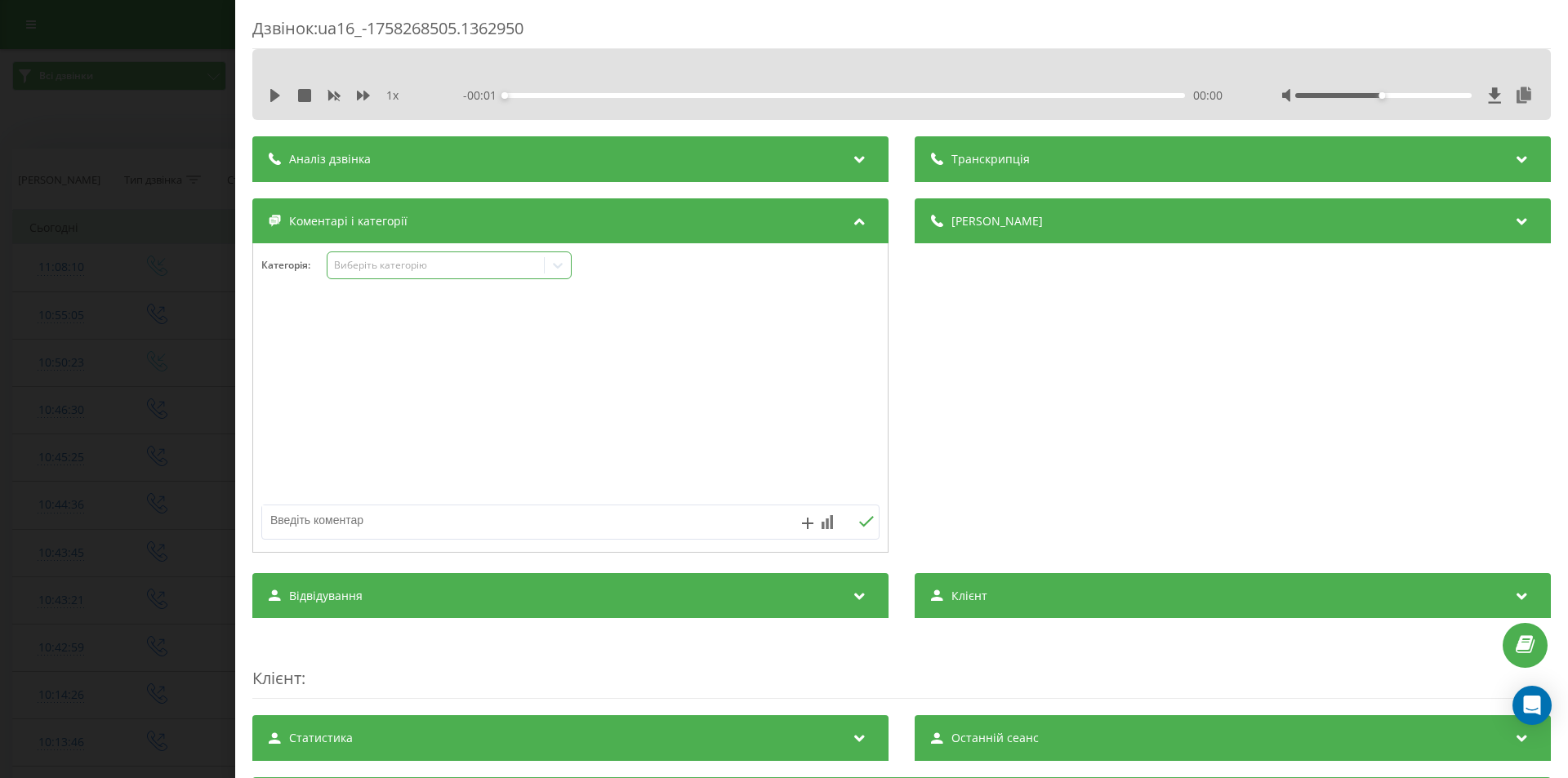
click at [347, 266] on div "Виберіть категорію" at bounding box center [436, 266] width 204 height 13
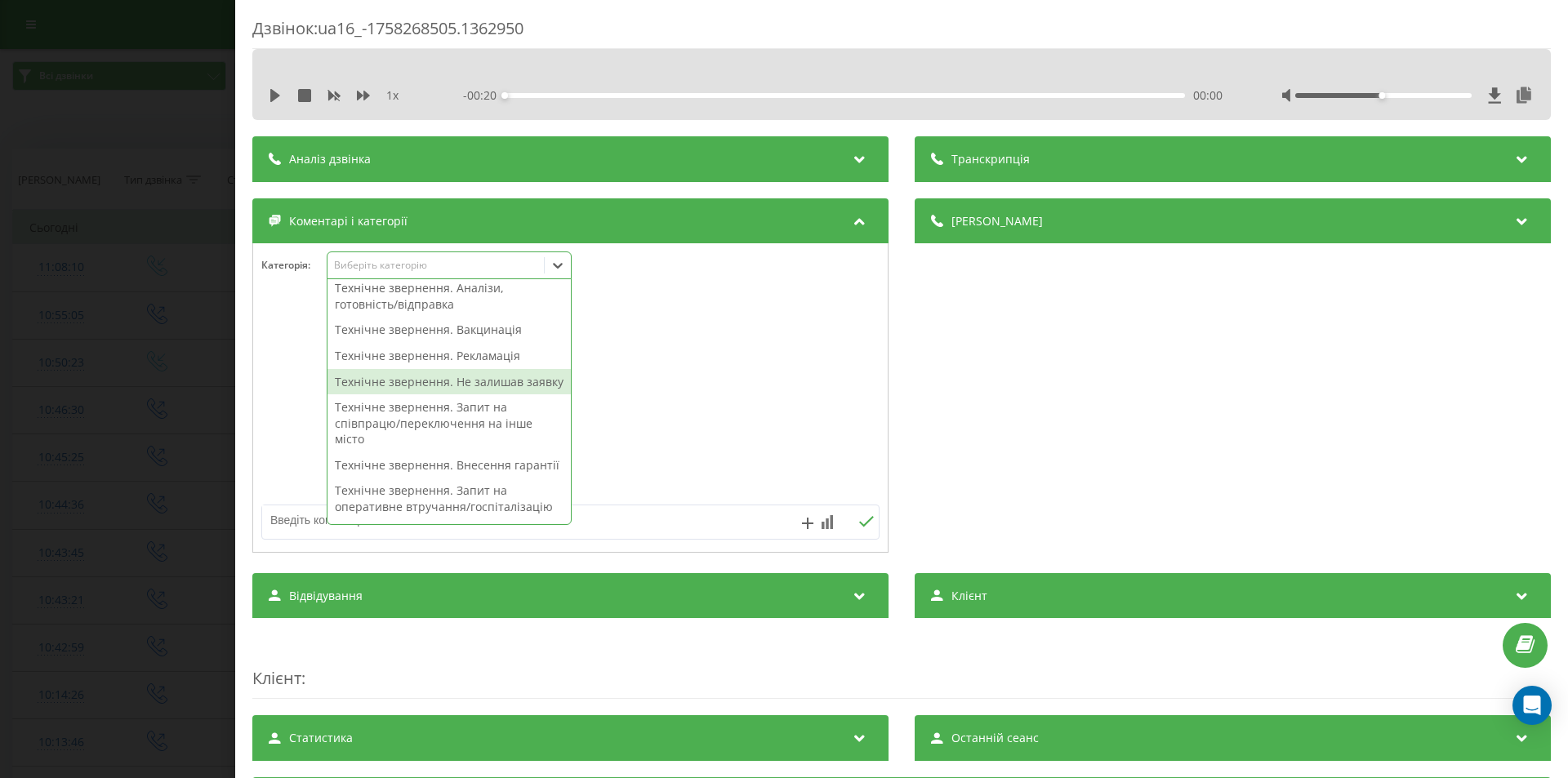
scroll to position [326, 0]
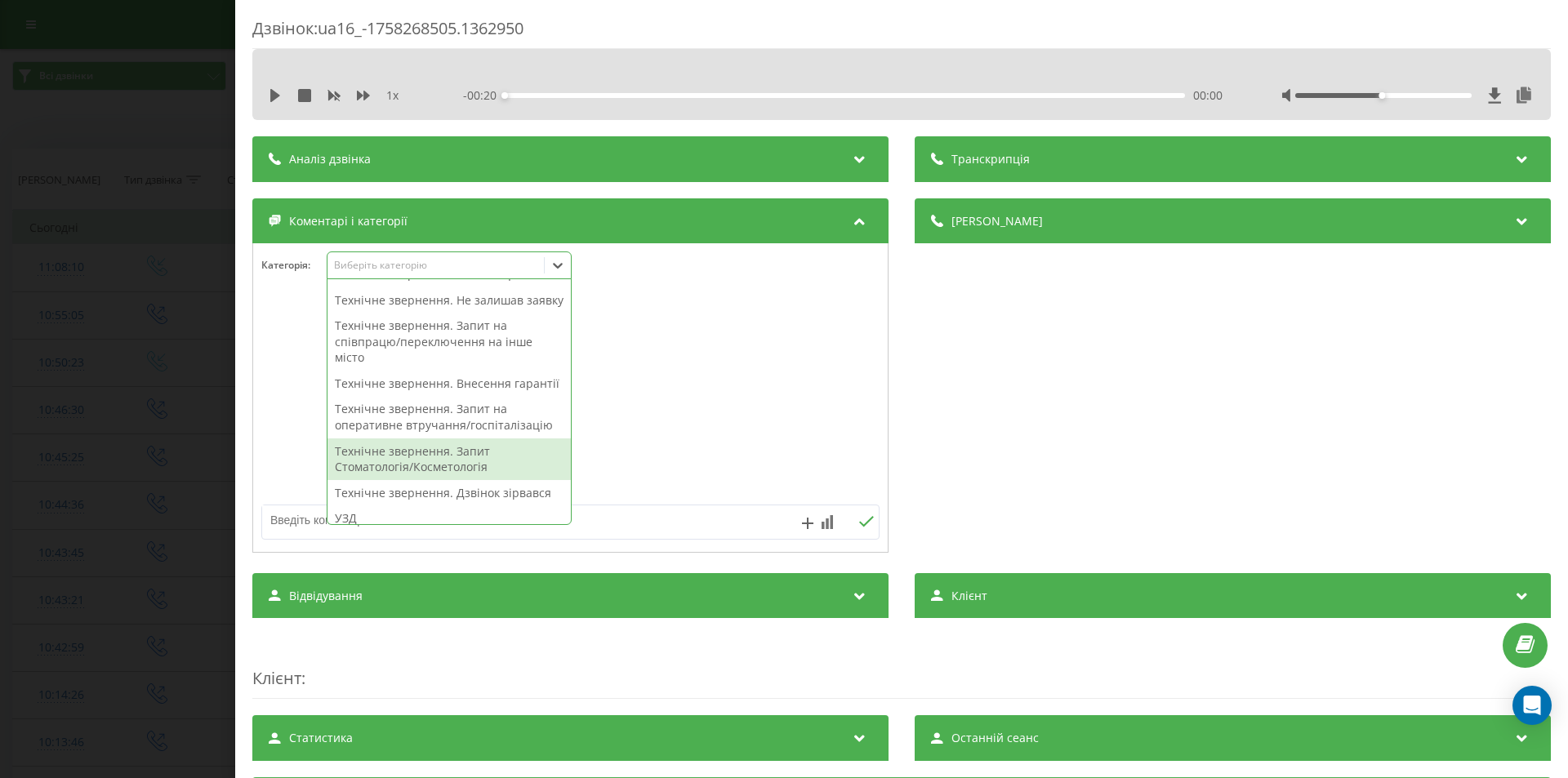
drag, startPoint x: 441, startPoint y: 507, endPoint x: 554, endPoint y: 496, distance: 113.5
click at [443, 480] on div "Технічне звернення. Запит Стоматологія/Косметологія" at bounding box center [448, 459] width 243 height 42
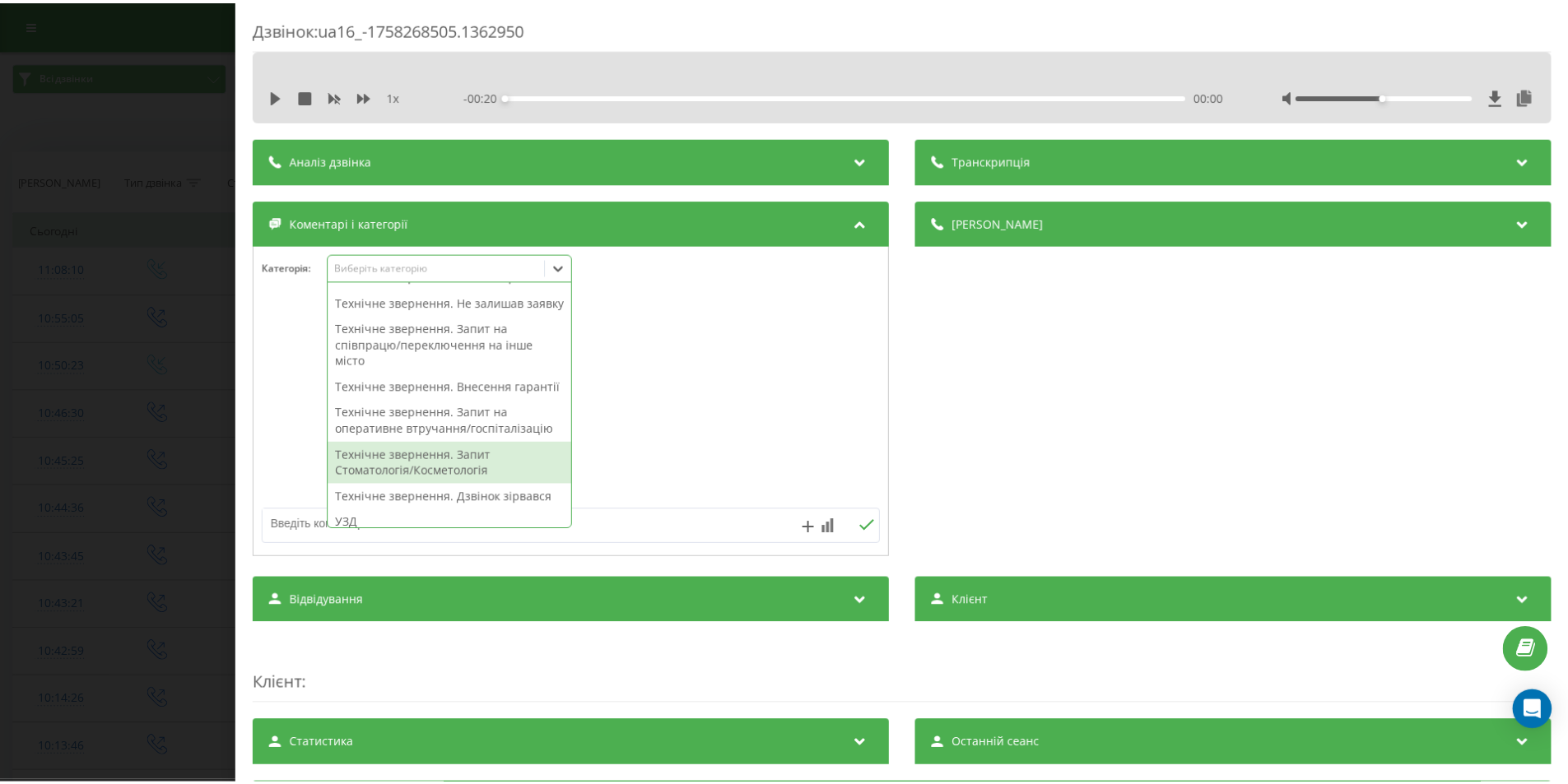
scroll to position [265, 0]
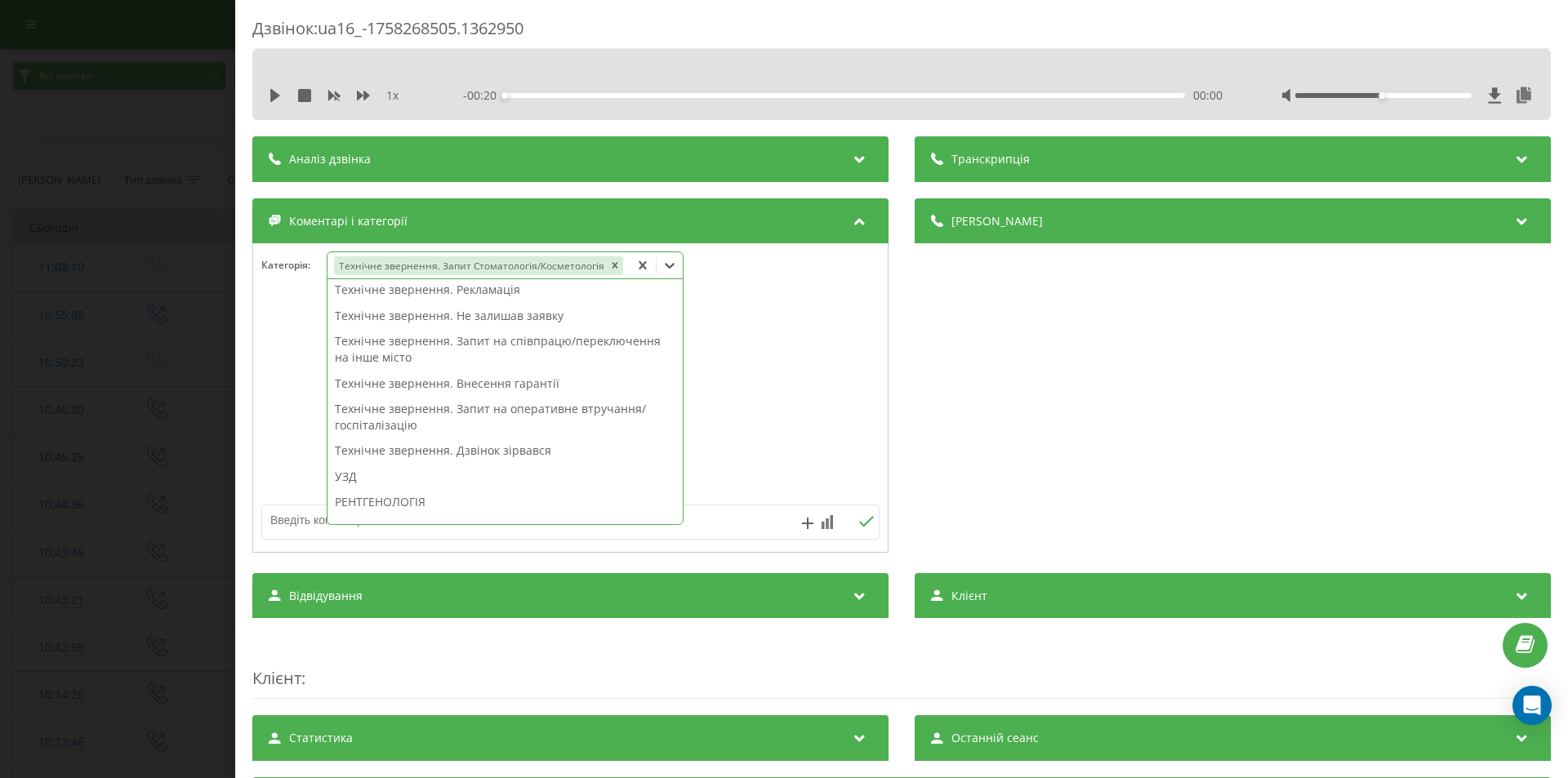
click at [1067, 438] on div "Деталі дзвінка Загальне Дата дзвінка 2025-09-19 10:55:05 Тип дзвінка Вихідний С…" at bounding box center [1232, 377] width 636 height 358
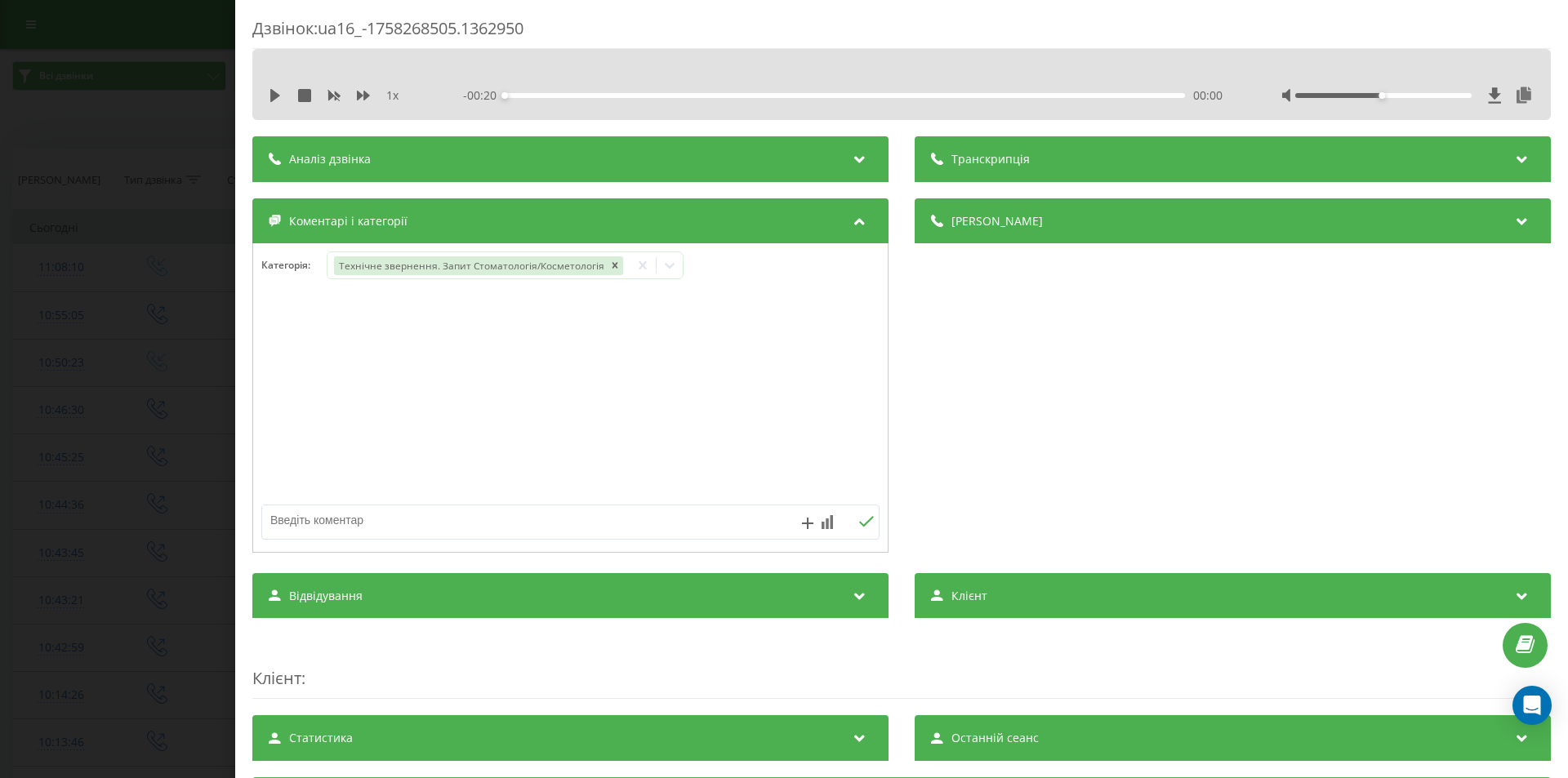
click at [149, 422] on div "Дзвінок : ua16_-1758268505.1362950 1 x - 00:20 00:00 00:00 Транскрипція Для AI-…" at bounding box center [784, 389] width 1568 height 778
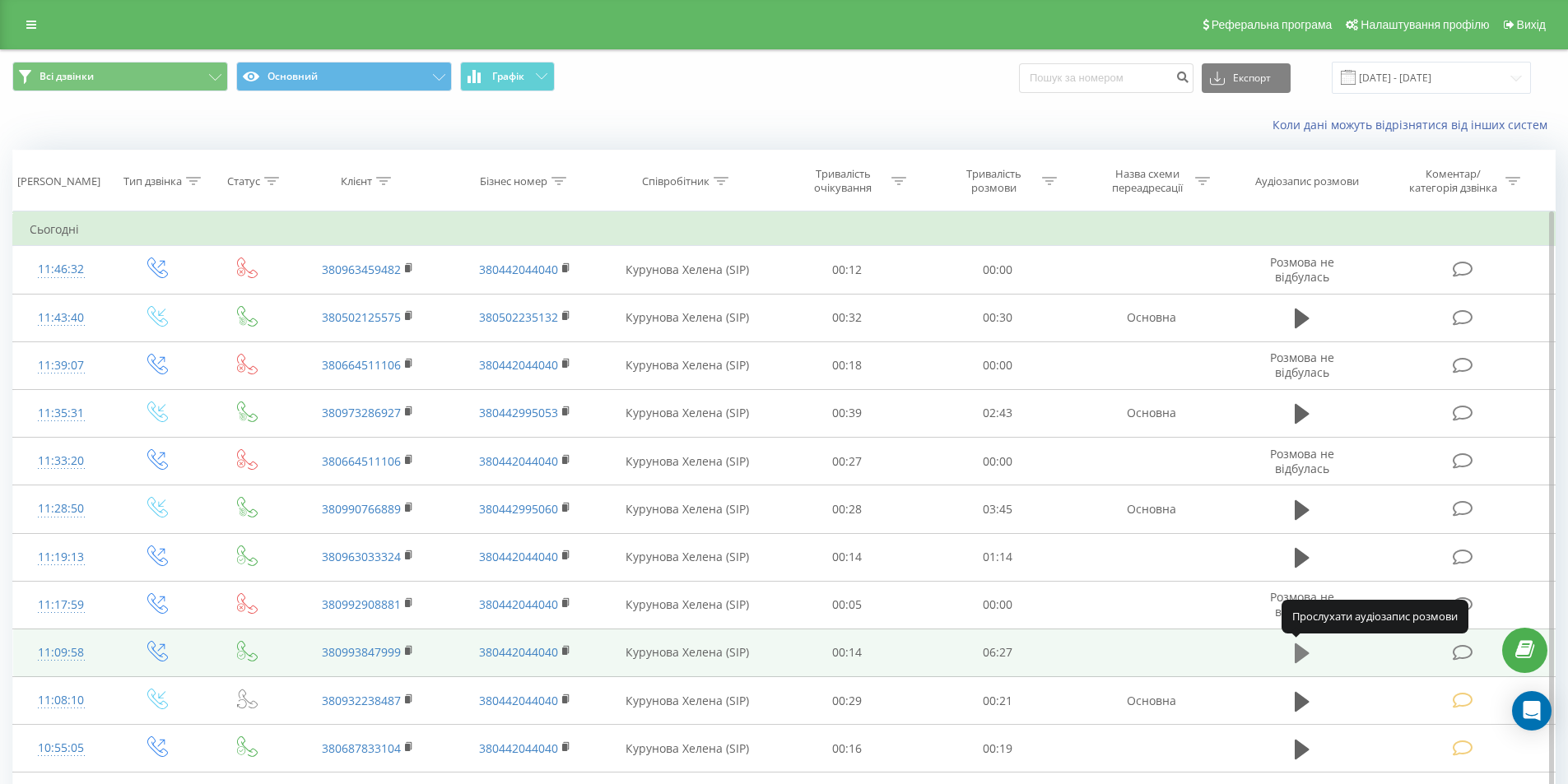
click at [1298, 653] on icon at bounding box center [1302, 653] width 15 height 20
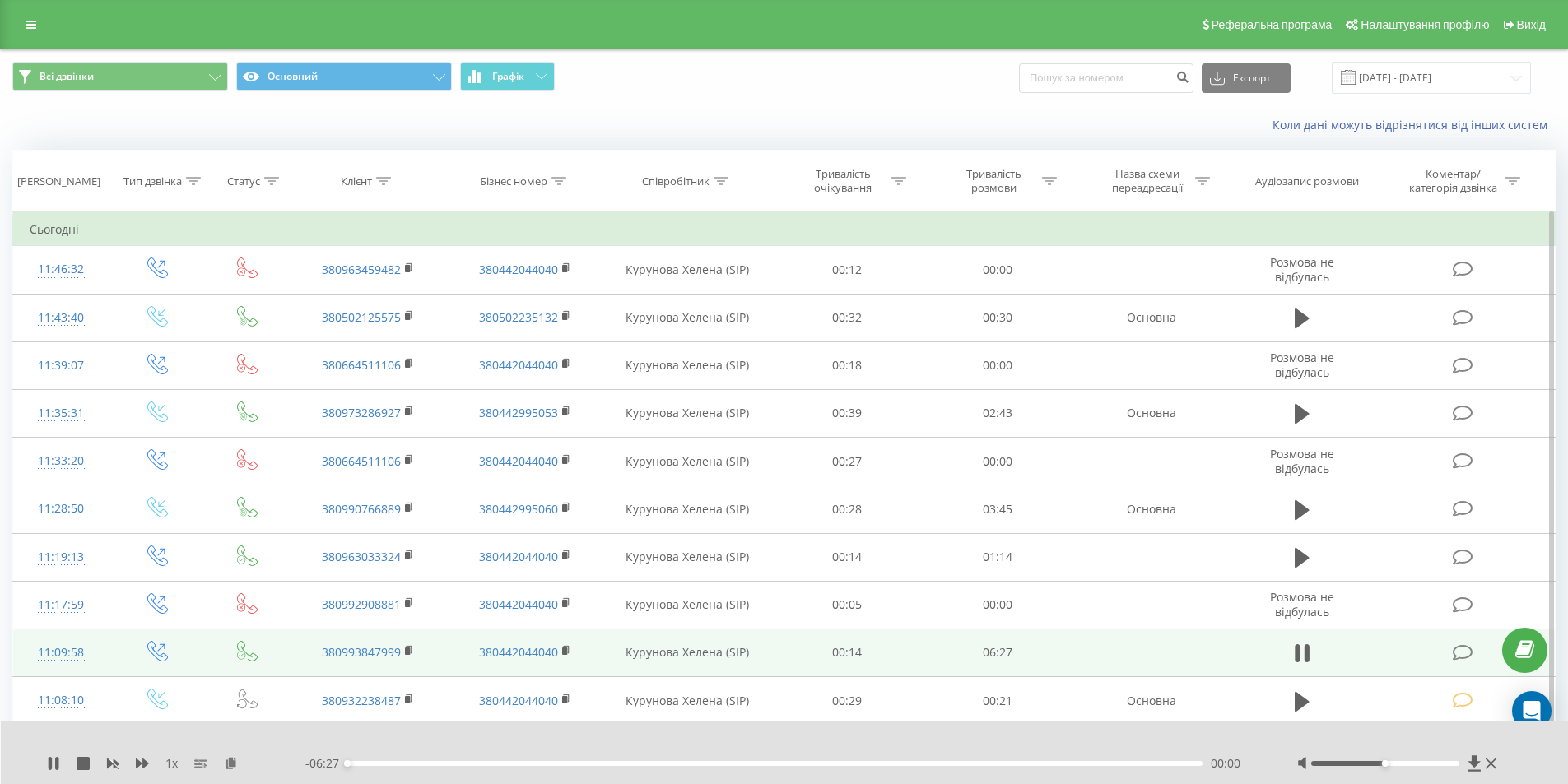
click at [1089, 762] on div "00:00" at bounding box center [775, 763] width 856 height 5
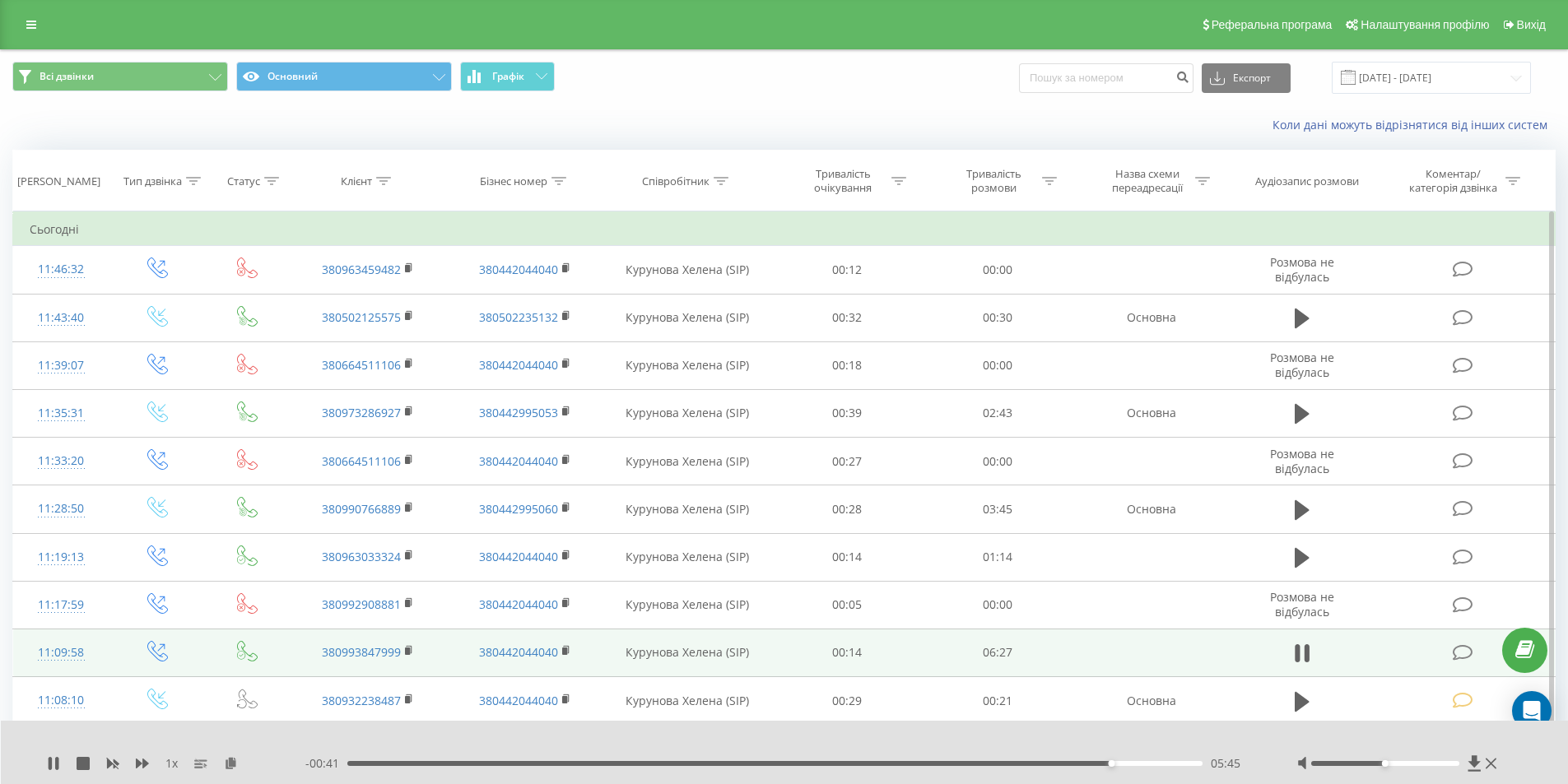
drag, startPoint x: 1459, startPoint y: 653, endPoint x: 1446, endPoint y: 655, distance: 13.2
click at [1457, 653] on icon at bounding box center [1463, 653] width 21 height 17
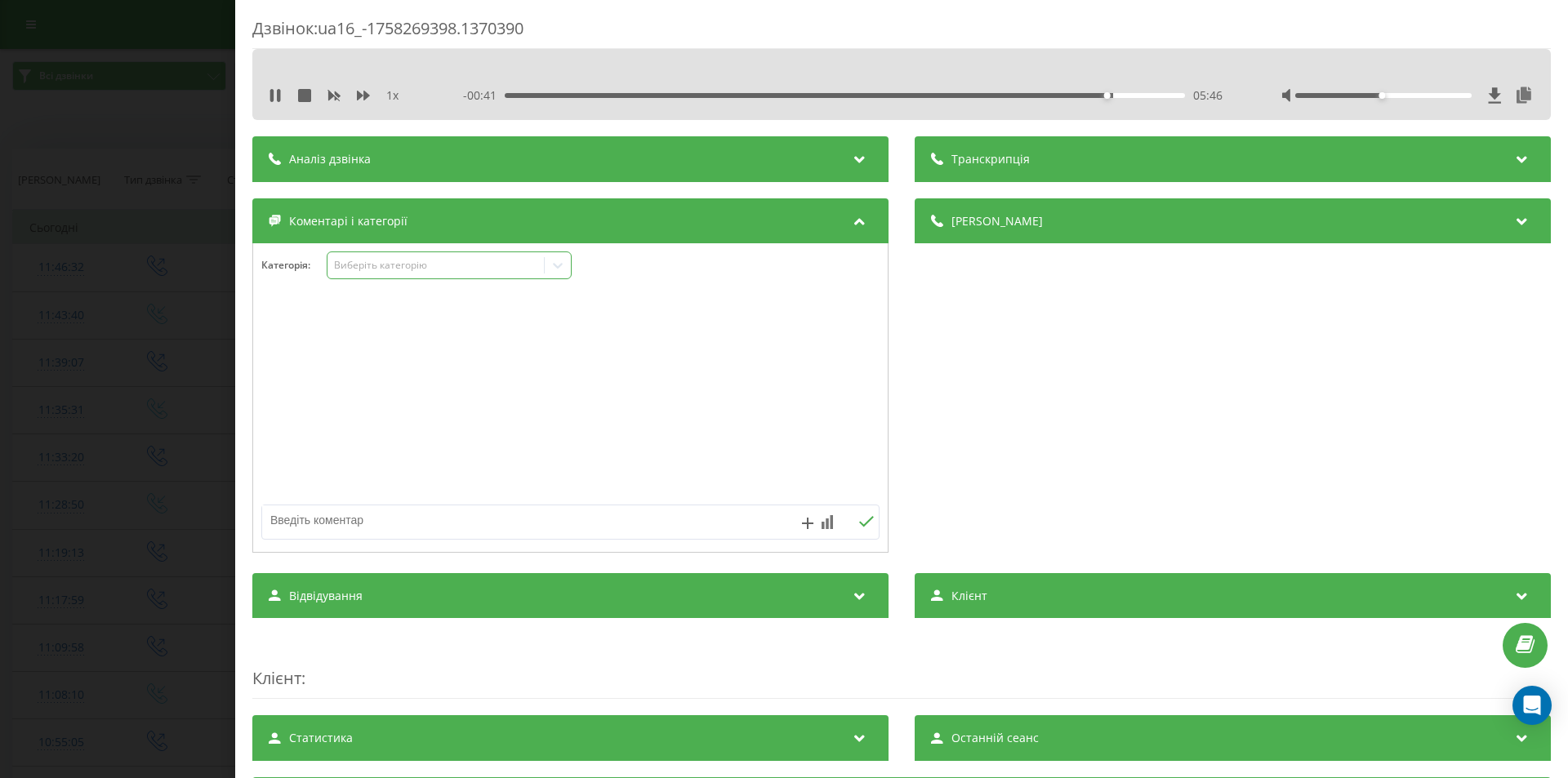
click at [397, 261] on div "Виберіть категорію" at bounding box center [436, 266] width 204 height 13
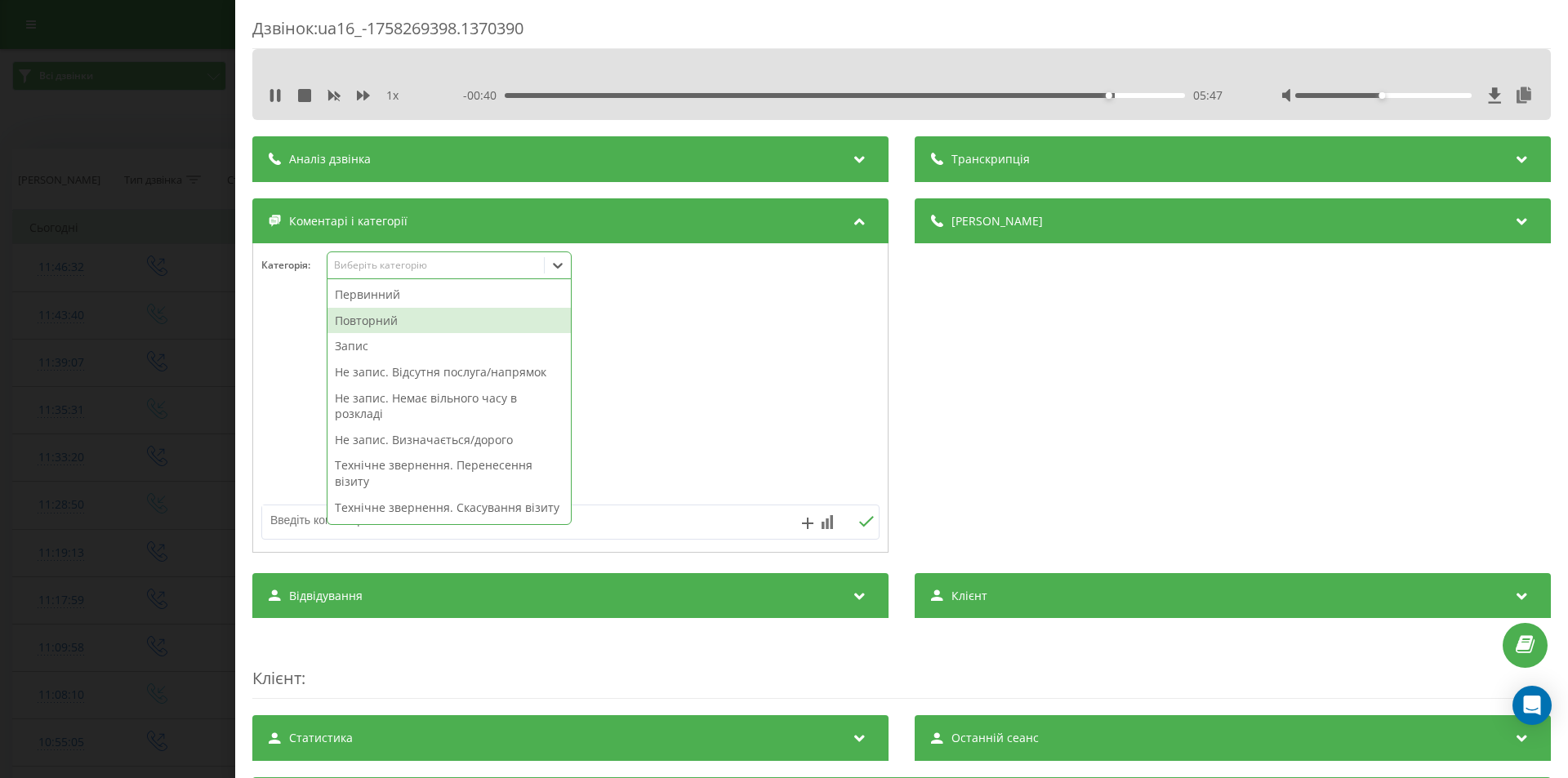
drag, startPoint x: 392, startPoint y: 320, endPoint x: 647, endPoint y: 385, distance: 263.2
click at [392, 320] on div "Повторний" at bounding box center [448, 320] width 243 height 26
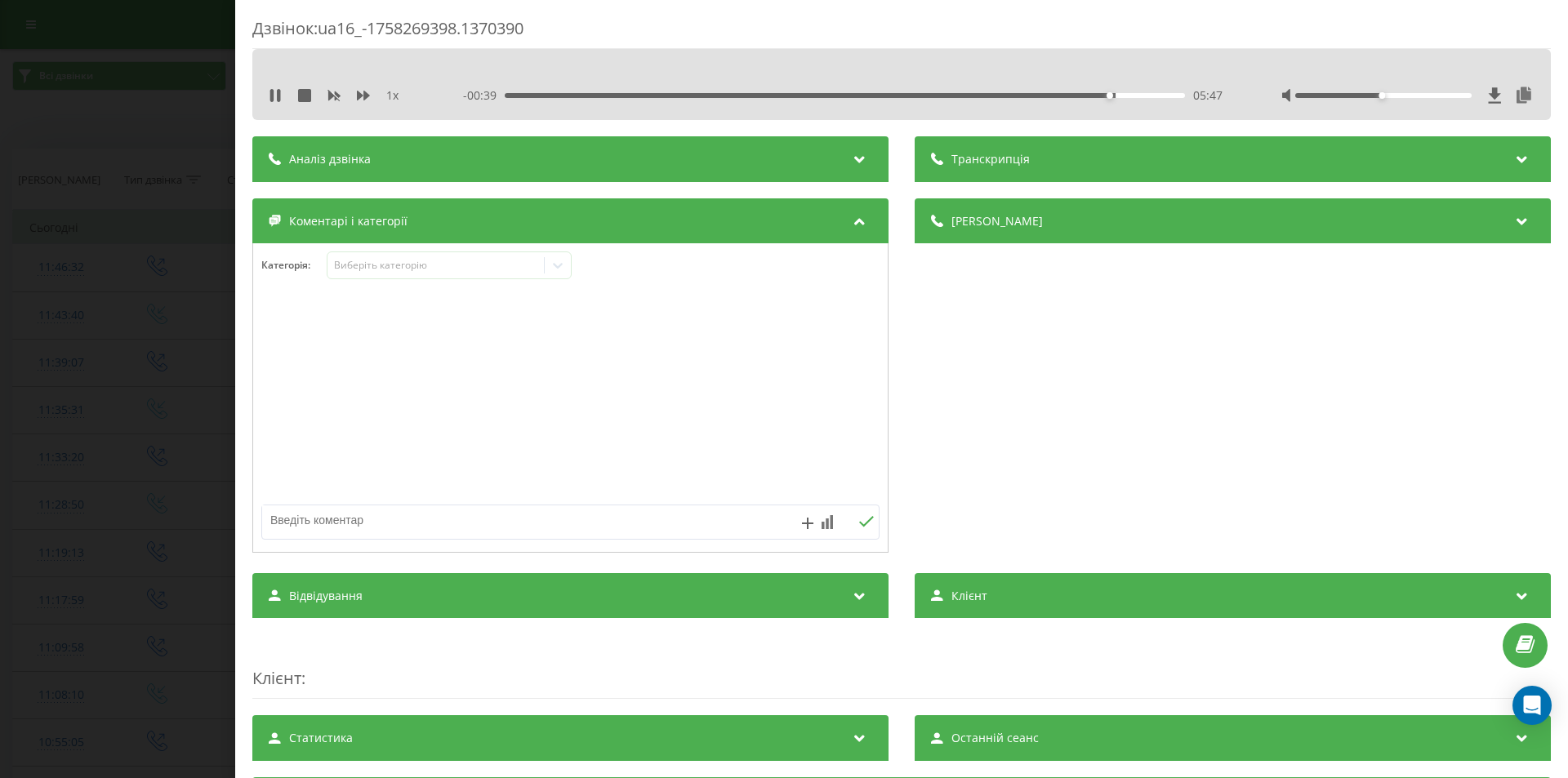
drag, startPoint x: 1190, startPoint y: 405, endPoint x: 804, endPoint y: 343, distance: 390.9
click at [1185, 406] on div "Деталі дзвінка Загальне Дата дзвінка 2025-09-19 11:09:58 Тип дзвінка Вихідний С…" at bounding box center [1232, 377] width 636 height 358
click at [559, 267] on icon at bounding box center [558, 266] width 9 height 6
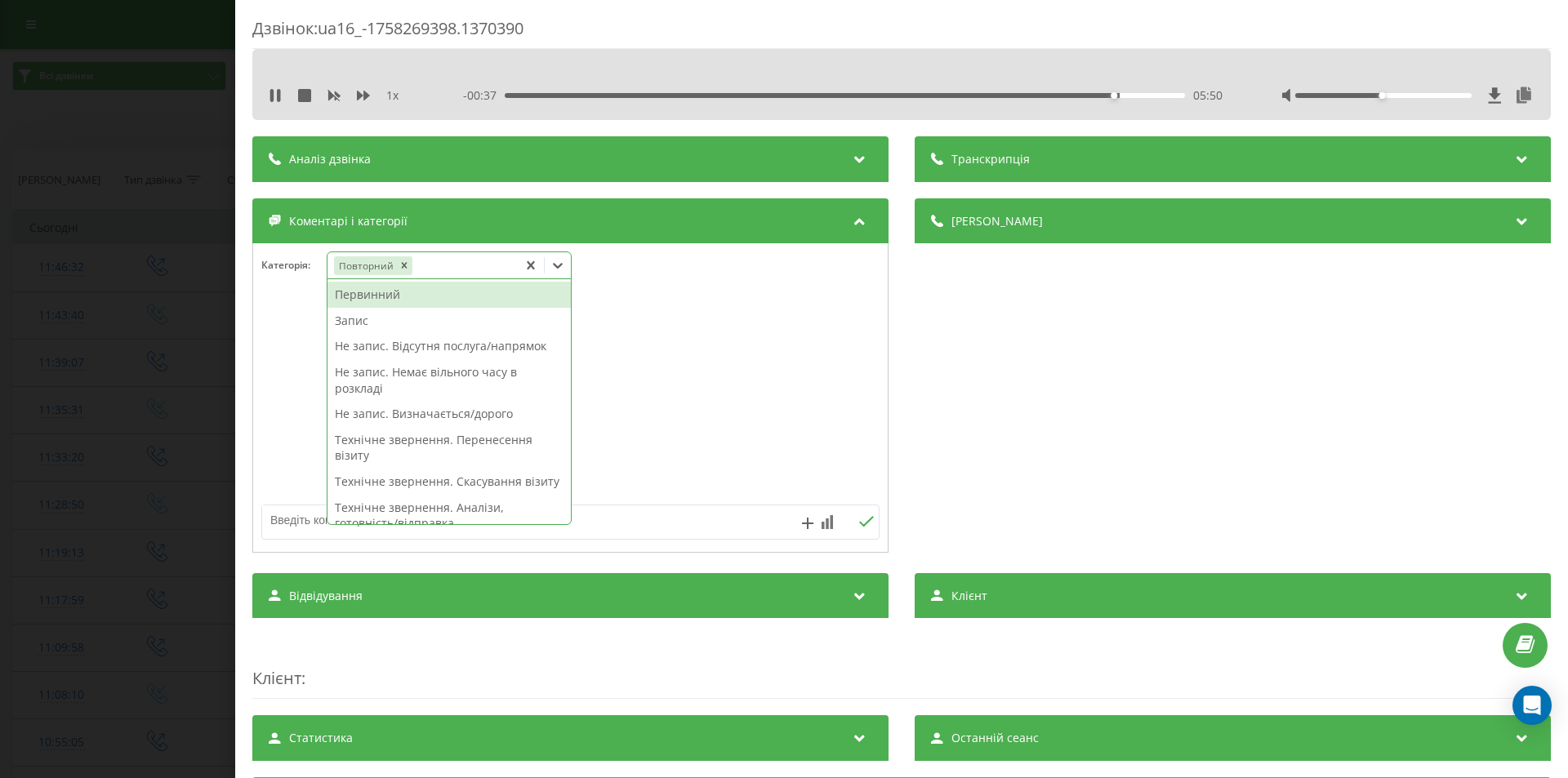
click at [418, 323] on div "Запис" at bounding box center [448, 320] width 243 height 26
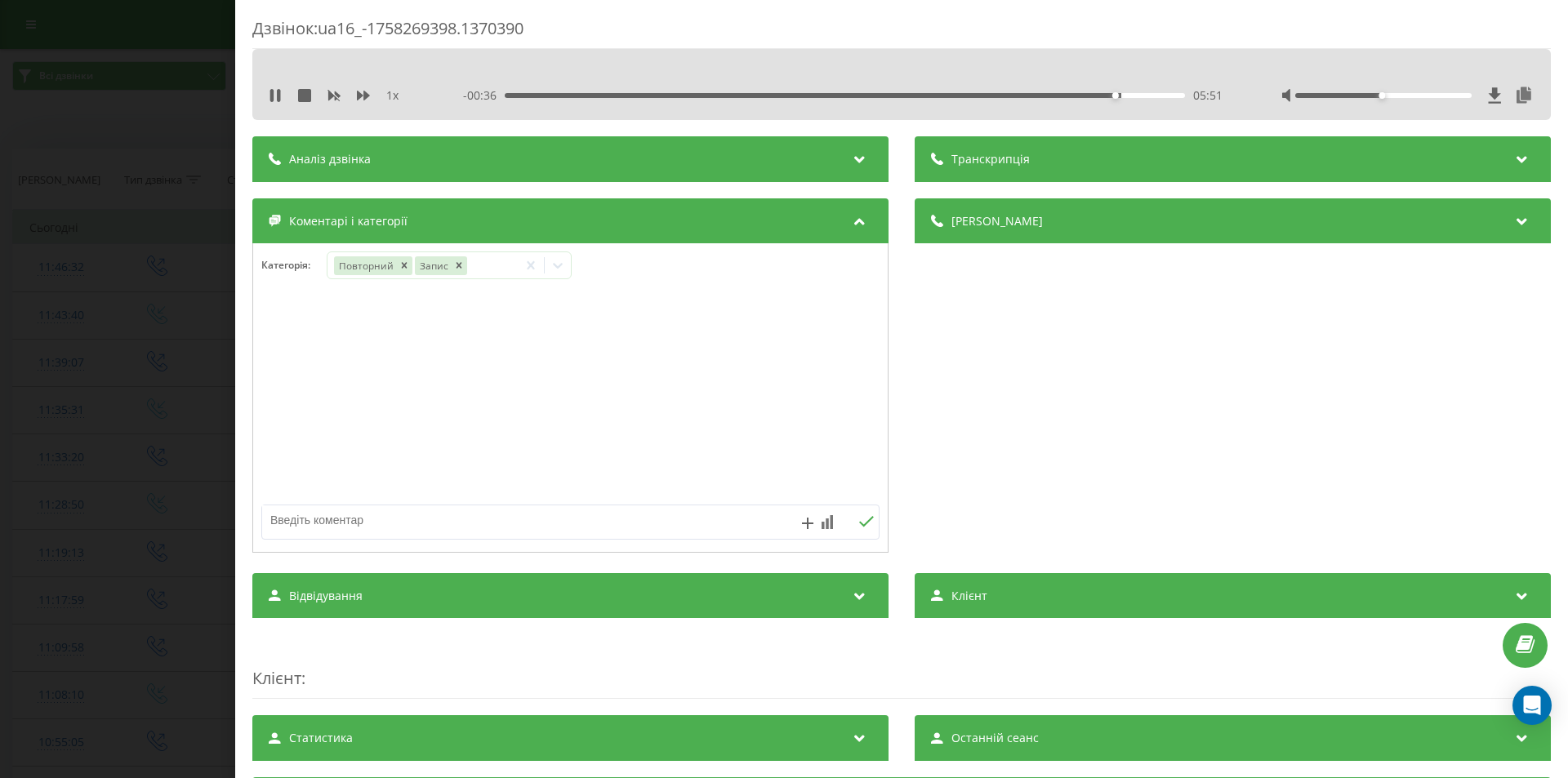
click at [1056, 454] on div "Деталі дзвінка Загальне Дата дзвінка 2025-09-19 11:09:58 Тип дзвінка Вихідний С…" at bounding box center [1232, 377] width 636 height 358
click at [557, 265] on icon at bounding box center [557, 265] width 16 height 16
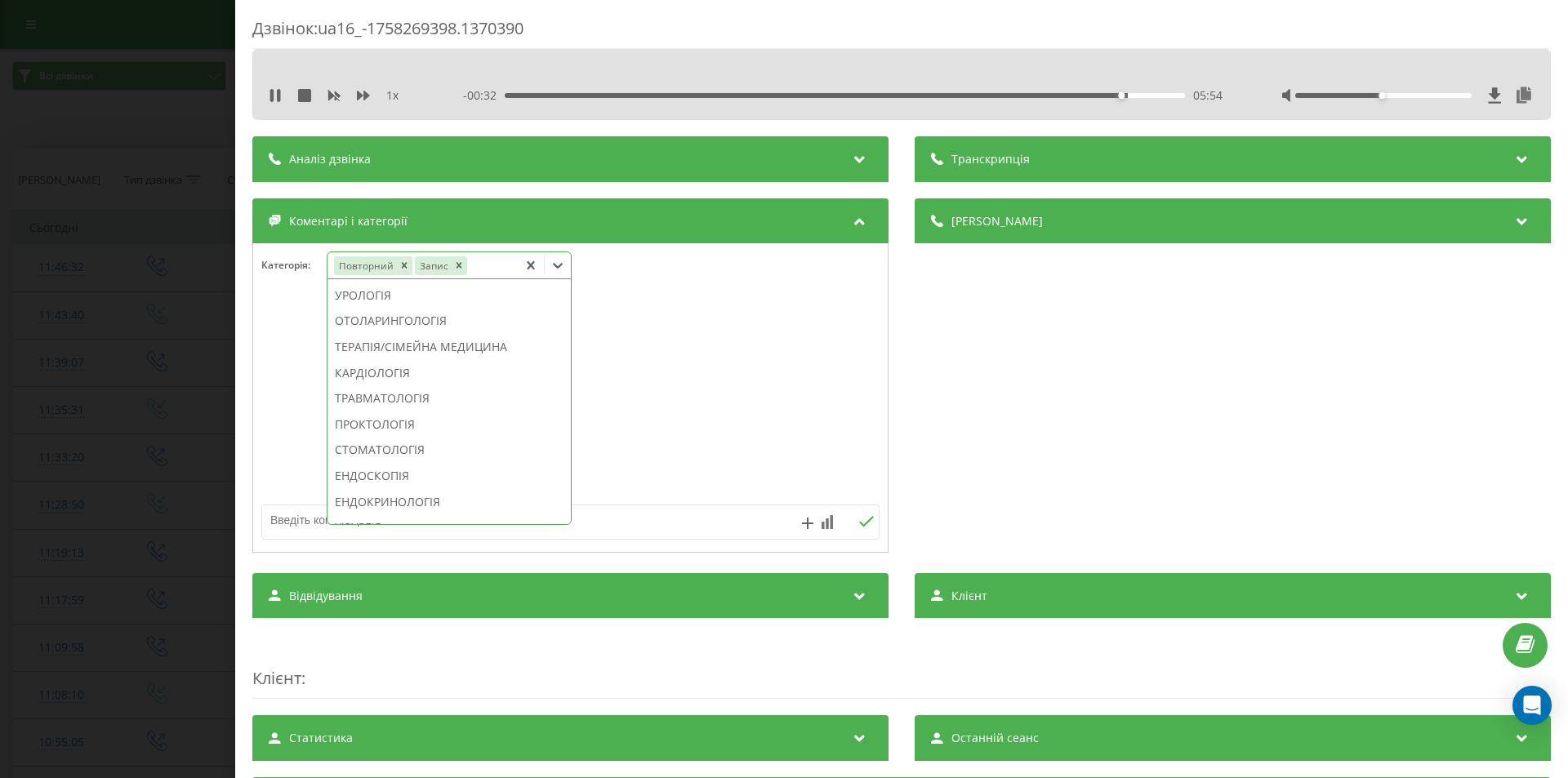
scroll to position [816, 0]
click at [422, 481] on div "КОСМЕТОЛОГІЯ" at bounding box center [448, 468] width 243 height 26
drag, startPoint x: 993, startPoint y: 414, endPoint x: 963, endPoint y: 424, distance: 31.6
click at [992, 414] on div "Деталі дзвінка Загальне Дата дзвінка 2025-09-19 11:09:58 Тип дзвінка Вихідний С…" at bounding box center [1232, 377] width 636 height 358
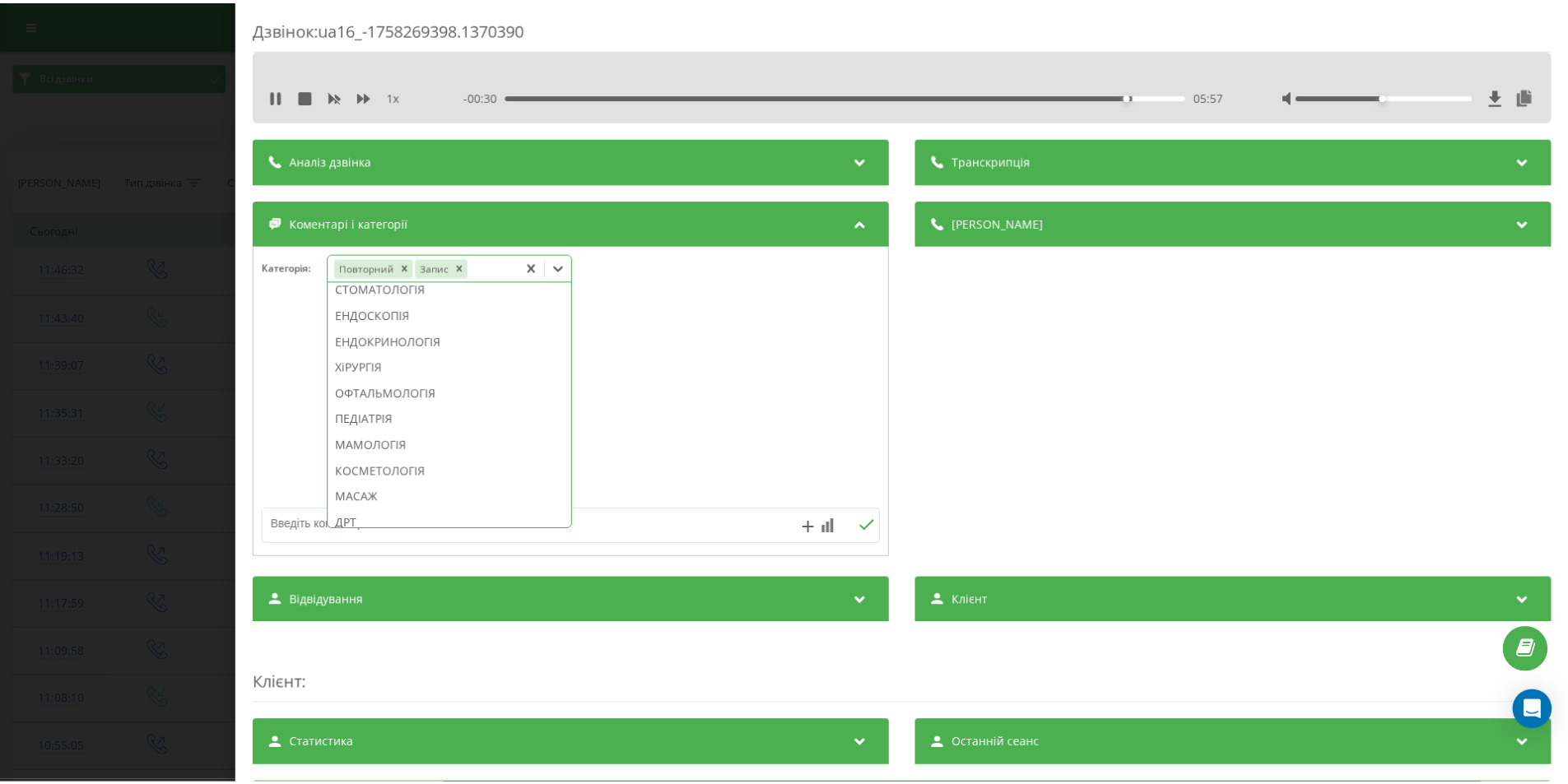
scroll to position [0, 0]
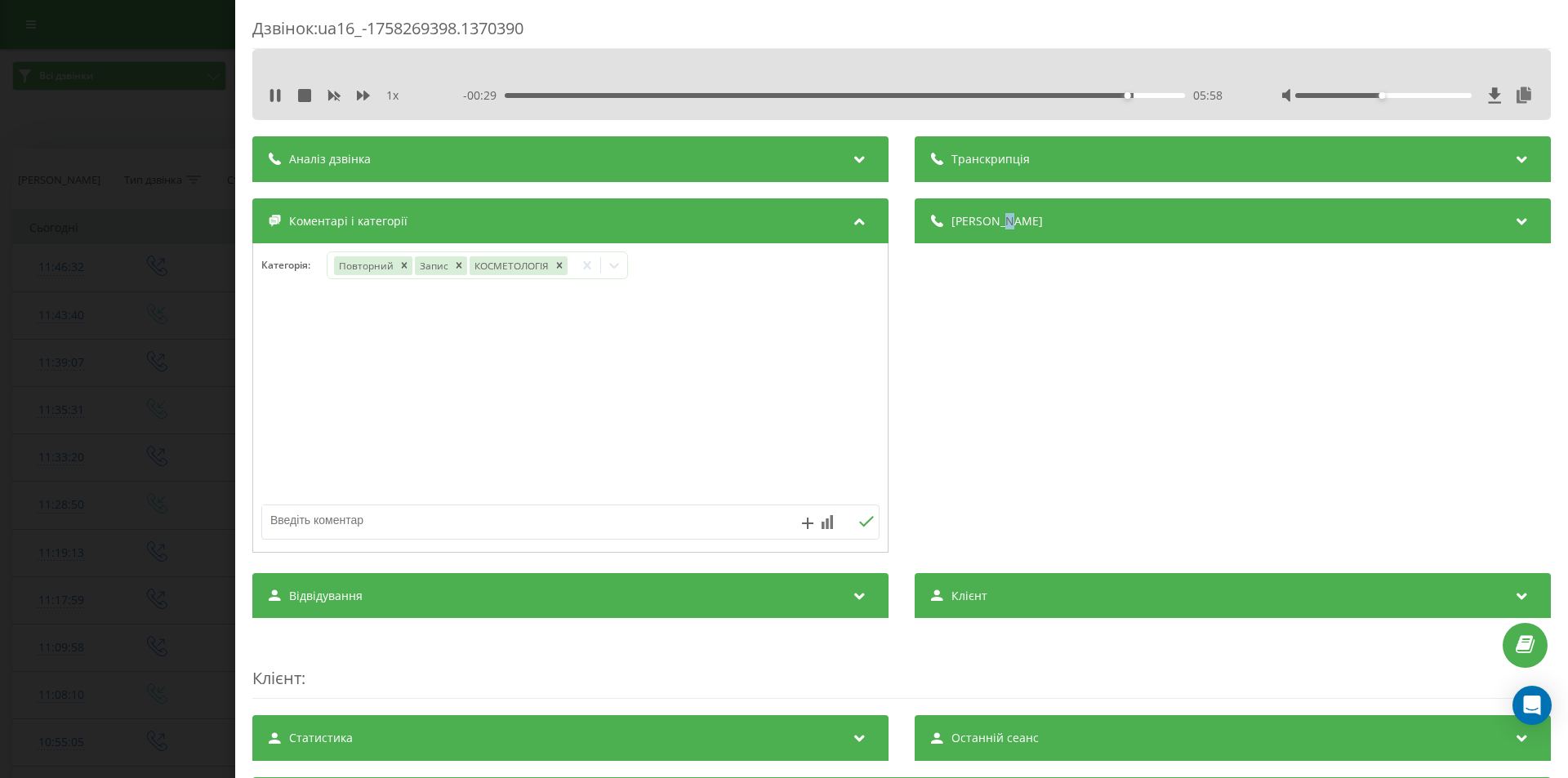
click at [130, 379] on div "Дзвінок : ua16_-1758269398.1370390 1 x - 00:29 05:58 05:58 Транскрипція Для AI-…" at bounding box center [784, 389] width 1568 height 778
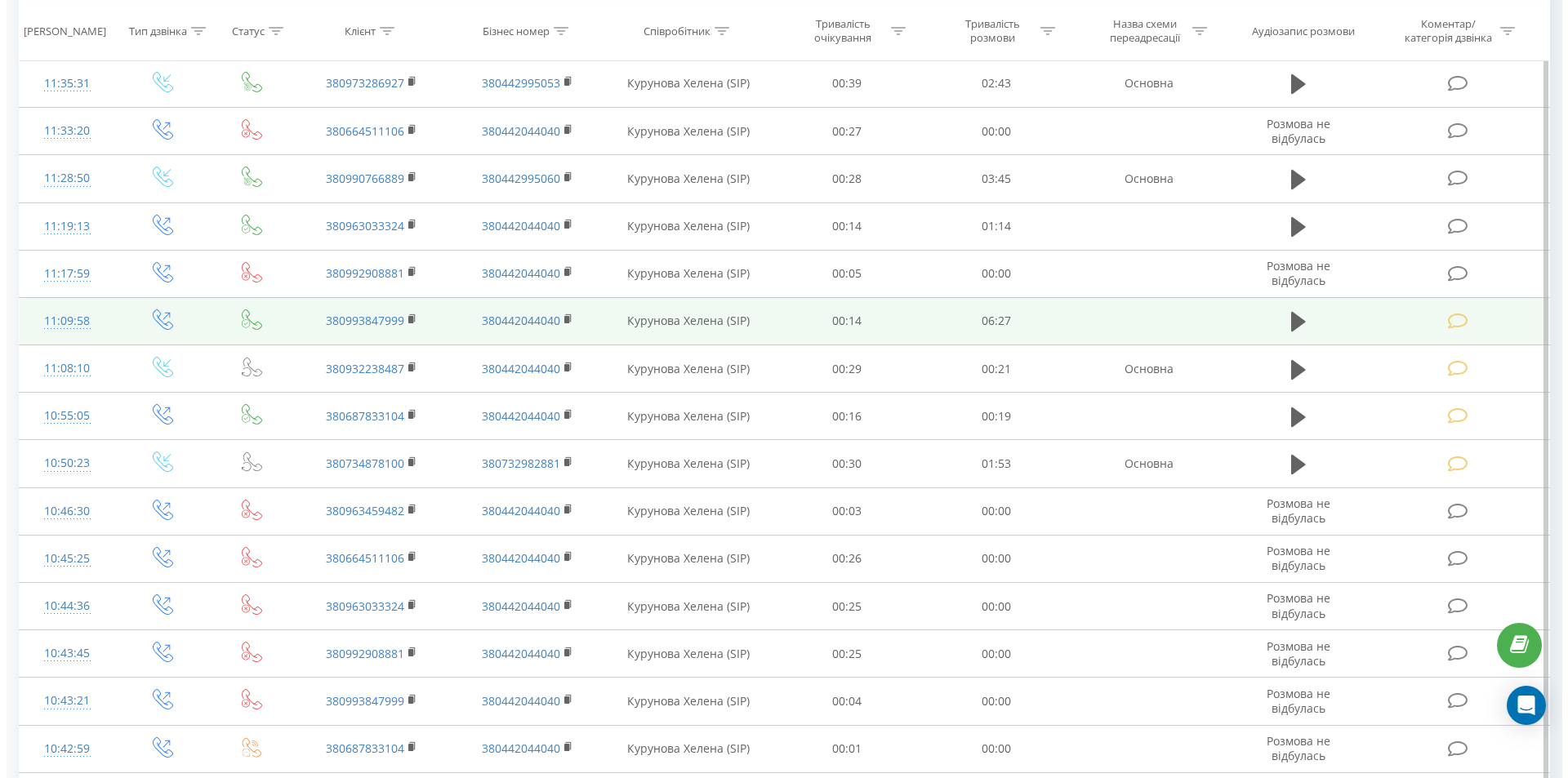
scroll to position [81, 0]
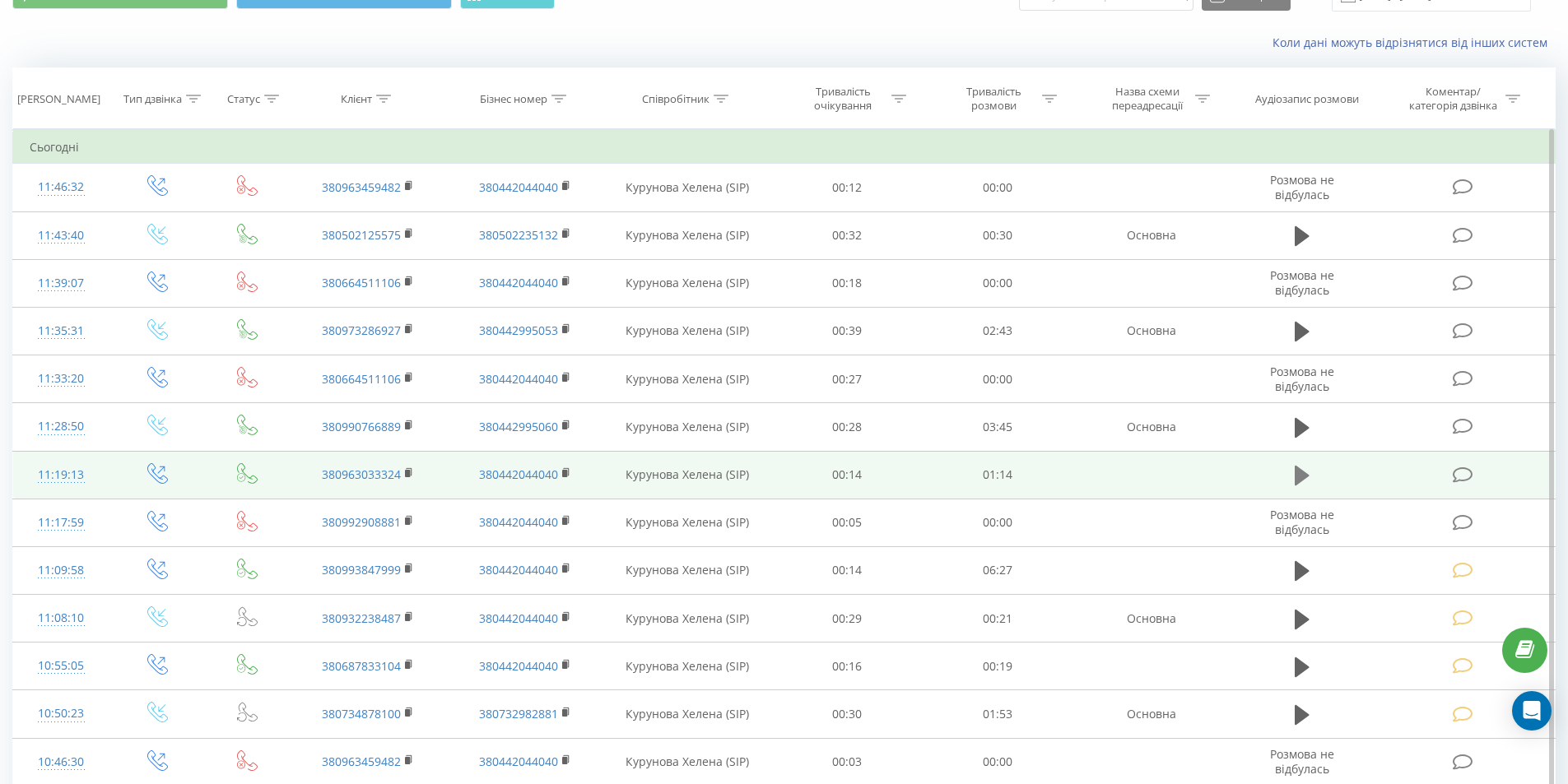
click at [1304, 473] on icon at bounding box center [1302, 475] width 15 height 20
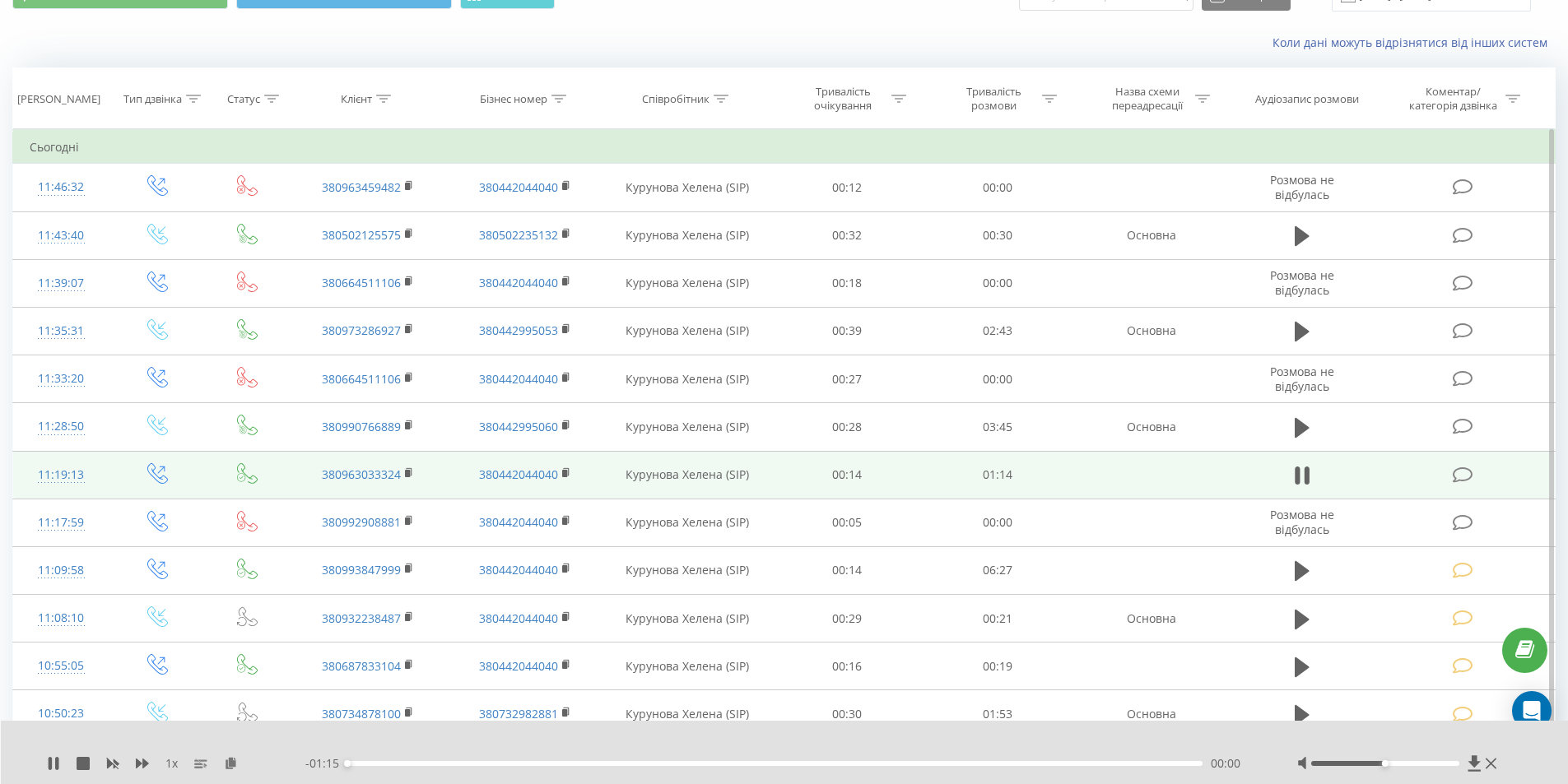
click at [1094, 764] on div "00:00" at bounding box center [775, 763] width 856 height 5
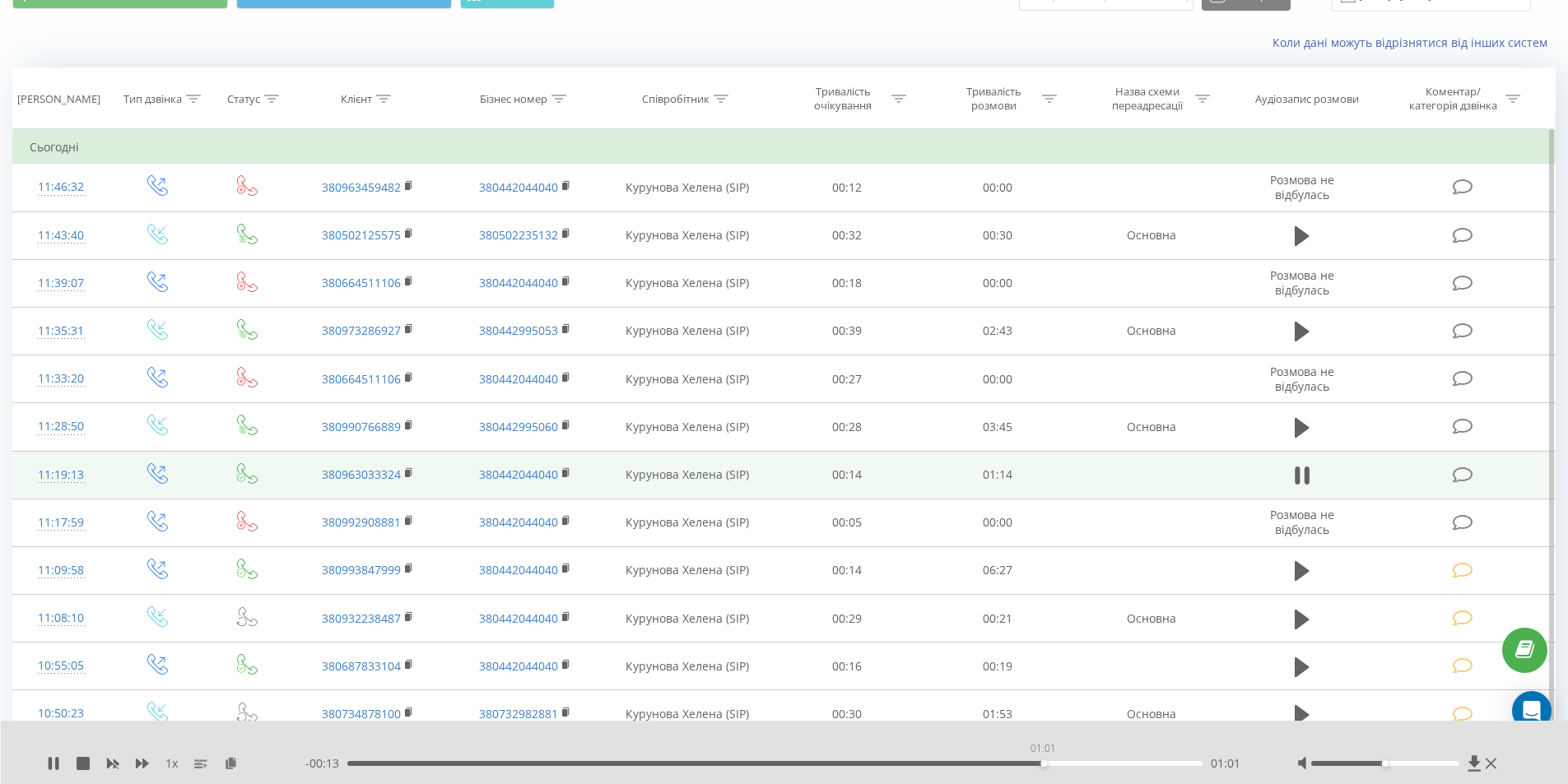
click at [1043, 761] on div "01:01" at bounding box center [775, 763] width 856 height 5
click at [1465, 477] on icon at bounding box center [1463, 475] width 21 height 17
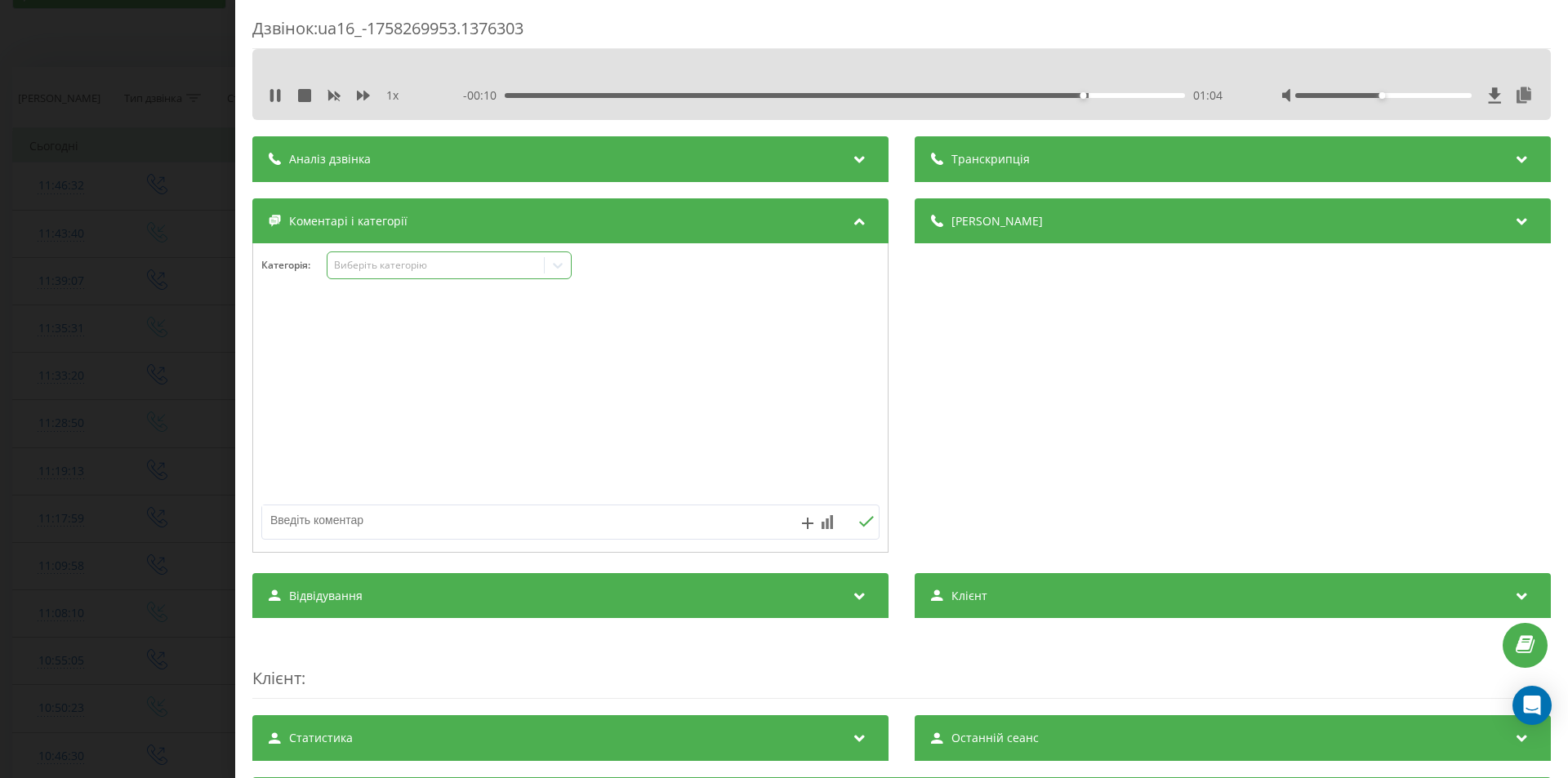
click at [427, 260] on div "Виберіть категорію" at bounding box center [436, 266] width 204 height 13
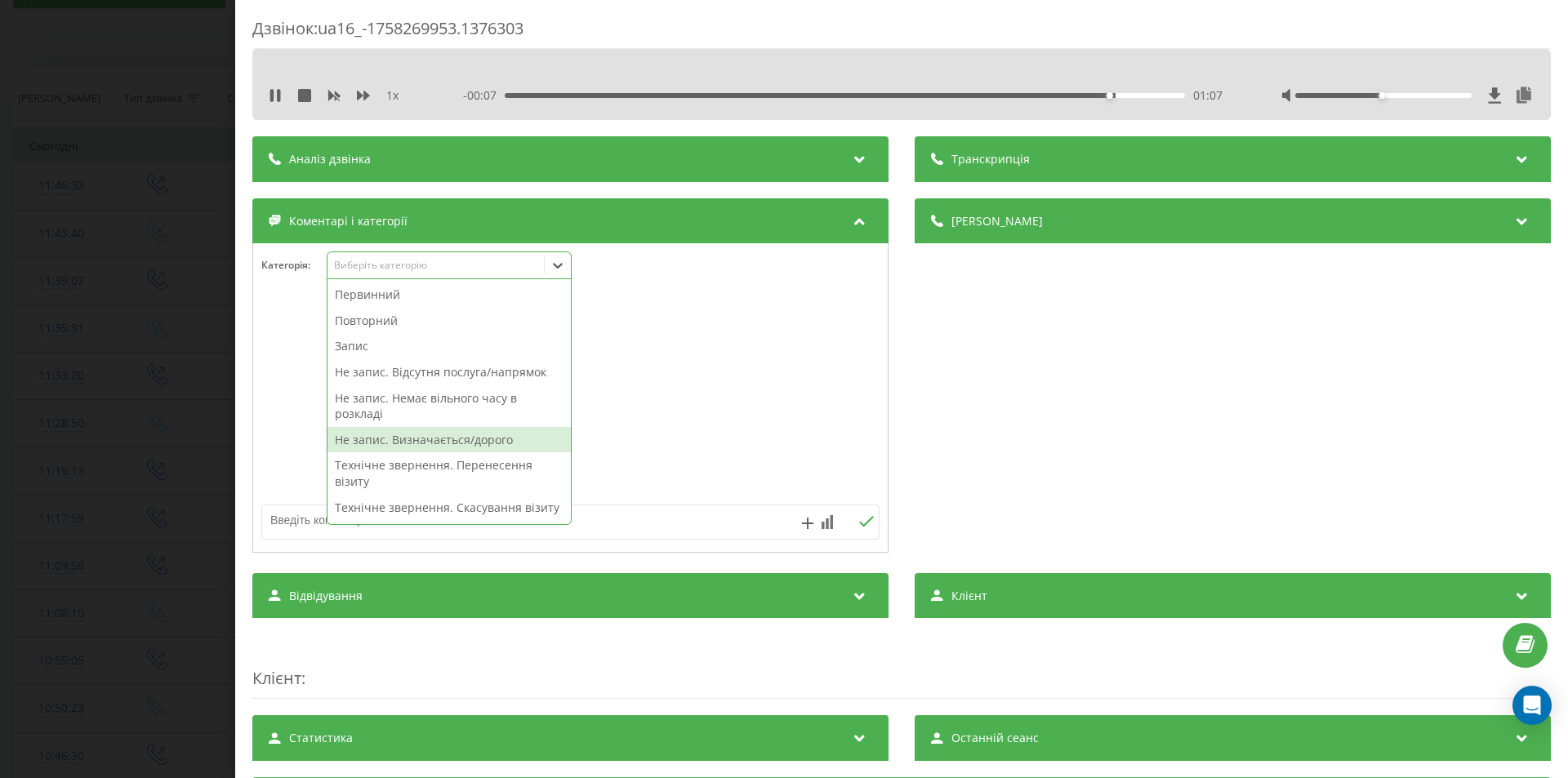
click at [508, 439] on div "Не запис. Визначається/дорого" at bounding box center [448, 441] width 243 height 26
drag, startPoint x: 1064, startPoint y: 430, endPoint x: 892, endPoint y: 439, distance: 172.2
click at [1056, 432] on div "Деталі дзвінка Загальне Дата дзвінка [DATE] 11:19:13 Тип дзвінка Вихідний Стату…" at bounding box center [1232, 377] width 636 height 358
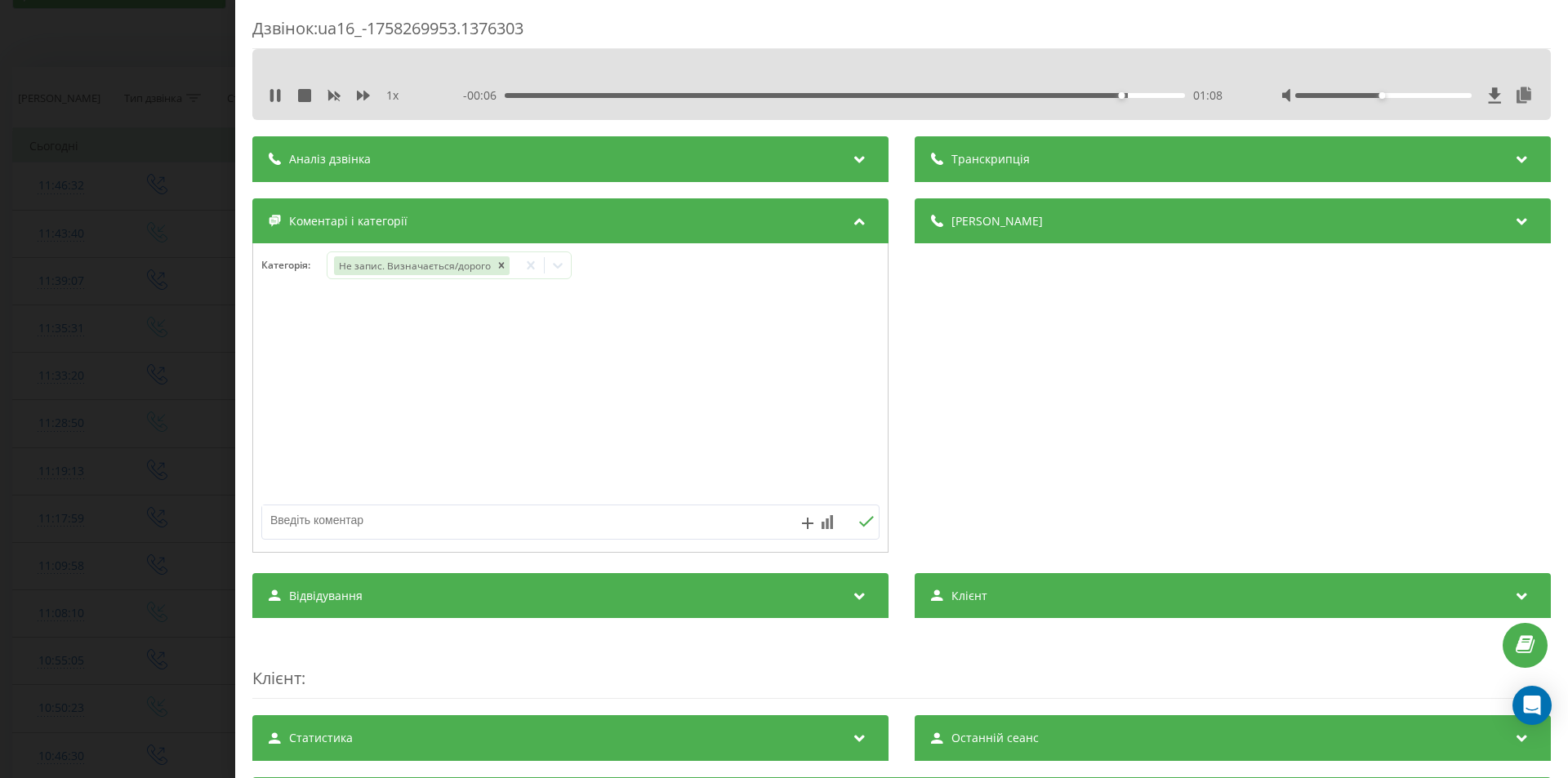
click at [134, 424] on div "Дзвінок : ua16_-1758269953.1376303 1 x - 00:06 01:08 01:08 Транскрипція Для AI-…" at bounding box center [784, 389] width 1568 height 778
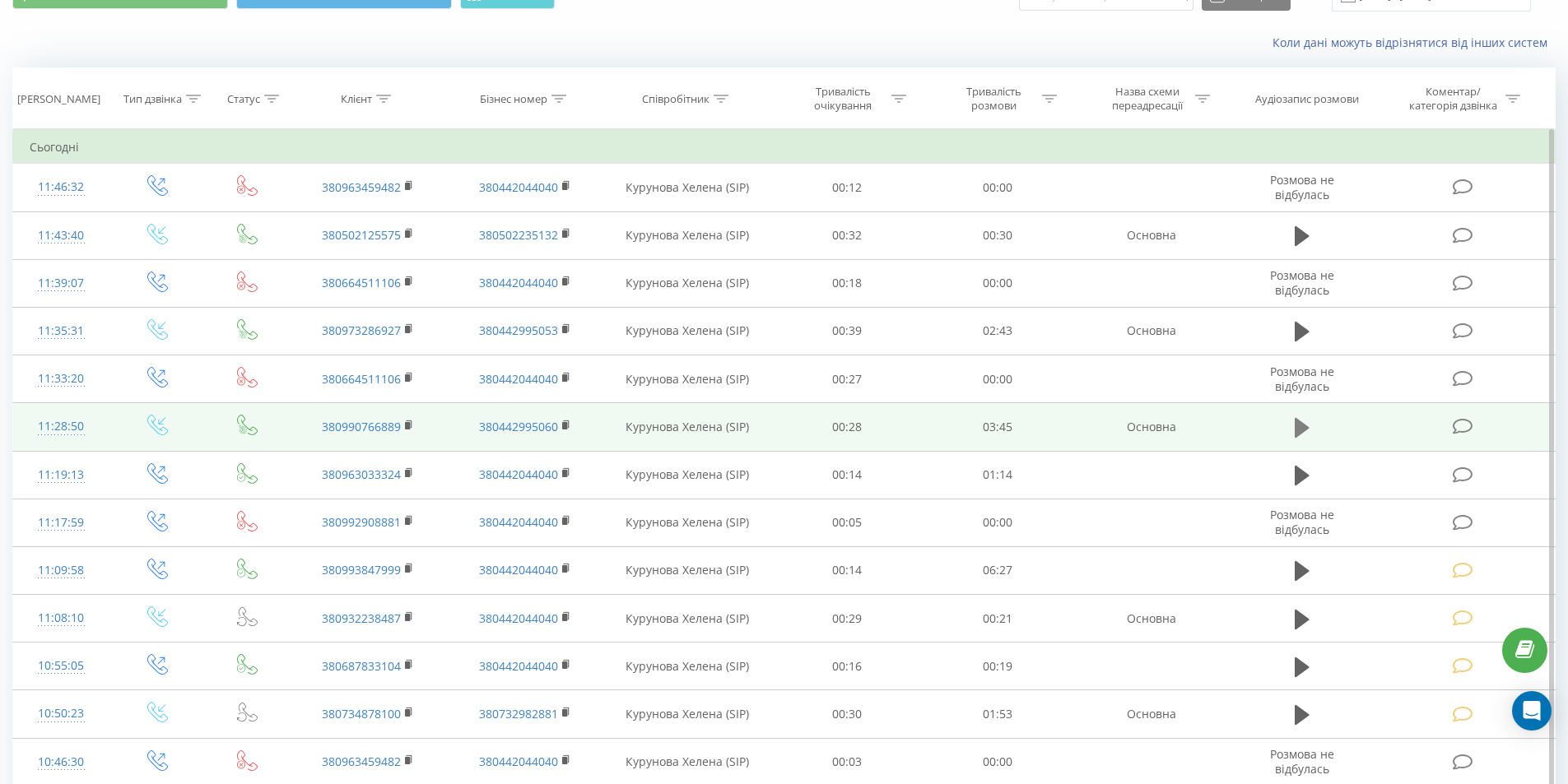
click at [1302, 429] on icon at bounding box center [1302, 428] width 15 height 20
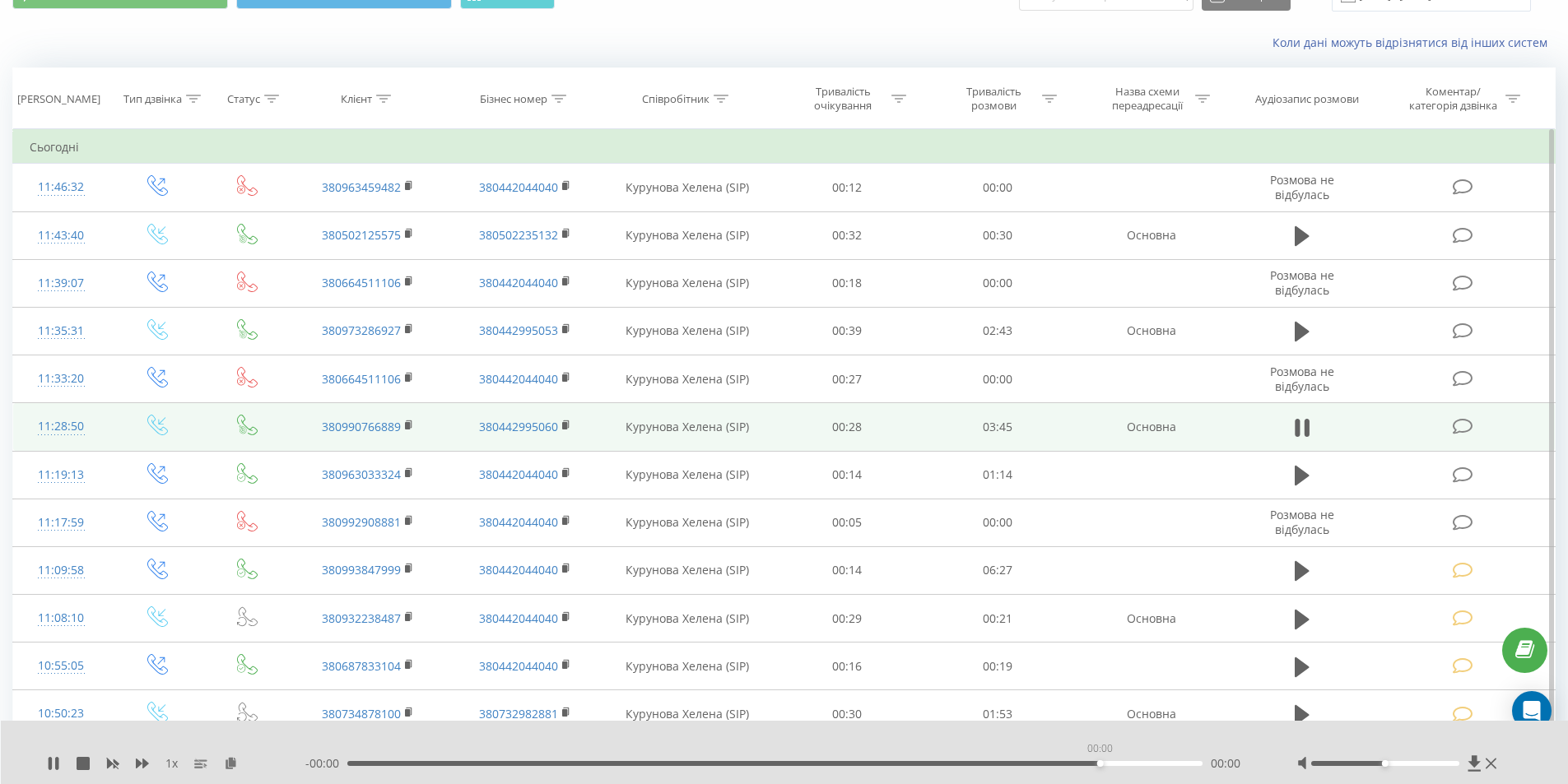
click at [1102, 763] on div "00:00" at bounding box center [775, 763] width 856 height 5
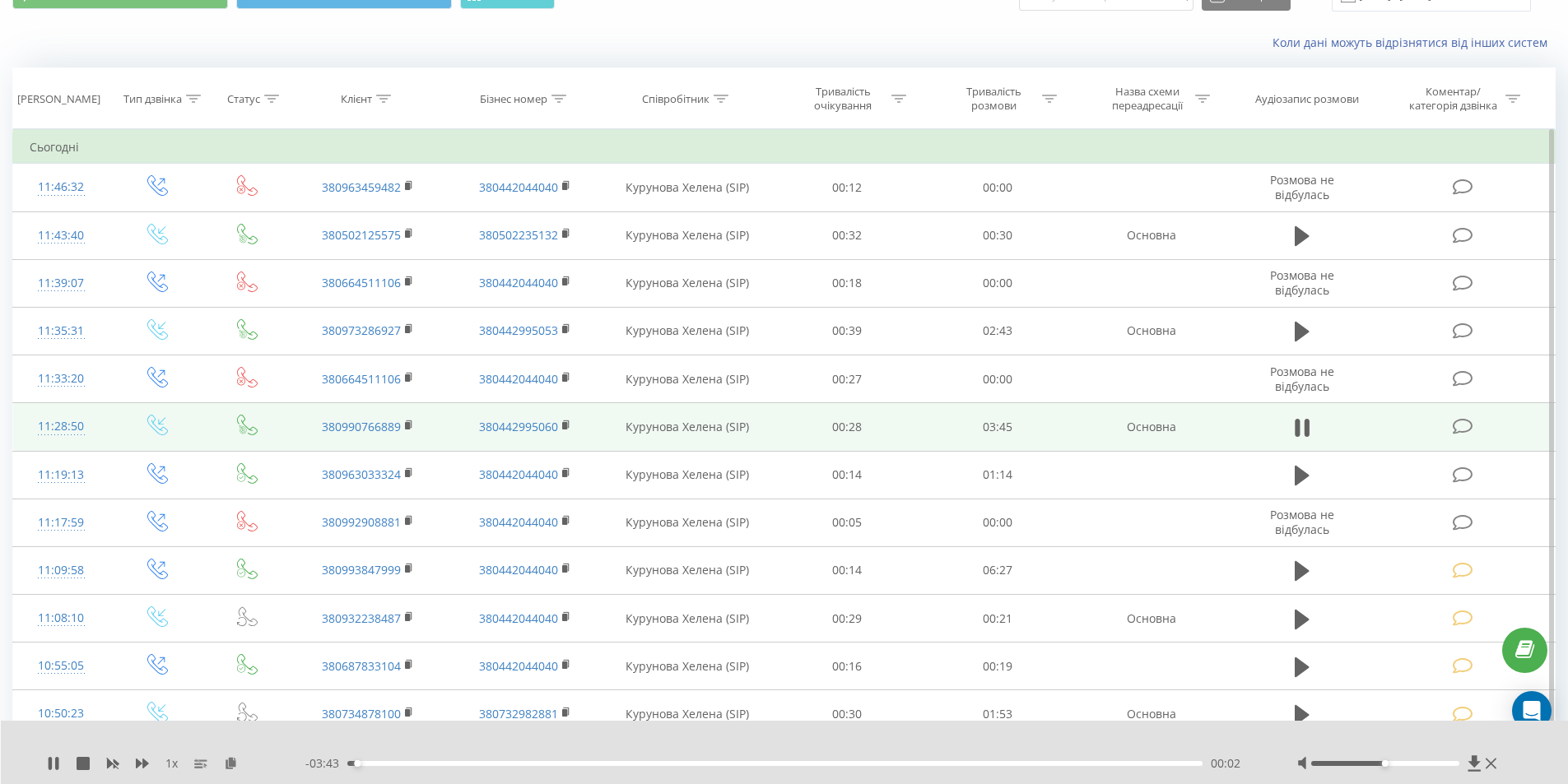
click at [1097, 761] on div "00:02" at bounding box center [775, 763] width 856 height 5
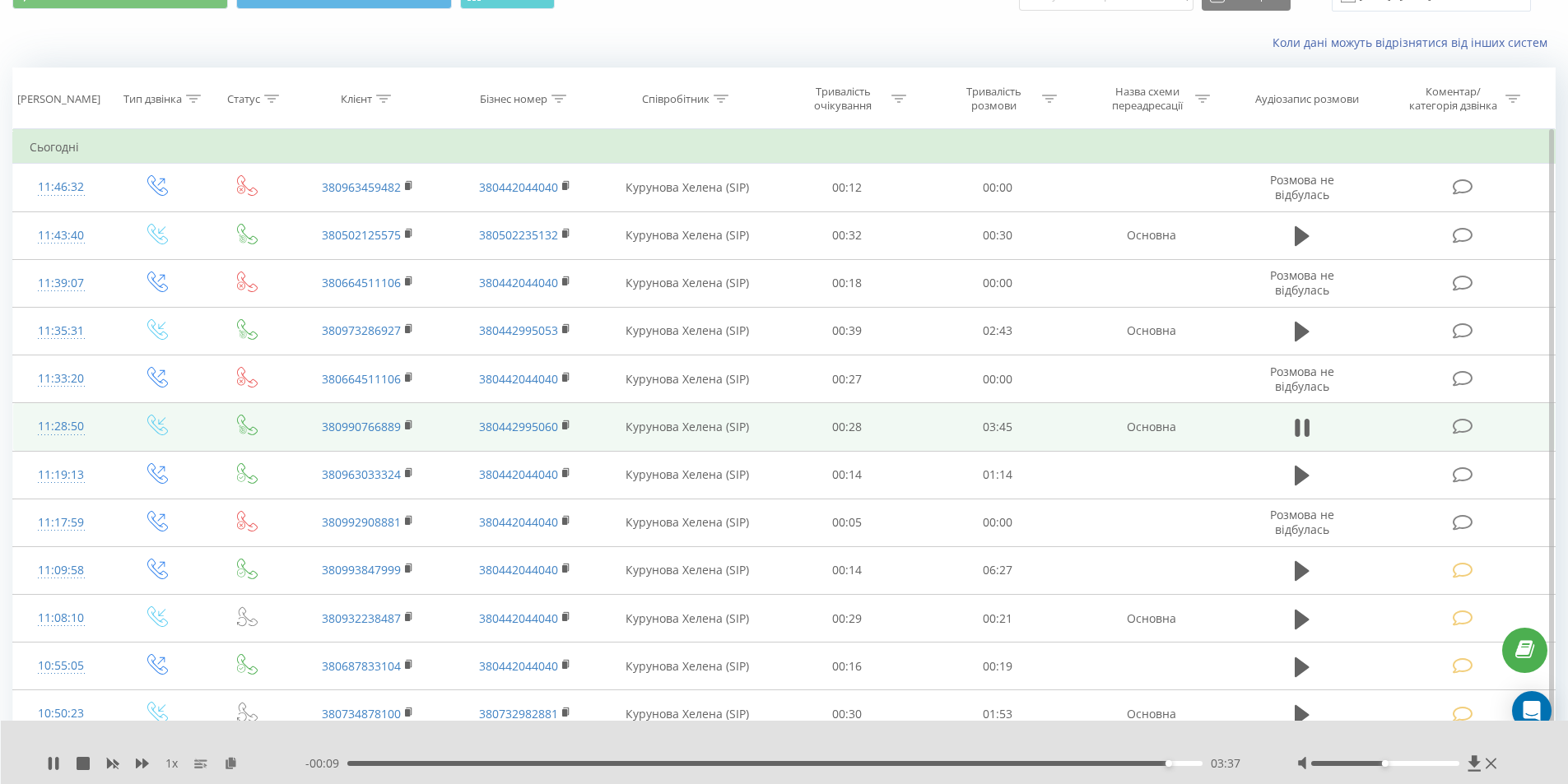
click at [1464, 426] on icon at bounding box center [1463, 427] width 21 height 17
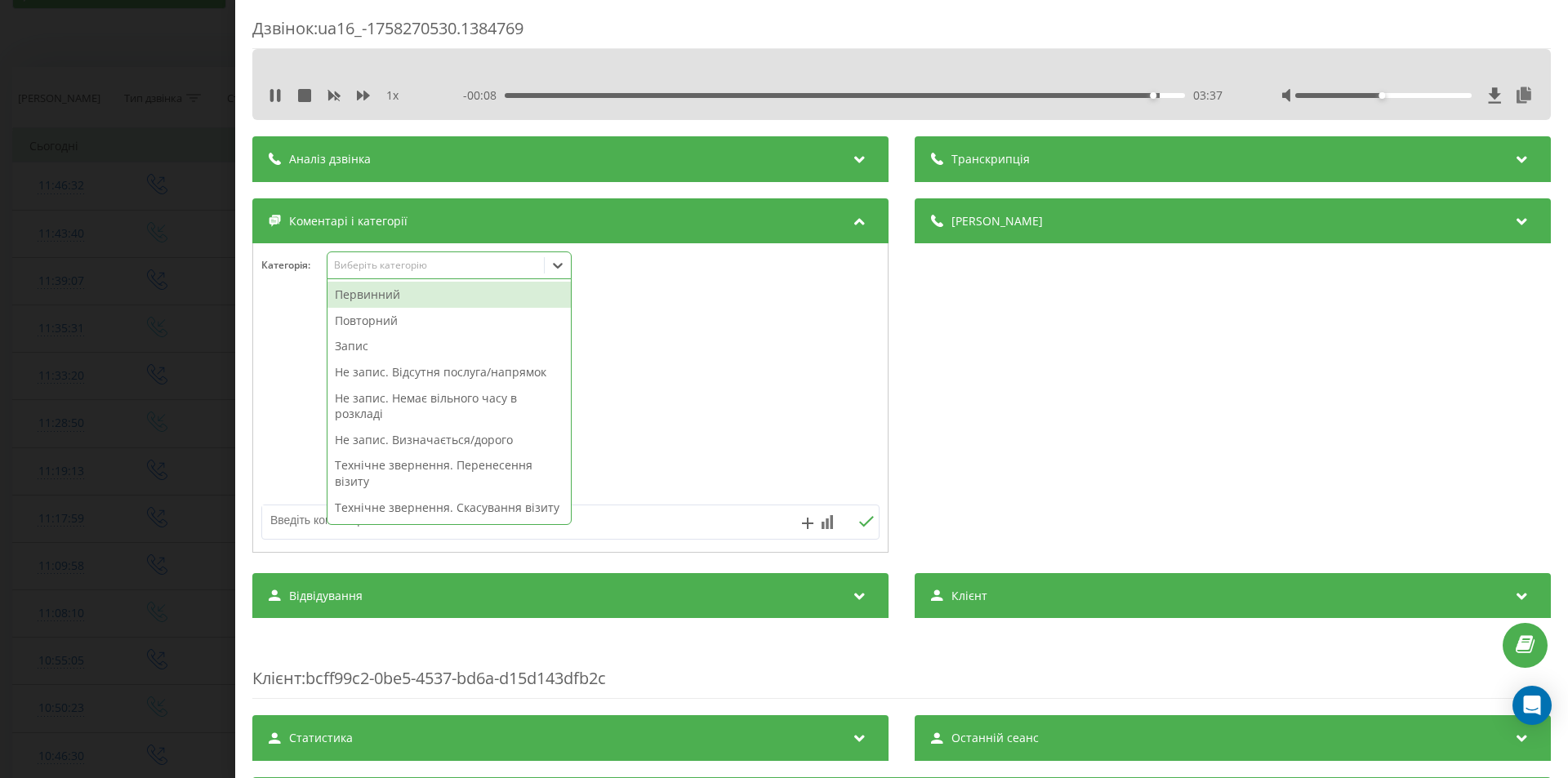
click at [356, 267] on div "Виберіть категорію" at bounding box center [436, 266] width 204 height 13
drag, startPoint x: 375, startPoint y: 317, endPoint x: 753, endPoint y: 398, distance: 386.6
click at [377, 318] on div "Повторний" at bounding box center [448, 320] width 243 height 26
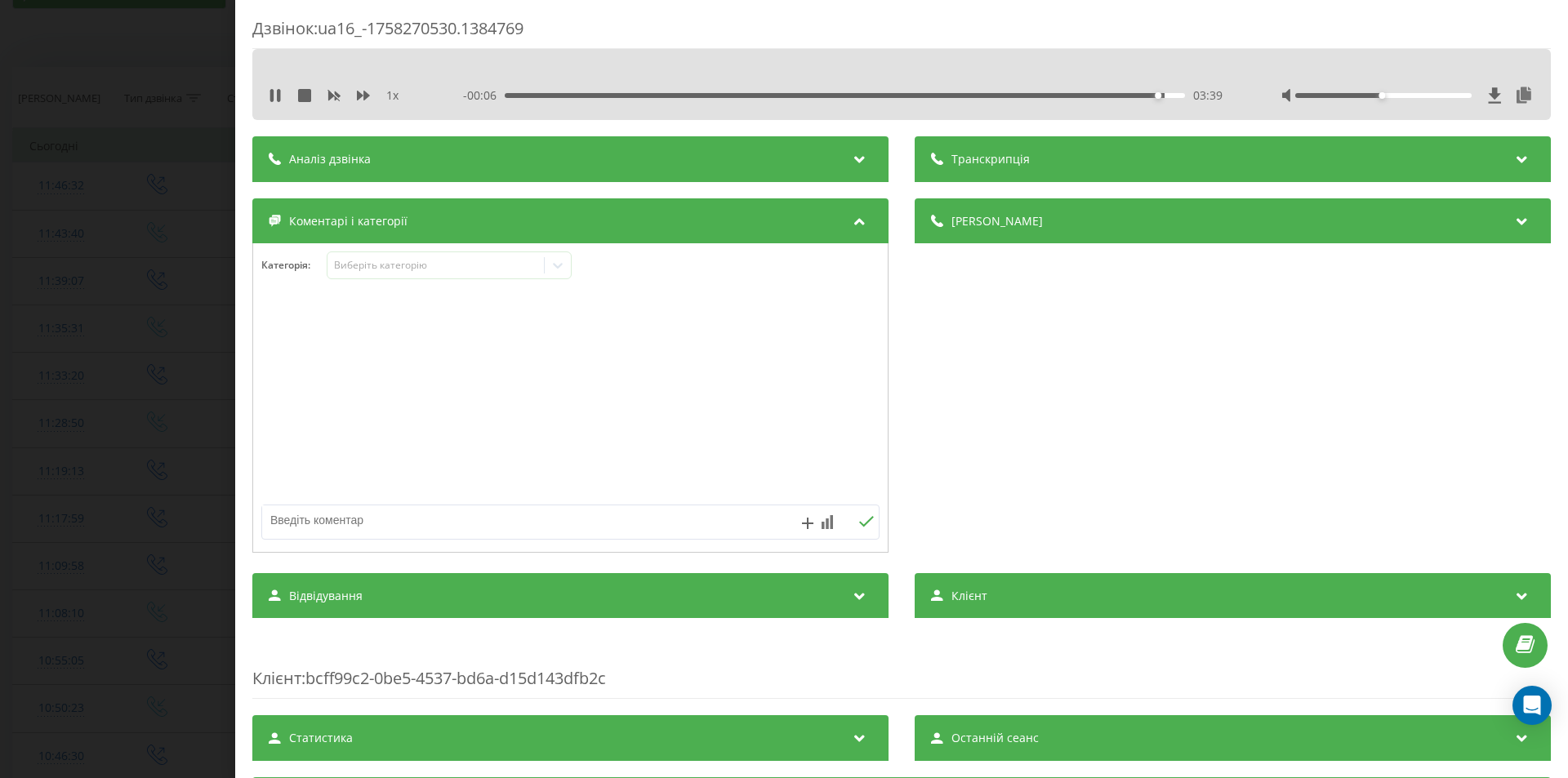
drag, startPoint x: 1142, startPoint y: 444, endPoint x: 766, endPoint y: 381, distance: 381.2
click at [1142, 445] on div "Деталі дзвінка Загальне Дата дзвінка 2025-09-19 11:28:50 Тип дзвінка Вхідний Ст…" at bounding box center [1232, 377] width 636 height 358
click at [557, 264] on icon at bounding box center [557, 265] width 16 height 16
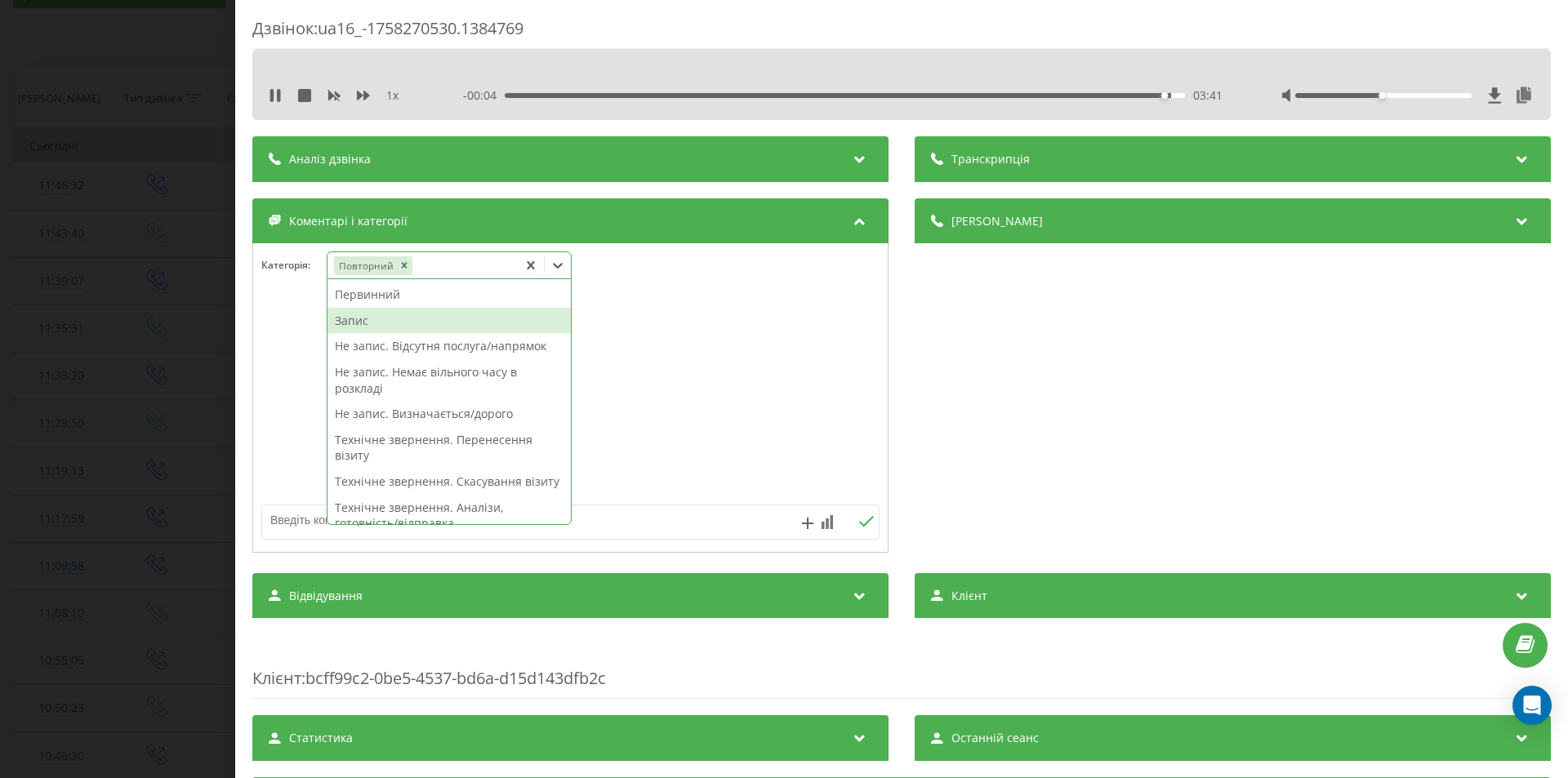
click at [379, 327] on div "Запис" at bounding box center [448, 320] width 243 height 26
click at [1138, 479] on div "Деталі дзвінка Загальне Дата дзвінка 2025-09-19 11:28:50 Тип дзвінка Вхідний Ст…" at bounding box center [1232, 377] width 636 height 358
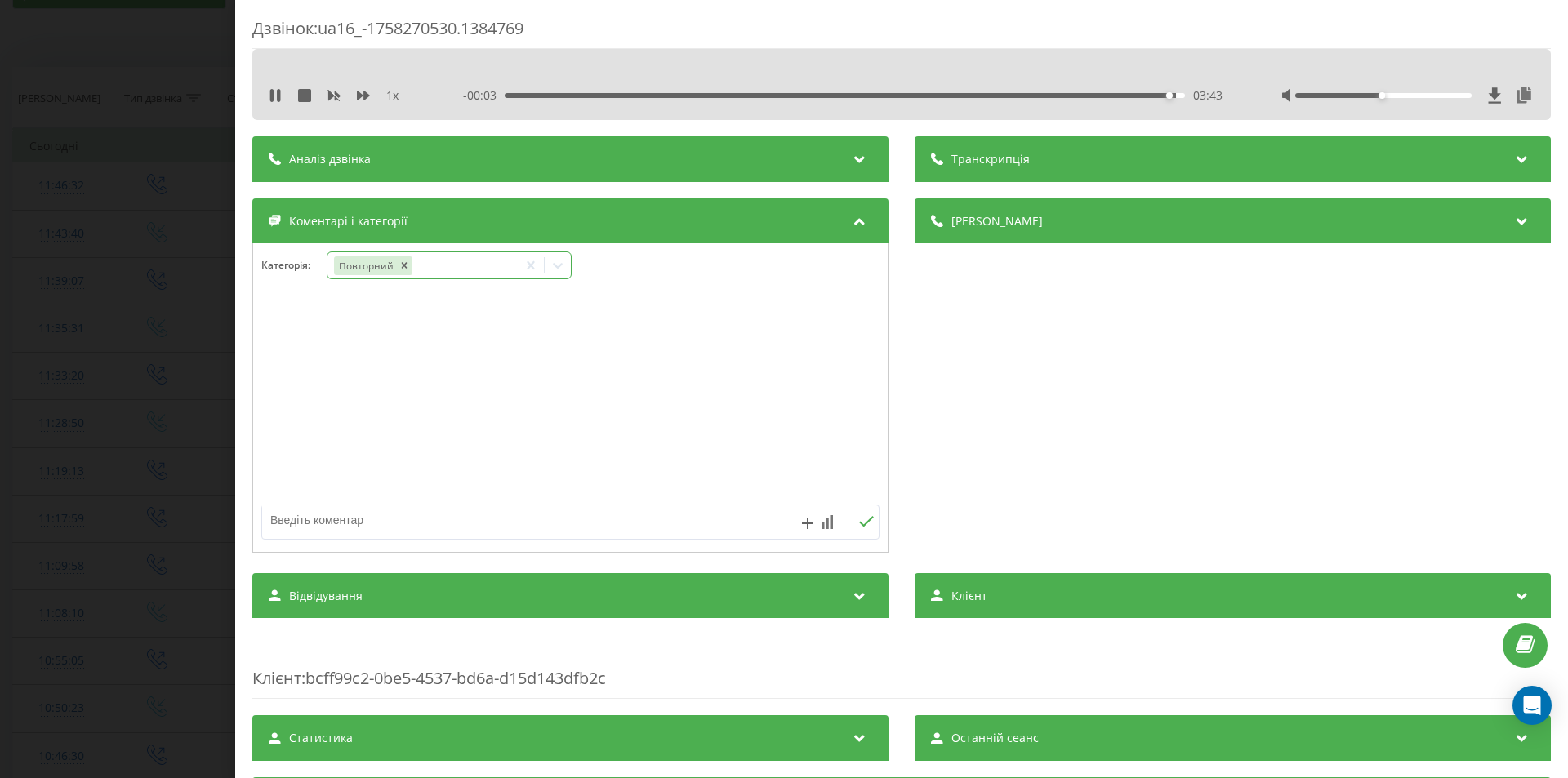
click at [559, 265] on icon at bounding box center [557, 265] width 16 height 16
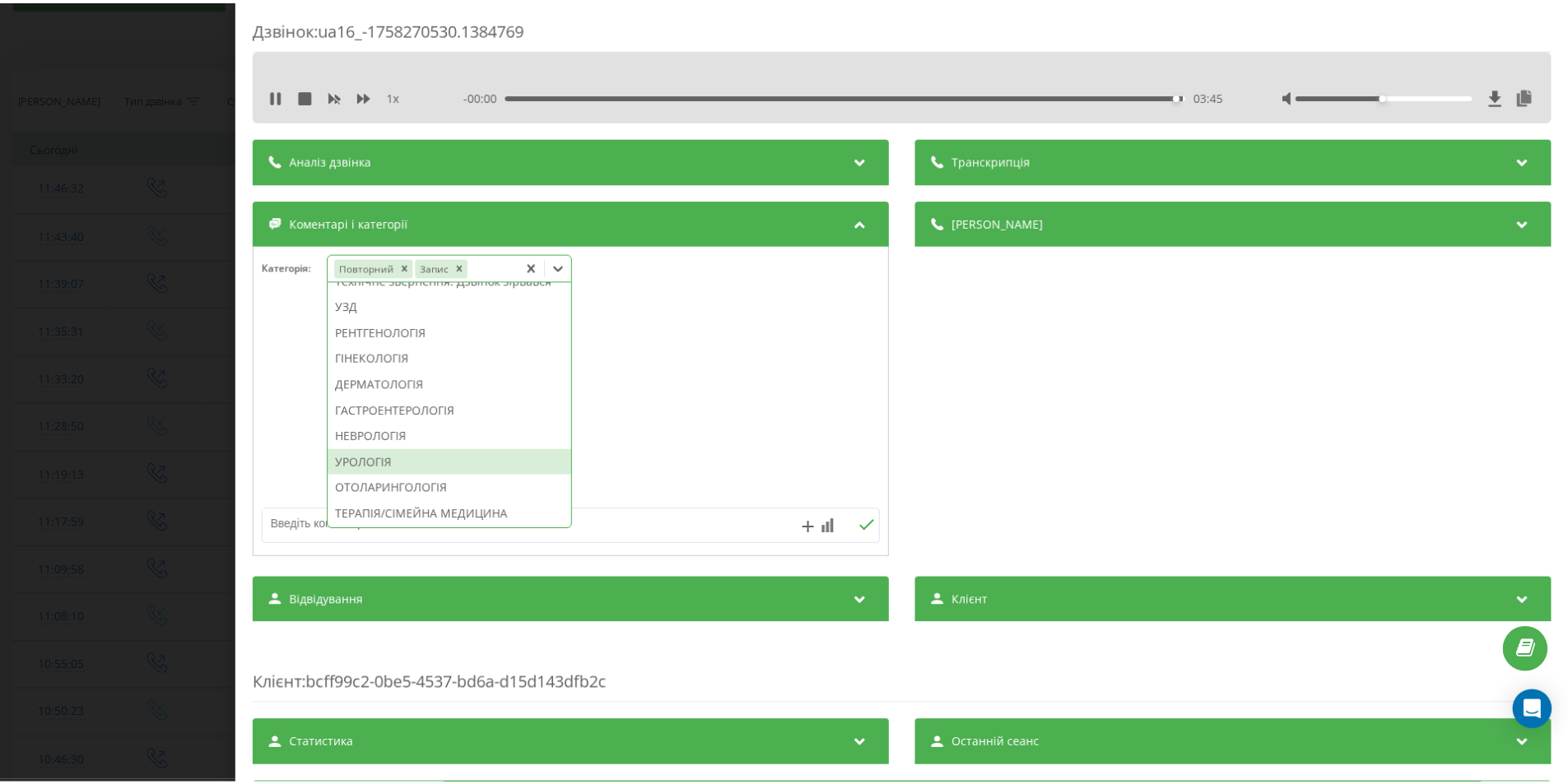
scroll to position [658, 0]
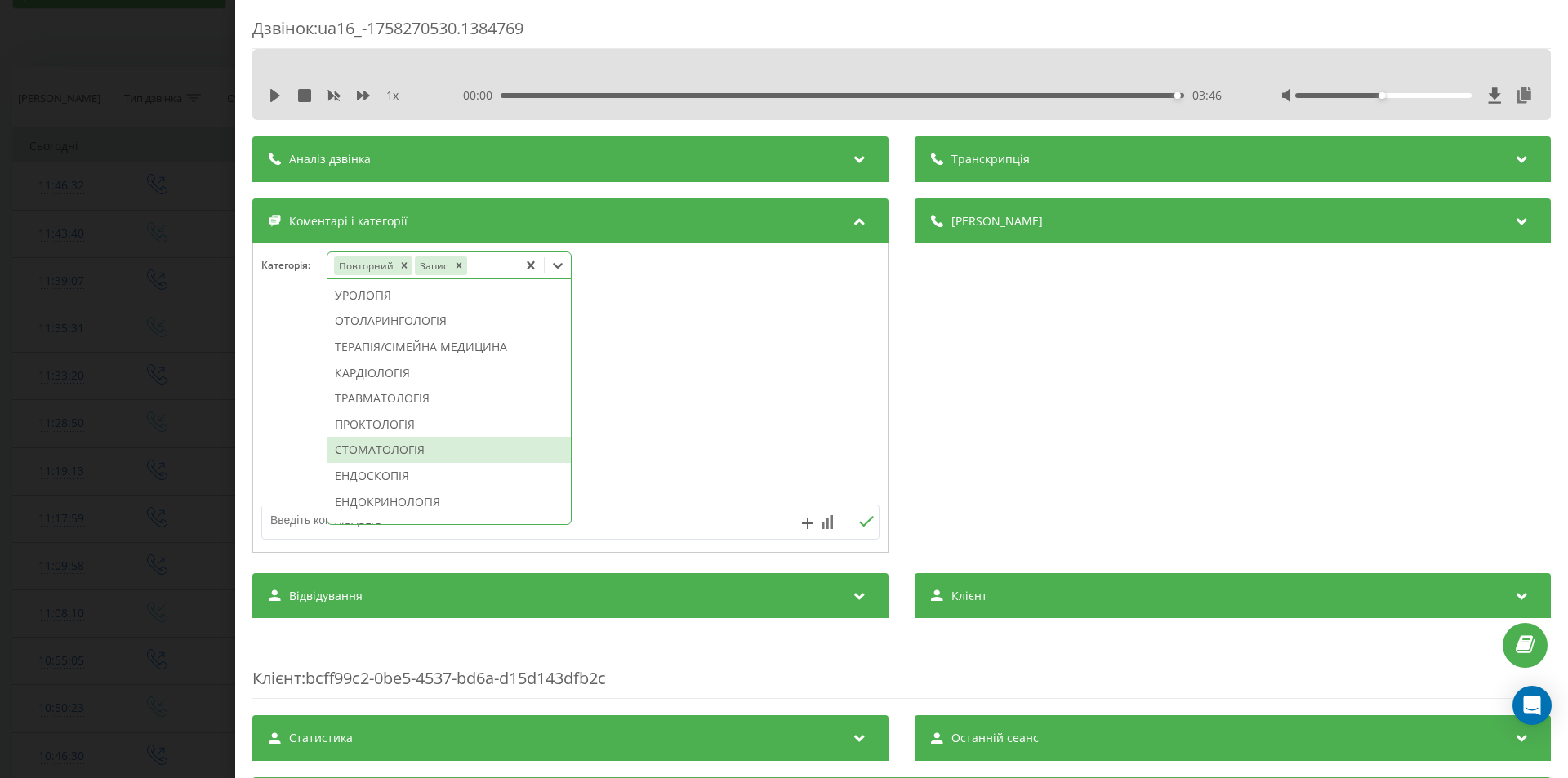
click at [422, 463] on div "СТОМАТОЛОГІЯ" at bounding box center [448, 450] width 243 height 26
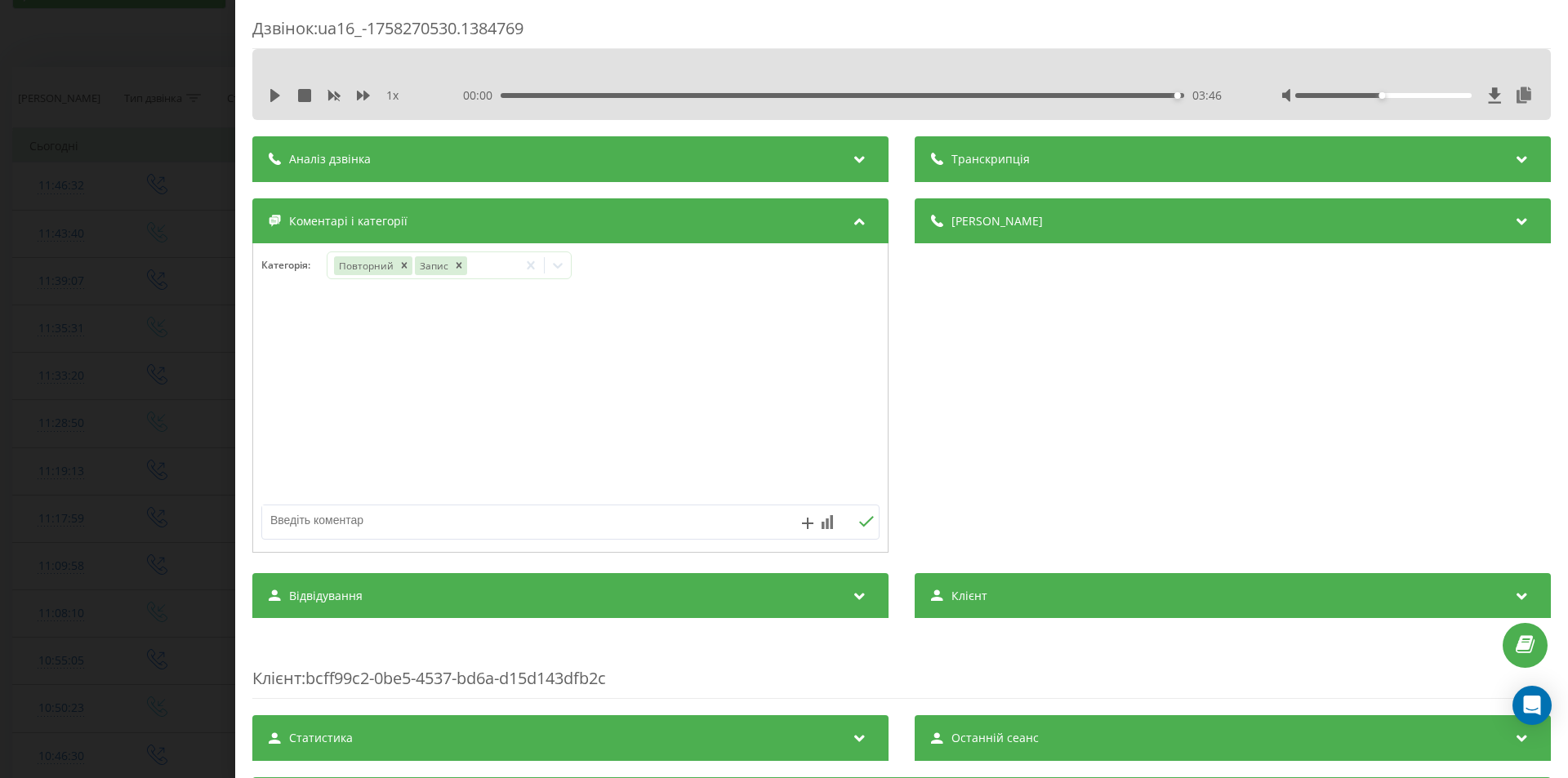
click at [1026, 451] on div "Деталі дзвінка Загальне Дата дзвінка 2025-09-19 11:28:50 Тип дзвінка Вхідний Ст…" at bounding box center [1232, 377] width 636 height 358
click at [150, 355] on div "Дзвінок : ua16_-1758270530.1384769 1 x 00:00 03:46 03:46 Транскрипція Для AI-ан…" at bounding box center [784, 389] width 1568 height 778
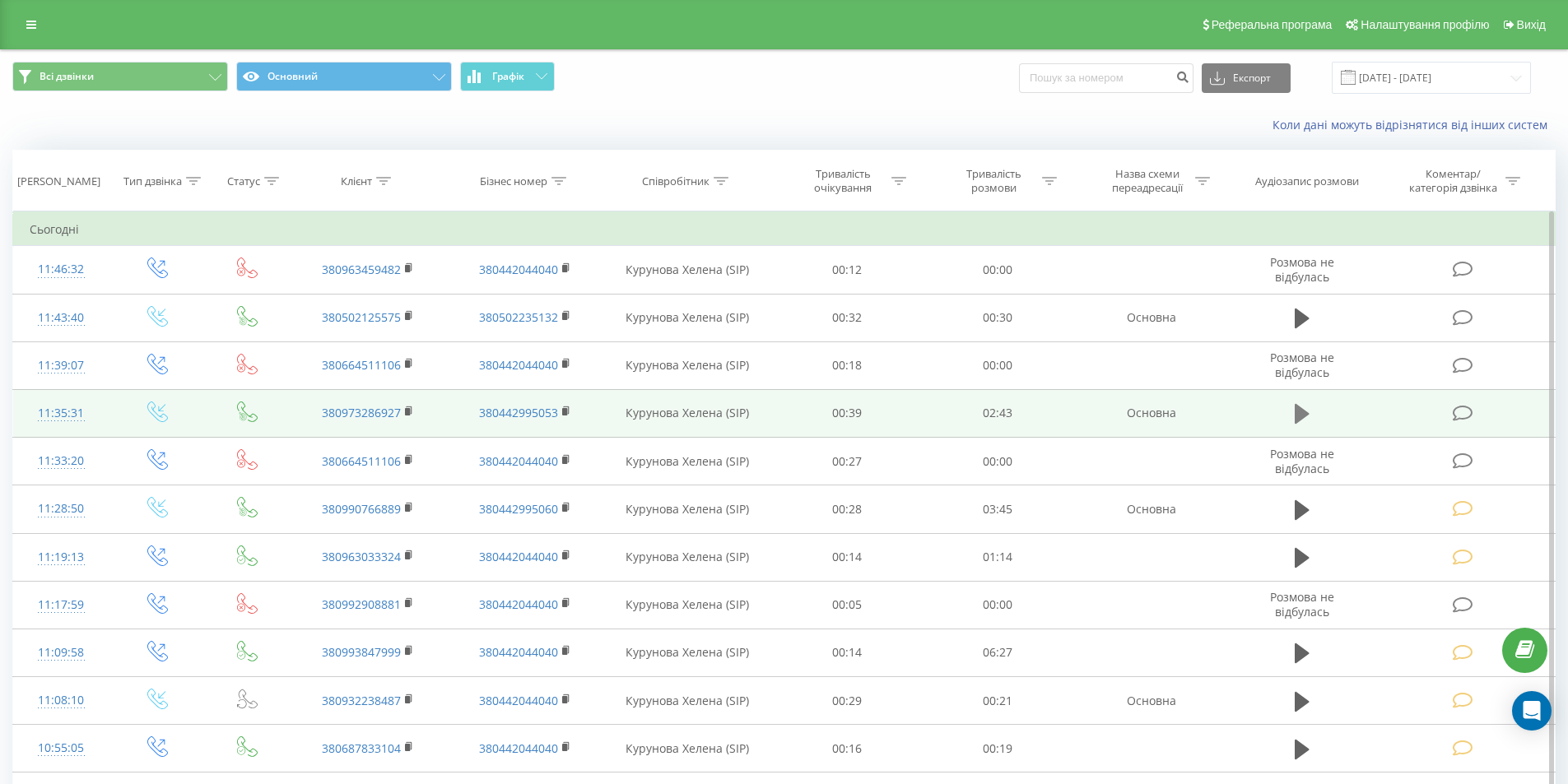
click at [1298, 418] on icon at bounding box center [1302, 413] width 15 height 20
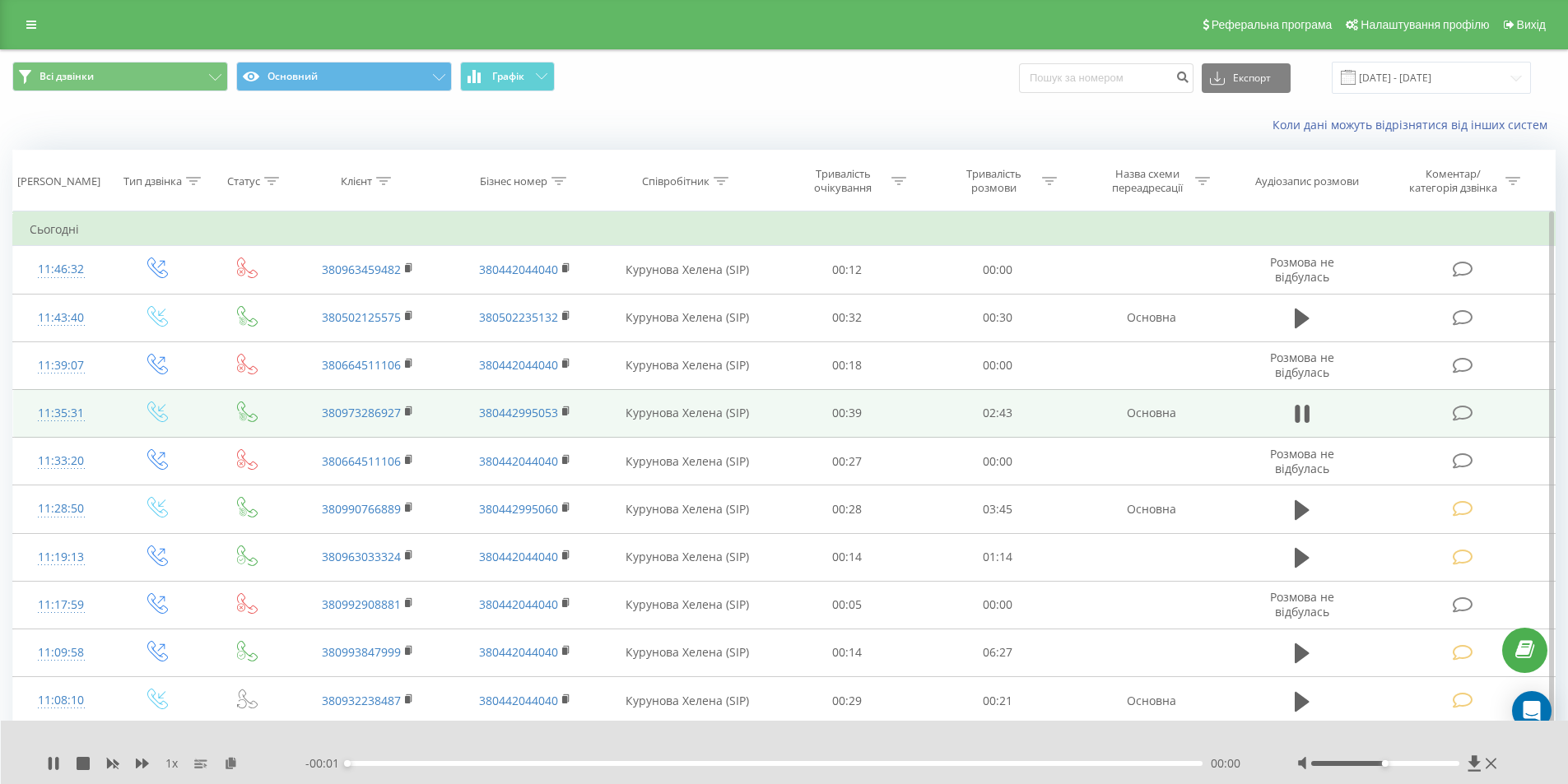
click at [1084, 761] on div "00:00" at bounding box center [775, 763] width 856 height 5
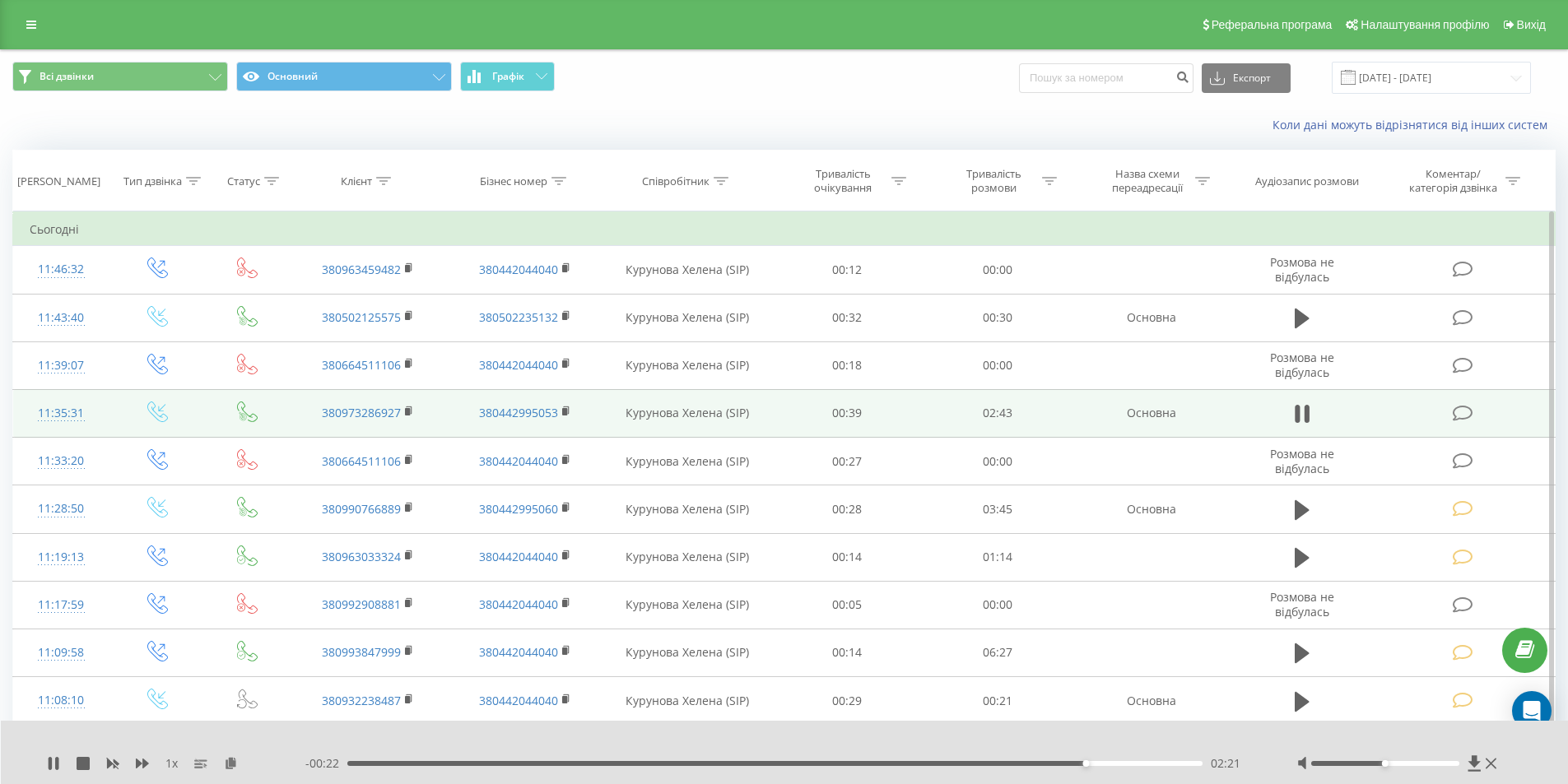
click at [1082, 763] on div "02:21" at bounding box center [1085, 763] width 7 height 7
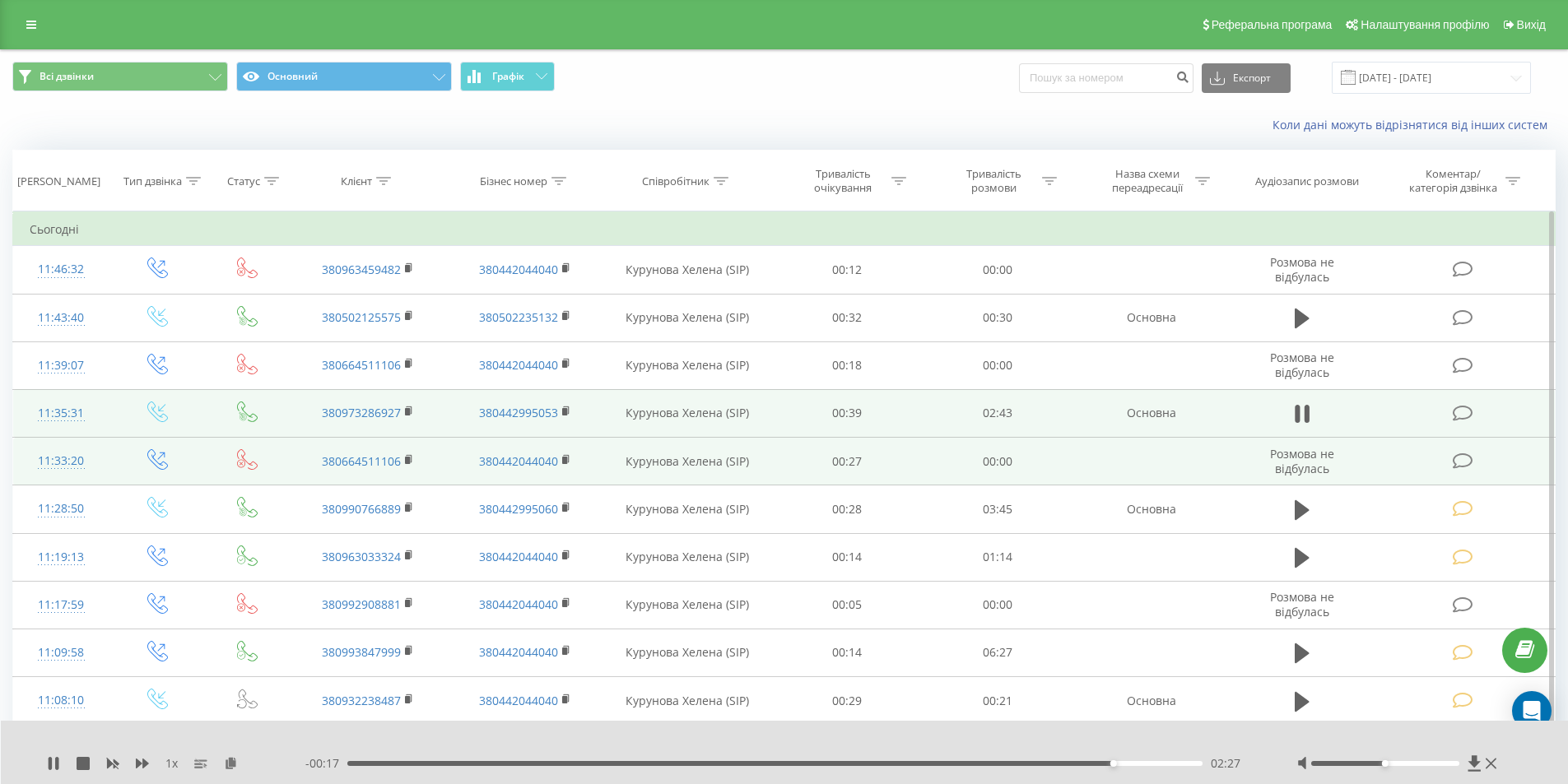
click at [1457, 412] on icon at bounding box center [1463, 413] width 21 height 17
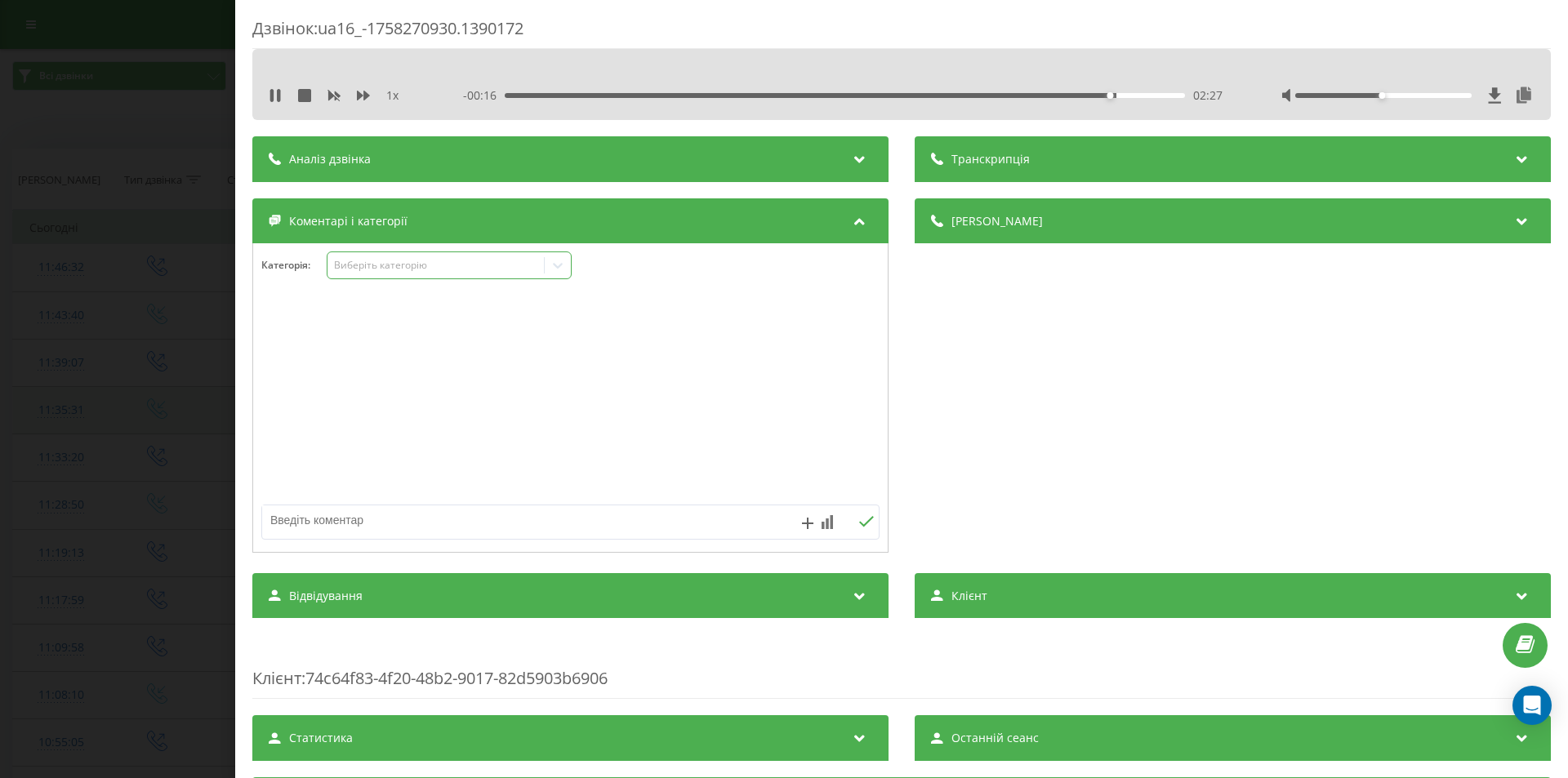
click at [427, 264] on div "Виберіть категорію" at bounding box center [436, 266] width 204 height 13
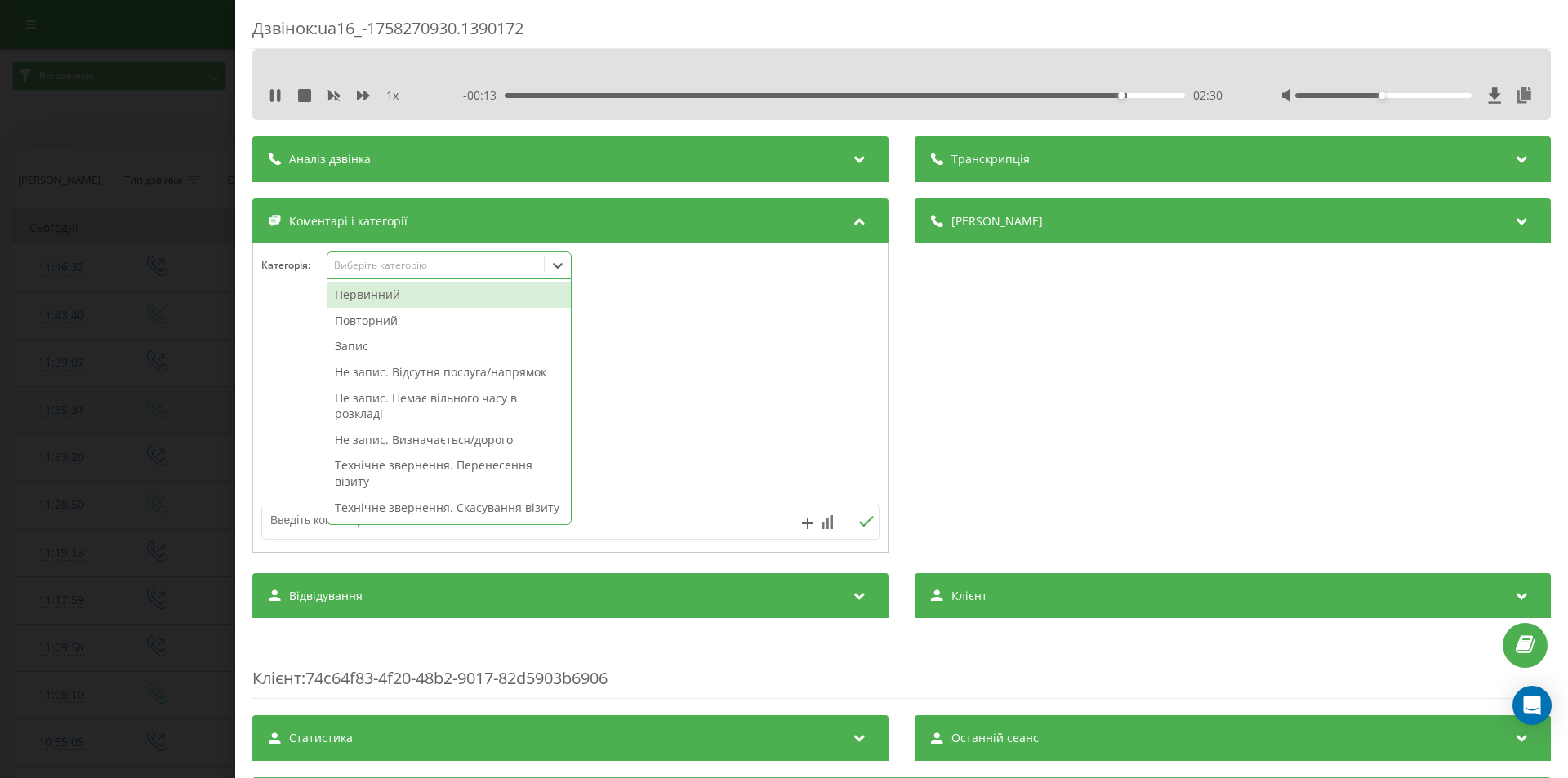
click at [485, 399] on div "Не запис. Немає вільного часу в розкладі" at bounding box center [448, 406] width 243 height 42
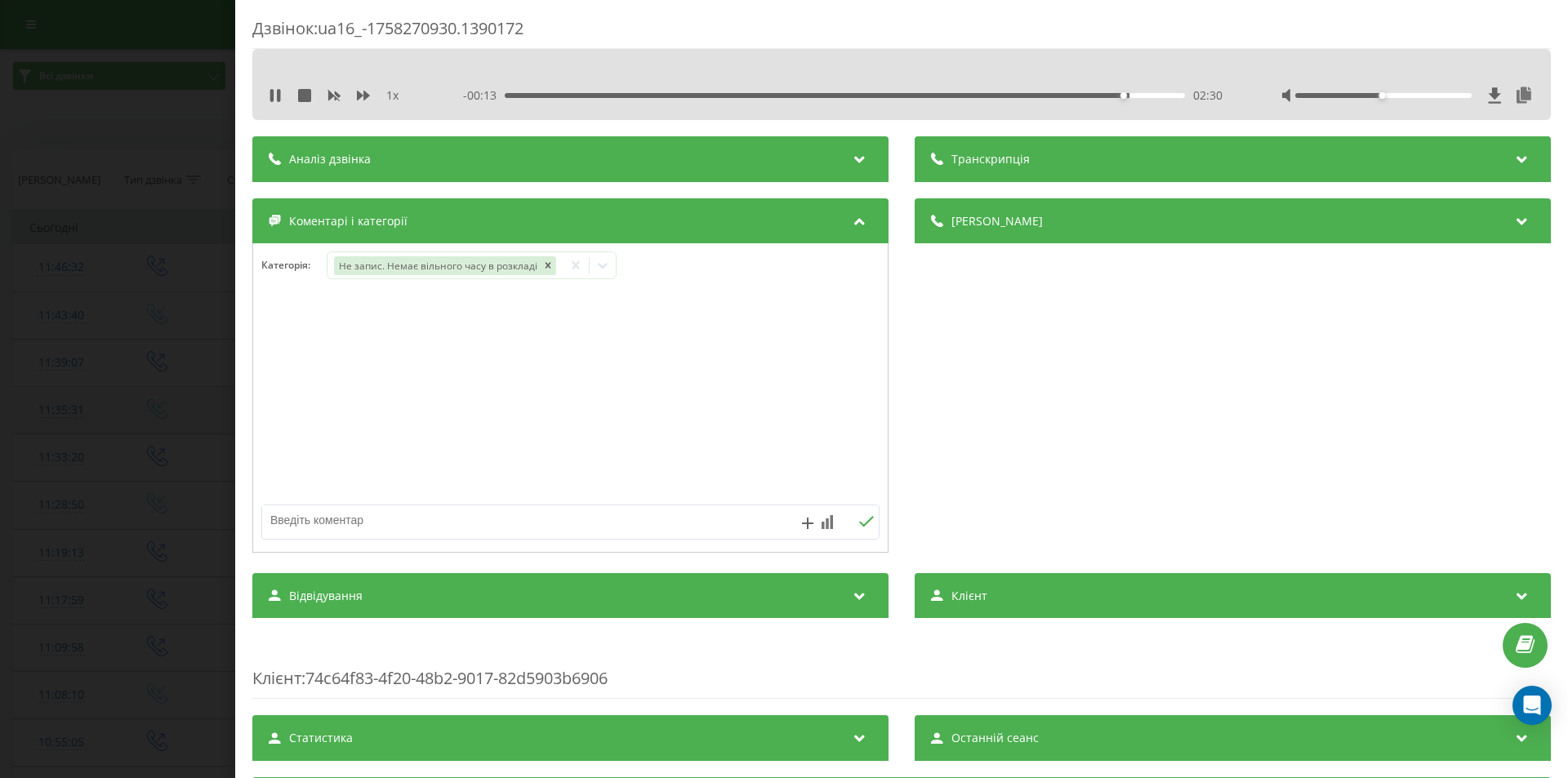
drag, startPoint x: 1072, startPoint y: 389, endPoint x: 707, endPoint y: 441, distance: 368.7
click at [1071, 389] on div "Деталі дзвінка Загальне Дата дзвінка [DATE] 11:35:31 Тип дзвінка Вхідний Статус…" at bounding box center [1232, 377] width 636 height 358
click at [115, 371] on div "Дзвінок : ua16_-1758270930.1390172 1 x - 00:12 02:31 02:31 Транскрипція Для AI-…" at bounding box center [784, 389] width 1568 height 778
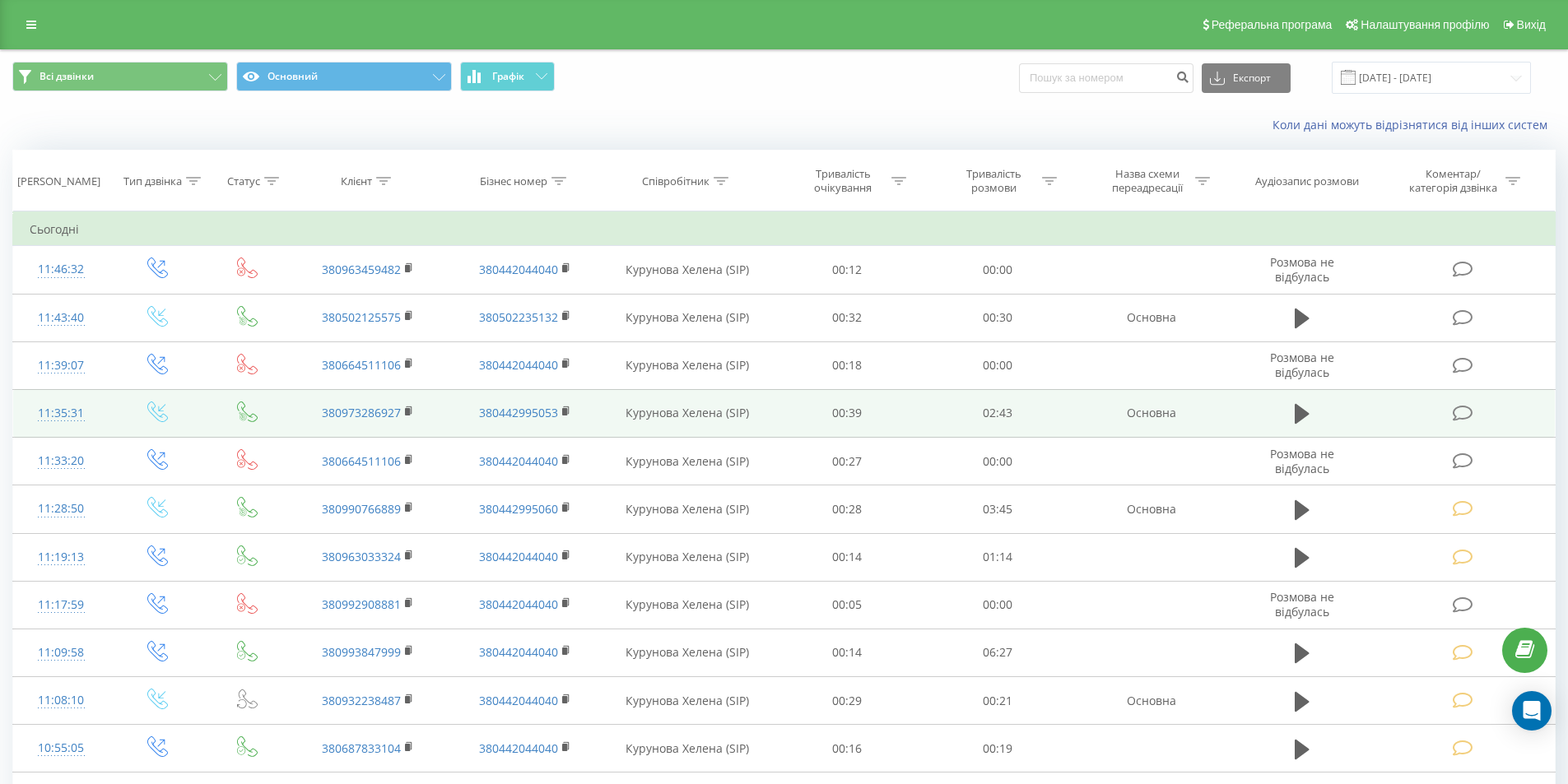
click at [1466, 411] on icon at bounding box center [1463, 413] width 21 height 17
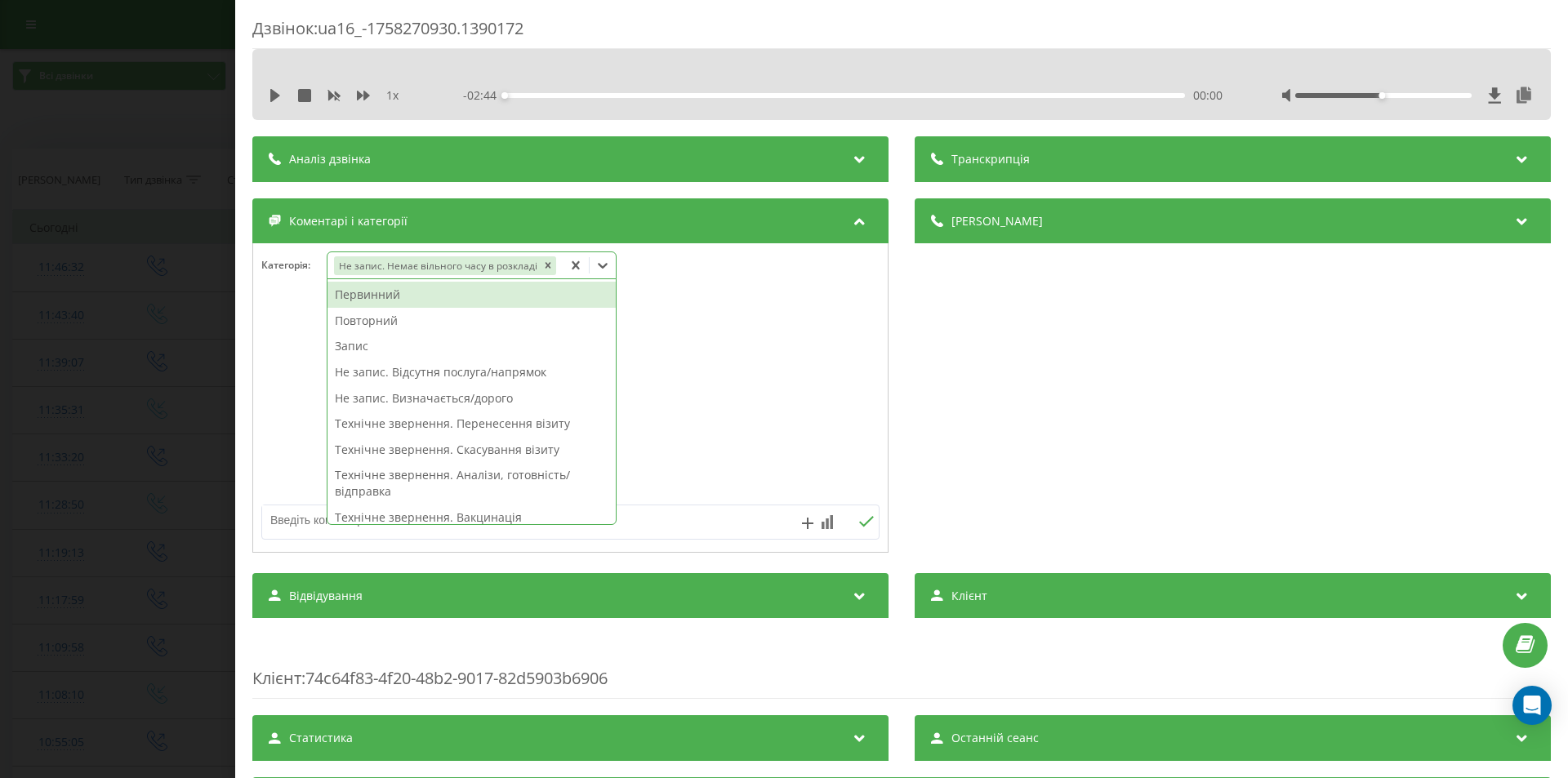
click at [605, 266] on icon at bounding box center [602, 265] width 16 height 16
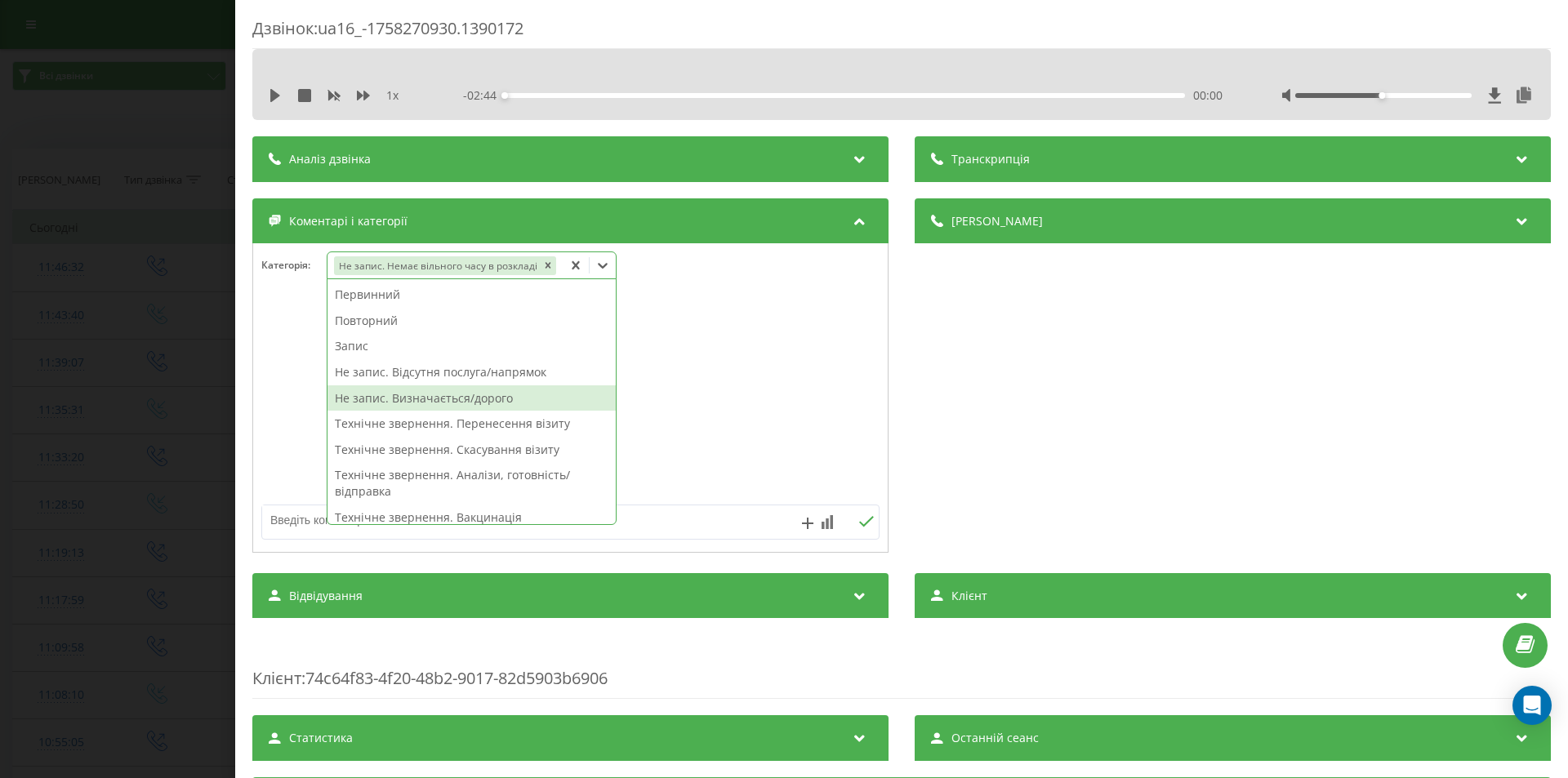
click at [466, 403] on div "Не запис. Визначається/дорого" at bounding box center [471, 399] width 288 height 26
drag, startPoint x: 983, startPoint y: 393, endPoint x: 970, endPoint y: 392, distance: 13.0
click at [982, 392] on div "Деталі дзвінка Загальне Дата дзвінка 2025-09-19 11:35:31 Тип дзвінка Вхідний Ст…" at bounding box center [1232, 377] width 636 height 358
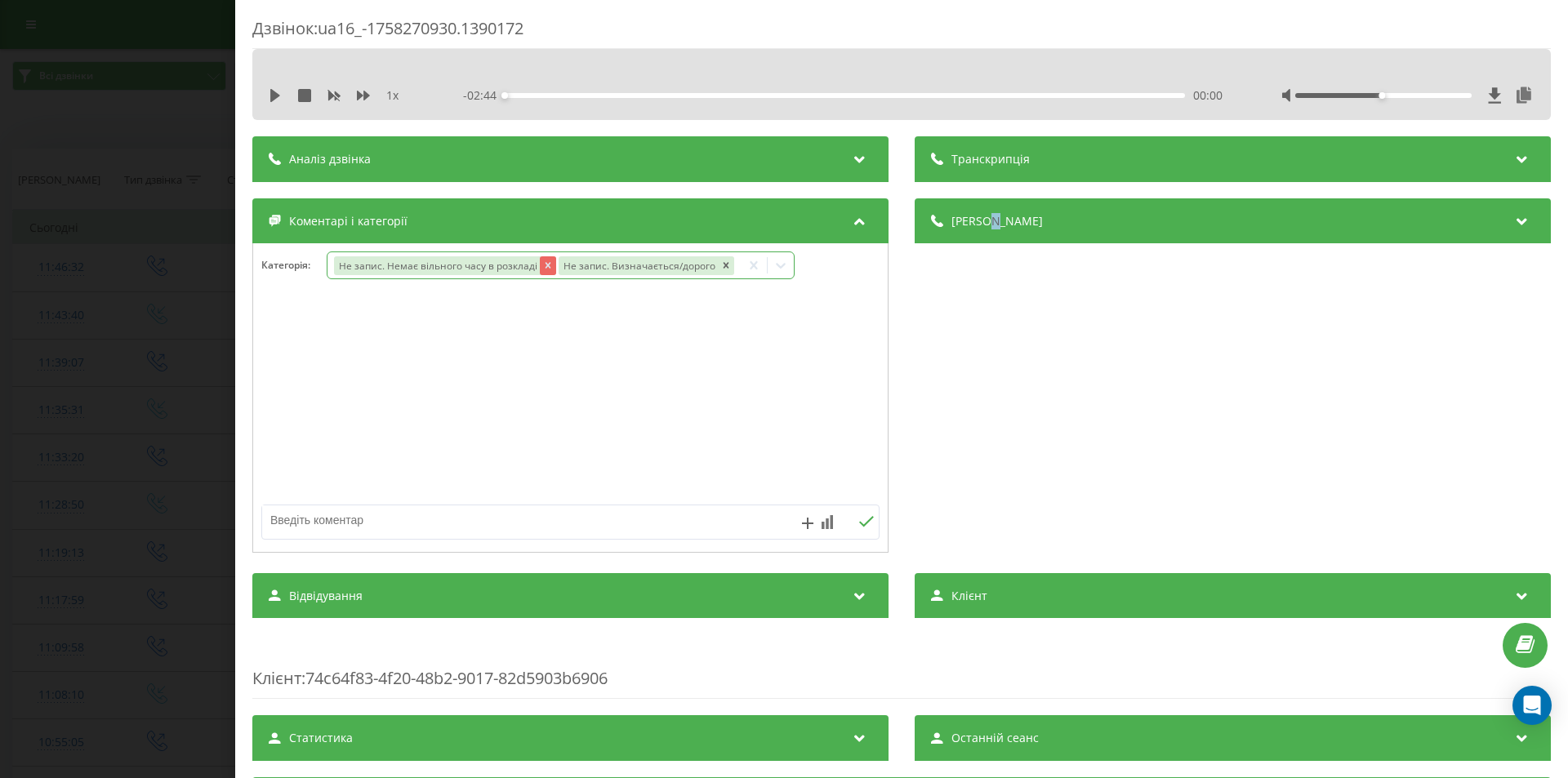
click at [545, 264] on icon "Remove Не запис. Немає вільного часу в розкладі" at bounding box center [548, 266] width 6 height 6
click at [171, 425] on div "Дзвінок : ua16_-1758270930.1390172 1 x - 02:44 00:00 00:00 Транскрипція Для AI-…" at bounding box center [784, 389] width 1568 height 778
